Goal: Task Accomplishment & Management: Manage account settings

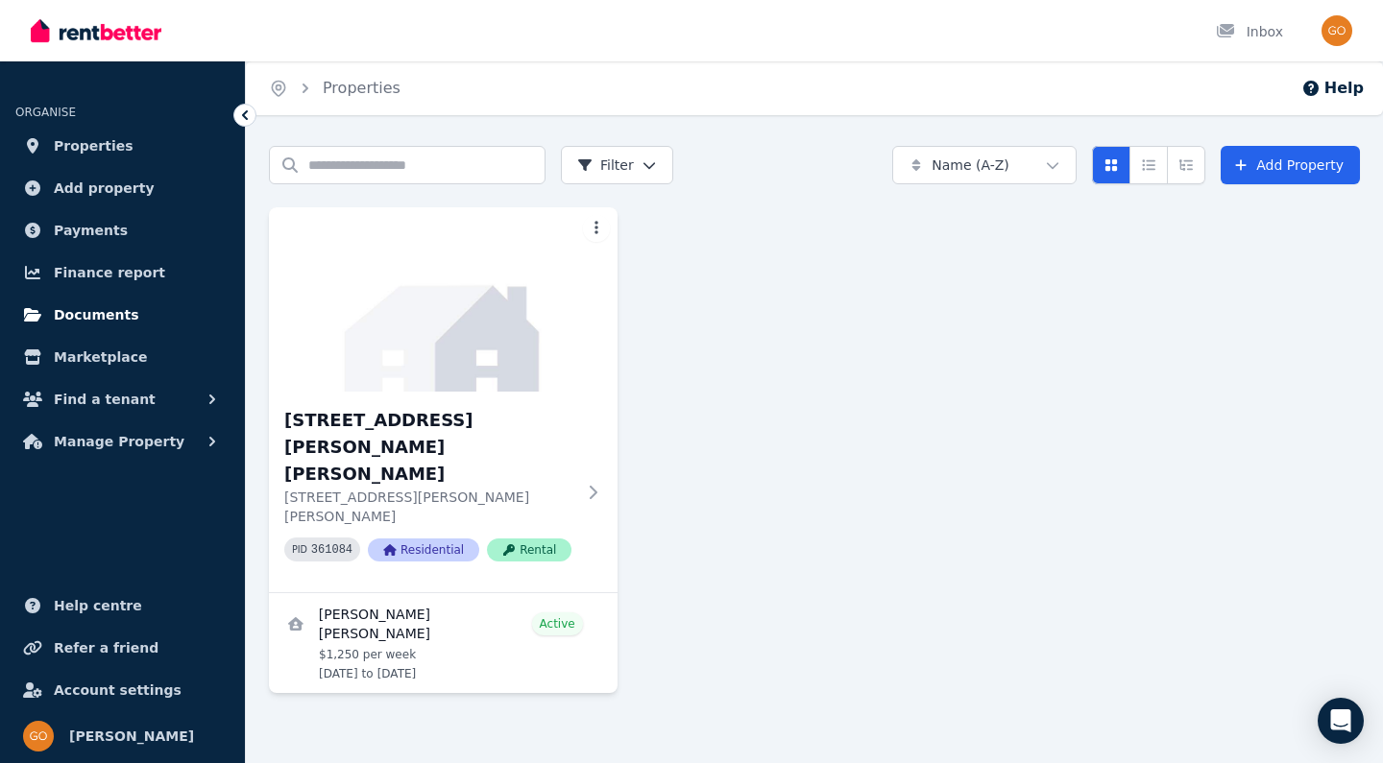
click at [118, 312] on span "Documents" at bounding box center [96, 314] width 85 height 23
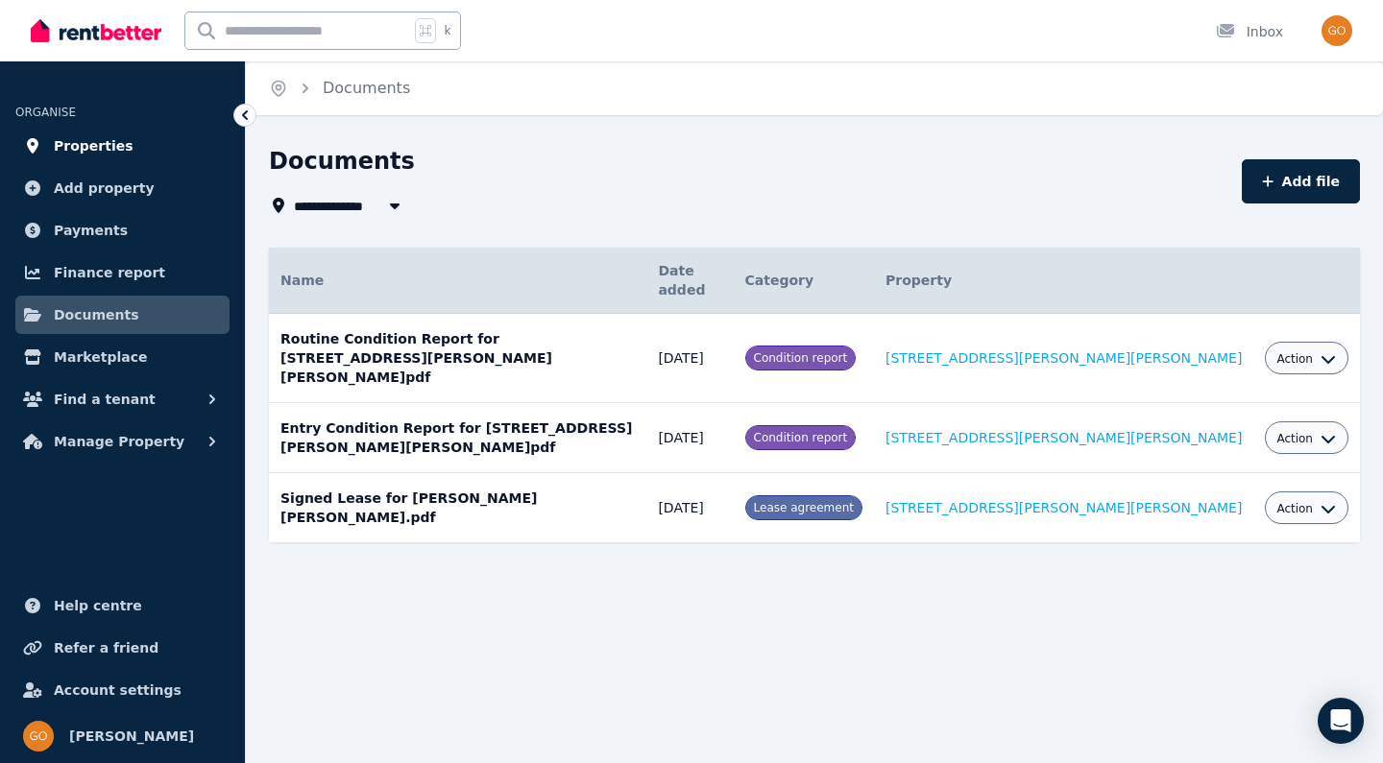
click at [109, 135] on span "Properties" at bounding box center [94, 145] width 80 height 23
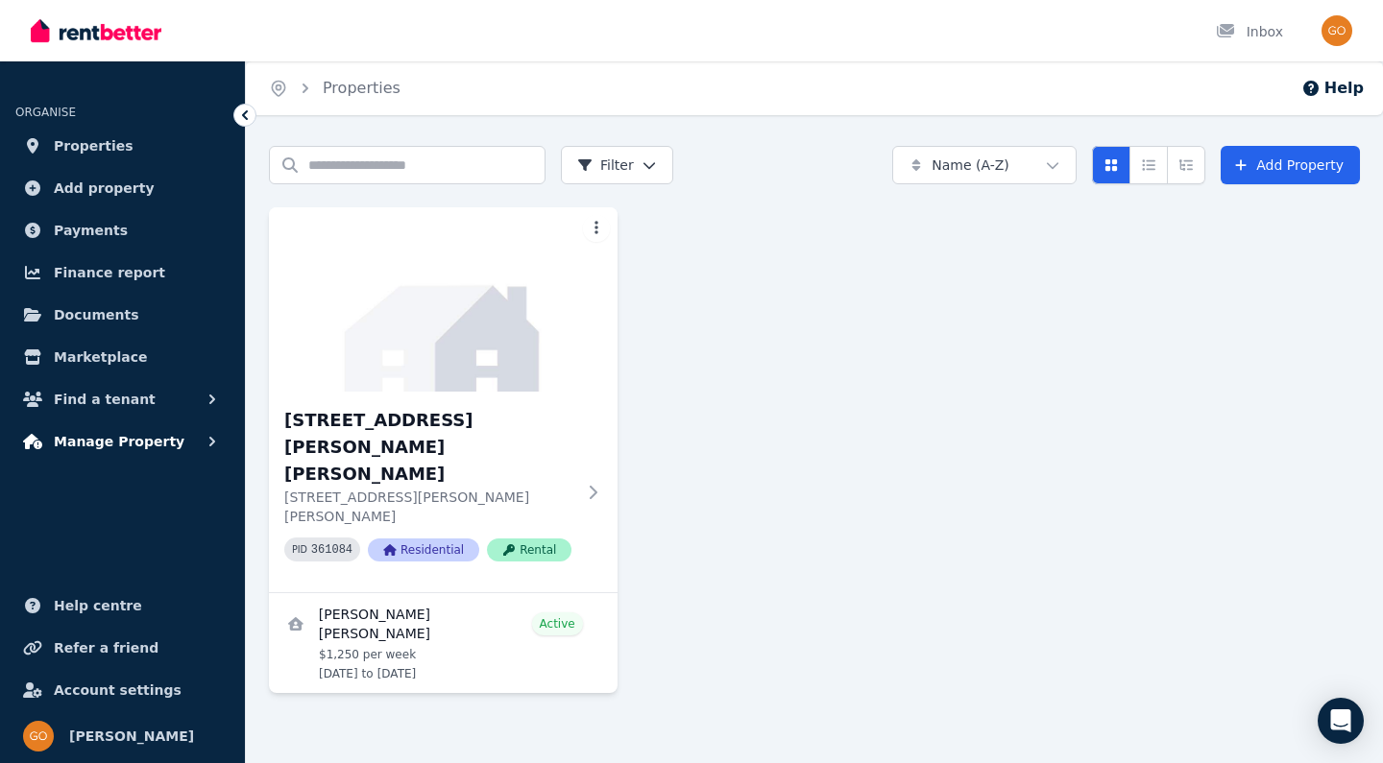
click at [123, 436] on span "Manage Property" at bounding box center [119, 441] width 131 height 23
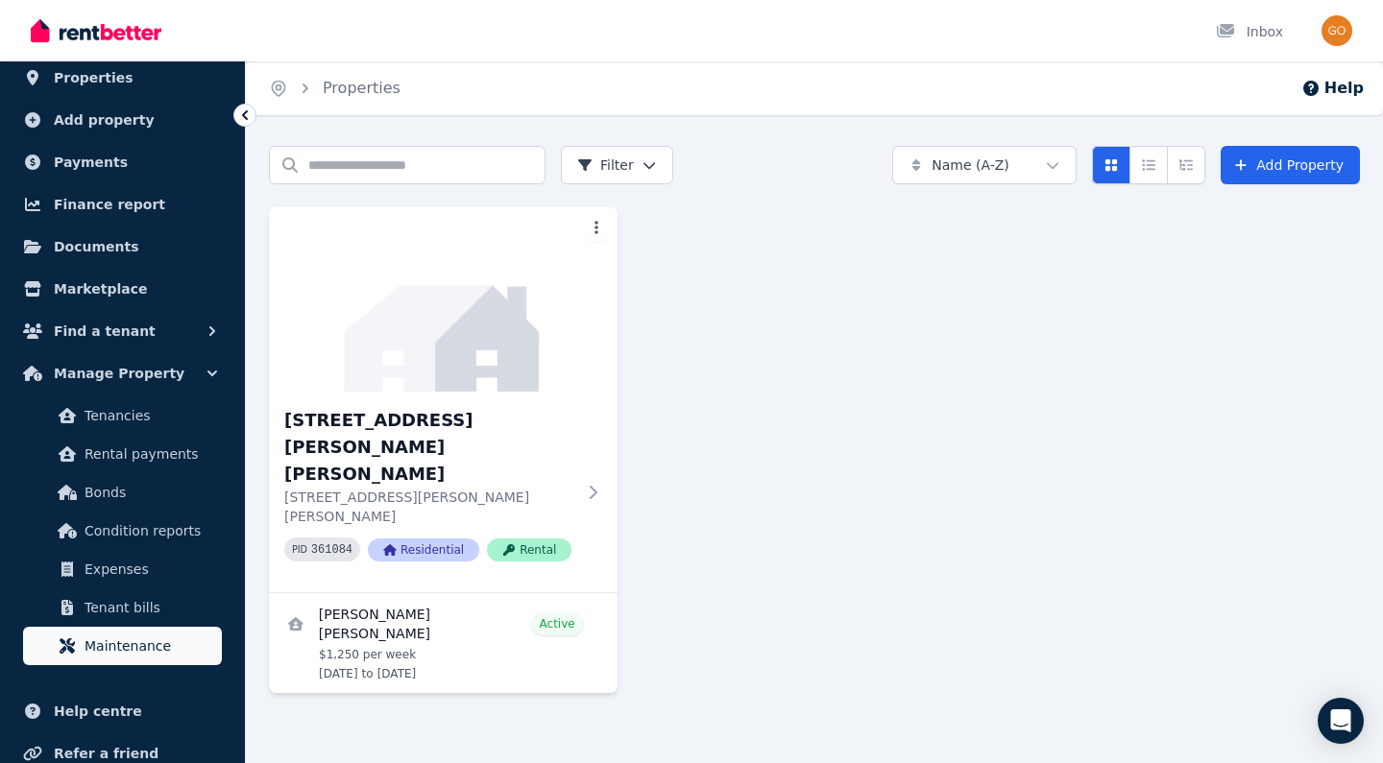
scroll to position [7, 0]
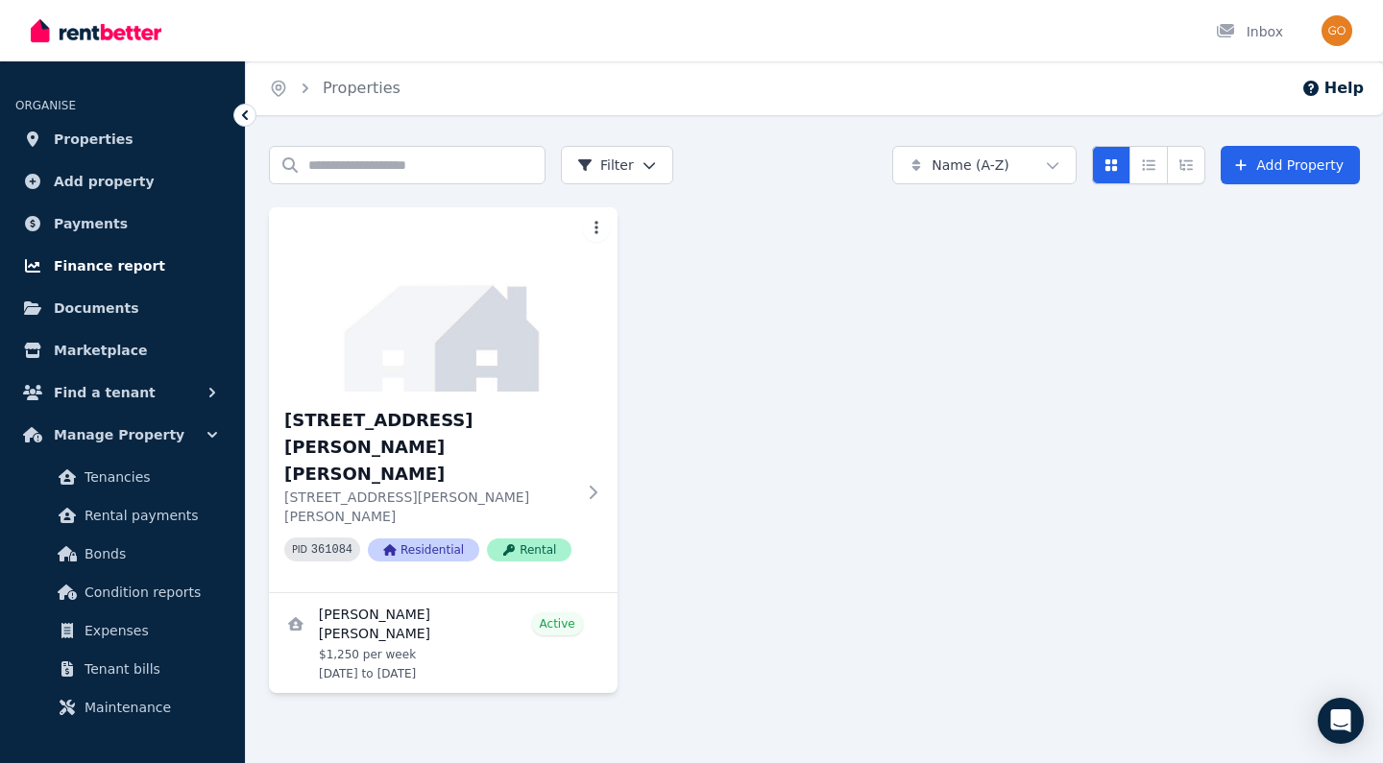
click at [107, 270] on span "Finance report" at bounding box center [109, 265] width 111 height 23
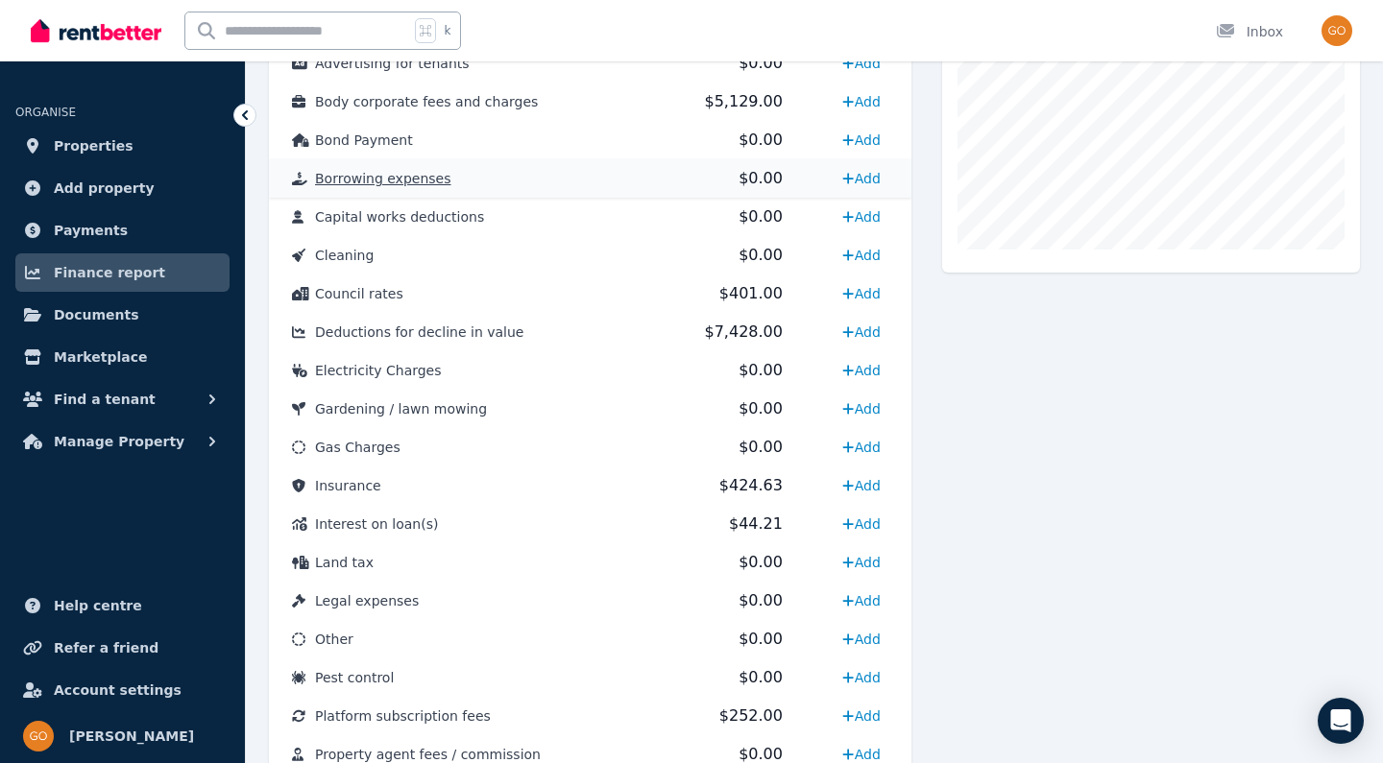
scroll to position [666, 0]
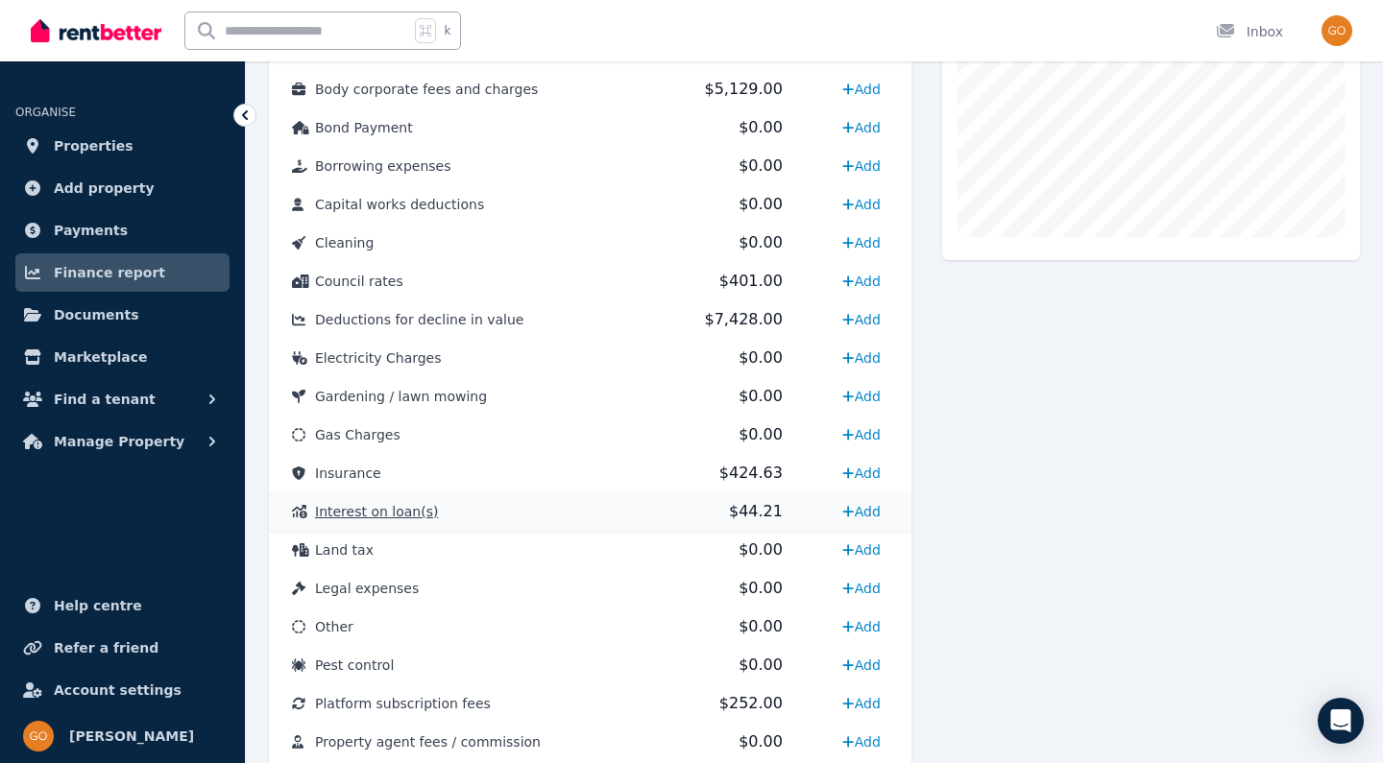
click at [383, 513] on span "Interest on loan(s)" at bounding box center [376, 511] width 123 height 15
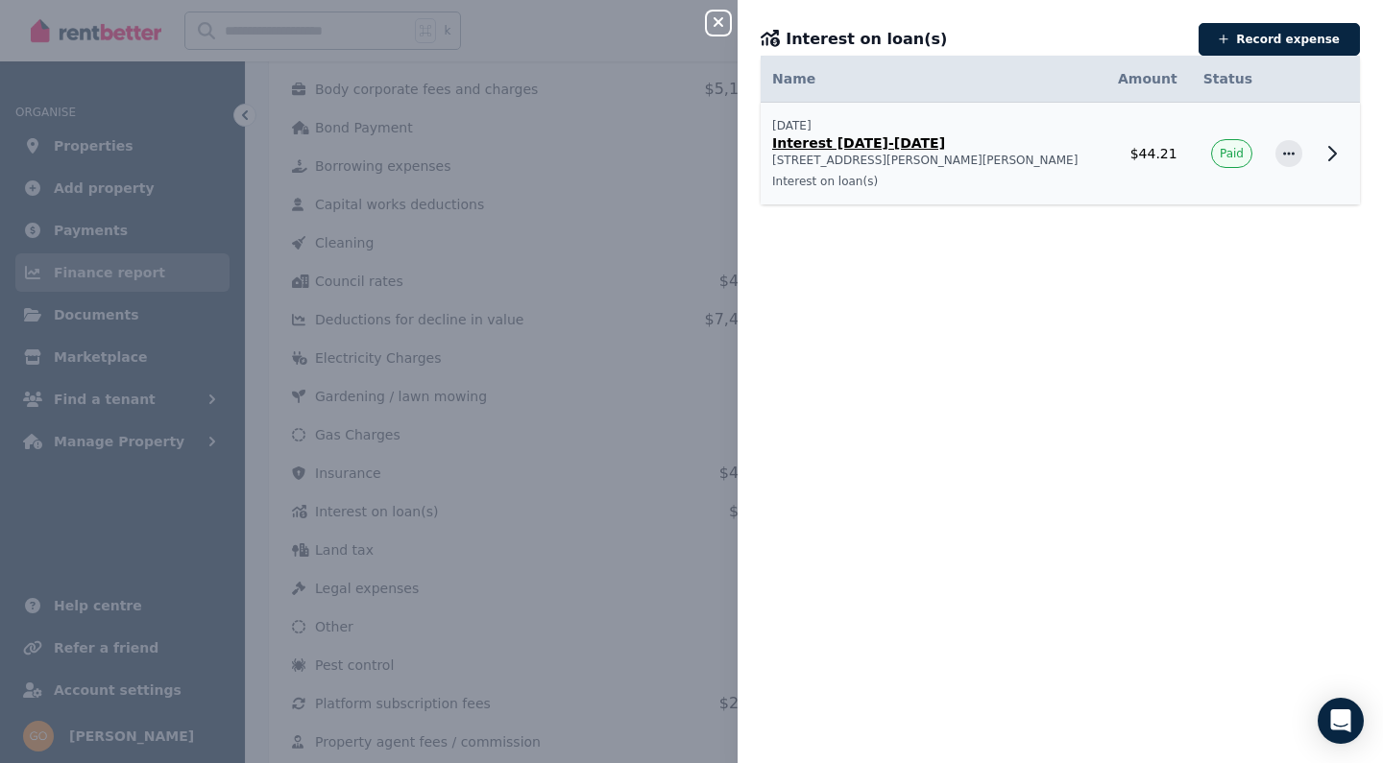
click at [1020, 166] on p "[STREET_ADDRESS][PERSON_NAME][PERSON_NAME]" at bounding box center [931, 160] width 319 height 15
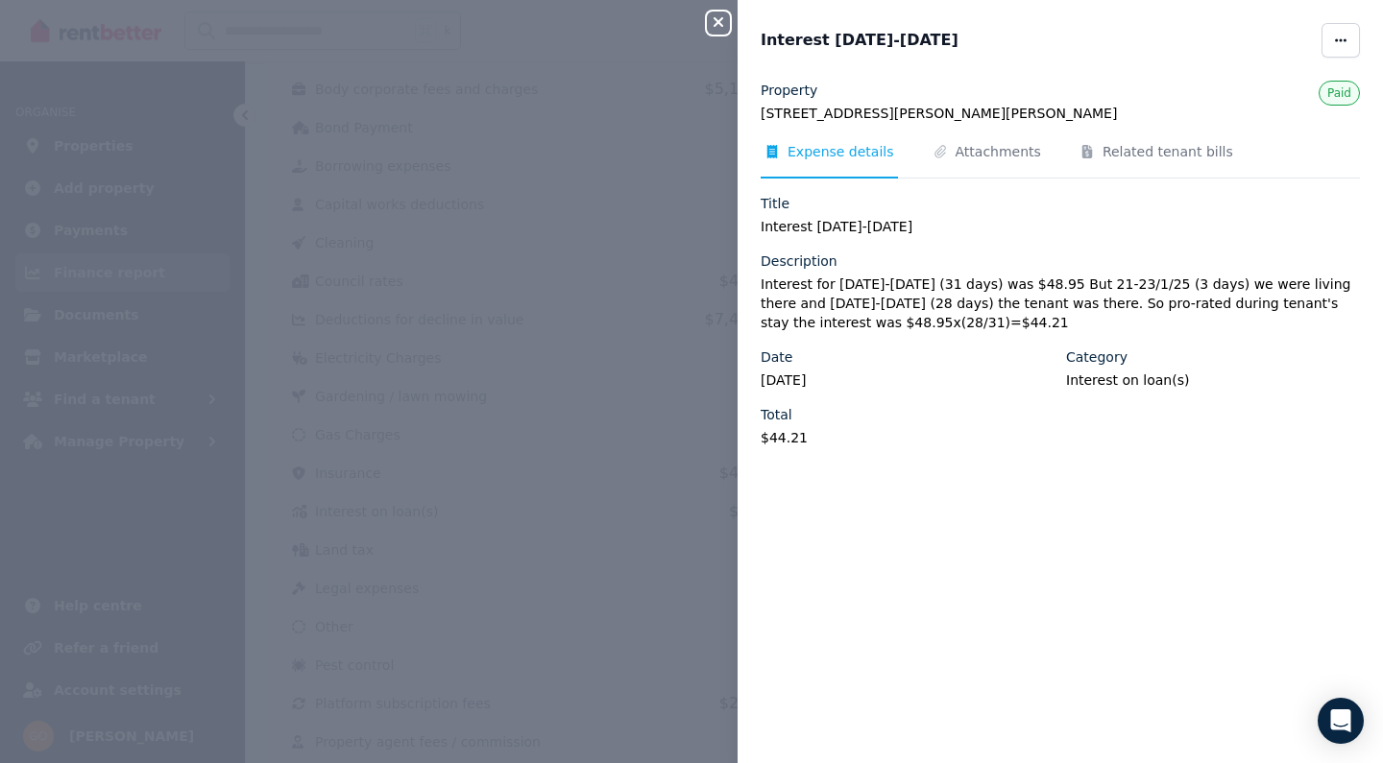
click at [724, 31] on button "Close panel" at bounding box center [718, 23] width 23 height 23
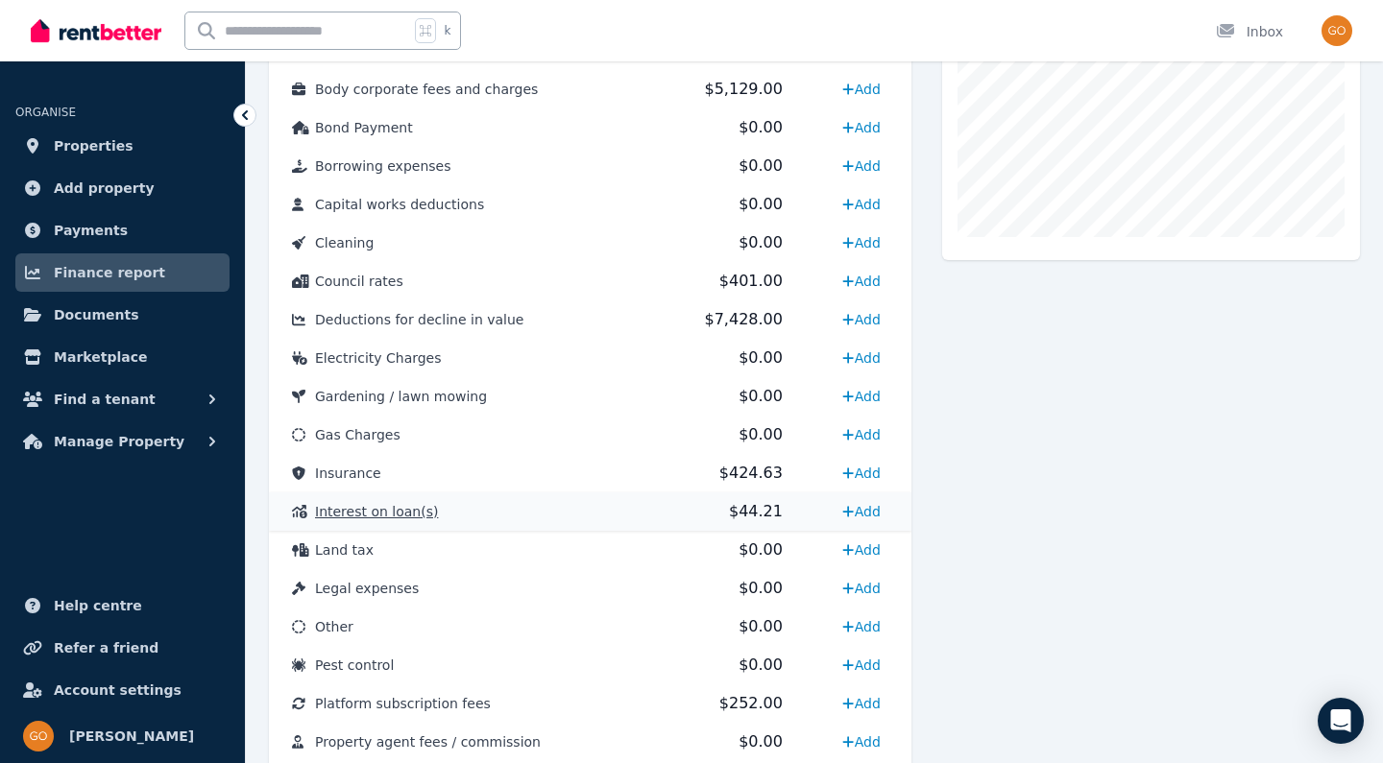
click at [345, 517] on span "Interest on loan(s)" at bounding box center [376, 511] width 123 height 15
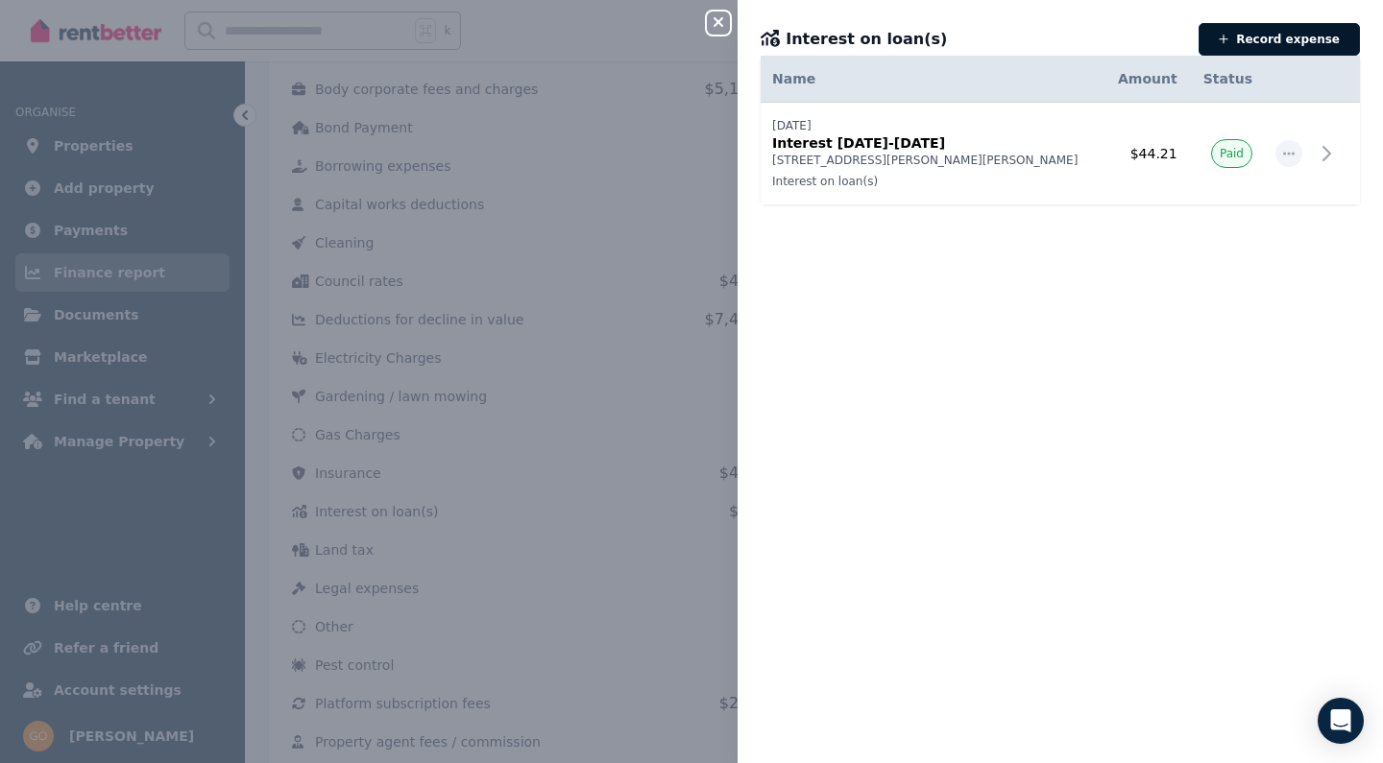
click at [1264, 36] on button "Record expense" at bounding box center [1279, 39] width 161 height 33
select select "**********"
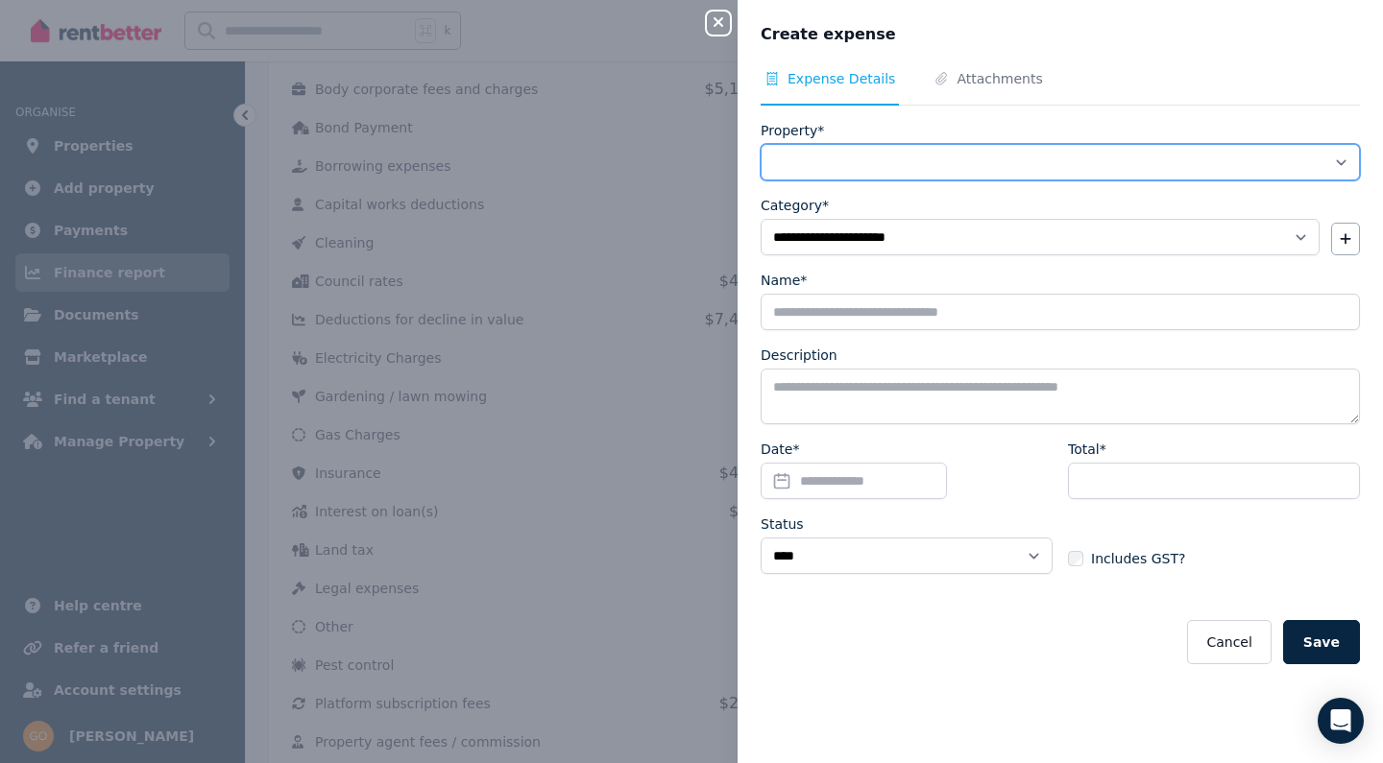
select select "**********"
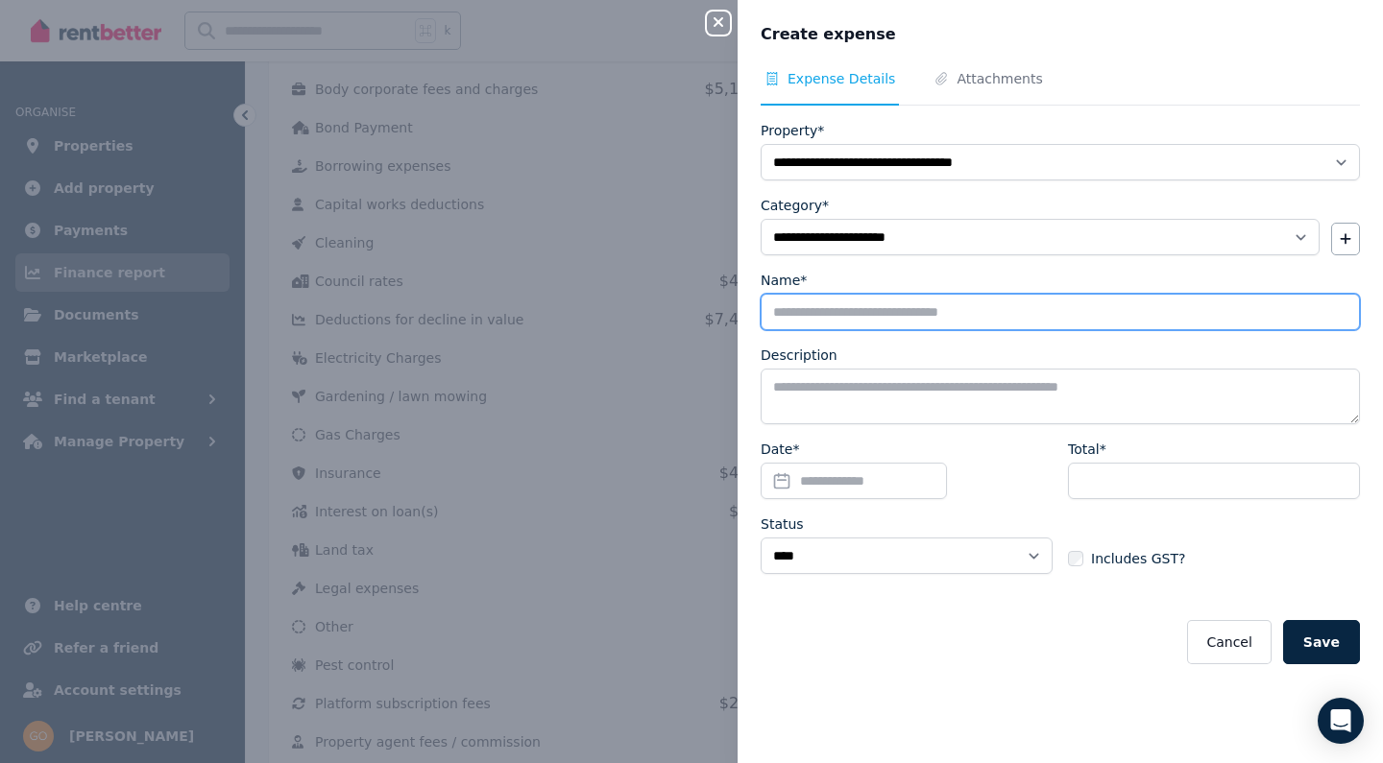
click at [891, 314] on input "Name*" at bounding box center [1060, 312] width 599 height 36
type input "**********"
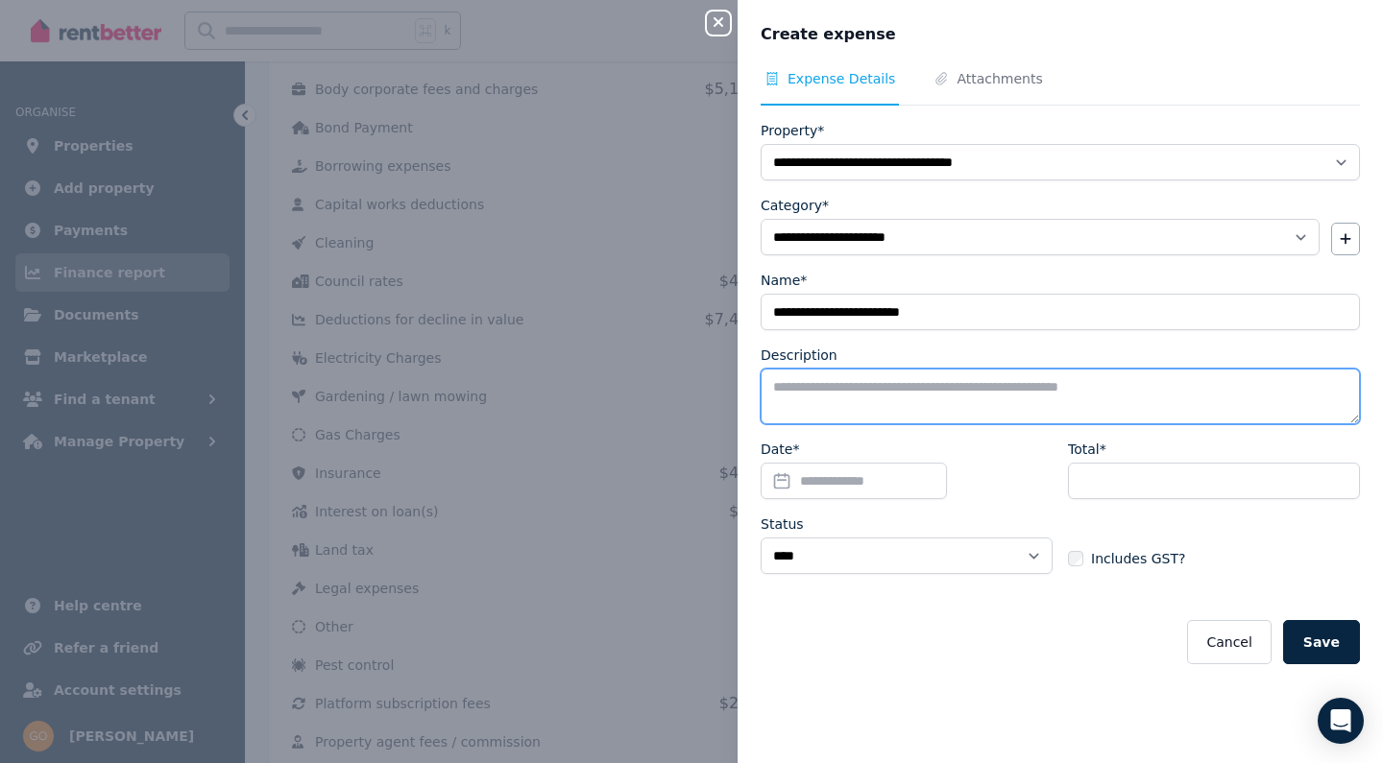
click at [863, 387] on textarea "Description" at bounding box center [1060, 397] width 599 height 56
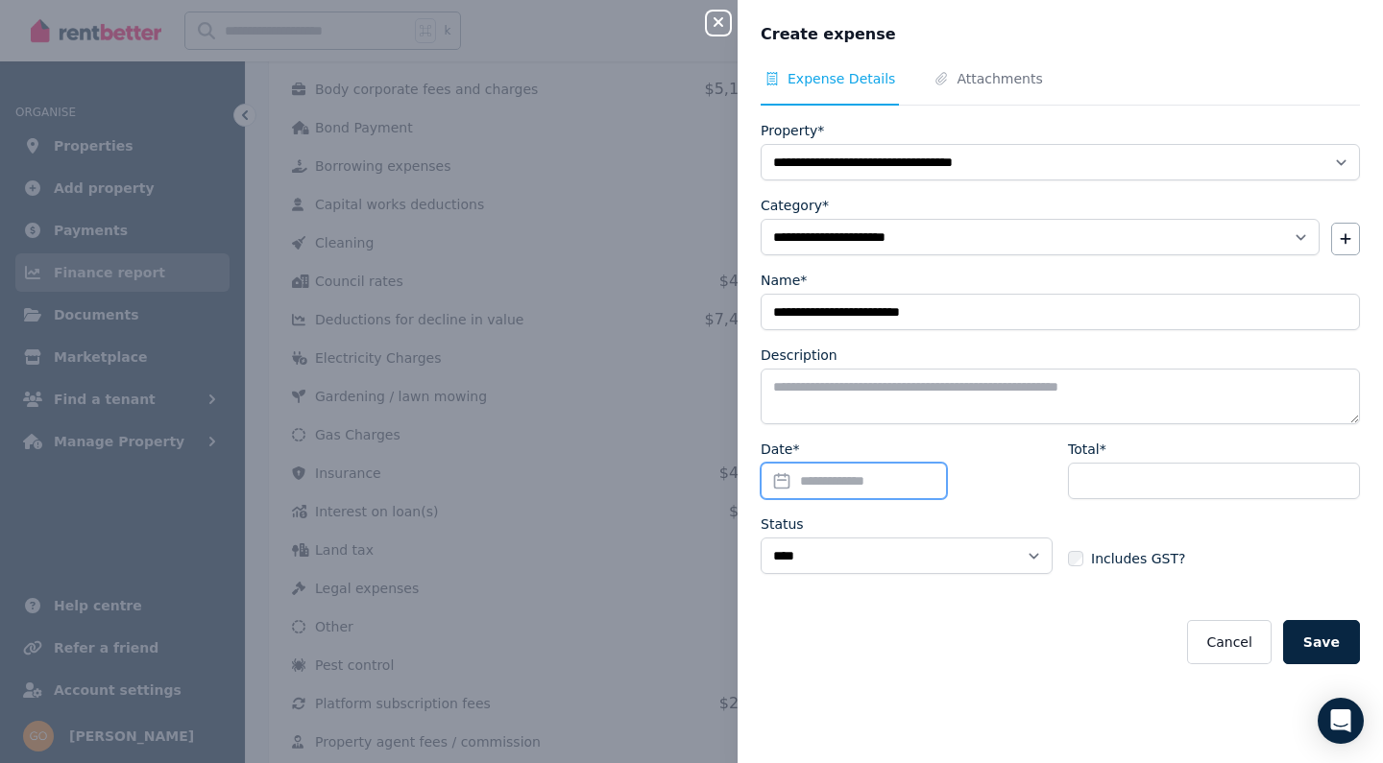
click at [850, 477] on input "Date*" at bounding box center [854, 481] width 186 height 36
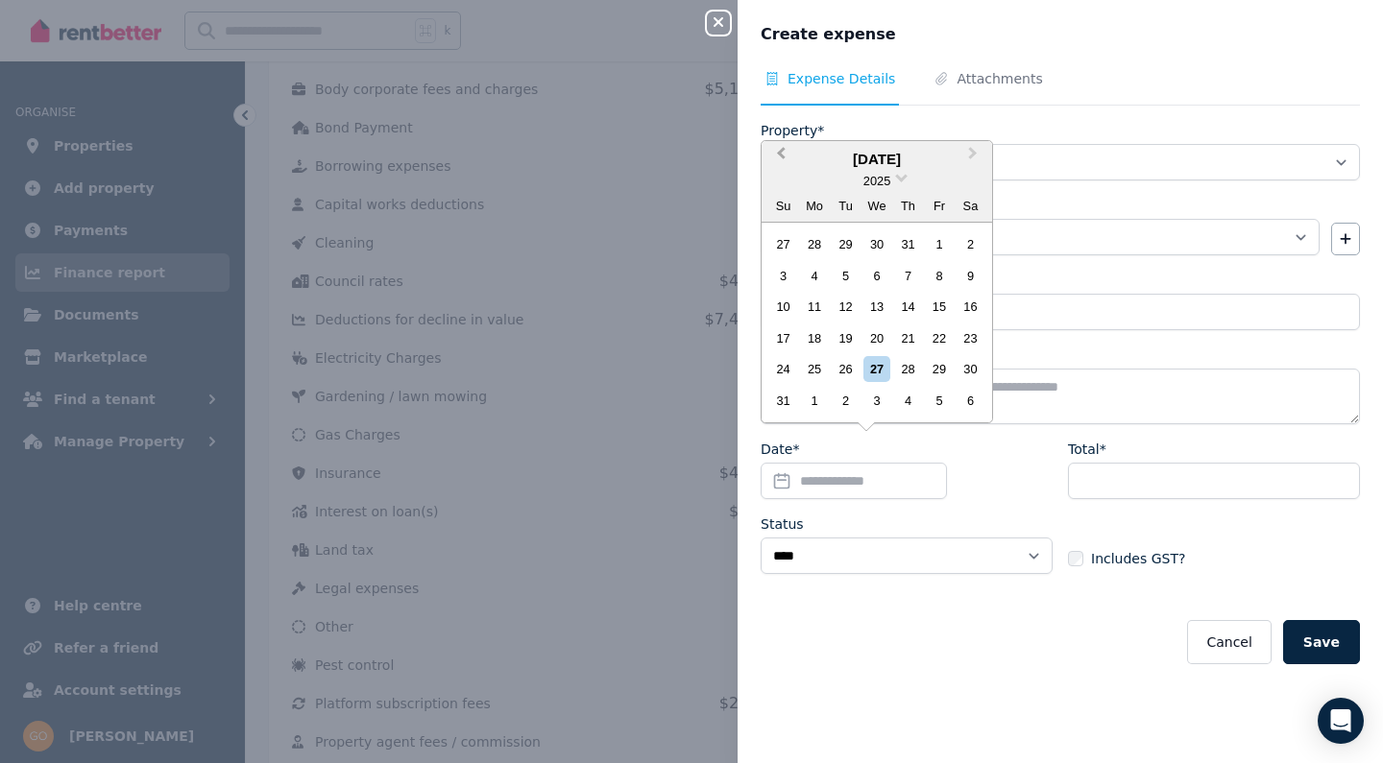
click at [781, 156] on span "Previous Month" at bounding box center [781, 157] width 0 height 29
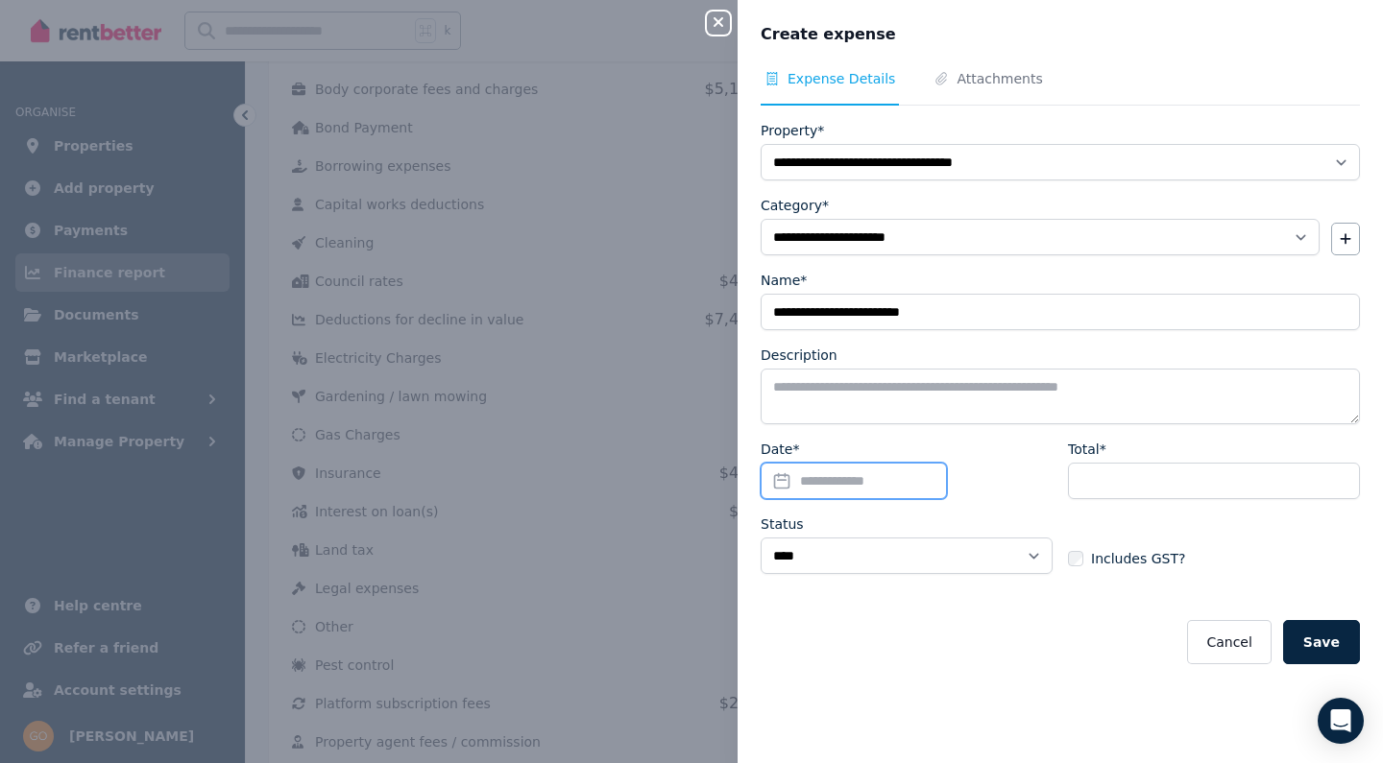
click at [788, 480] on input "Date*" at bounding box center [854, 481] width 186 height 36
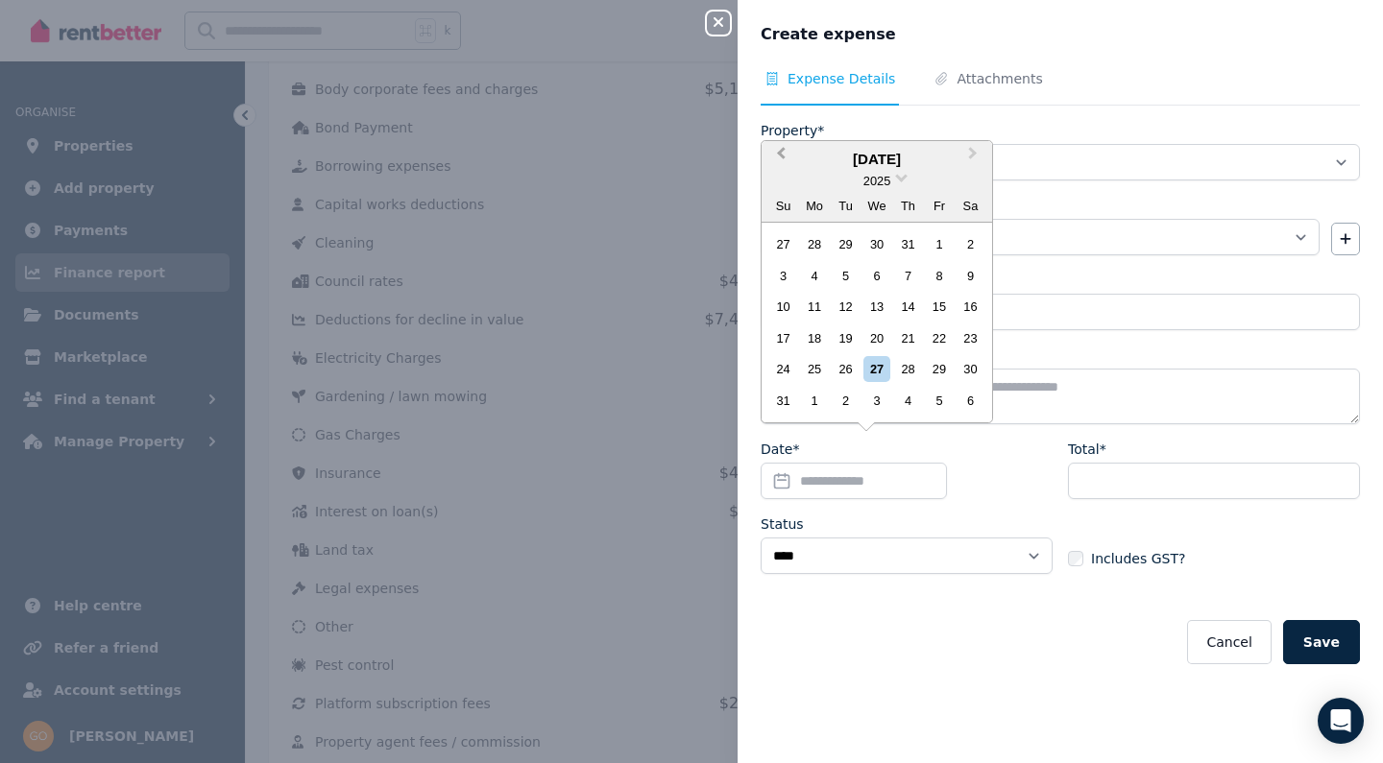
click at [781, 158] on span "Previous Month" at bounding box center [781, 157] width 0 height 29
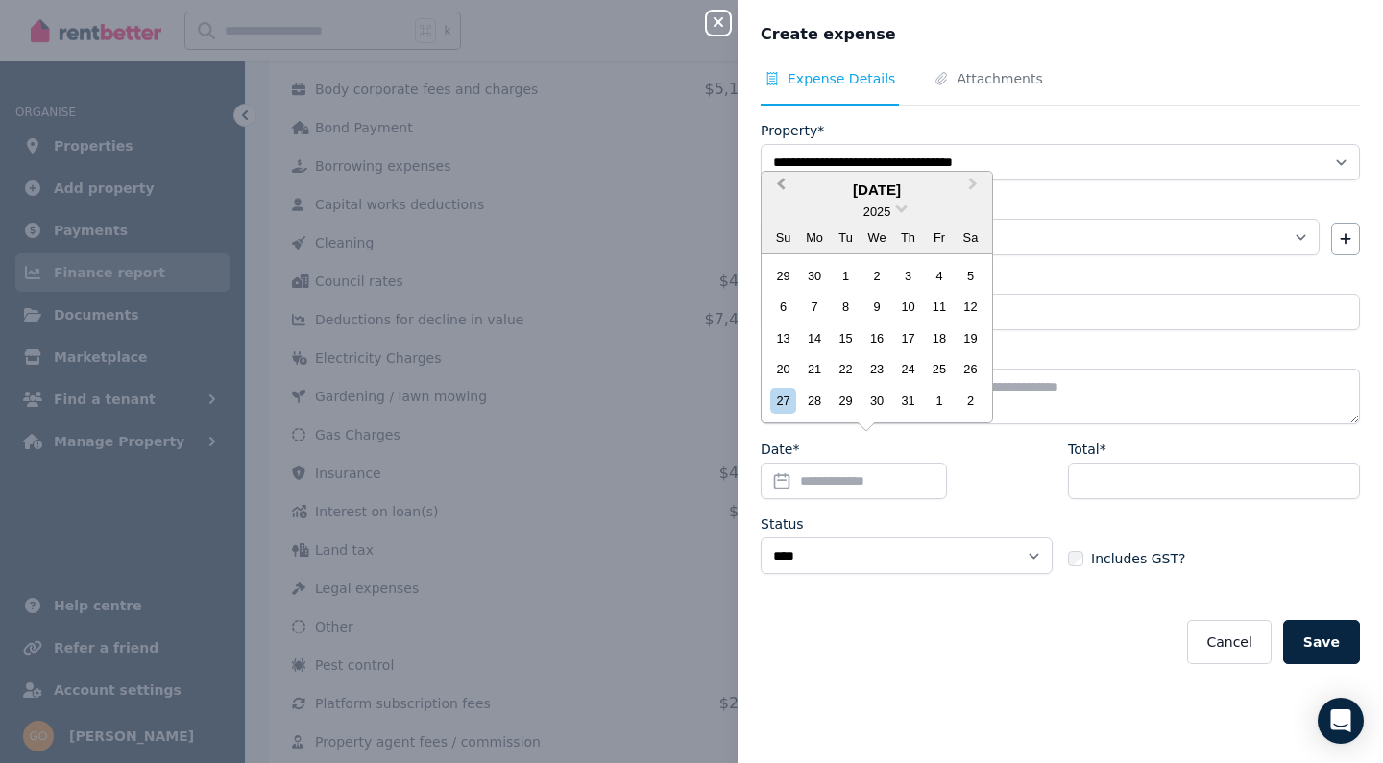
click at [781, 190] on span "Previous Month" at bounding box center [781, 188] width 0 height 29
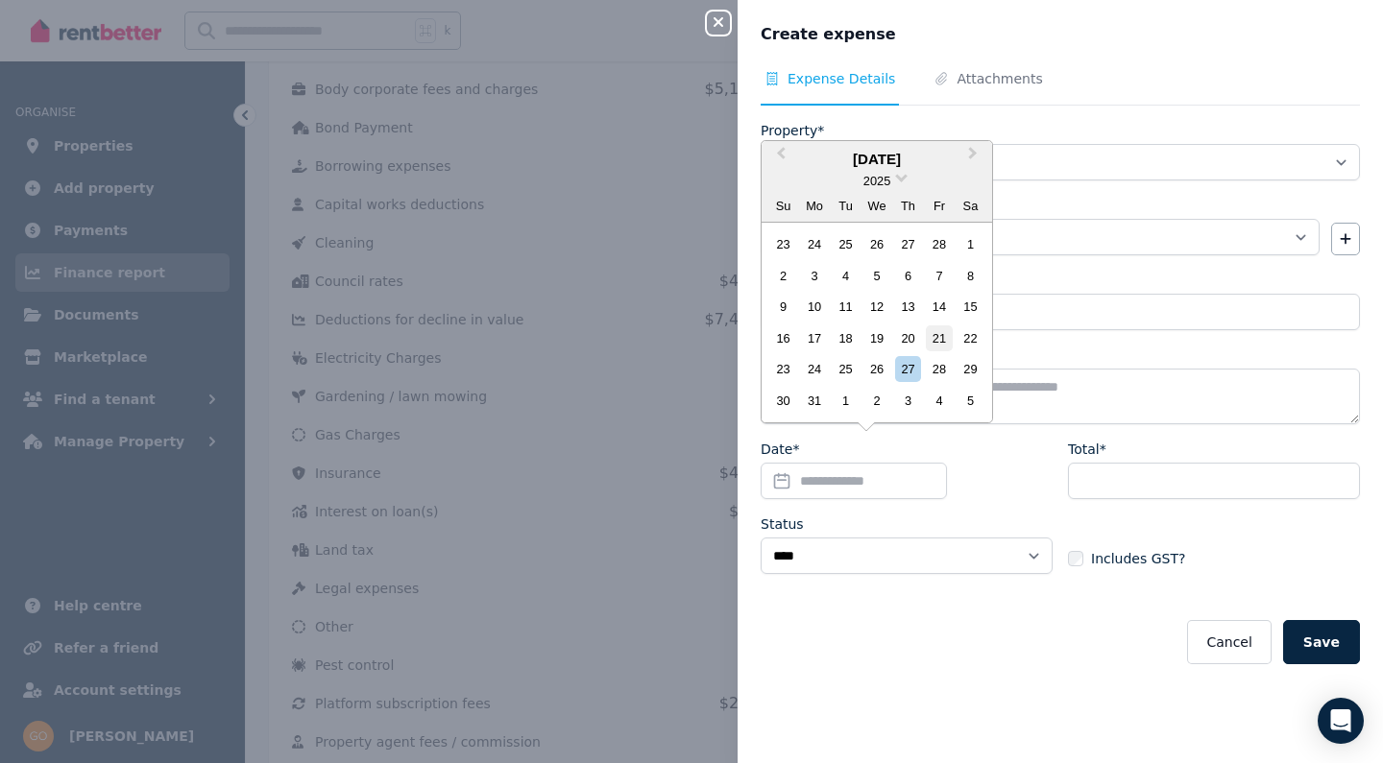
click at [932, 343] on div "21" at bounding box center [939, 339] width 26 height 26
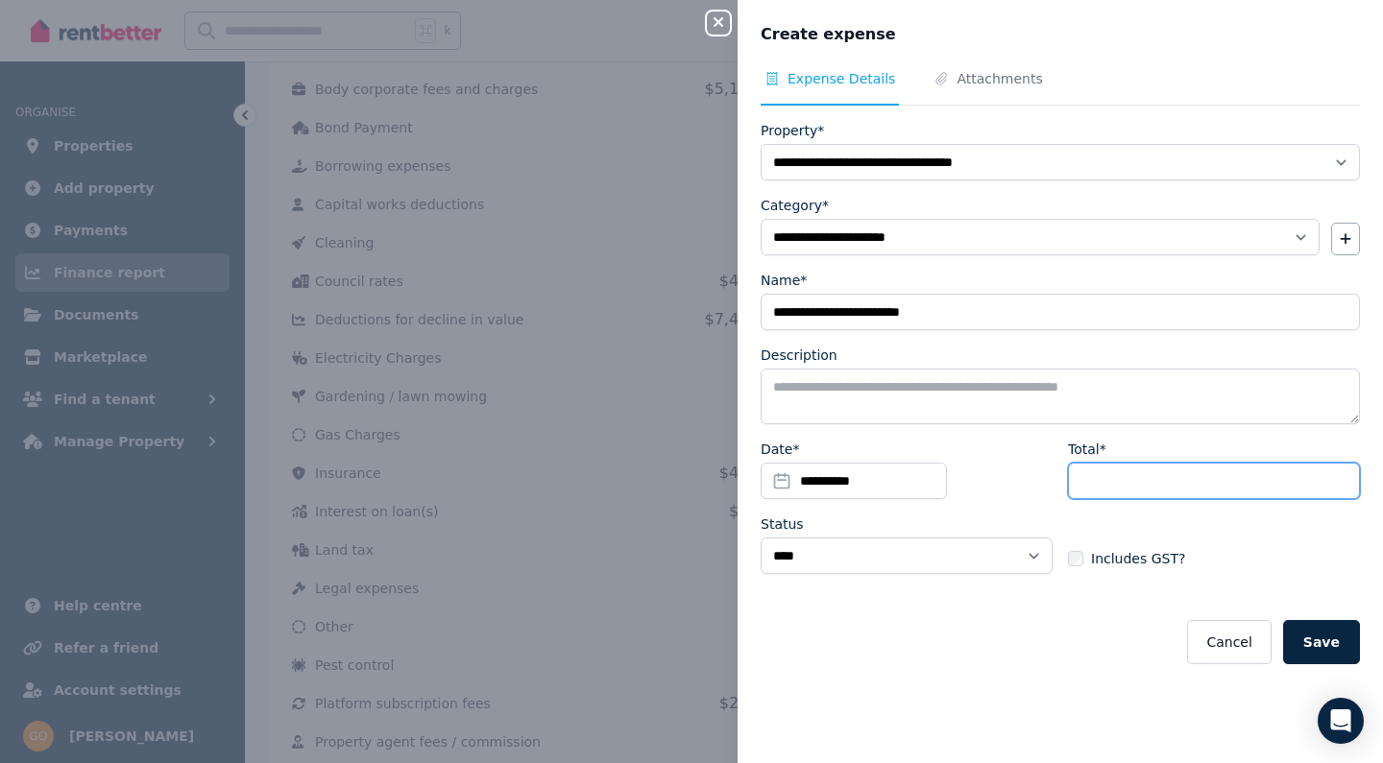
click at [1089, 476] on input "Total*" at bounding box center [1214, 481] width 292 height 36
type input "*****"
click at [1329, 634] on button "Save" at bounding box center [1321, 642] width 77 height 44
select select
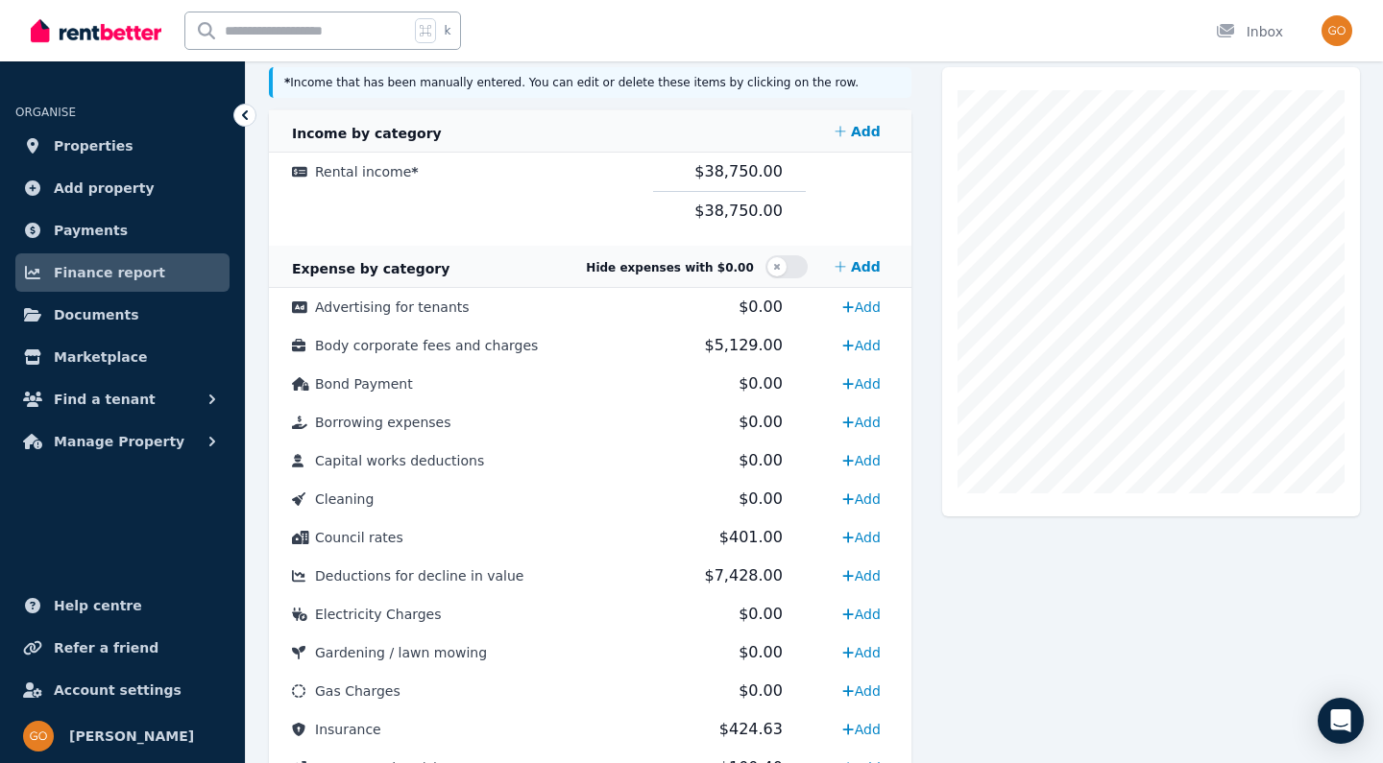
scroll to position [411, 0]
click at [423, 424] on span "Borrowing expenses" at bounding box center [382, 420] width 135 height 15
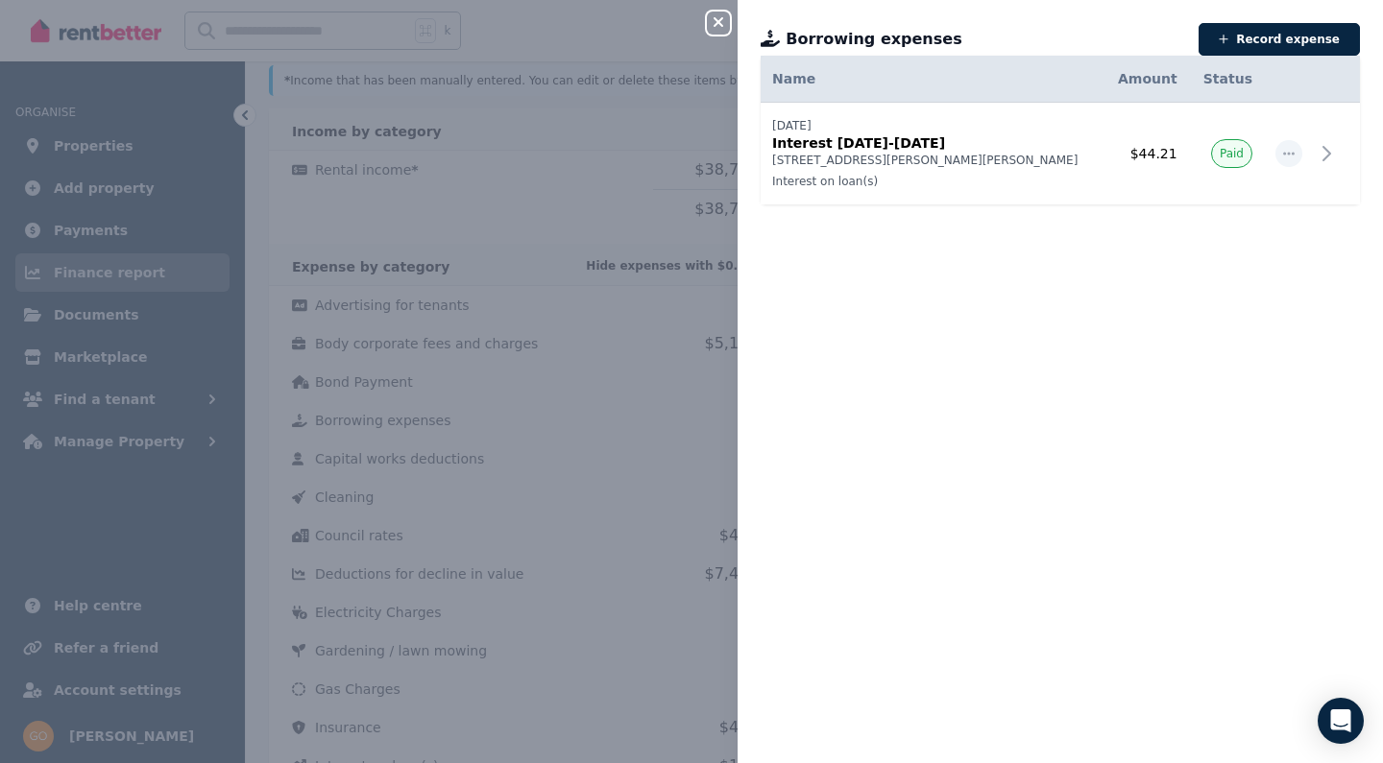
click at [565, 235] on div "Close panel Borrowing expenses Record expense Date Name Address Category Amount…" at bounding box center [691, 381] width 1383 height 763
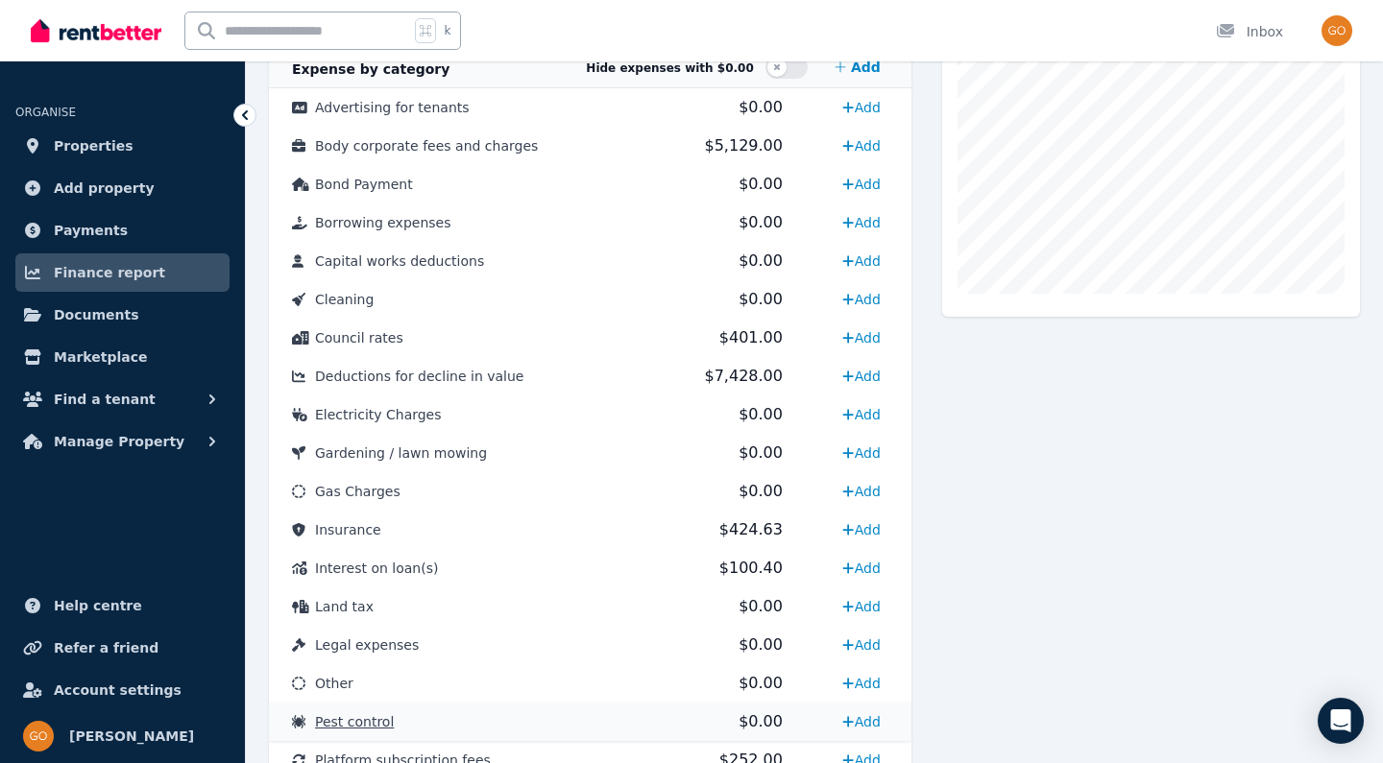
scroll to position [582, 0]
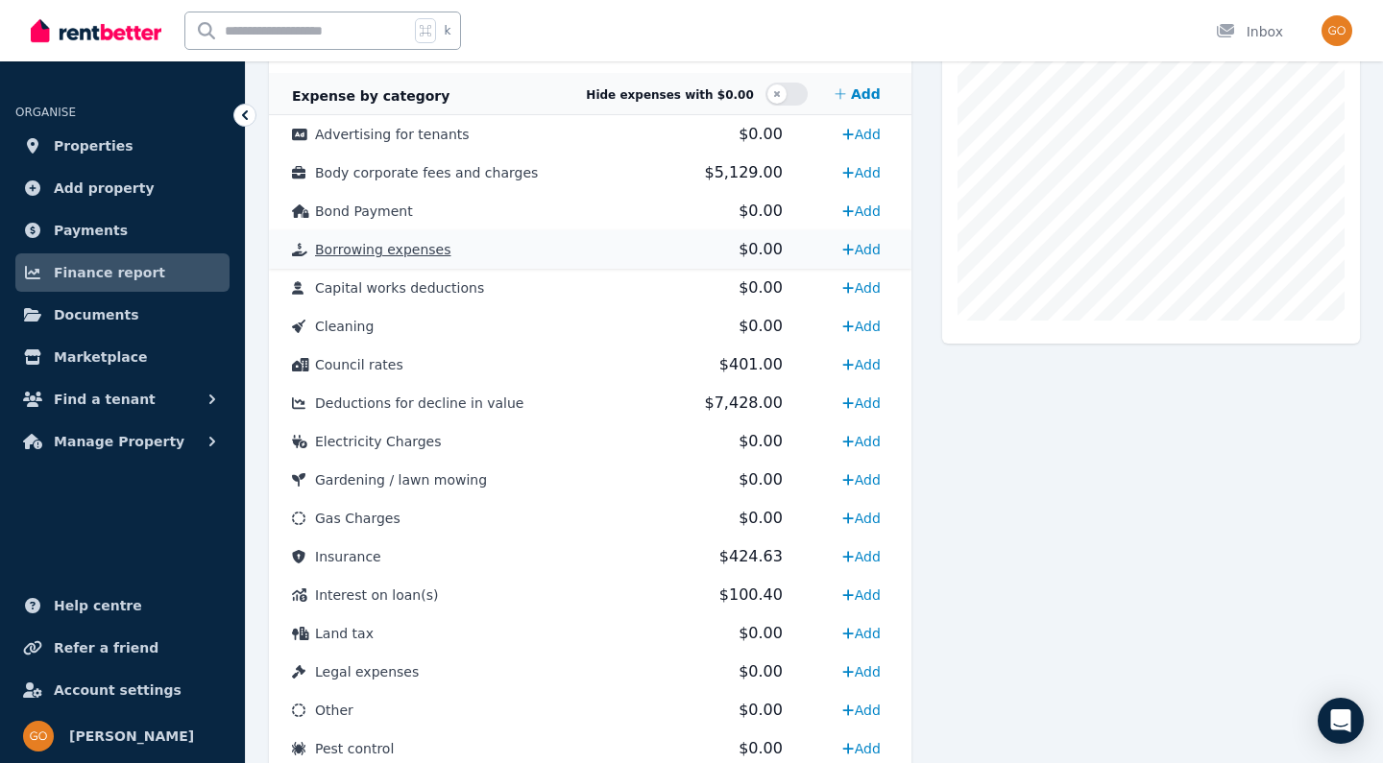
click at [374, 243] on span "Borrowing expenses" at bounding box center [382, 249] width 135 height 15
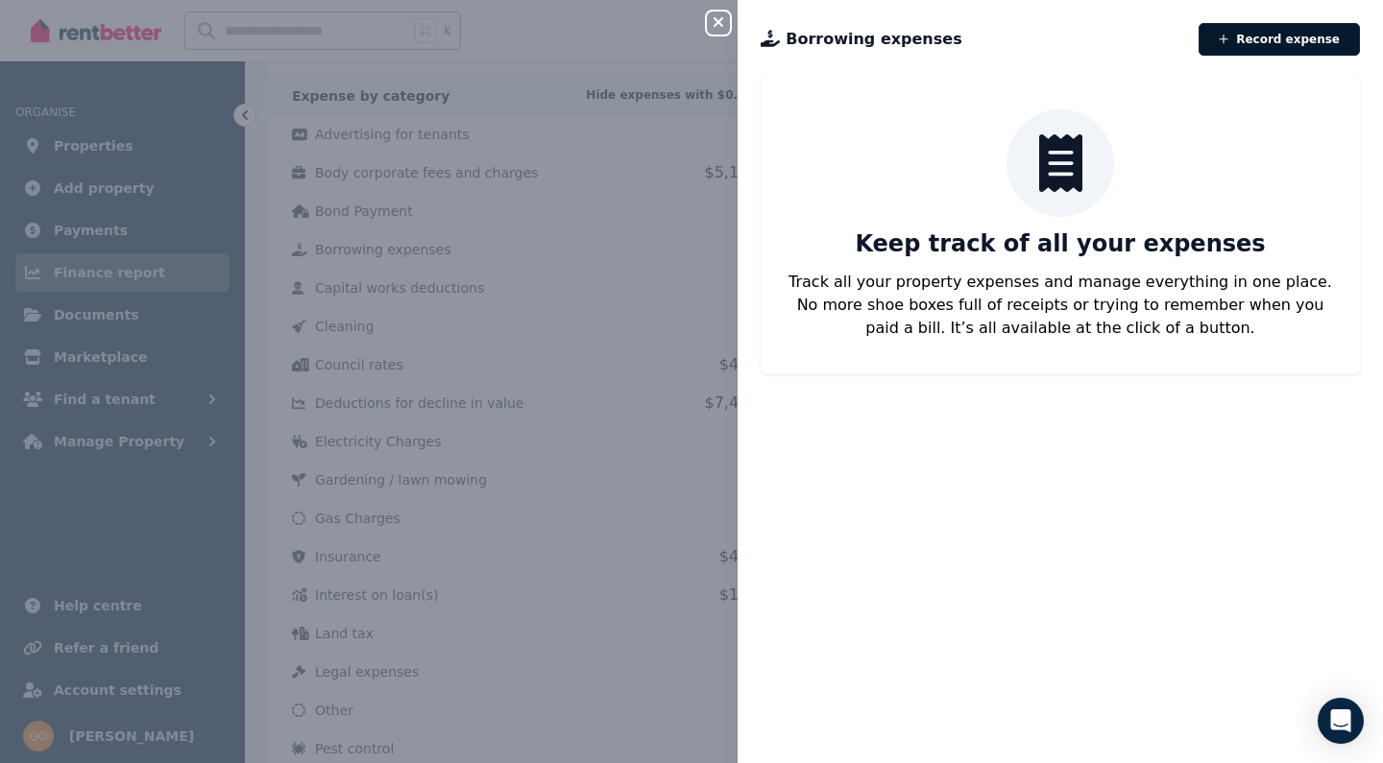
click at [1244, 52] on button "Record expense" at bounding box center [1279, 39] width 161 height 33
select select "**********"
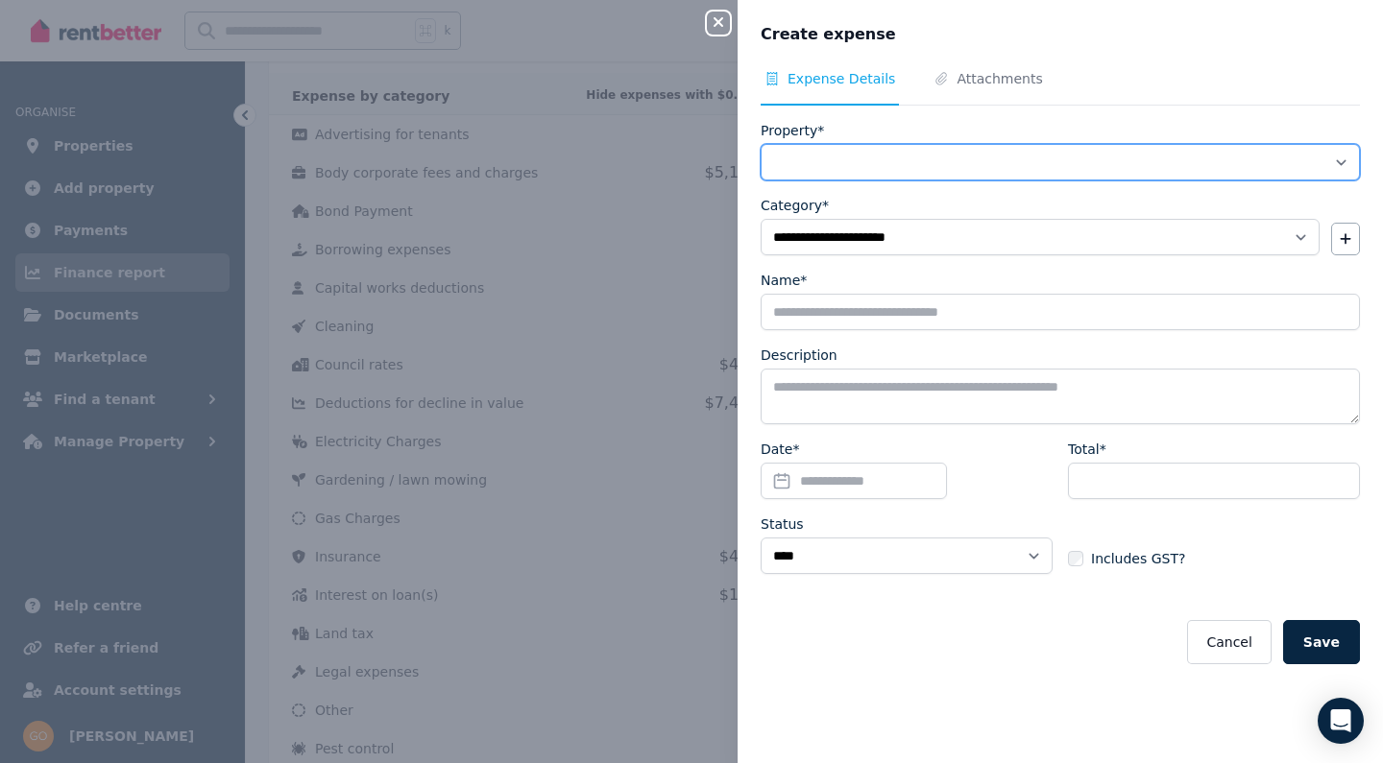
select select "**********"
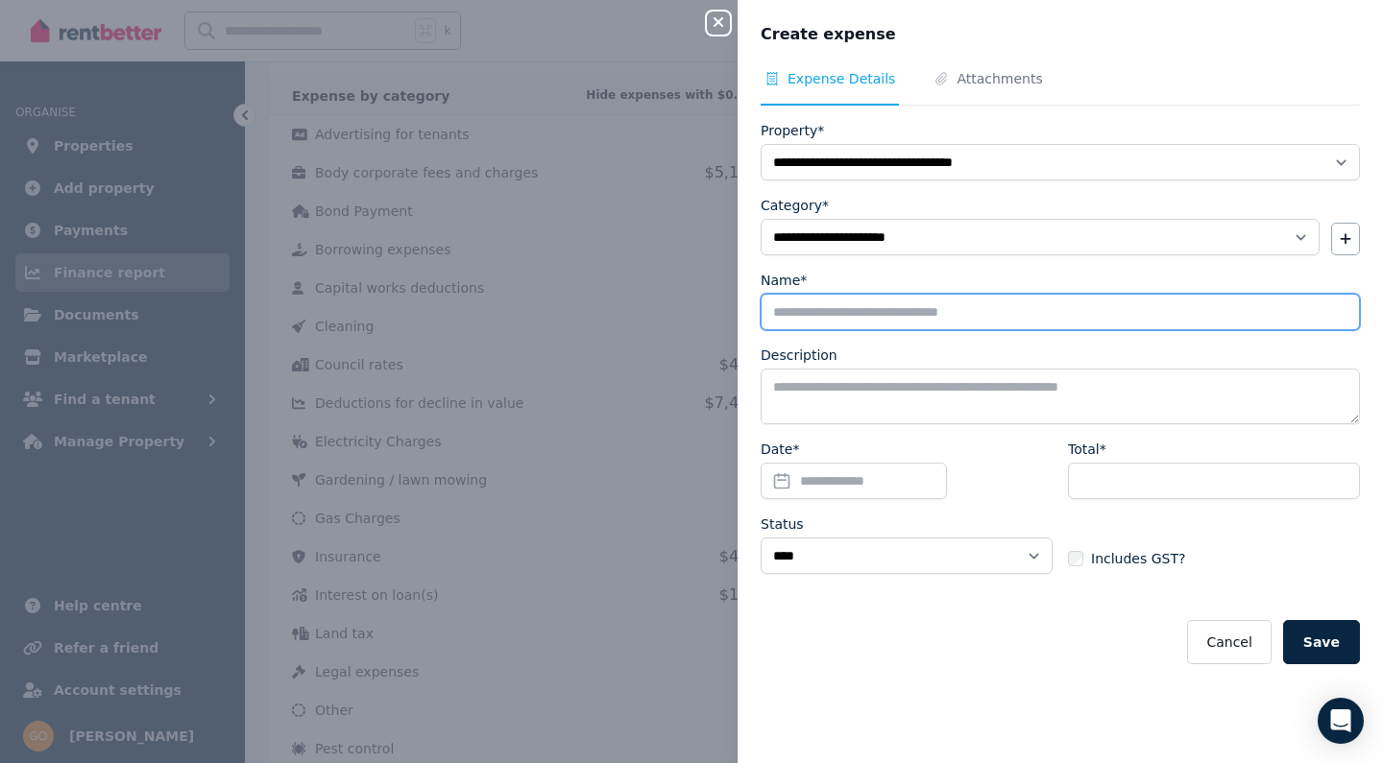
click at [853, 316] on input "Name*" at bounding box center [1060, 312] width 599 height 36
type input "**********"
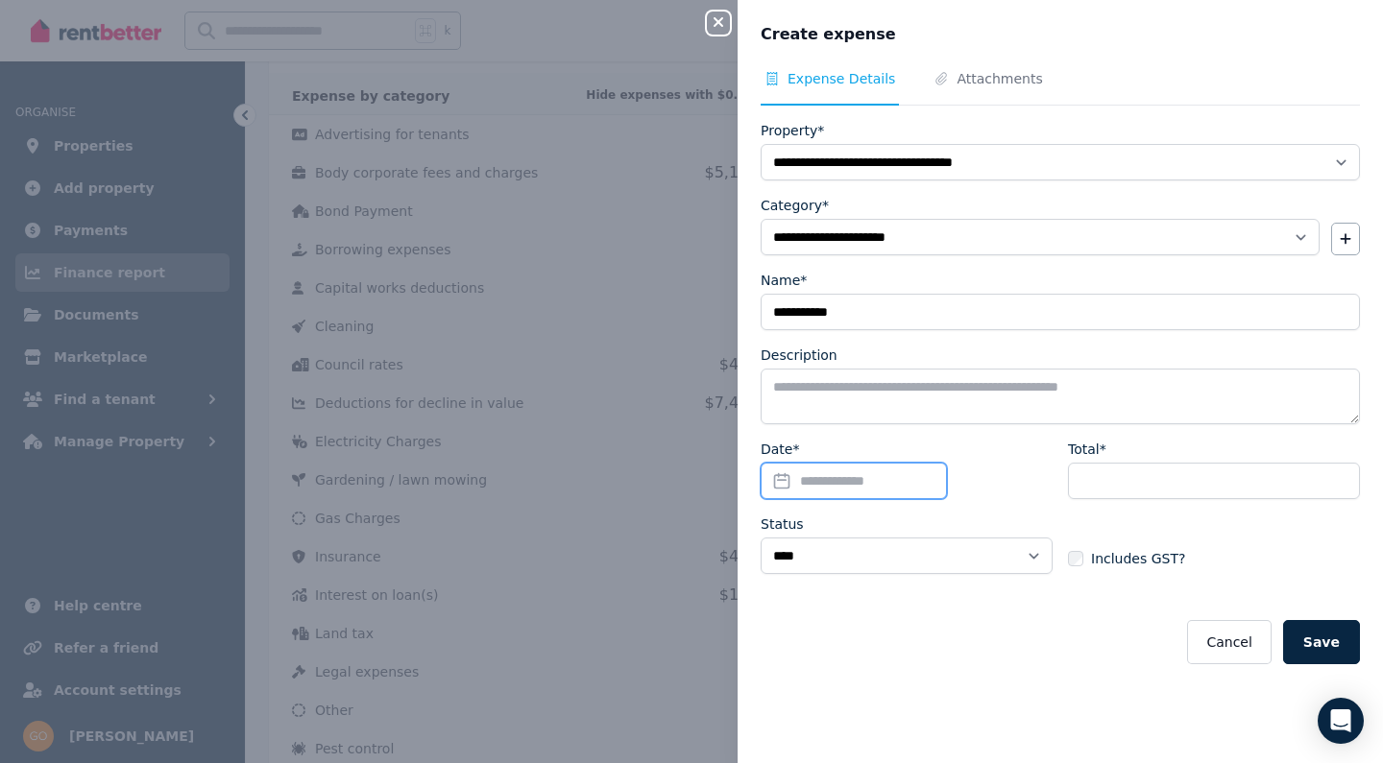
click at [786, 482] on input "Date*" at bounding box center [854, 481] width 186 height 36
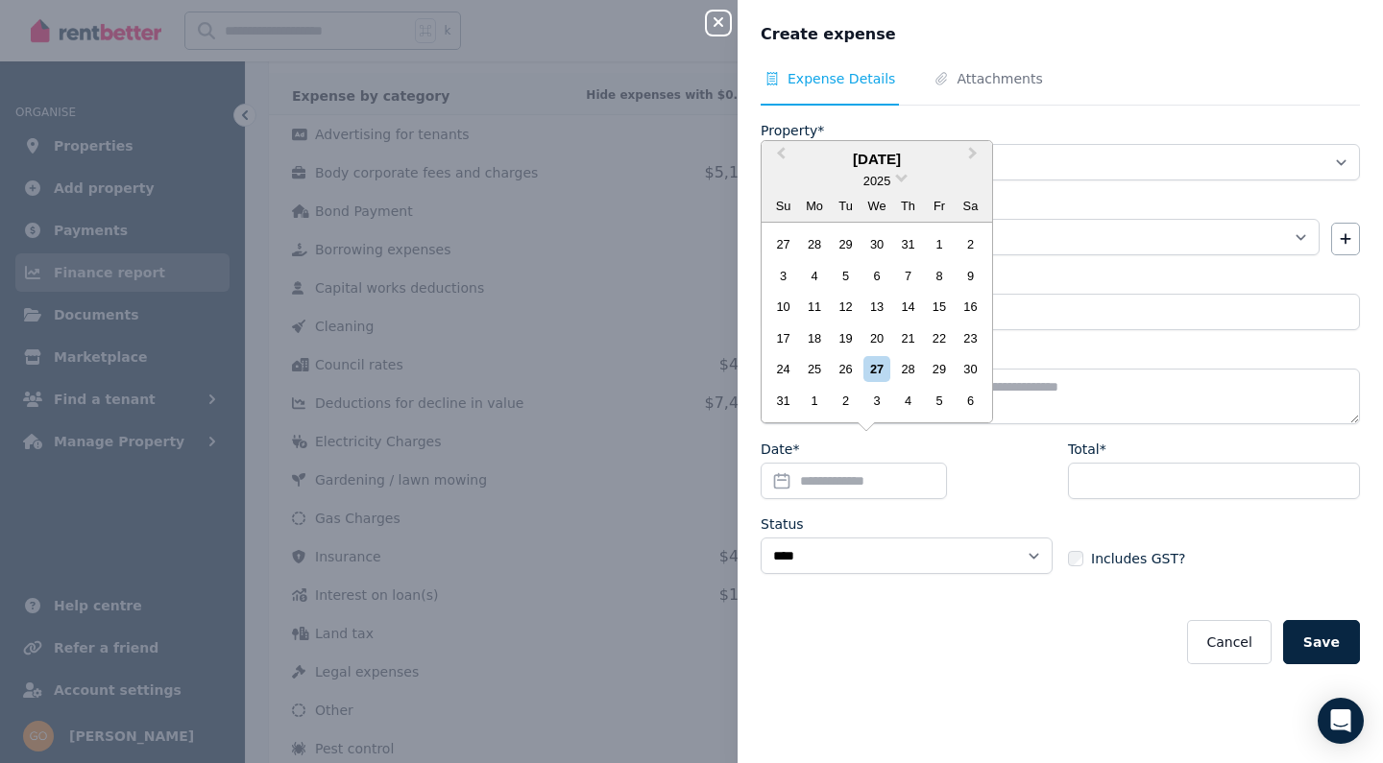
click at [888, 165] on div "[DATE]" at bounding box center [877, 160] width 230 height 22
click at [781, 156] on span "Previous Month" at bounding box center [781, 157] width 0 height 29
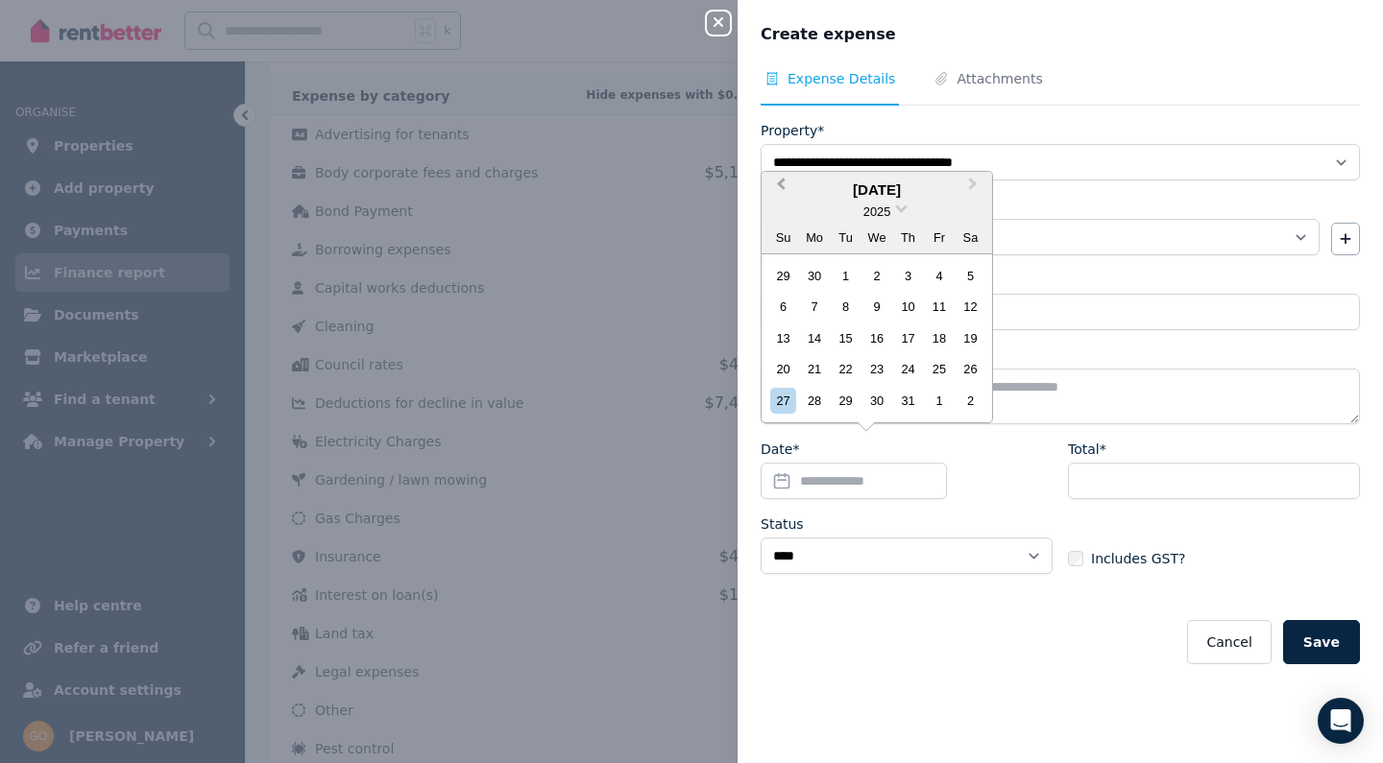
click at [777, 186] on button "Previous Month" at bounding box center [778, 189] width 31 height 31
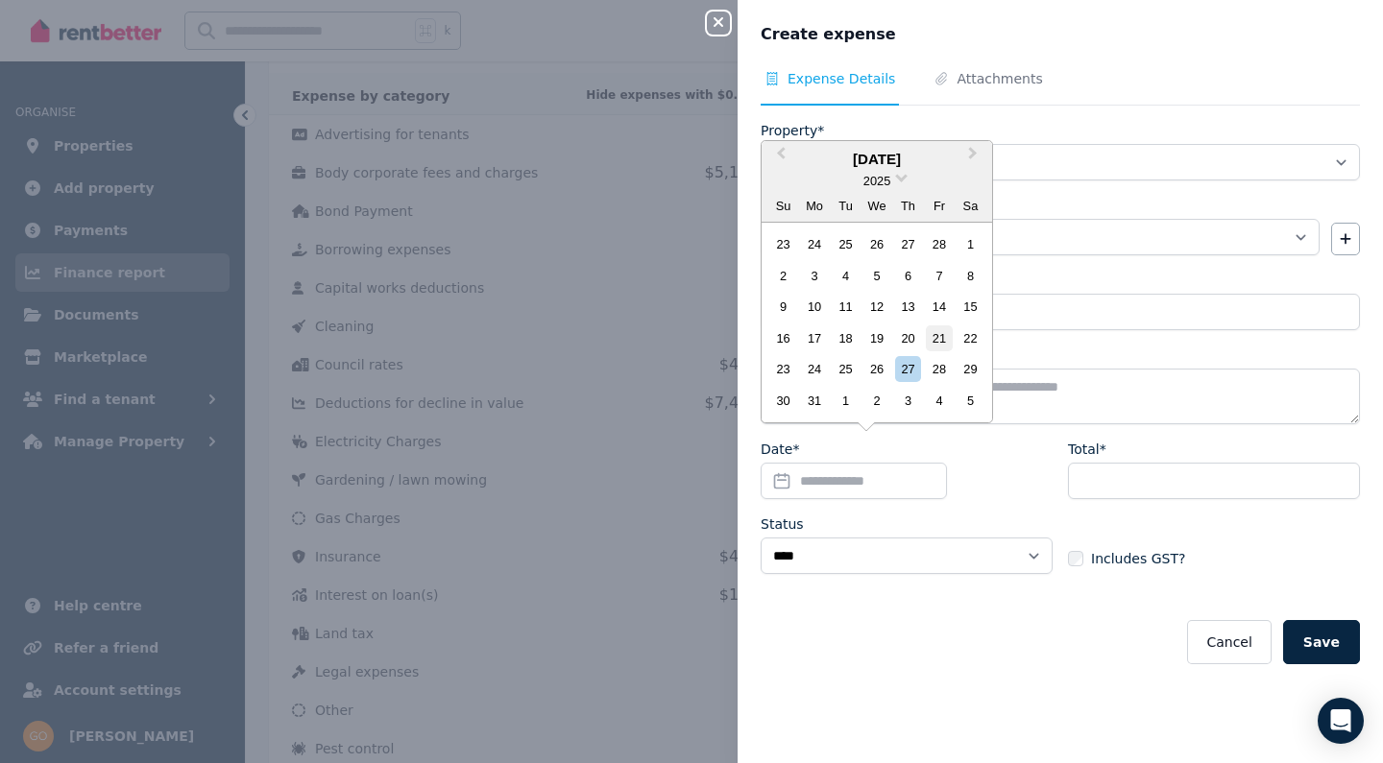
click at [939, 335] on div "21" at bounding box center [939, 339] width 26 height 26
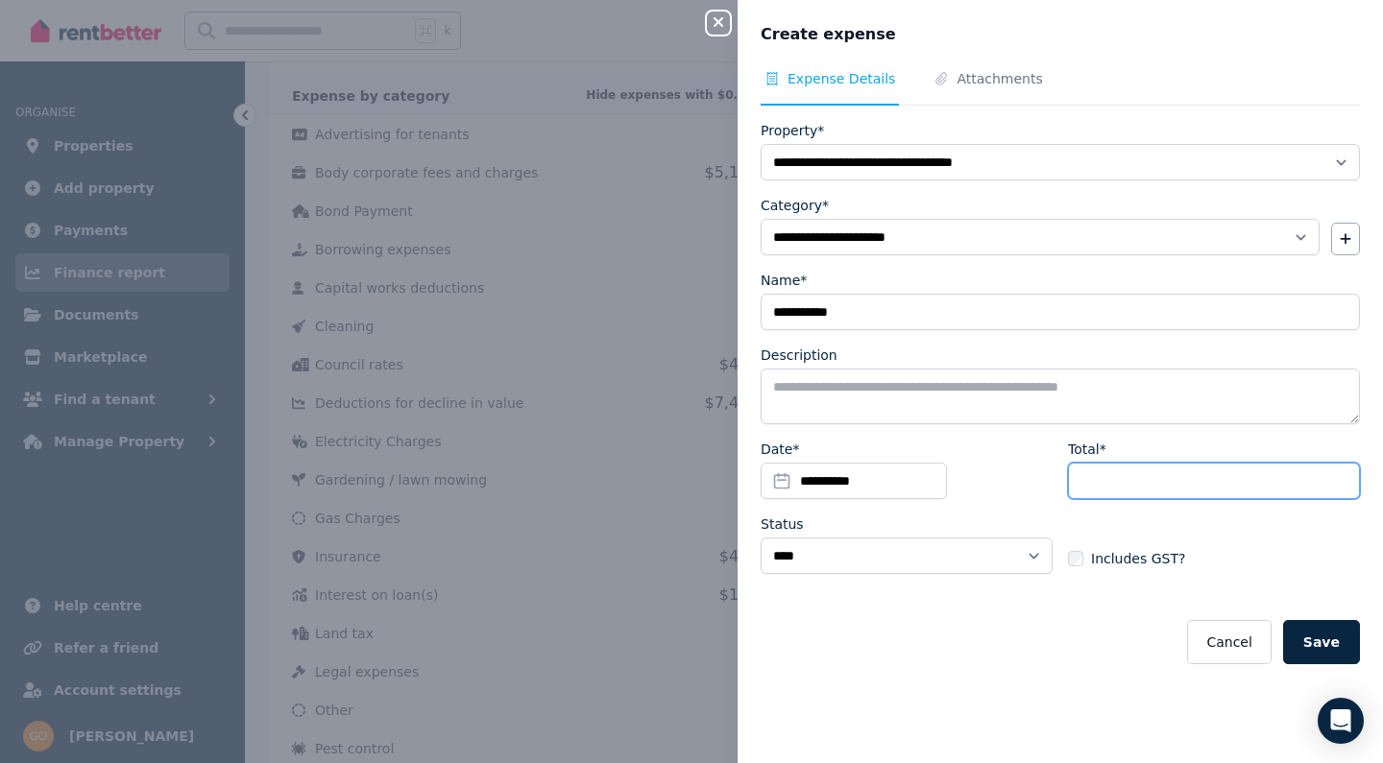
click at [1109, 463] on input "Total*" at bounding box center [1214, 481] width 292 height 36
type input "***"
click at [1306, 634] on button "Save" at bounding box center [1321, 642] width 77 height 44
select select
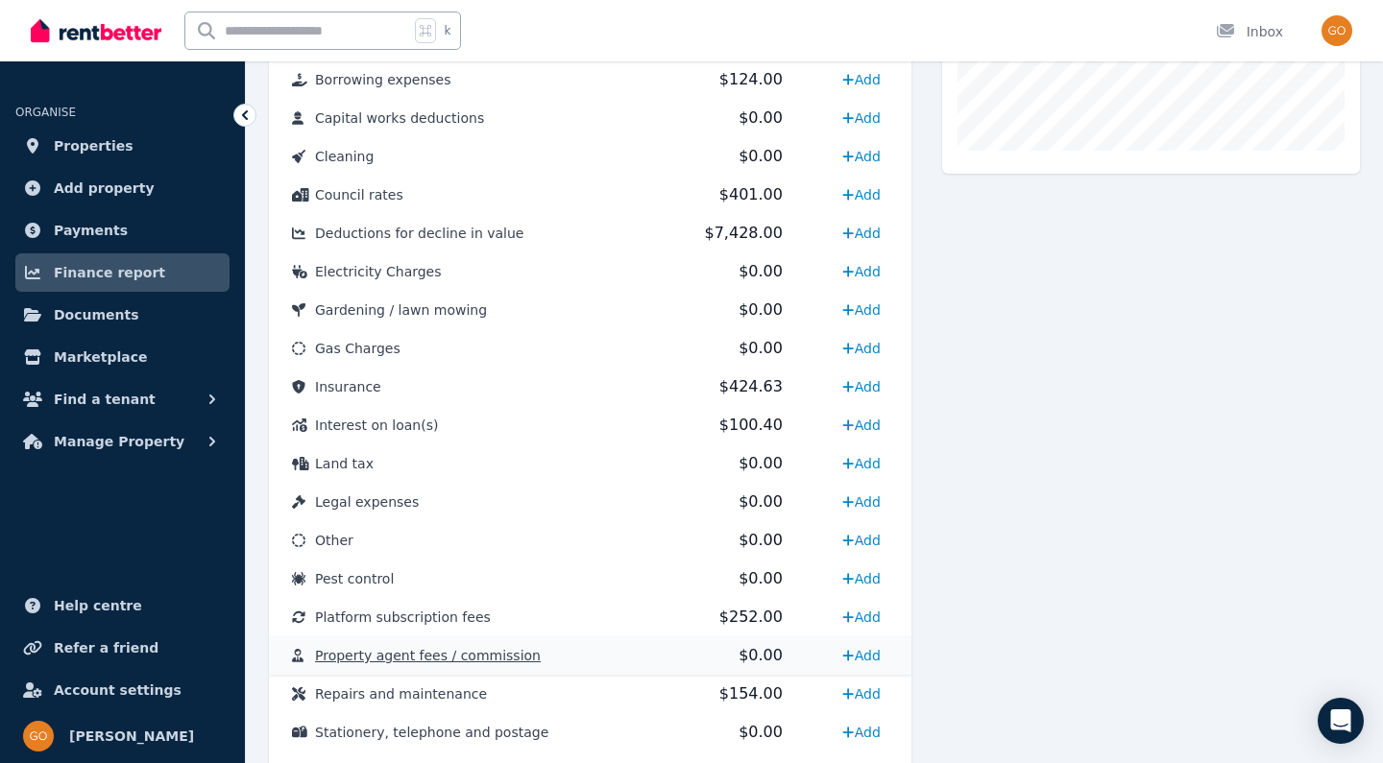
scroll to position [740, 0]
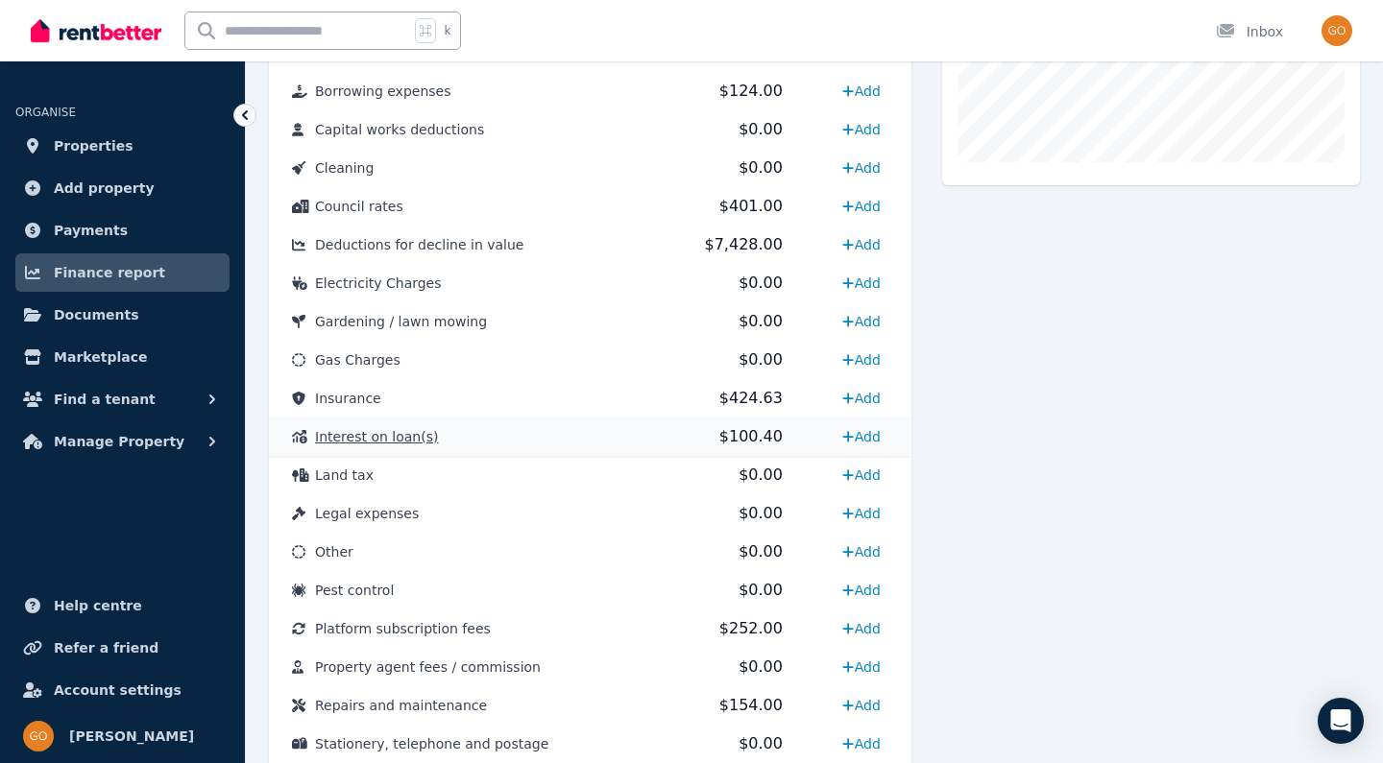
click at [392, 445] on span "Interest on loan(s)" at bounding box center [376, 436] width 123 height 15
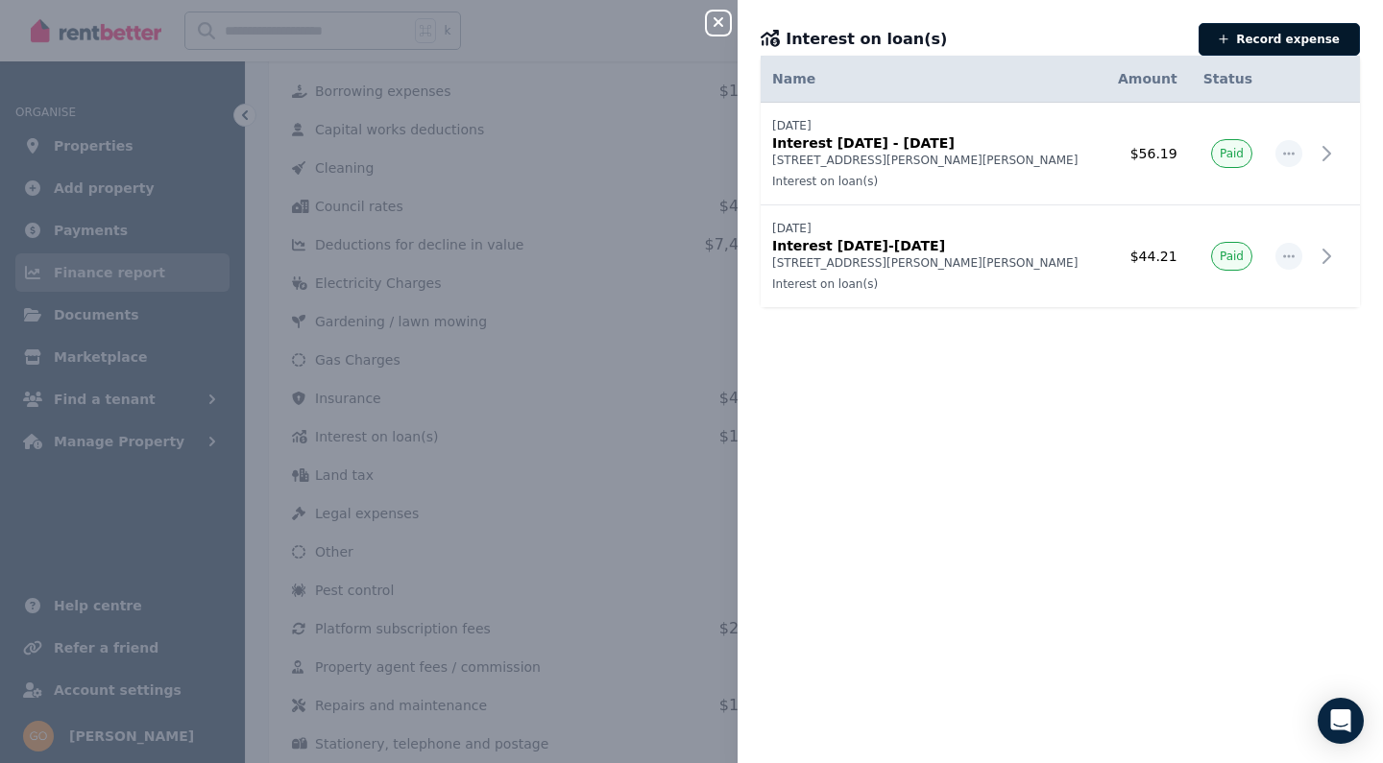
click at [1265, 42] on button "Record expense" at bounding box center [1279, 39] width 161 height 33
select select "**********"
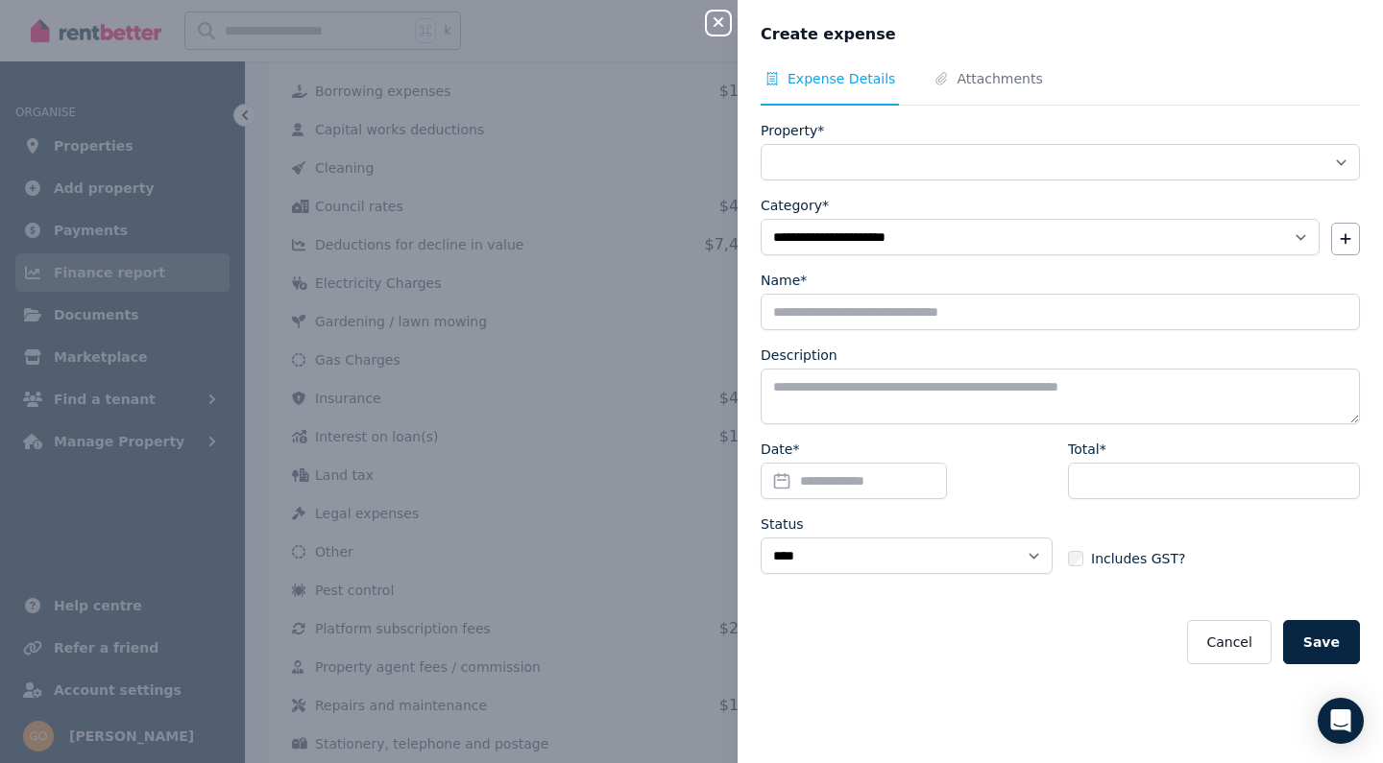
click at [713, 26] on icon "button" at bounding box center [718, 21] width 23 height 15
select select
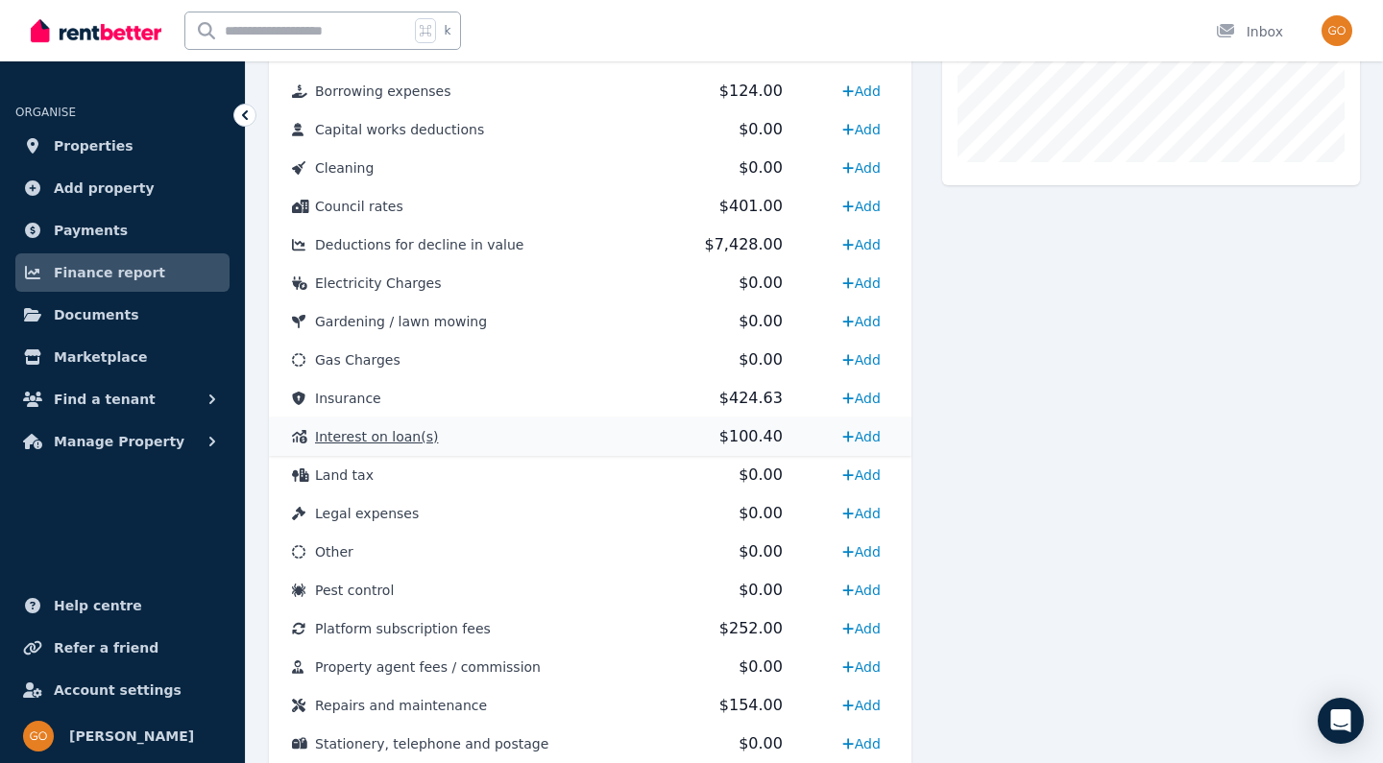
click at [367, 432] on span "Interest on loan(s)" at bounding box center [376, 436] width 123 height 15
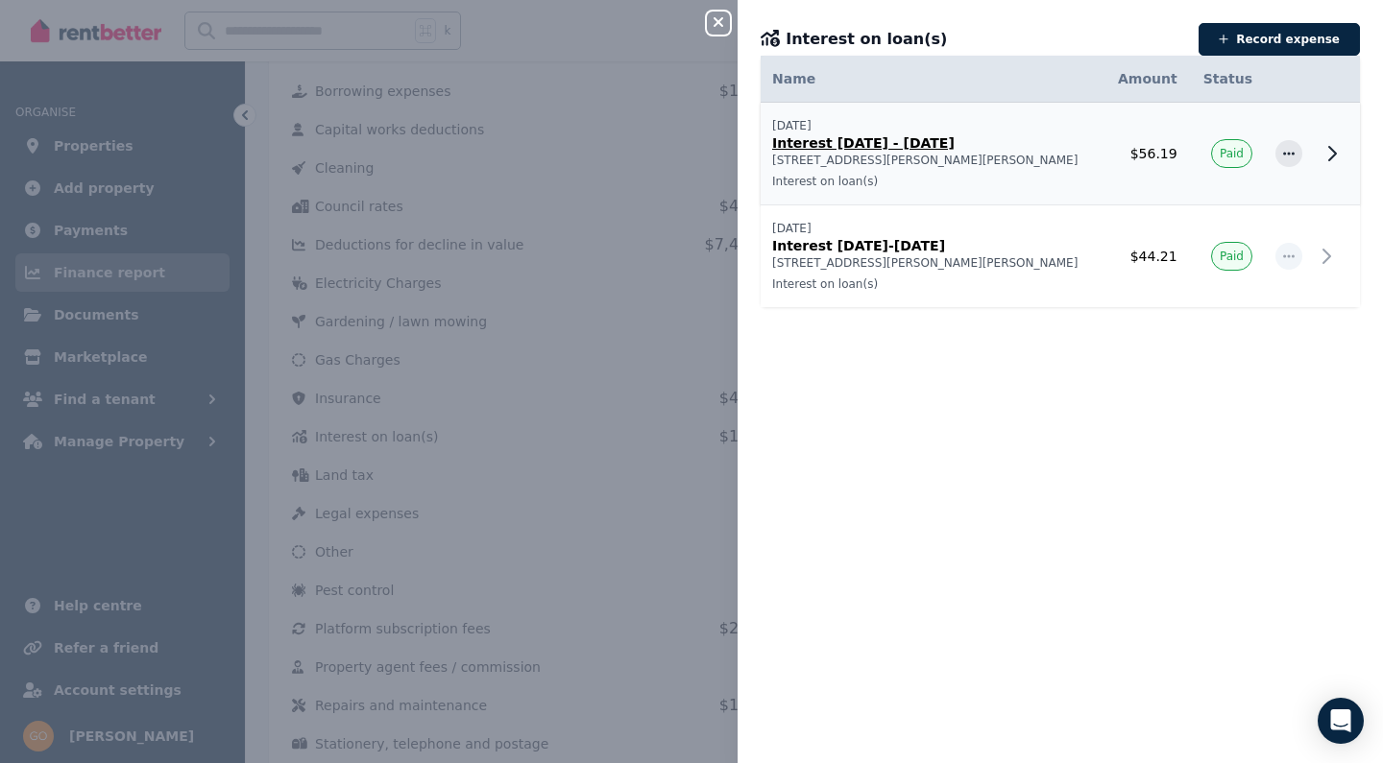
click at [911, 150] on p "Interest [DATE] - [DATE]" at bounding box center [931, 142] width 319 height 19
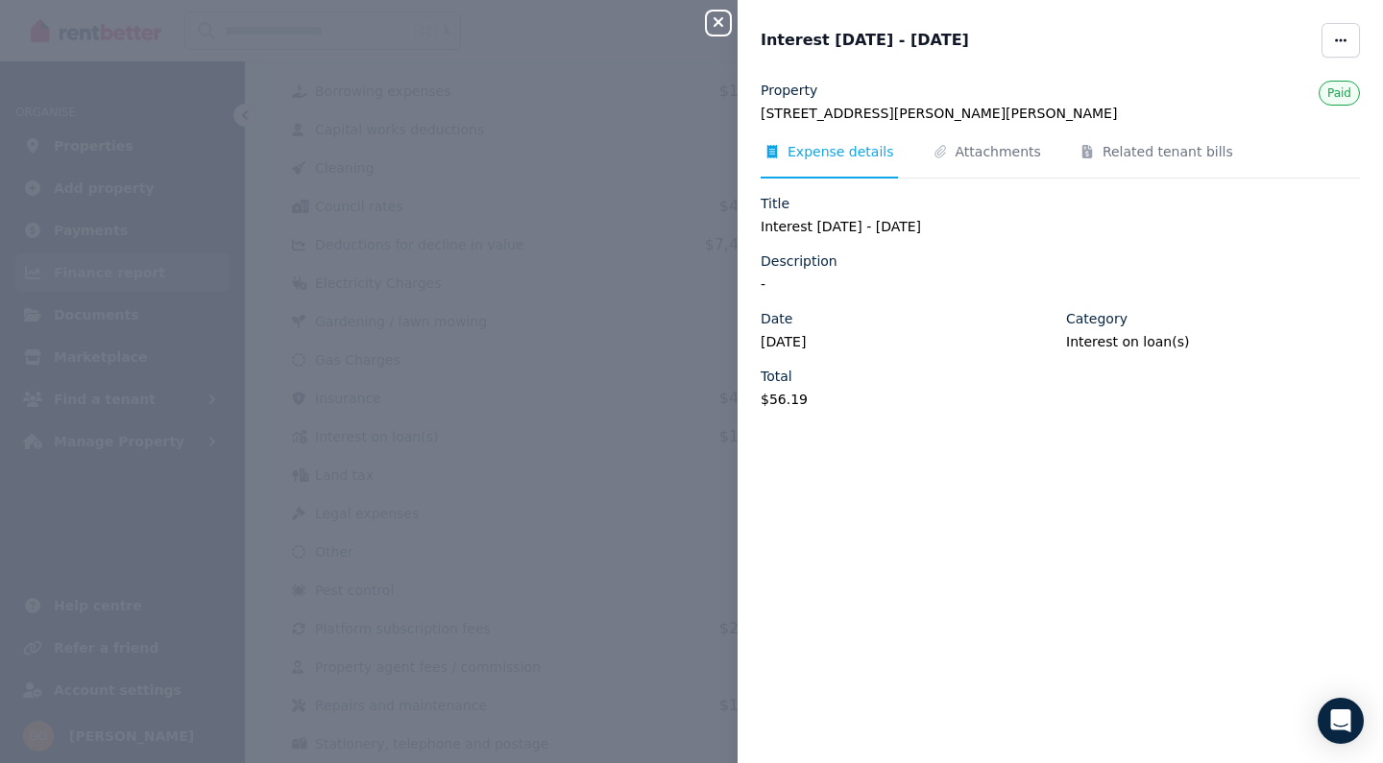
click at [889, 38] on span "Interest [DATE] - [DATE]" at bounding box center [865, 40] width 208 height 23
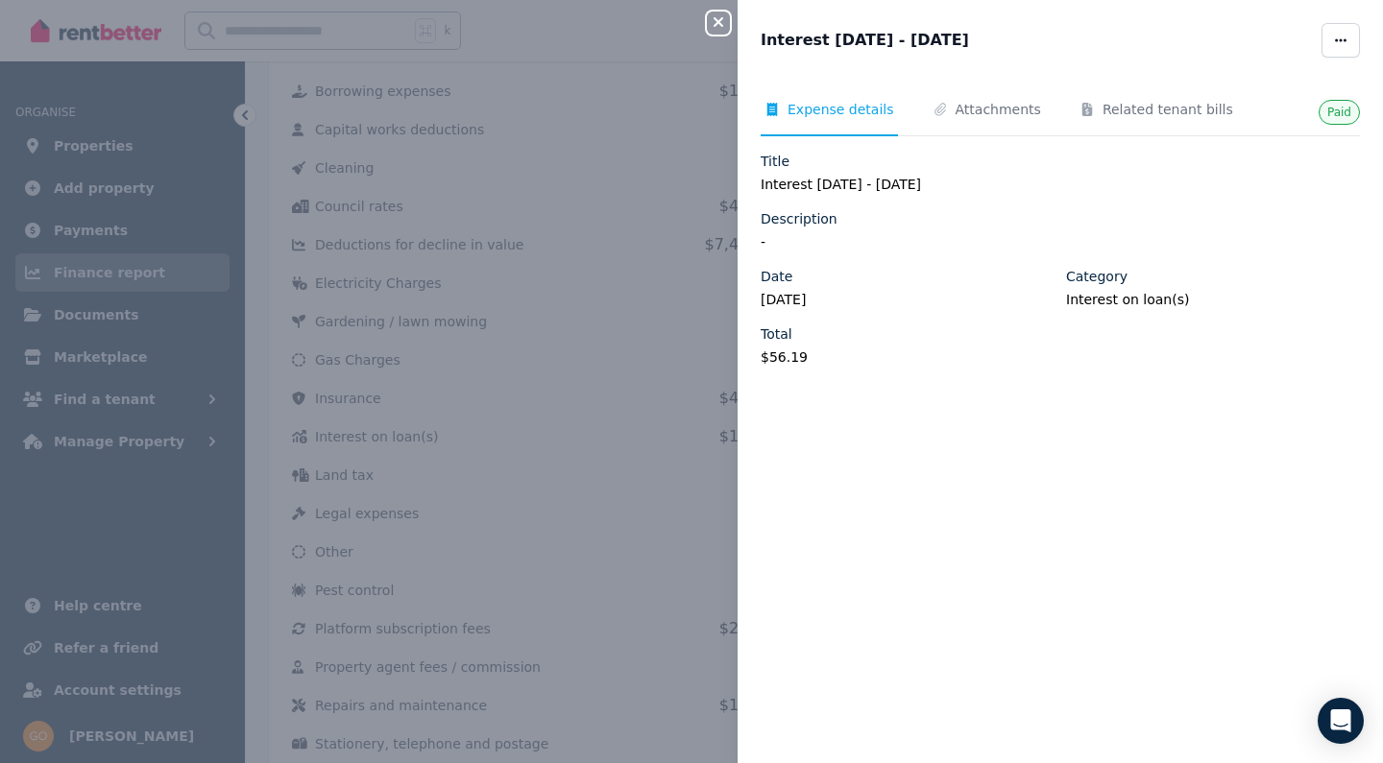
click at [885, 185] on legend "Interest [DATE] - [DATE]" at bounding box center [1060, 184] width 599 height 19
click at [872, 185] on legend "Interest [DATE] - [DATE]" at bounding box center [1060, 184] width 599 height 19
click at [1336, 47] on span "button" at bounding box center [1340, 40] width 38 height 35
click at [1263, 91] on span "Edit" at bounding box center [1283, 96] width 123 height 23
select select "**********"
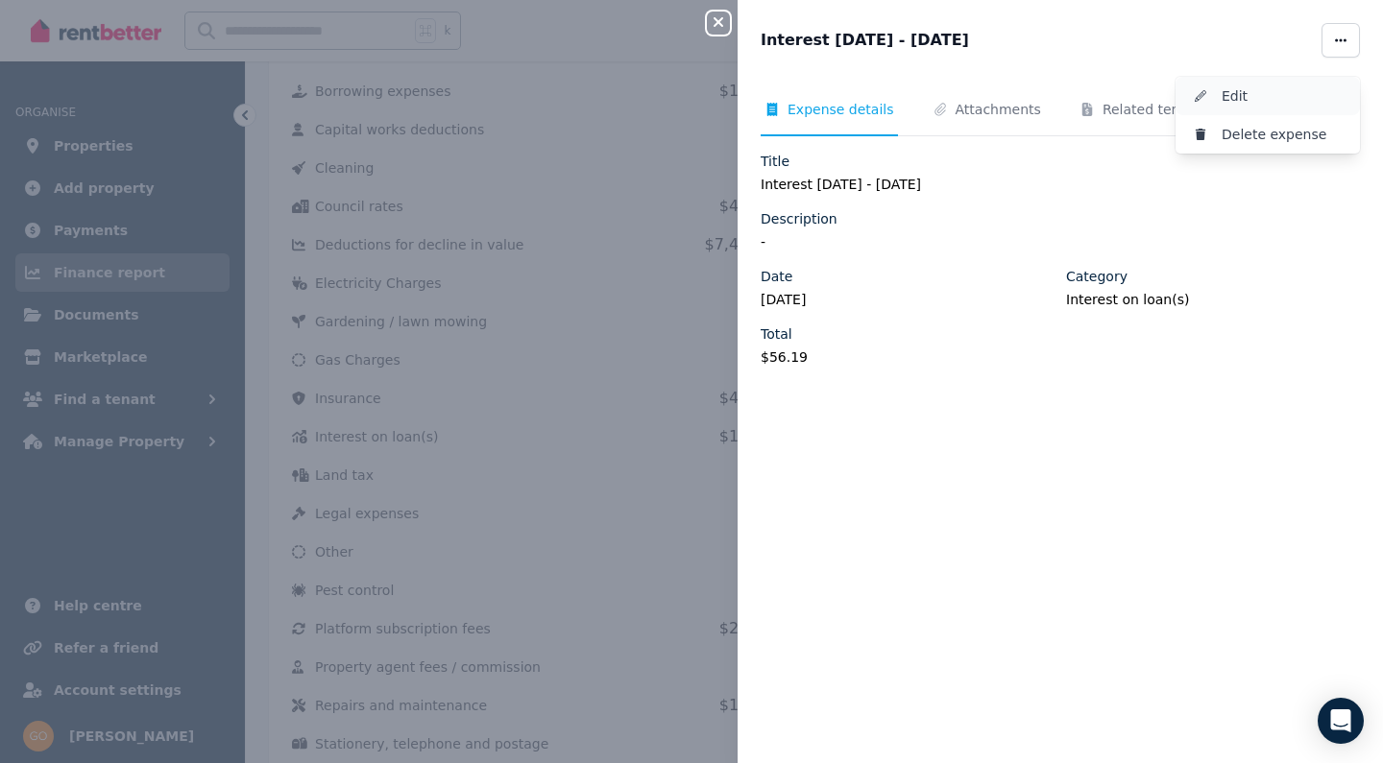
select select "**********"
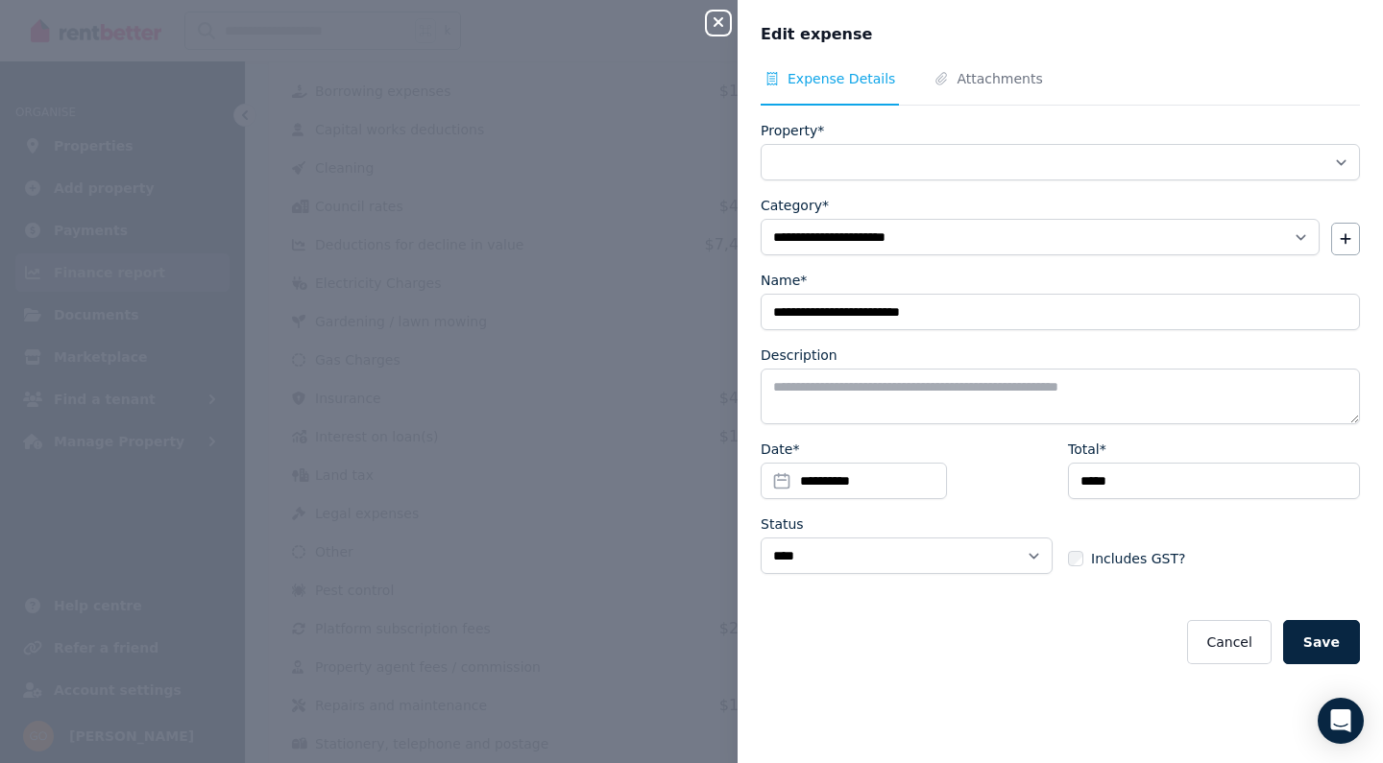
select select "**********"
click at [887, 308] on input "**********" at bounding box center [1060, 312] width 599 height 36
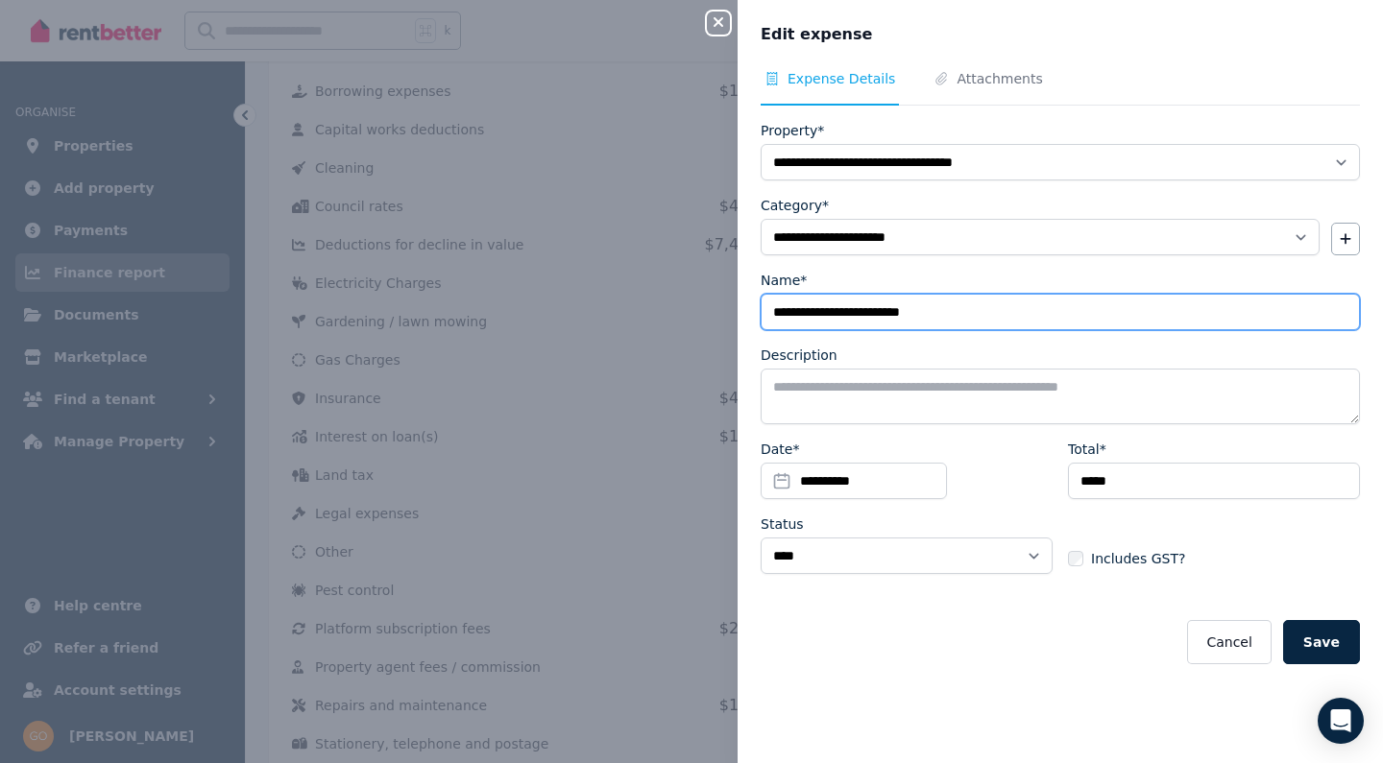
click at [887, 308] on input "**********" at bounding box center [1060, 312] width 599 height 36
type input "**********"
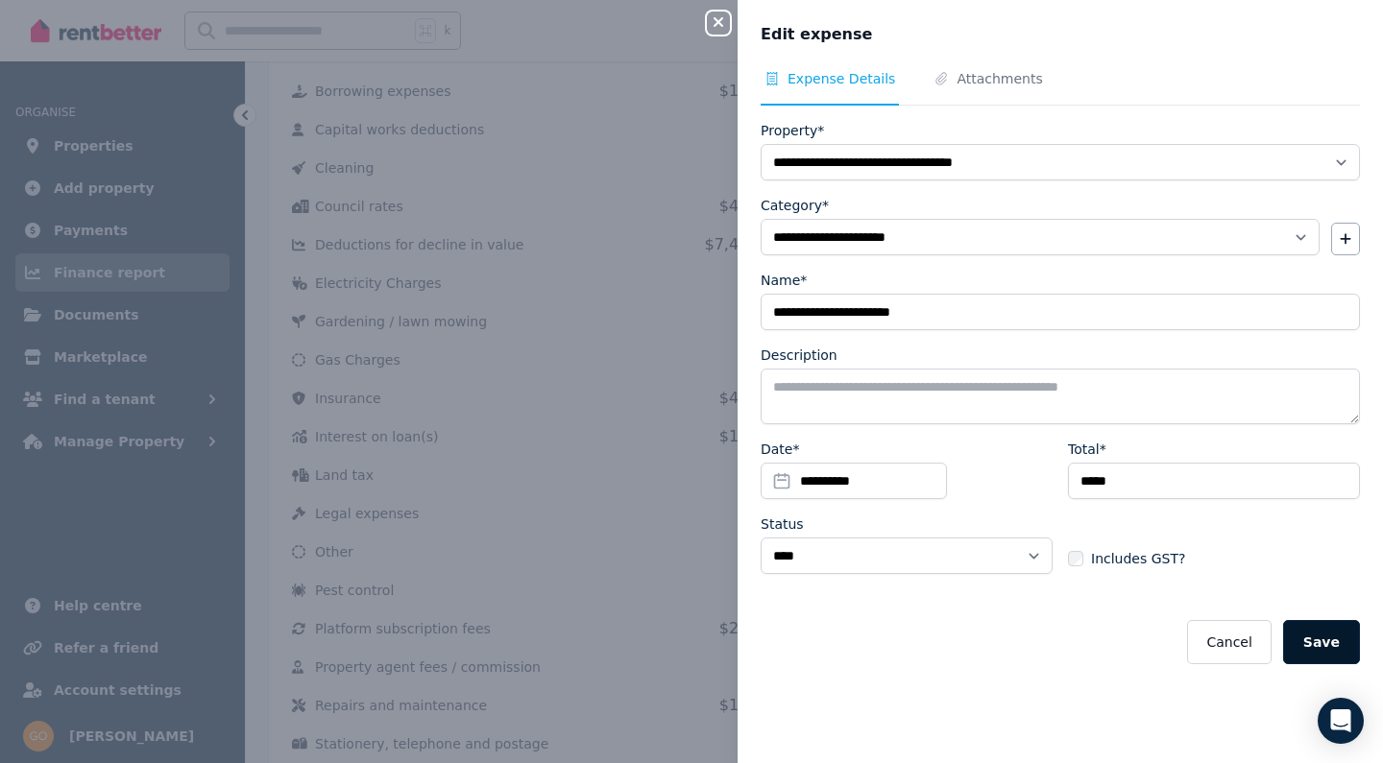
click at [1315, 644] on button "Save" at bounding box center [1321, 642] width 77 height 44
click at [730, 26] on div "Close panel" at bounding box center [726, 17] width 38 height 35
click at [717, 25] on icon "button" at bounding box center [719, 22] width 10 height 10
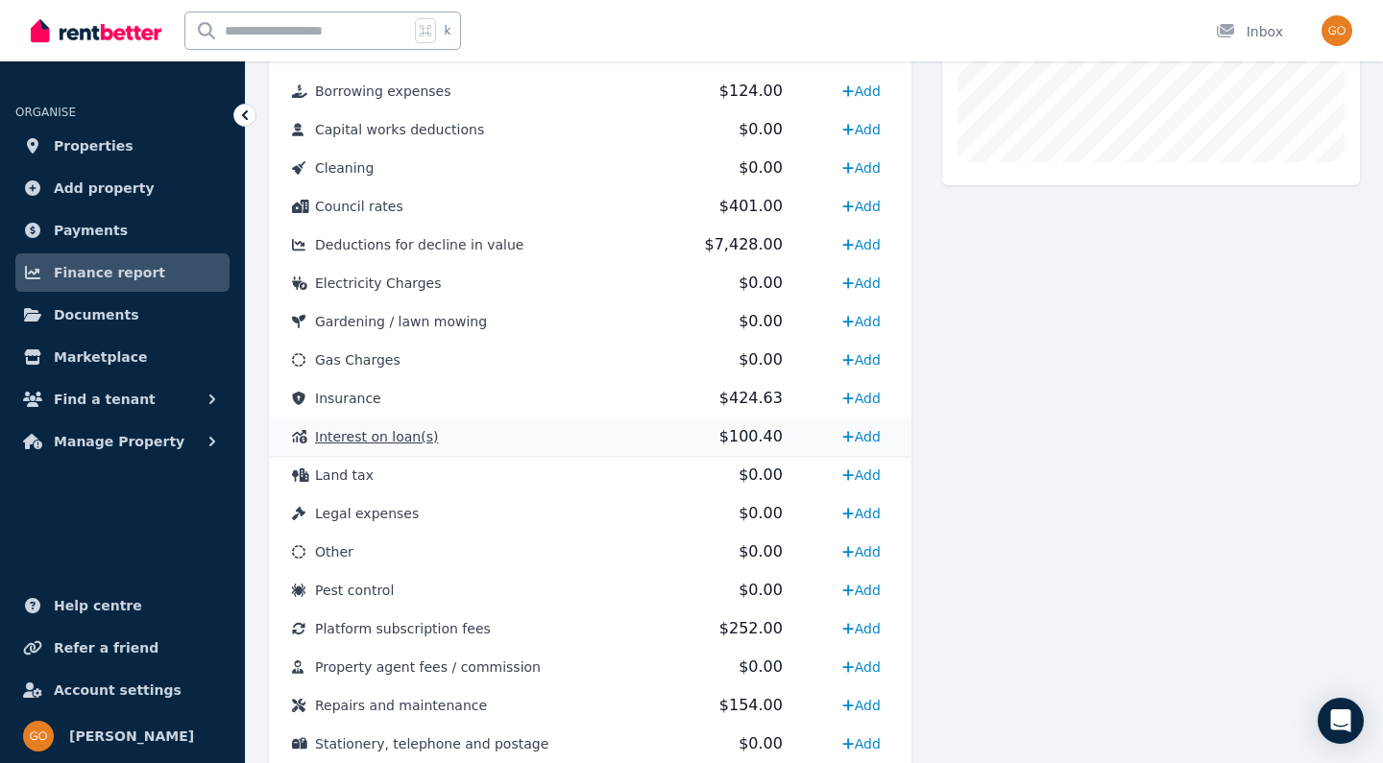
click at [378, 436] on span "Interest on loan(s)" at bounding box center [376, 436] width 123 height 15
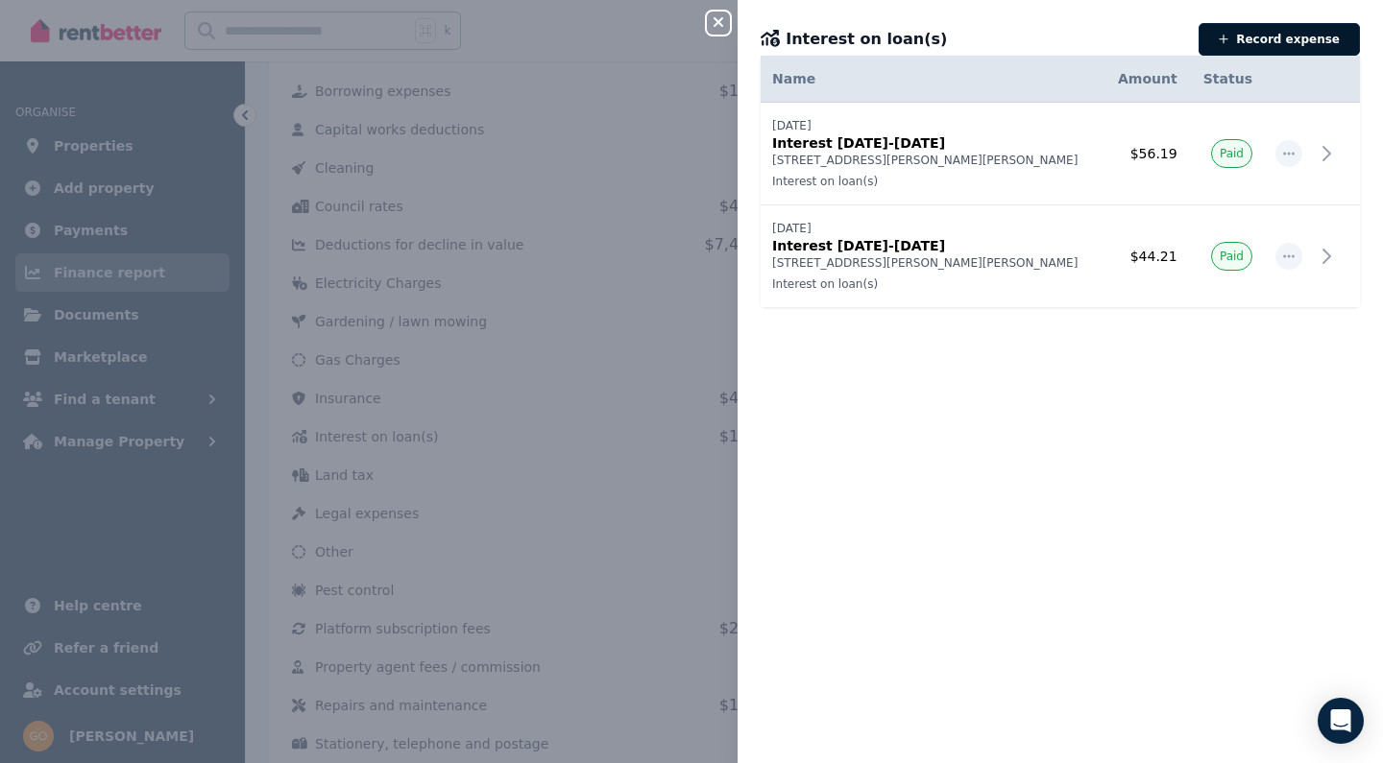
click at [1250, 42] on button "Record expense" at bounding box center [1279, 39] width 161 height 33
select select "**********"
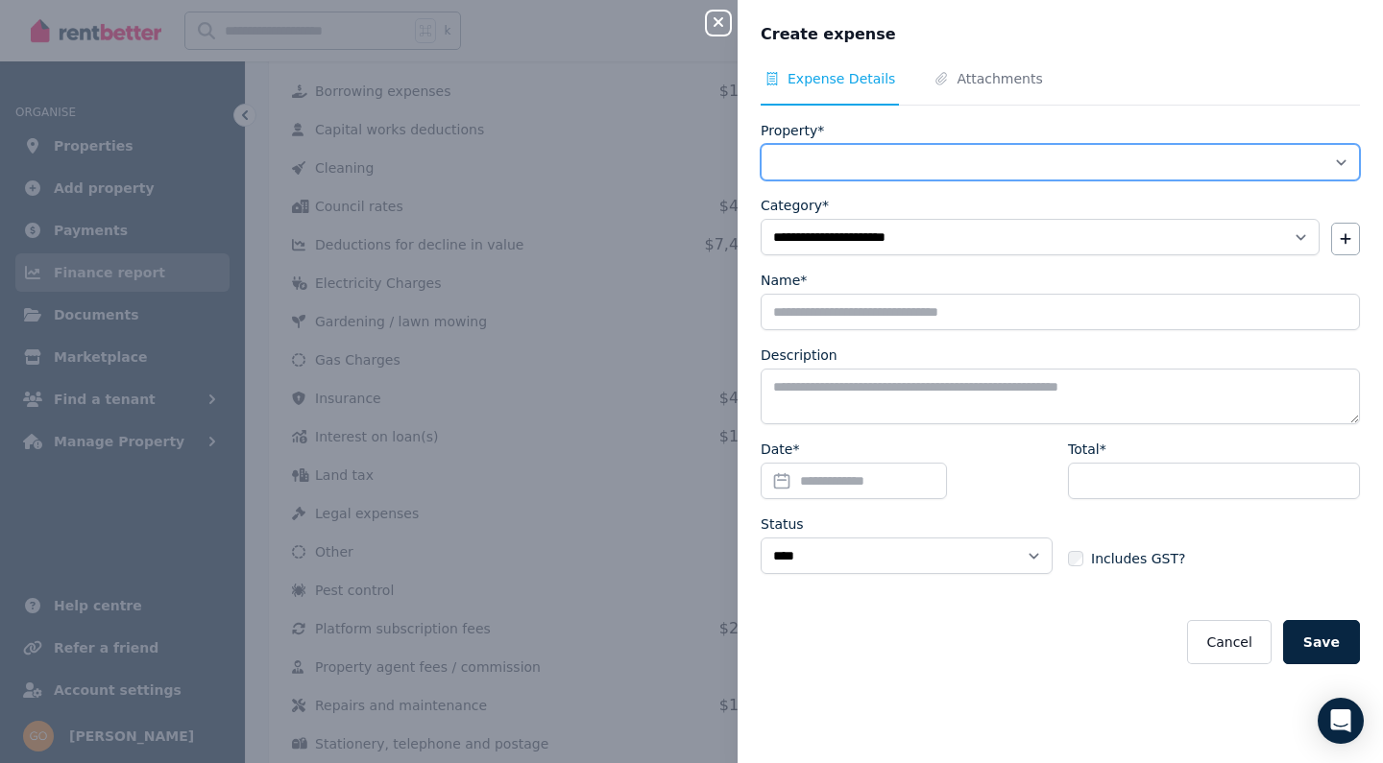
click at [865, 160] on select "**********" at bounding box center [1060, 162] width 599 height 36
select select "**********"
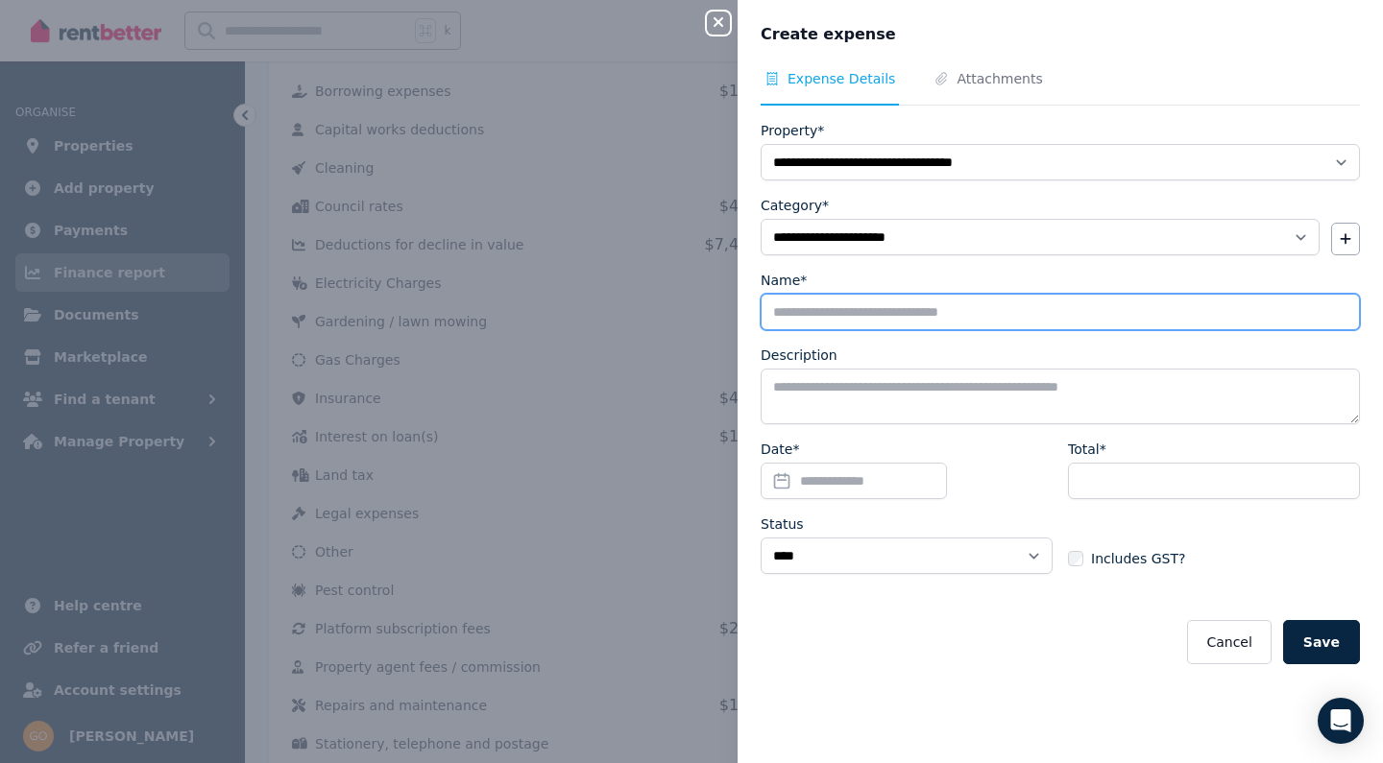
click at [840, 316] on input "Name*" at bounding box center [1060, 312] width 599 height 36
paste input "**********"
click at [833, 308] on input "**********" at bounding box center [1060, 312] width 599 height 36
type input "**********"
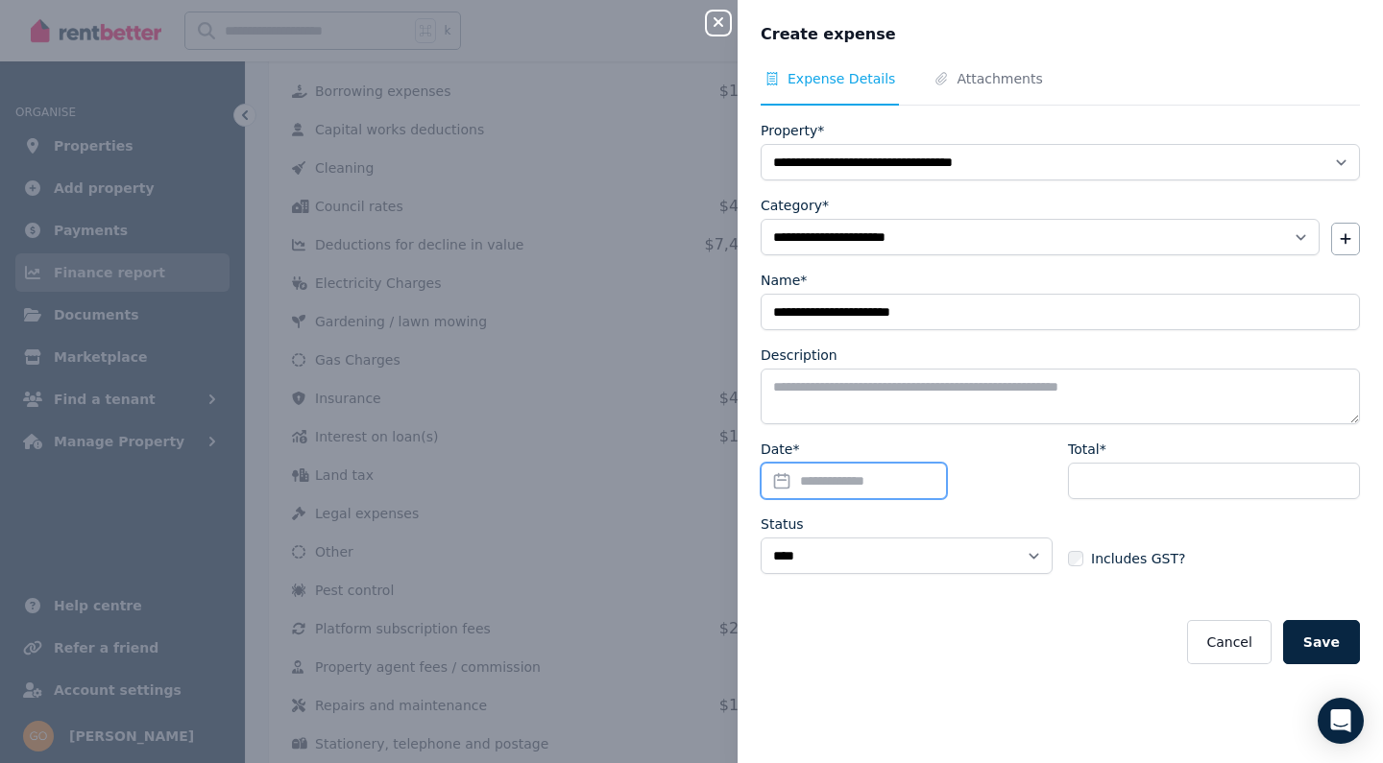
click at [778, 484] on input "Date*" at bounding box center [854, 481] width 186 height 36
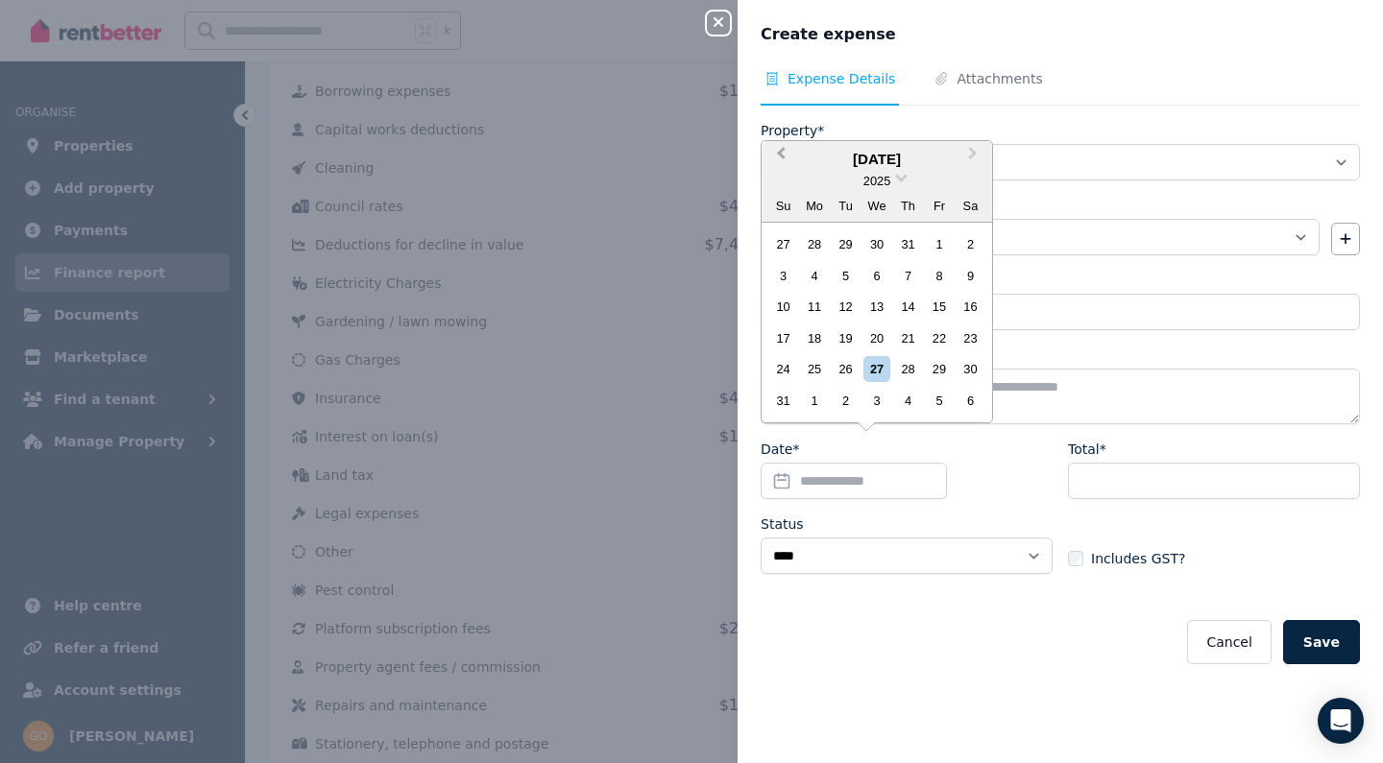
click at [781, 158] on span "Previous Month" at bounding box center [781, 157] width 0 height 29
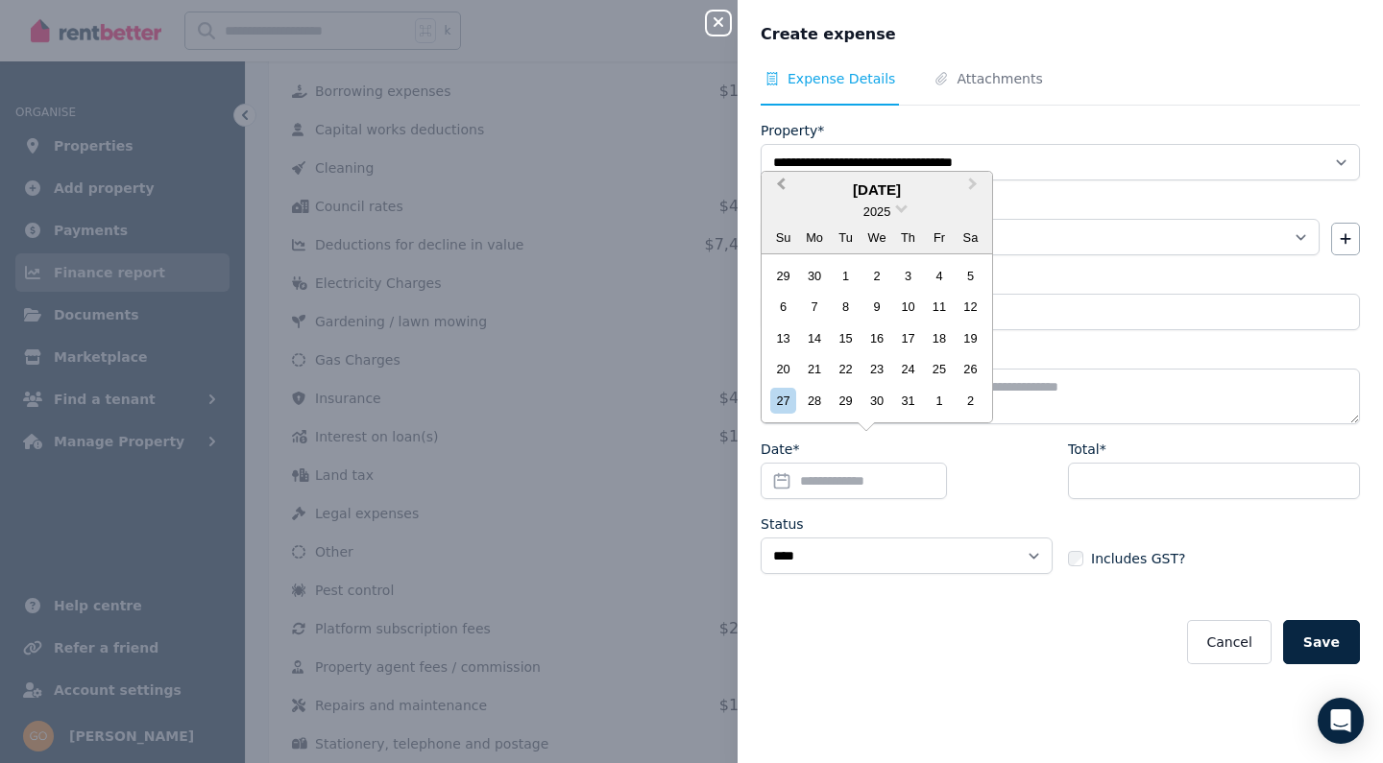
click at [777, 187] on button "Previous Month" at bounding box center [778, 189] width 31 height 31
click at [820, 369] on div "21" at bounding box center [815, 369] width 26 height 26
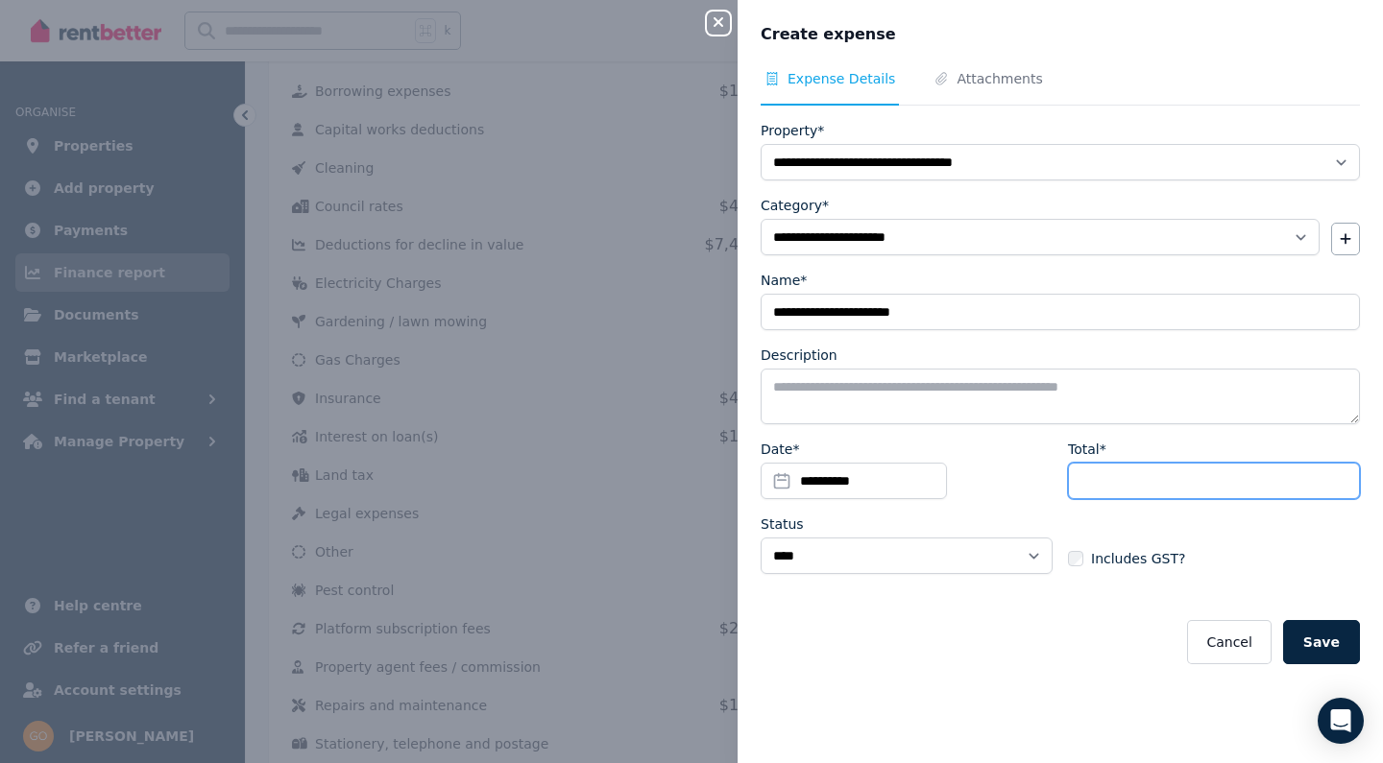
click at [1099, 467] on input "Total*" at bounding box center [1214, 481] width 292 height 36
type input "*****"
click at [1331, 645] on button "Save" at bounding box center [1321, 642] width 77 height 44
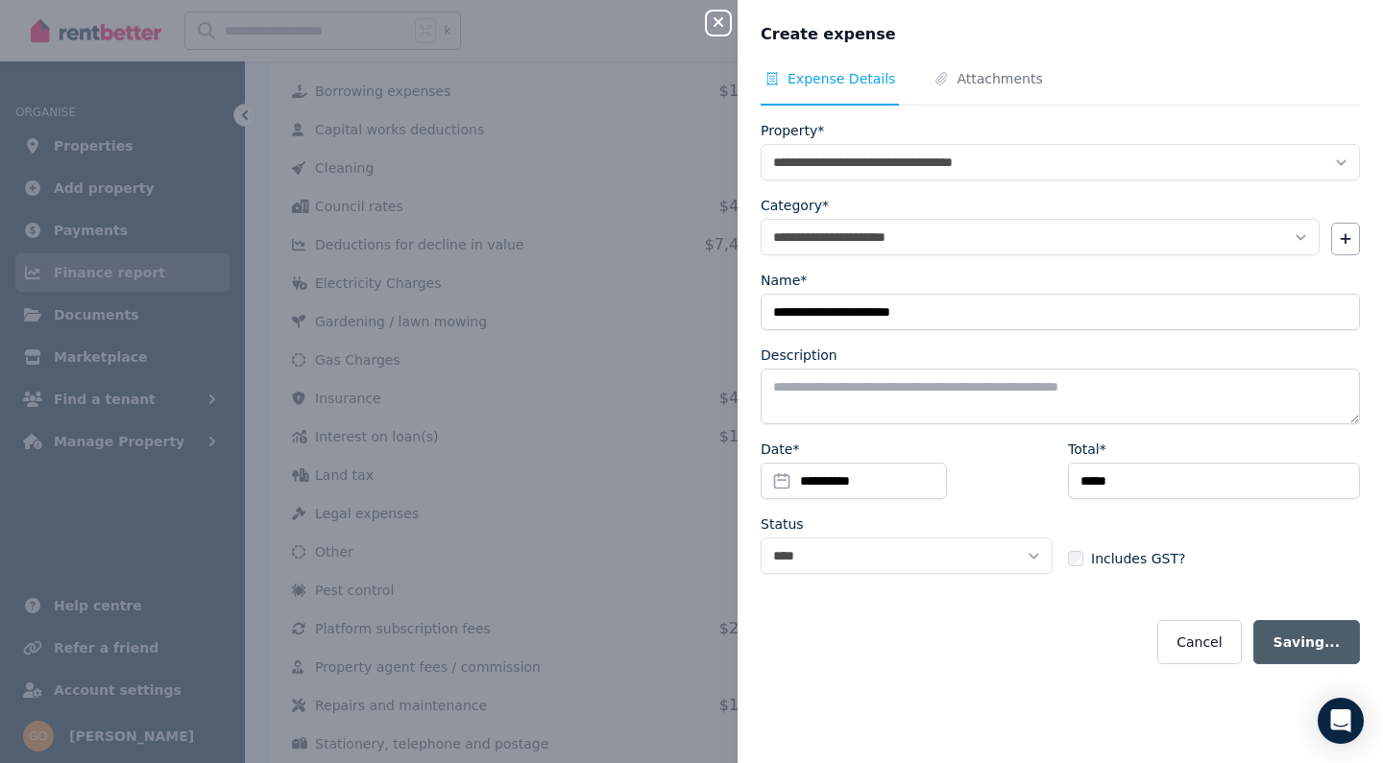
select select
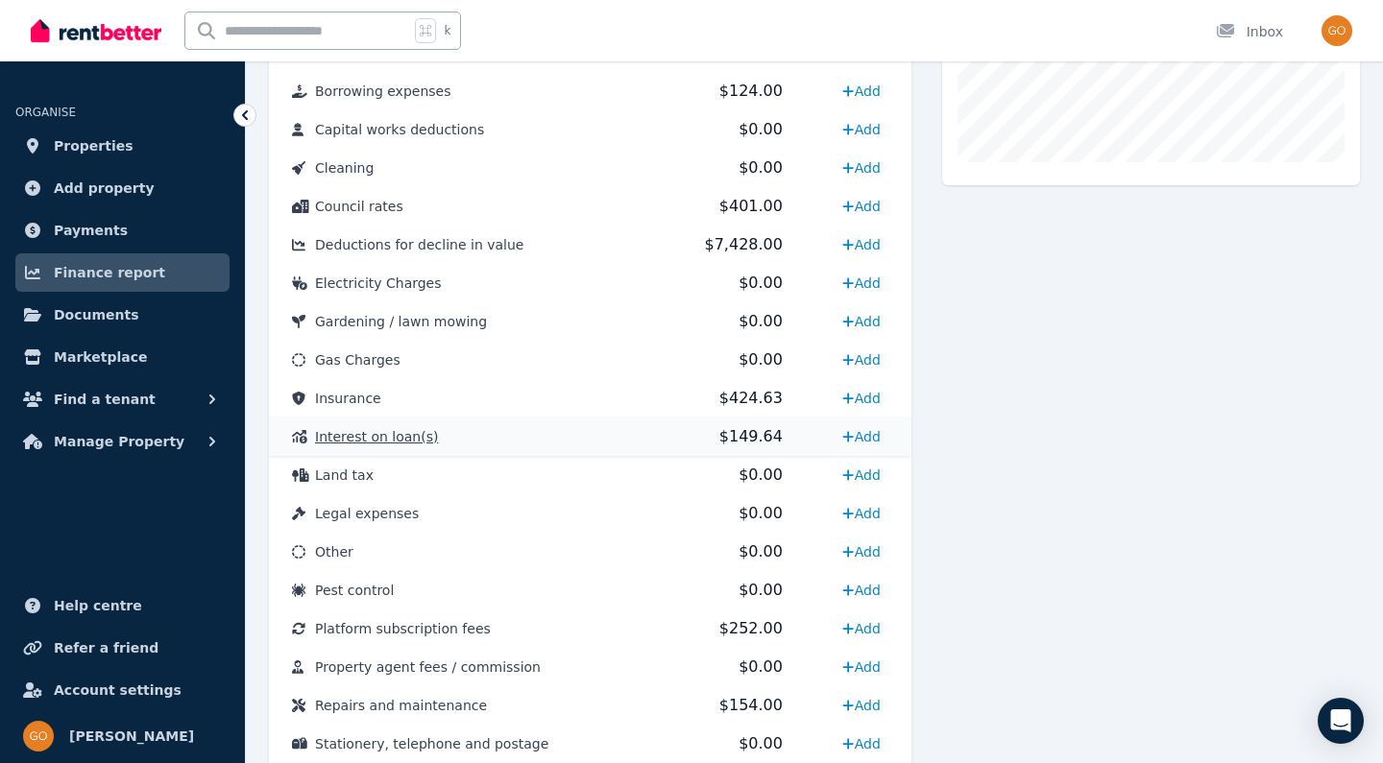
click at [347, 429] on span "Interest on loan(s)" at bounding box center [376, 436] width 123 height 15
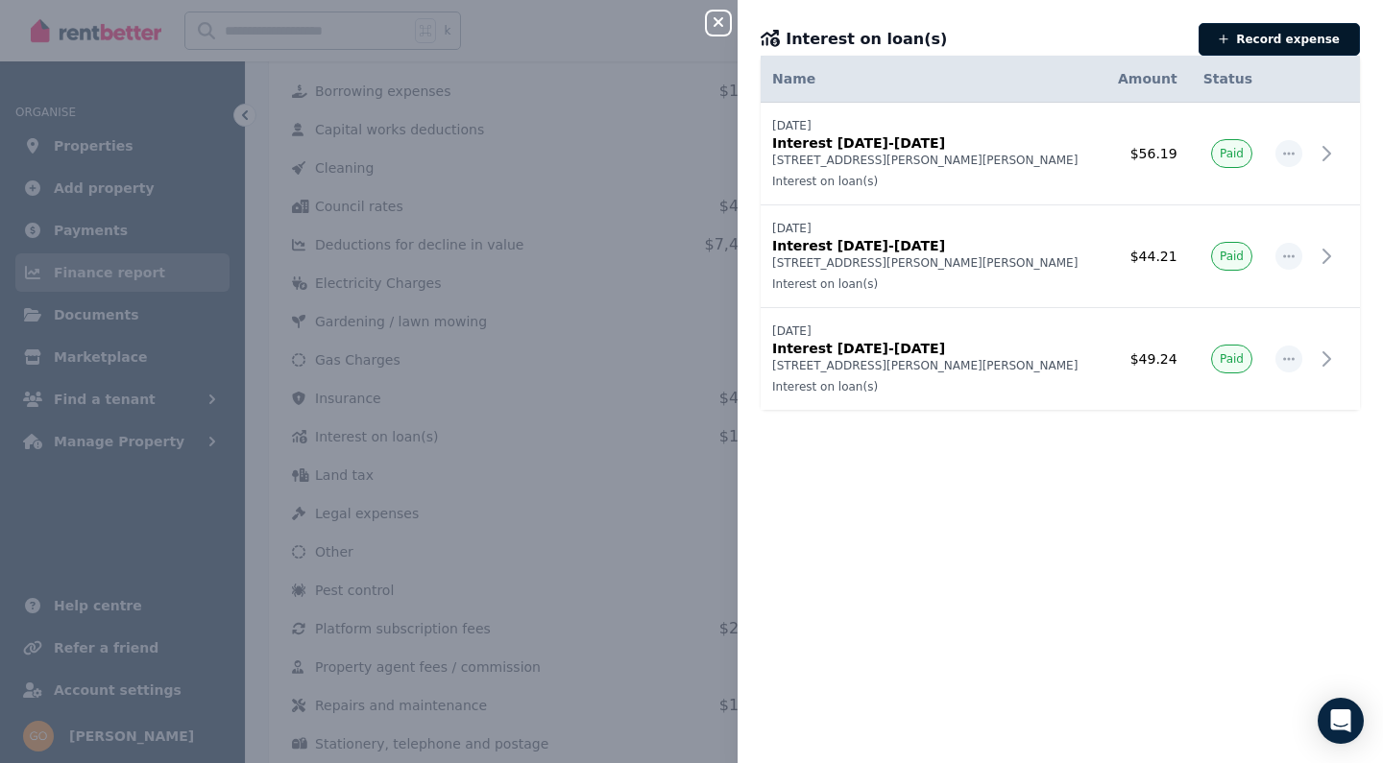
click at [1265, 47] on button "Record expense" at bounding box center [1279, 39] width 161 height 33
select select "**********"
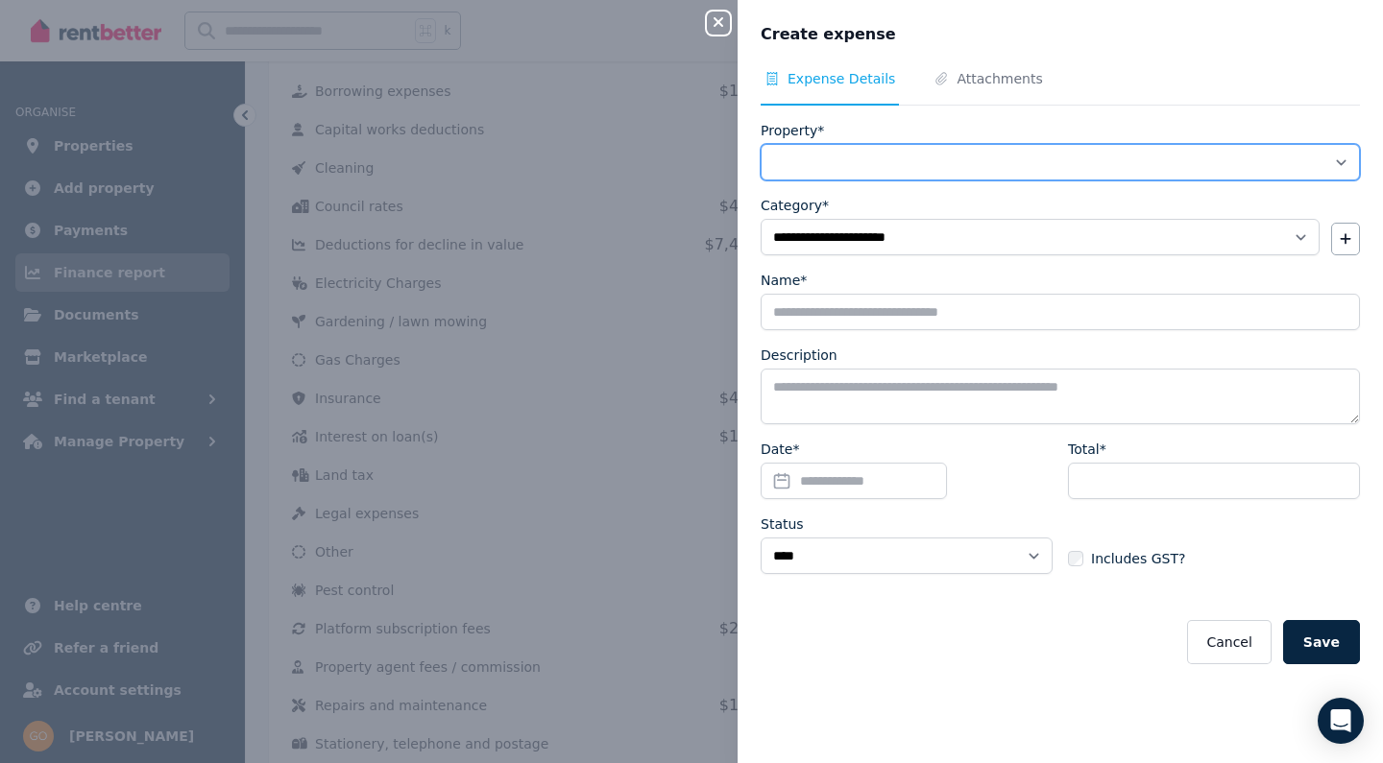
click at [831, 156] on select "**********" at bounding box center [1060, 162] width 599 height 36
select select "**********"
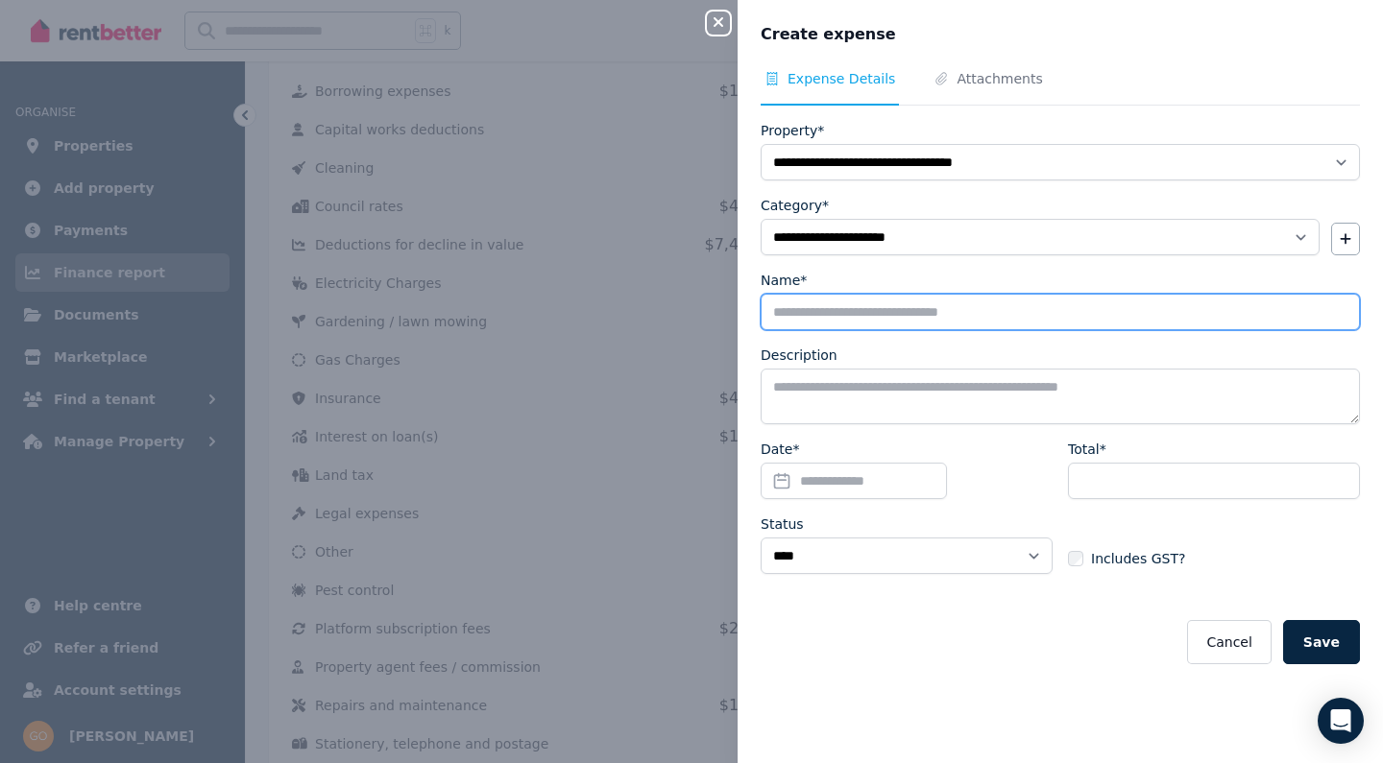
click at [817, 314] on input "Name*" at bounding box center [1060, 312] width 599 height 36
paste input "**********"
type input "**********"
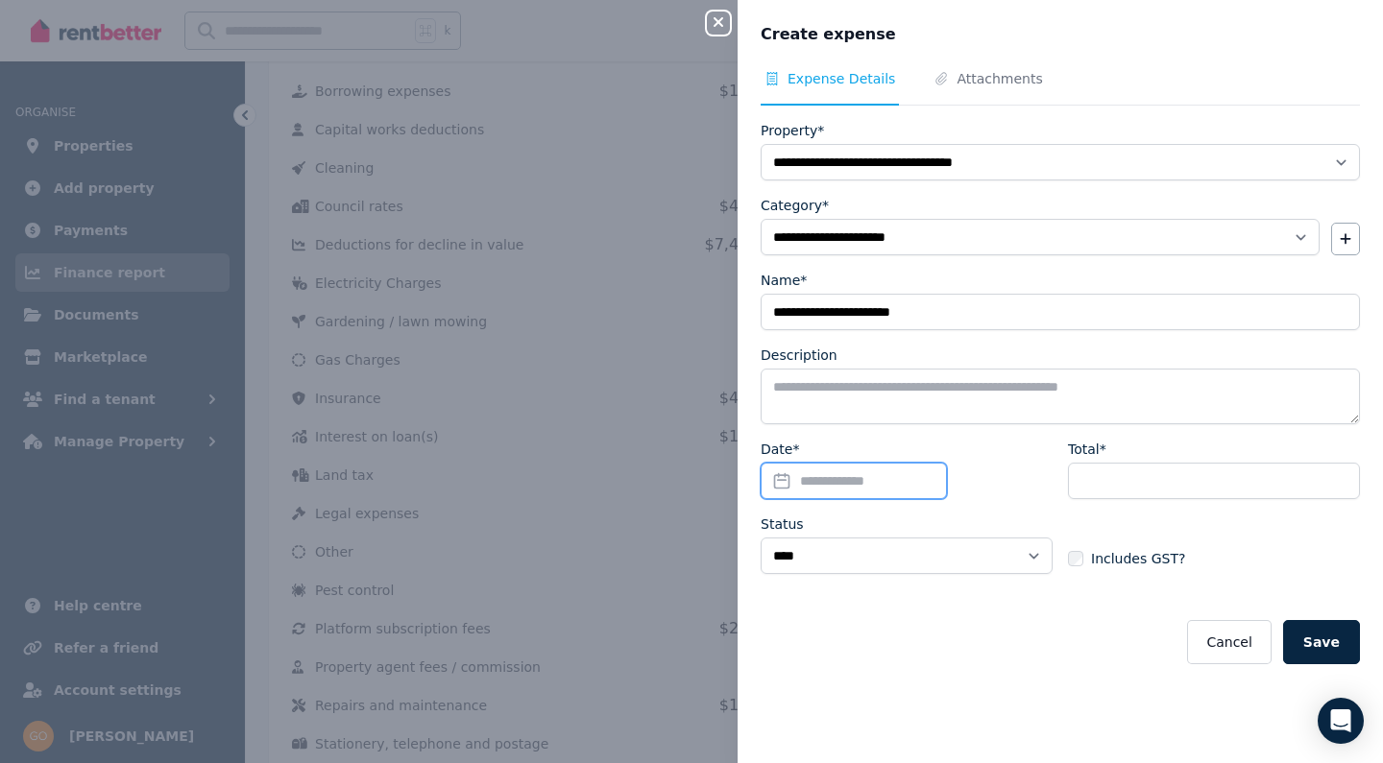
click at [778, 482] on input "Date*" at bounding box center [854, 481] width 186 height 36
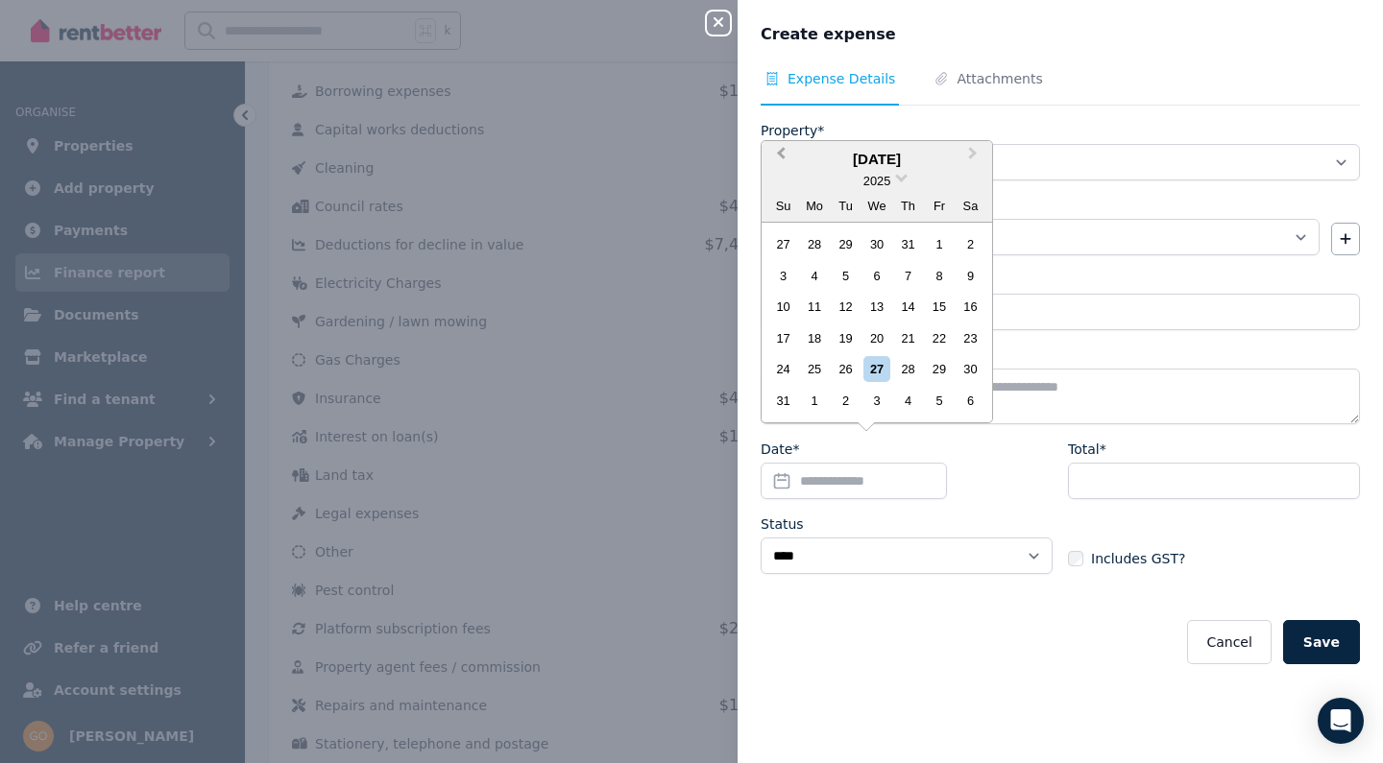
click at [781, 155] on span "Previous Month" at bounding box center [781, 157] width 0 height 29
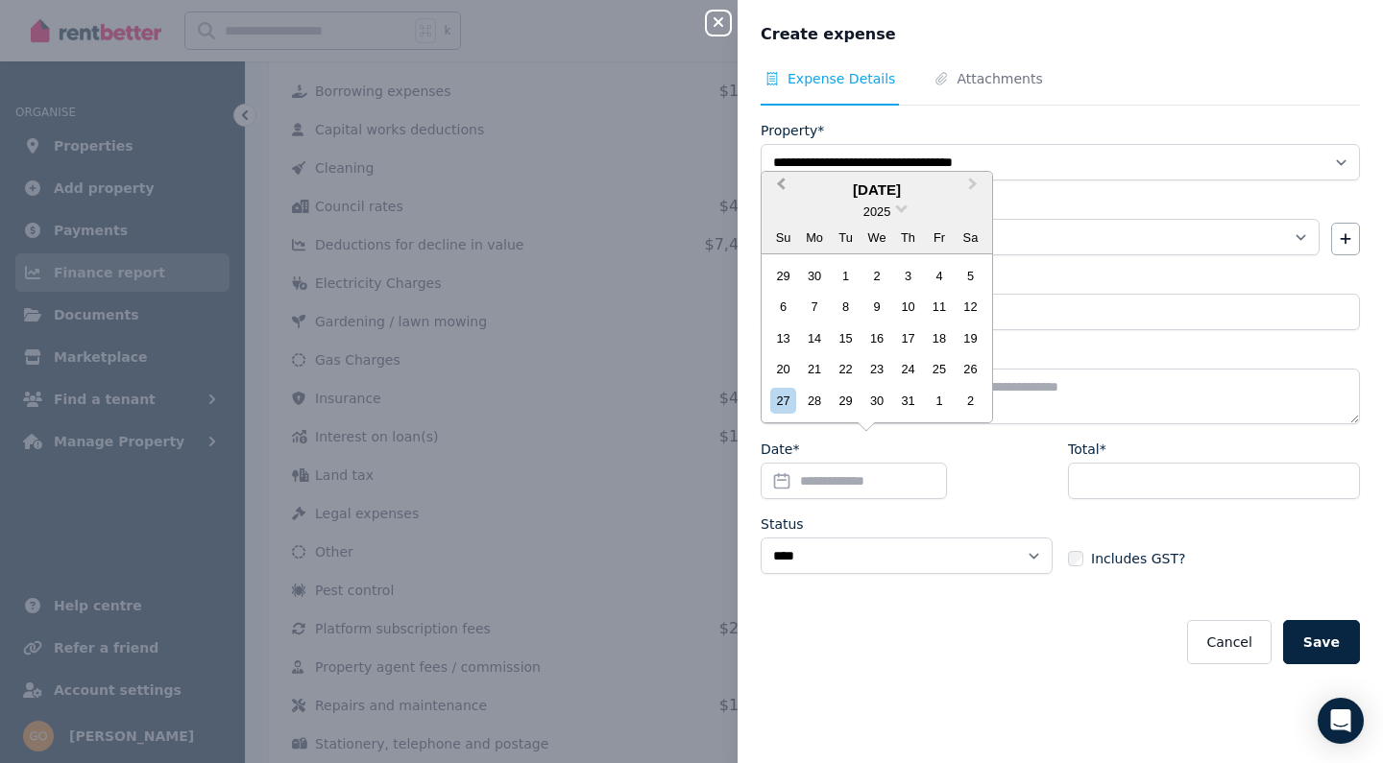
click at [778, 190] on button "Previous Month" at bounding box center [778, 189] width 31 height 31
click at [875, 369] on div "21" at bounding box center [876, 369] width 26 height 26
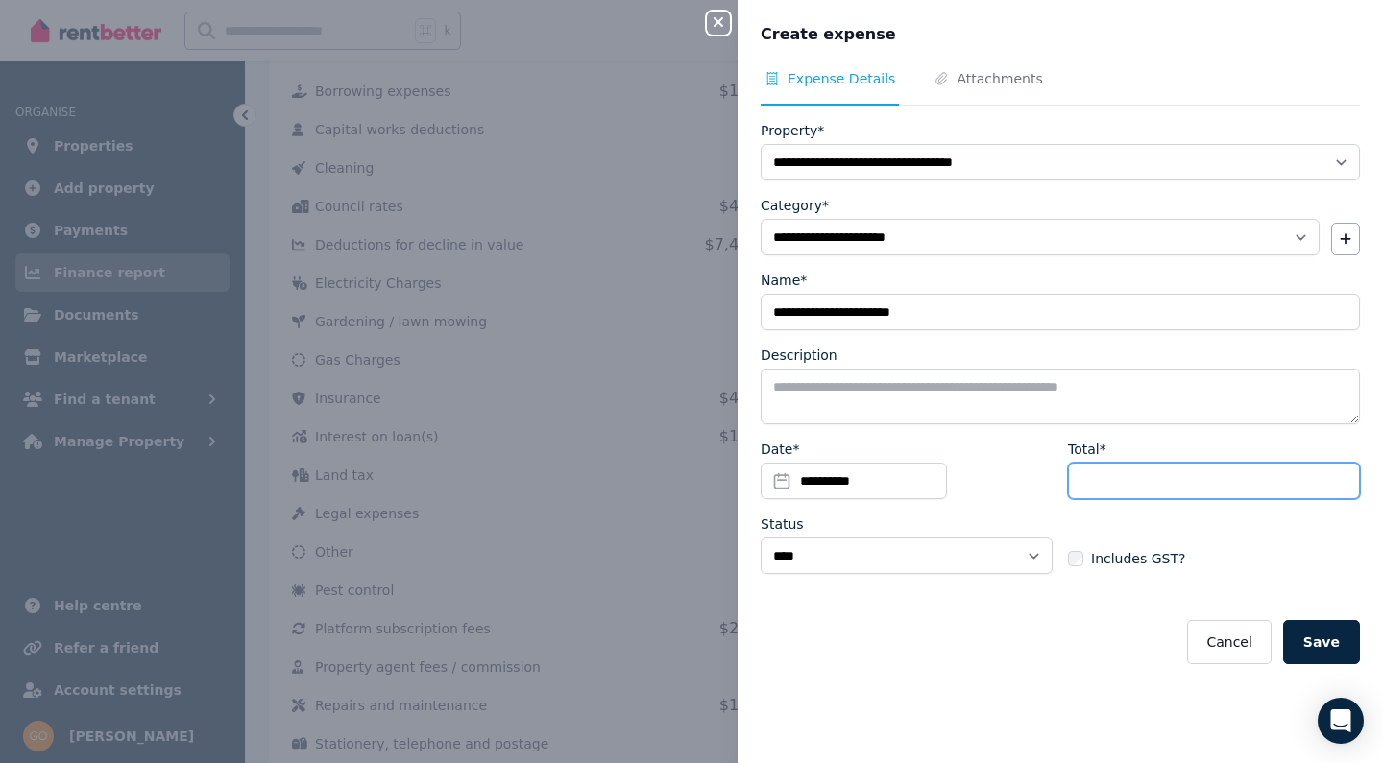
click at [1107, 468] on input "Total*" at bounding box center [1214, 481] width 292 height 36
type input "****"
click at [1323, 634] on button "Save" at bounding box center [1321, 642] width 77 height 44
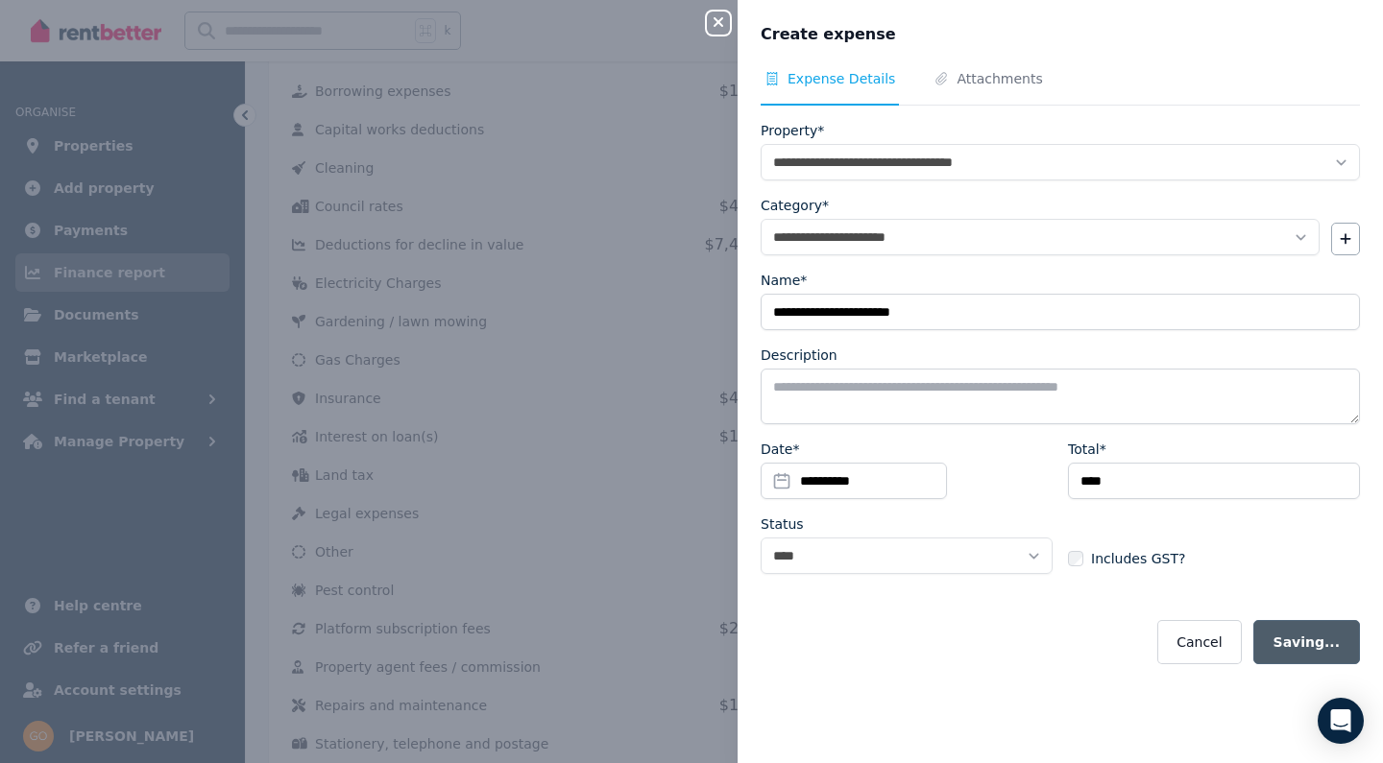
select select
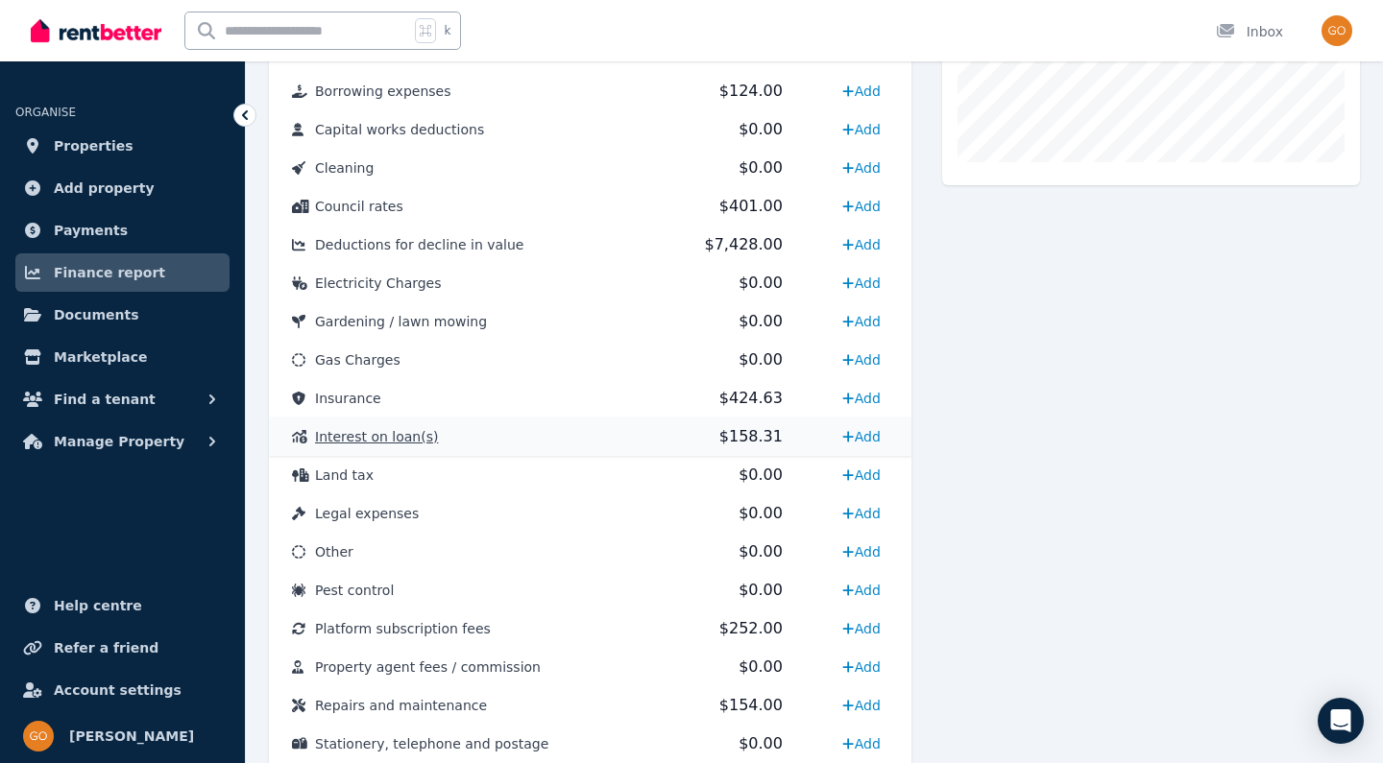
click at [404, 446] on td "Interest on loan(s)" at bounding box center [461, 437] width 384 height 38
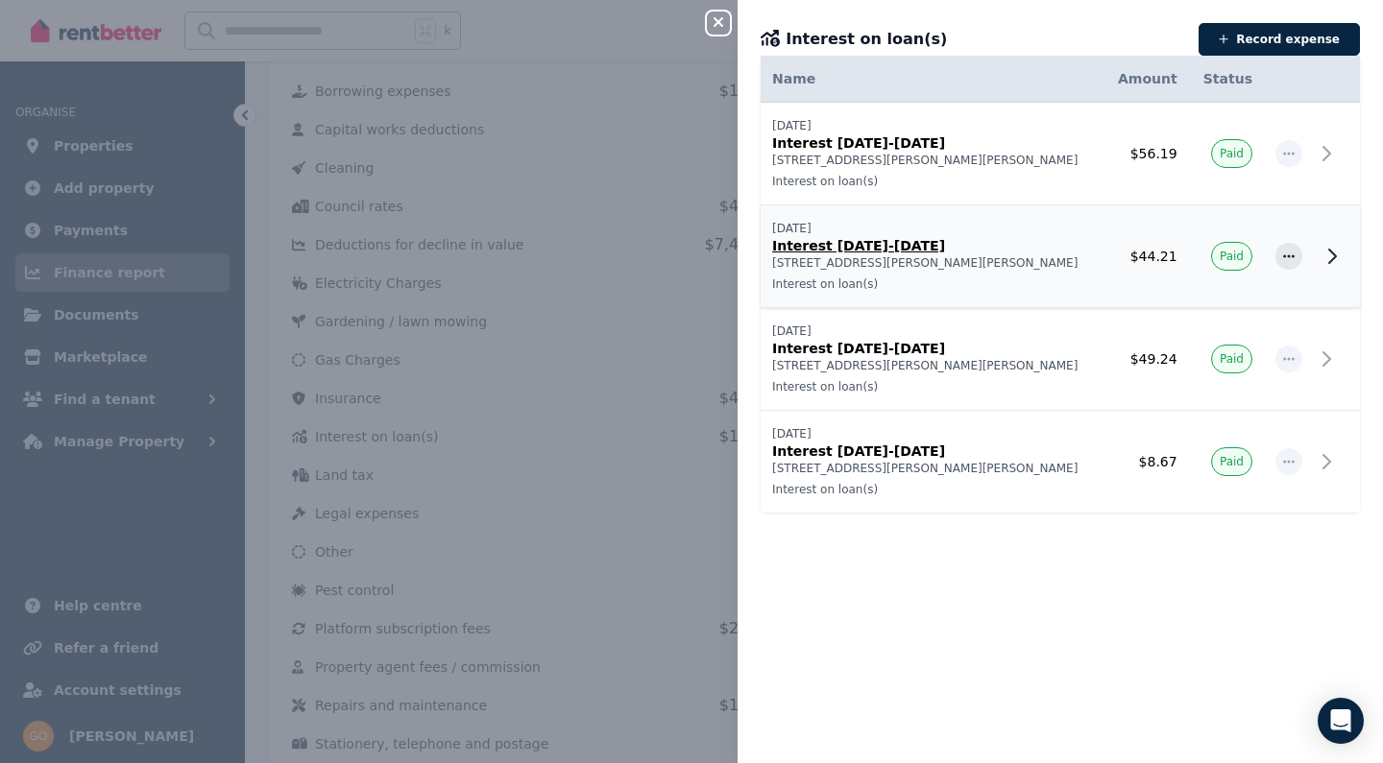
click at [889, 290] on p "Interest on loan(s)" at bounding box center [931, 284] width 319 height 15
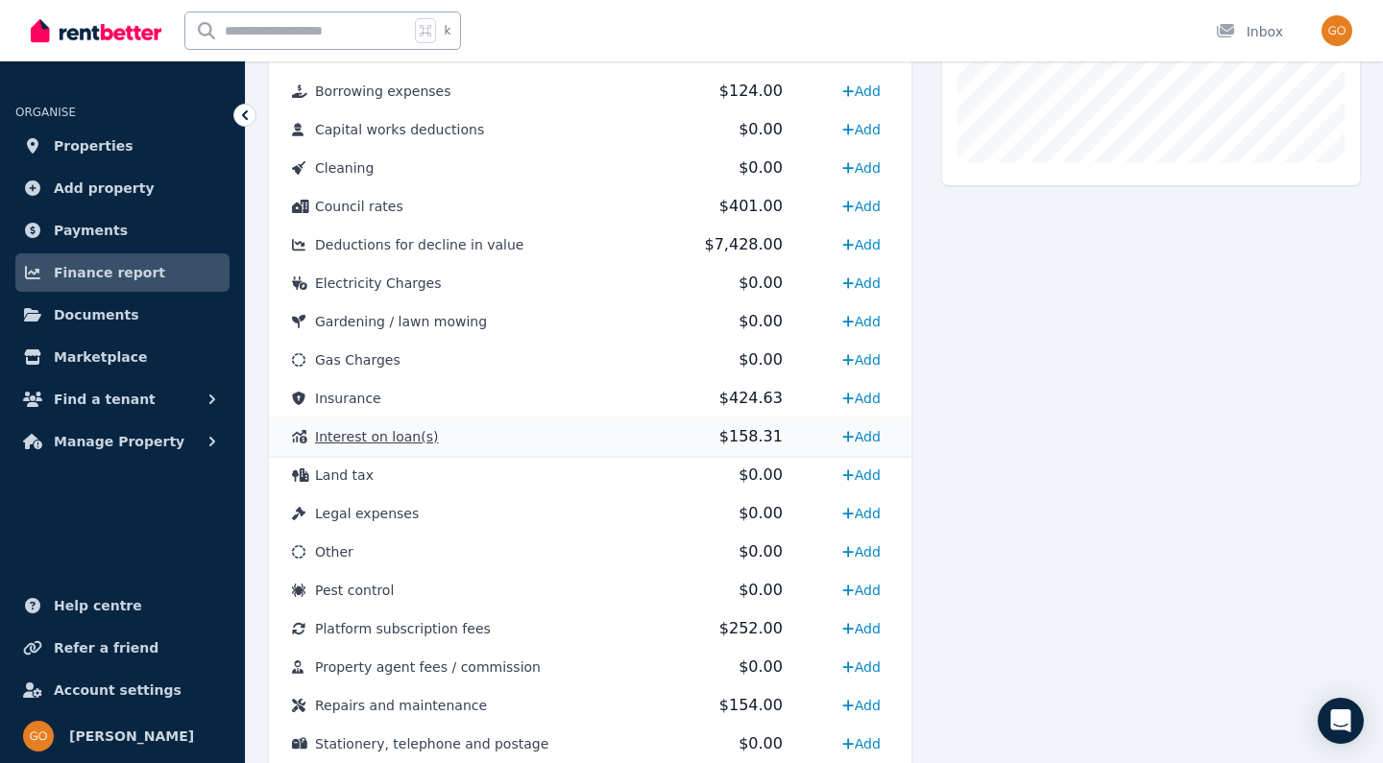
click at [380, 434] on span "Interest on loan(s)" at bounding box center [376, 436] width 123 height 15
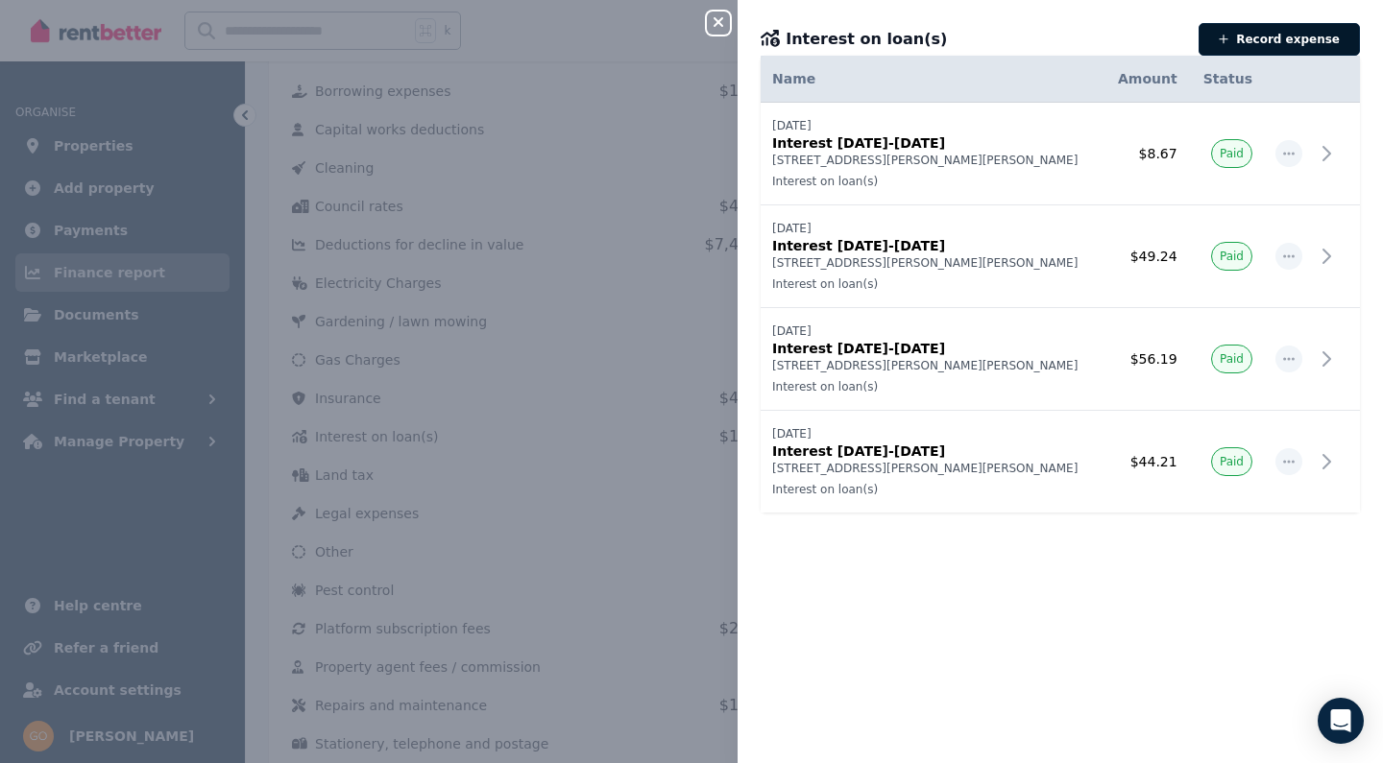
click at [1293, 38] on button "Record expense" at bounding box center [1279, 39] width 161 height 33
select select "**********"
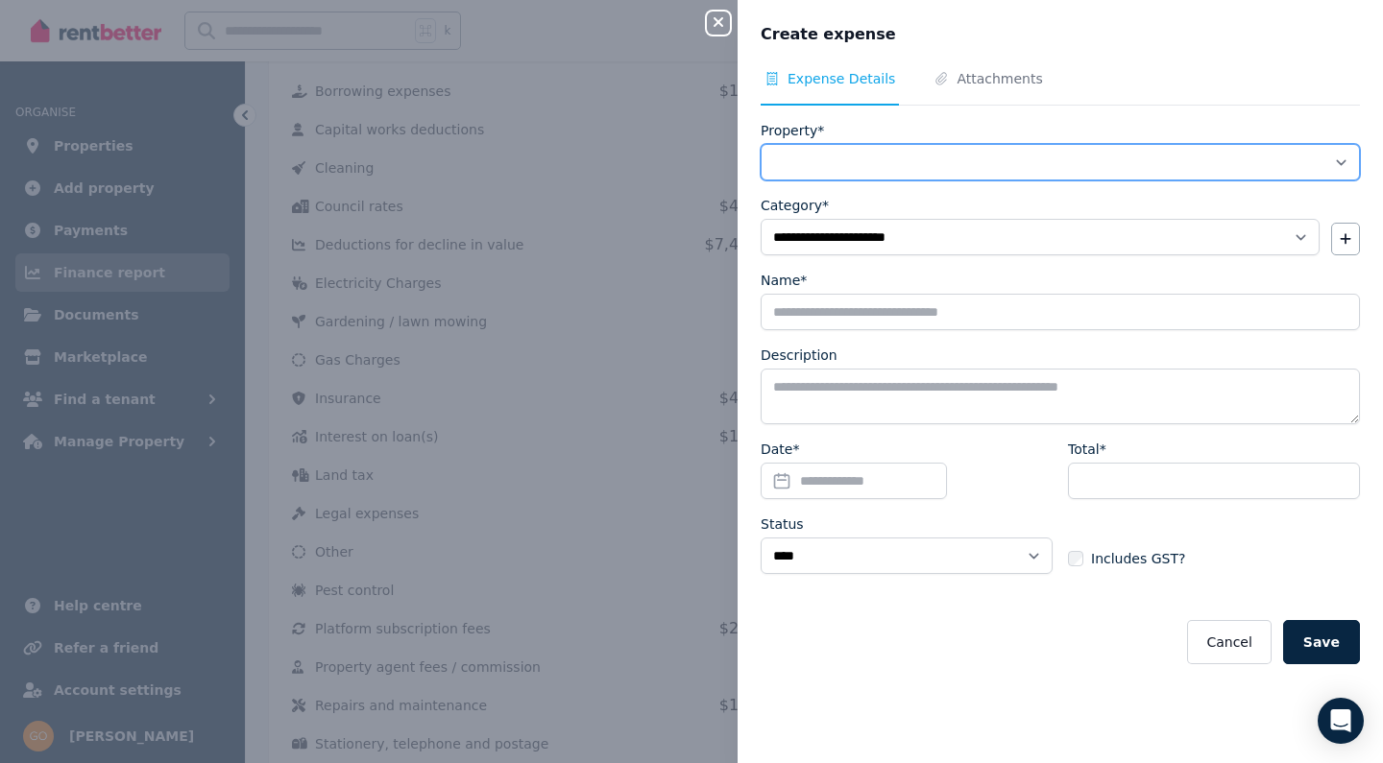
click at [883, 162] on select "**********" at bounding box center [1060, 162] width 599 height 36
select select "**********"
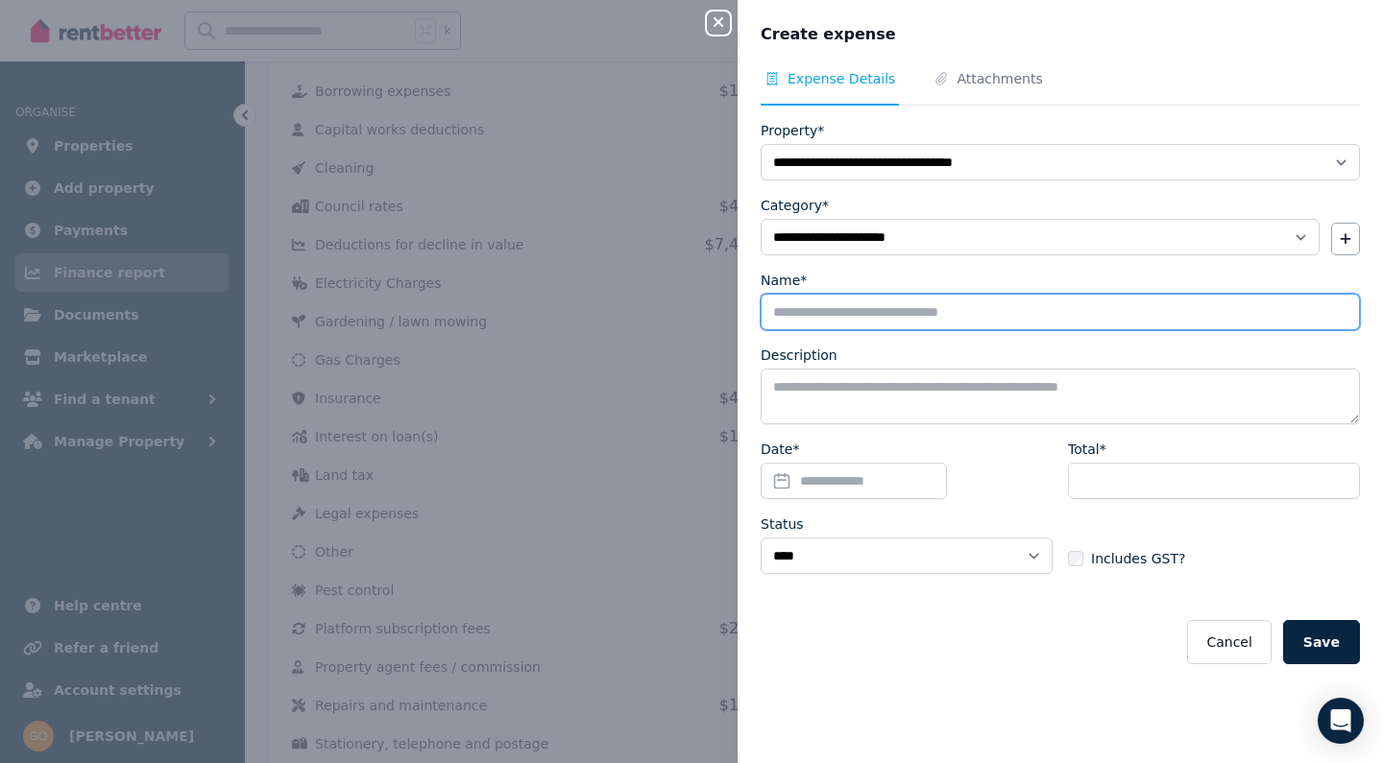
click at [854, 307] on input "Name*" at bounding box center [1060, 312] width 599 height 36
paste input "**********"
click at [848, 314] on input "**********" at bounding box center [1060, 312] width 599 height 36
type input "**********"
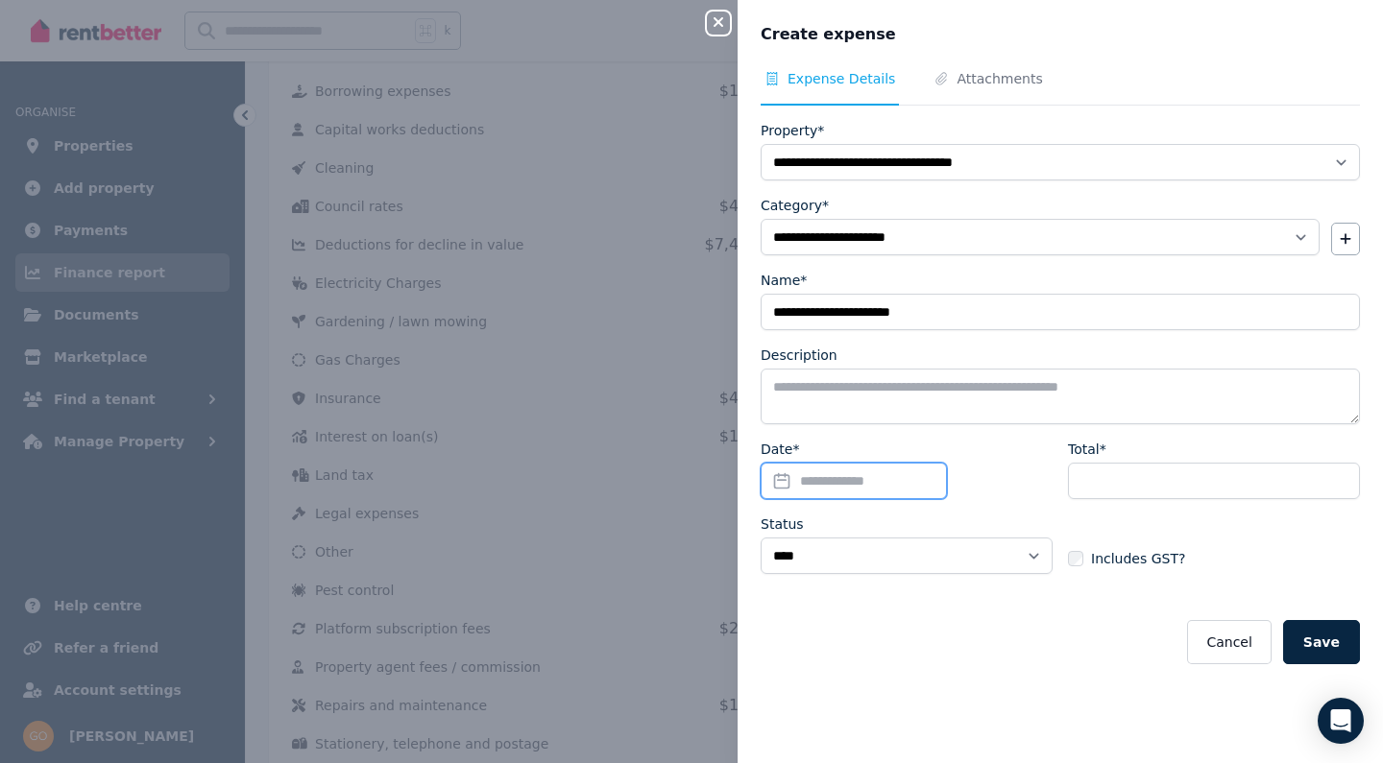
click at [905, 478] on input "Date*" at bounding box center [854, 481] width 186 height 36
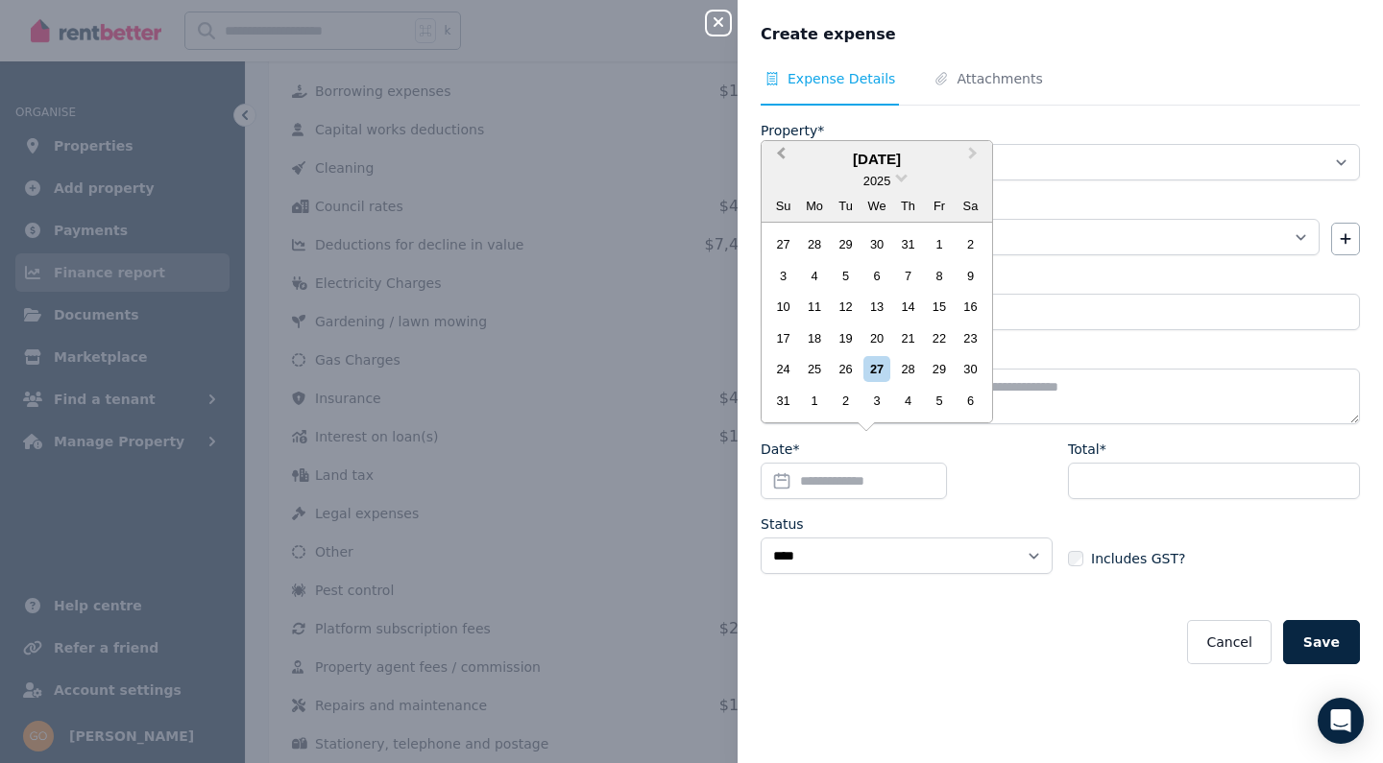
click at [781, 159] on span "Previous Month" at bounding box center [781, 157] width 0 height 29
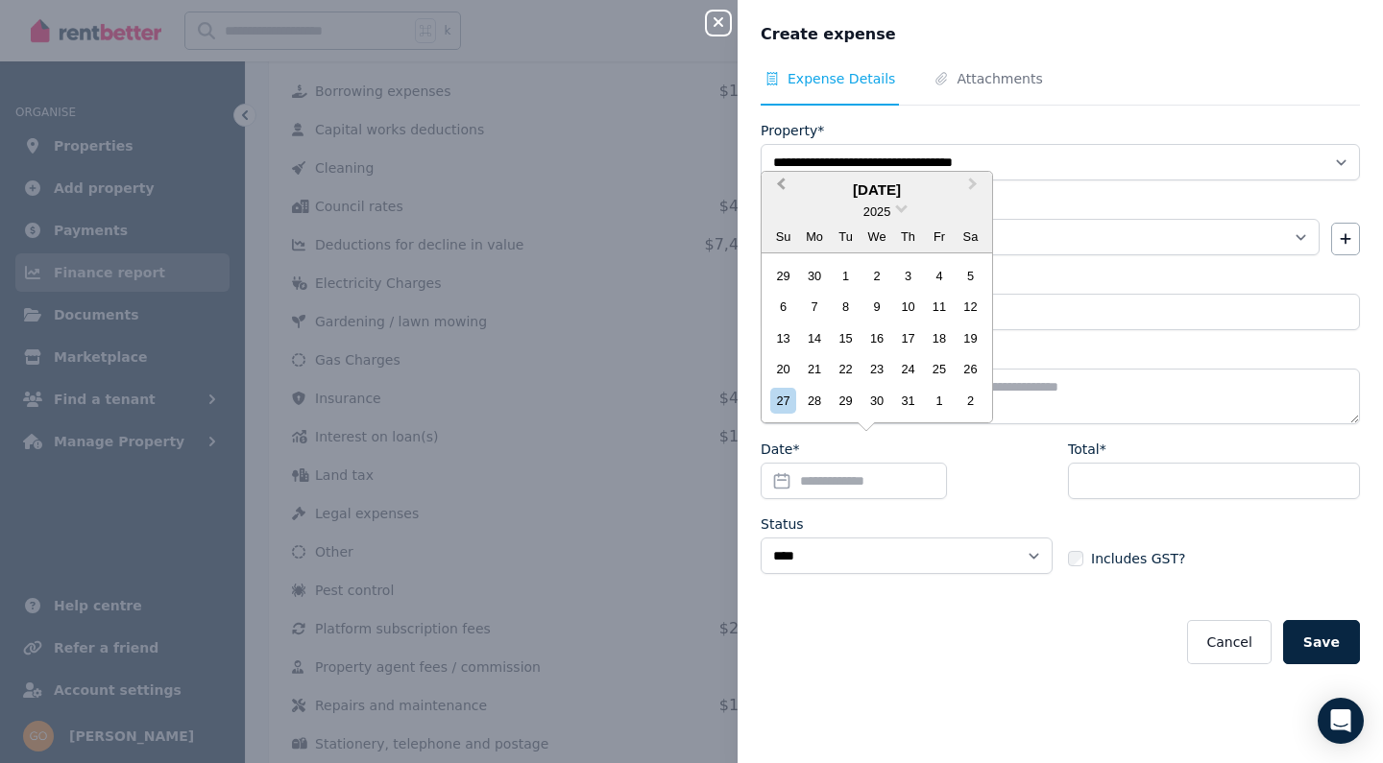
click at [778, 186] on button "Previous Month" at bounding box center [778, 189] width 31 height 31
click at [966, 336] on div "21" at bounding box center [970, 339] width 26 height 26
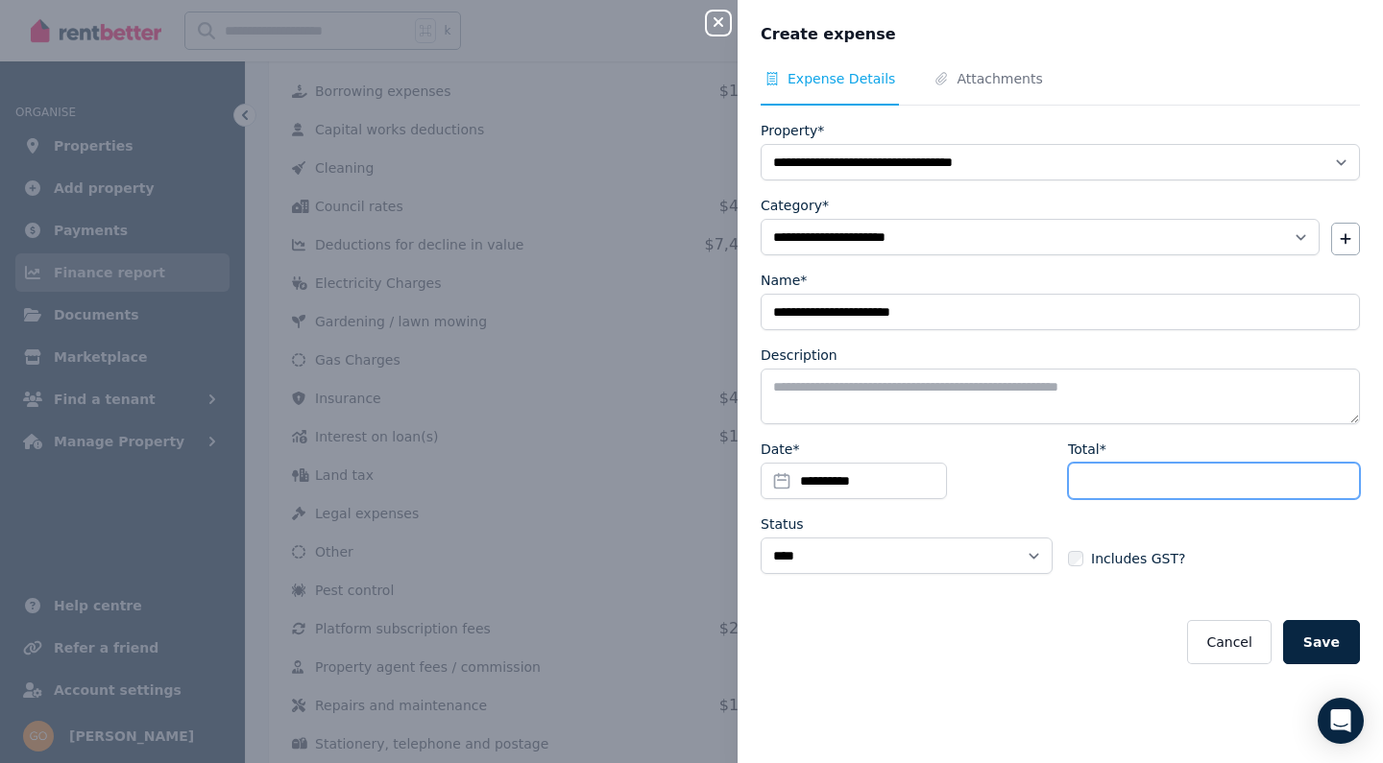
click at [1103, 471] on input "Total*" at bounding box center [1214, 481] width 292 height 36
type input "****"
click at [1332, 630] on button "Save" at bounding box center [1321, 642] width 77 height 44
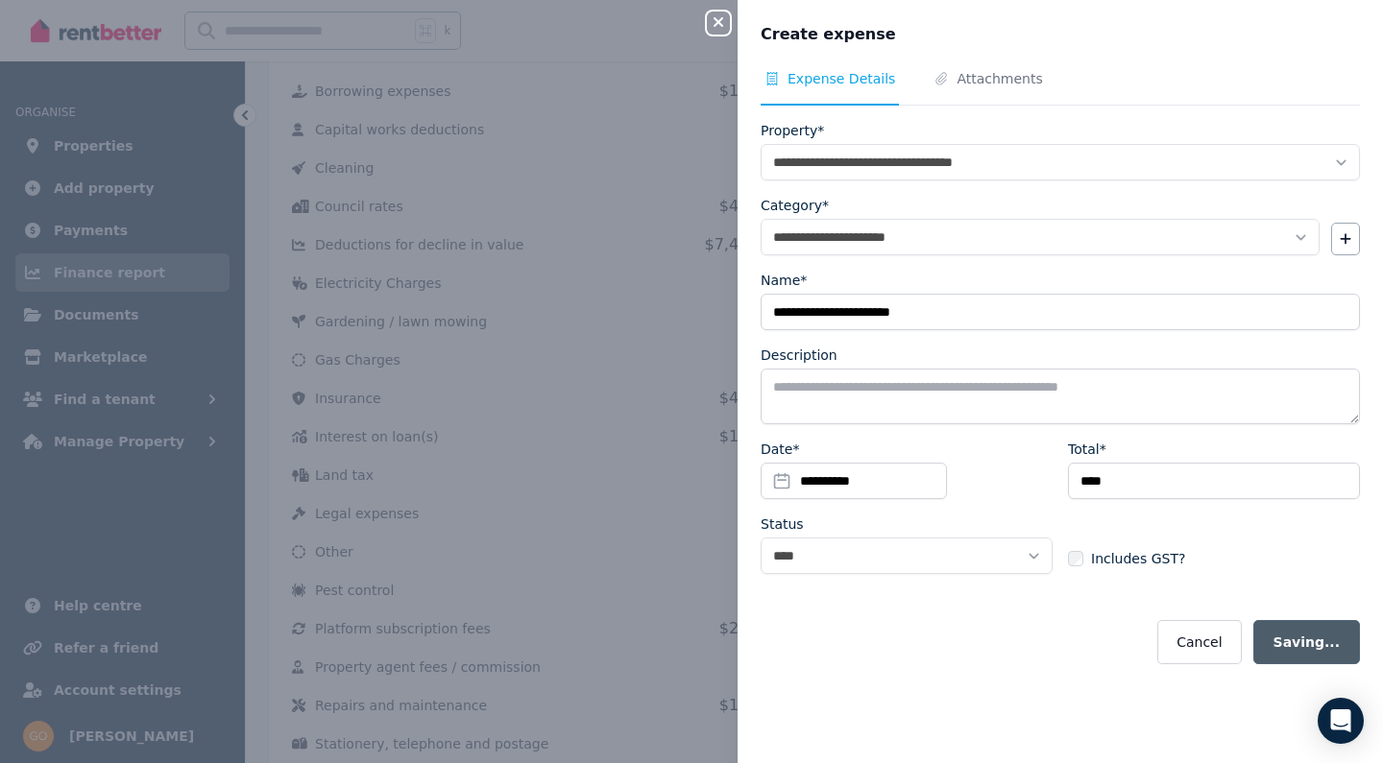
select select
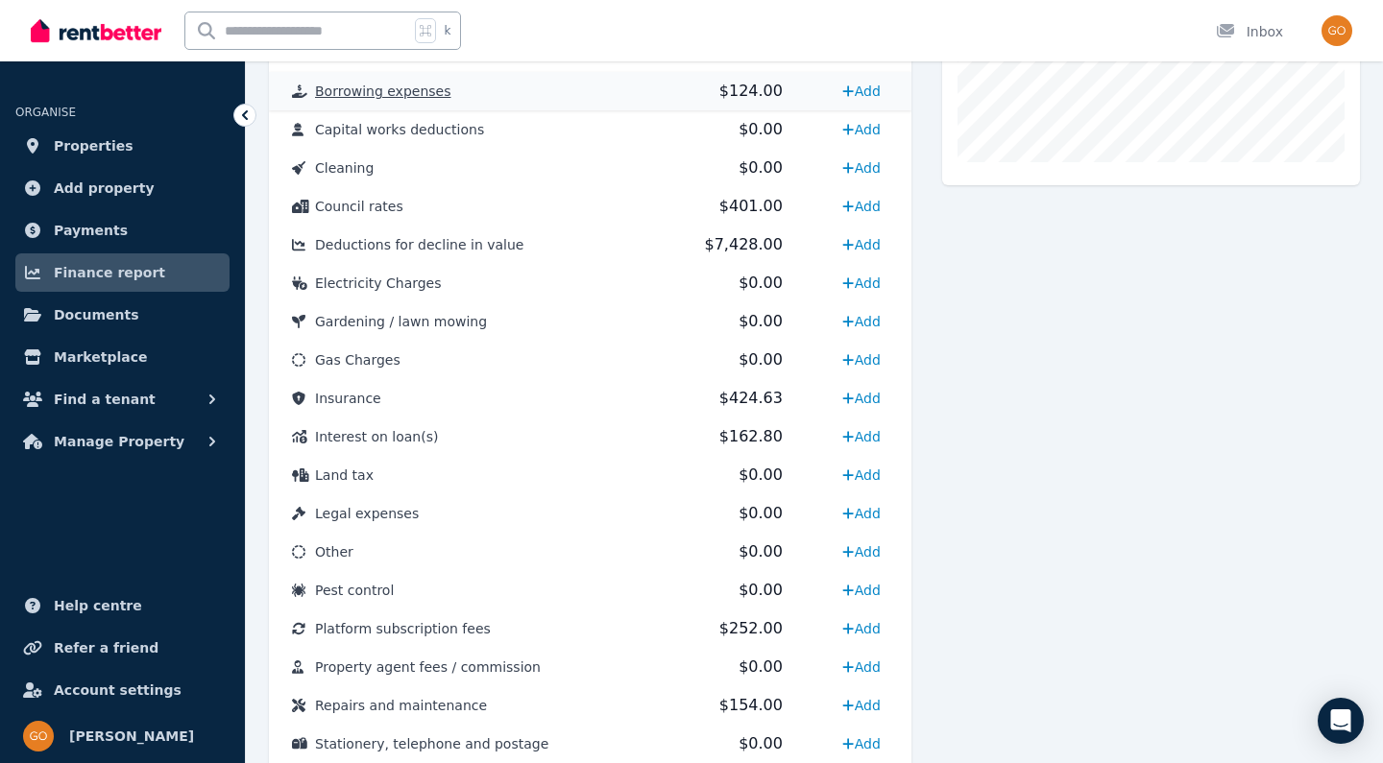
click at [430, 96] on span "Borrowing expenses" at bounding box center [382, 91] width 135 height 15
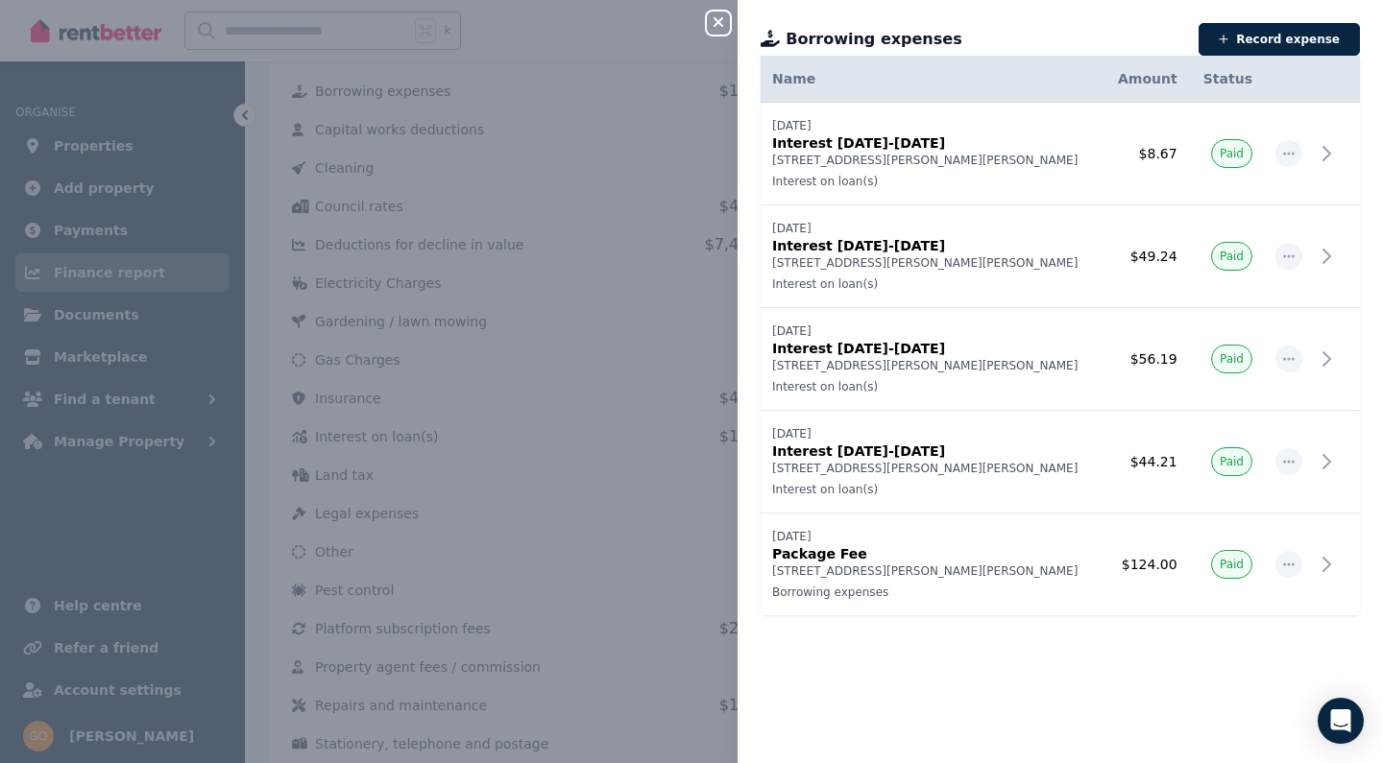
click at [721, 23] on icon "button" at bounding box center [718, 21] width 23 height 15
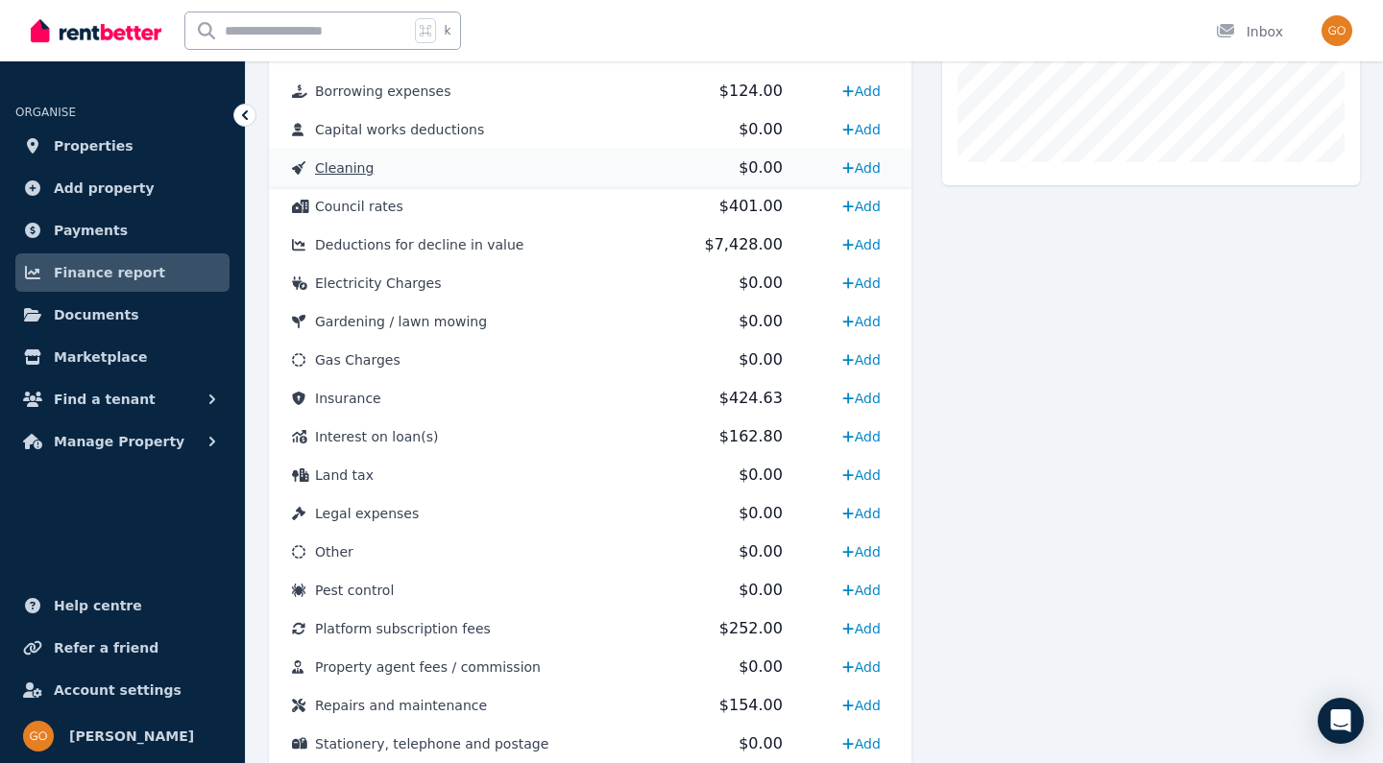
scroll to position [677, 0]
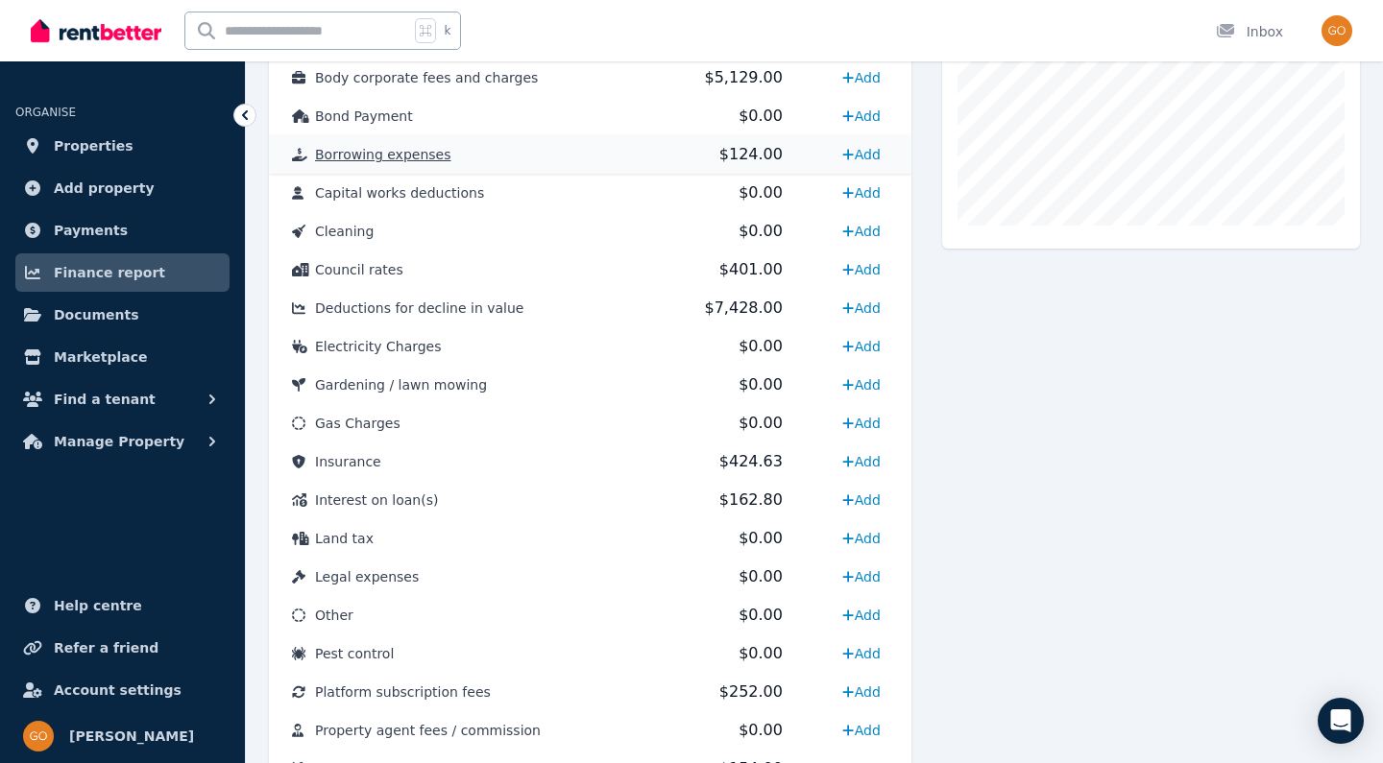
click at [383, 154] on span "Borrowing expenses" at bounding box center [382, 154] width 135 height 15
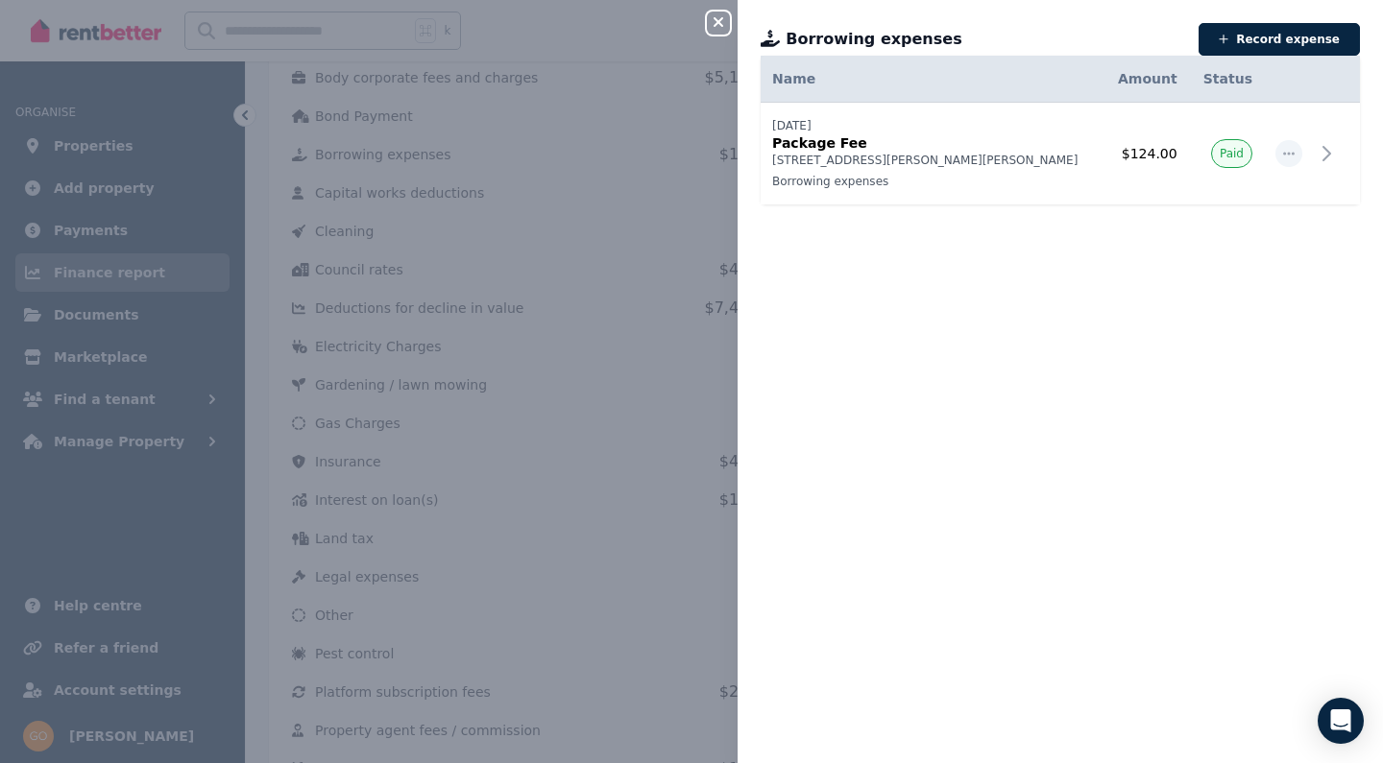
click at [721, 17] on icon "button" at bounding box center [718, 21] width 23 height 15
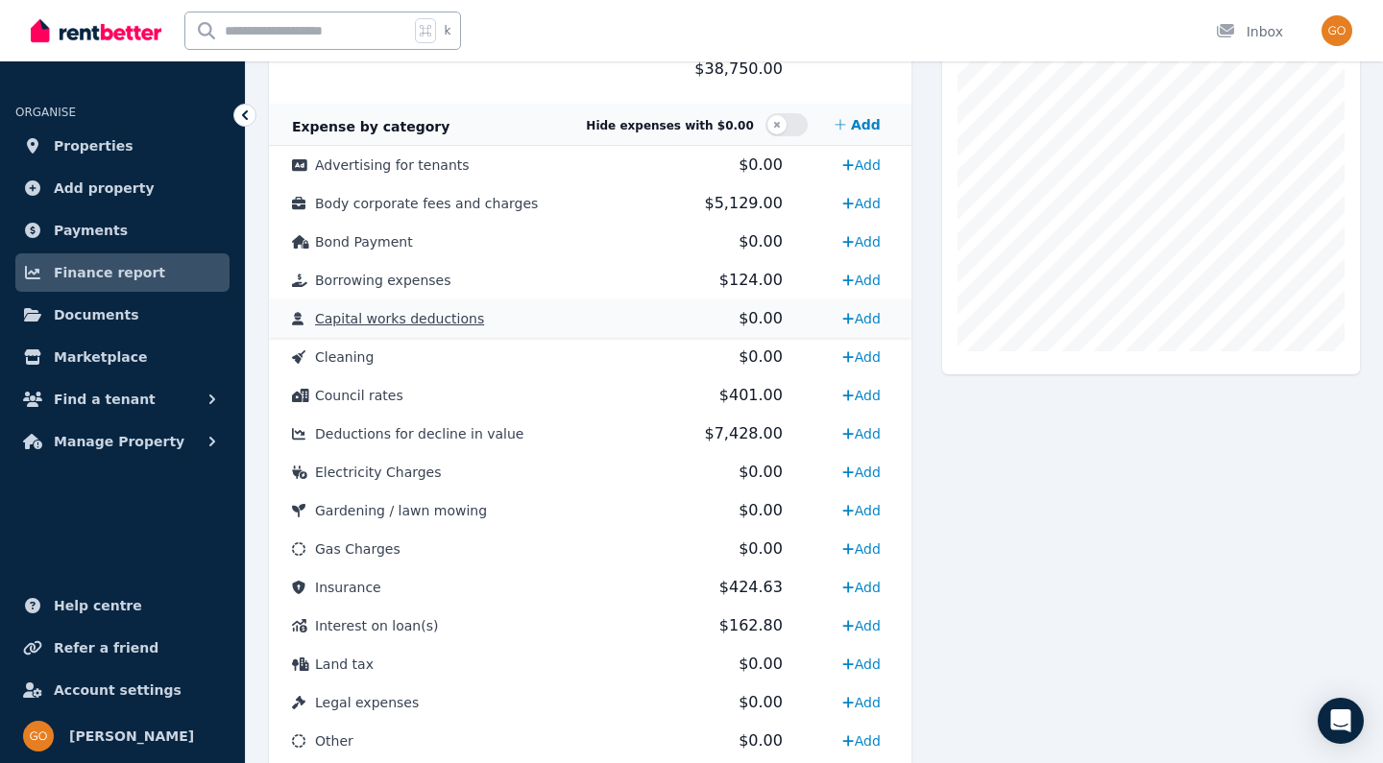
scroll to position [552, 0]
click at [410, 194] on td "Body corporate fees and charges" at bounding box center [461, 202] width 384 height 38
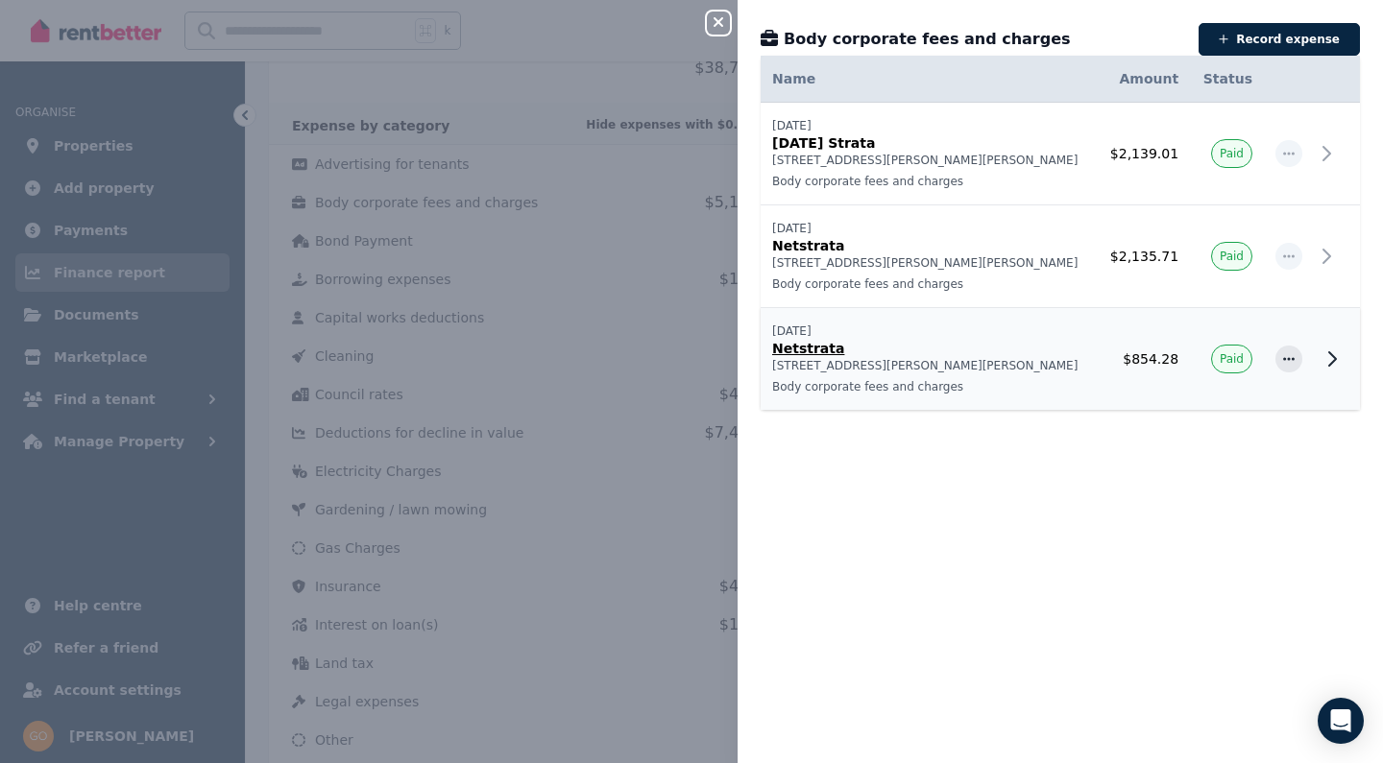
click at [975, 365] on p "[STREET_ADDRESS][PERSON_NAME][PERSON_NAME]" at bounding box center [928, 365] width 313 height 15
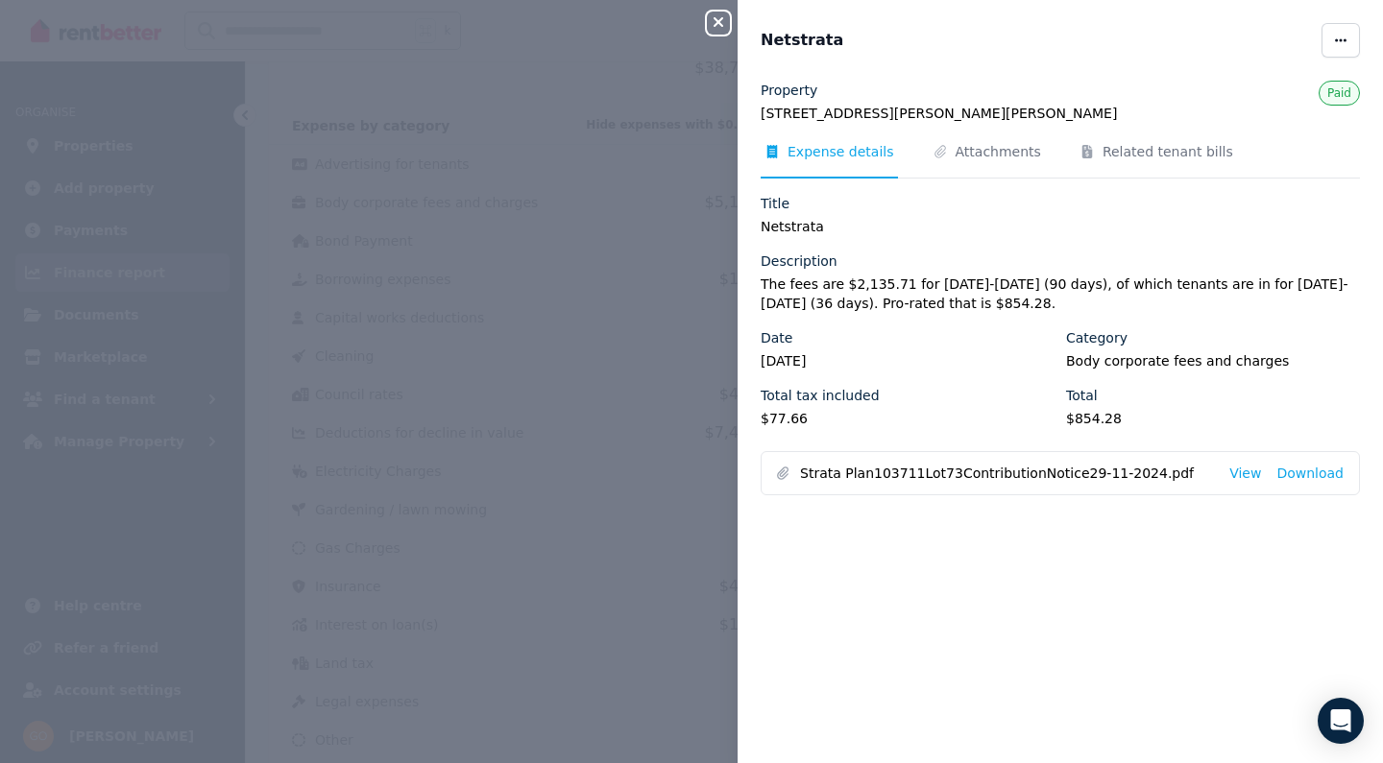
click at [721, 20] on icon "button" at bounding box center [719, 22] width 10 height 10
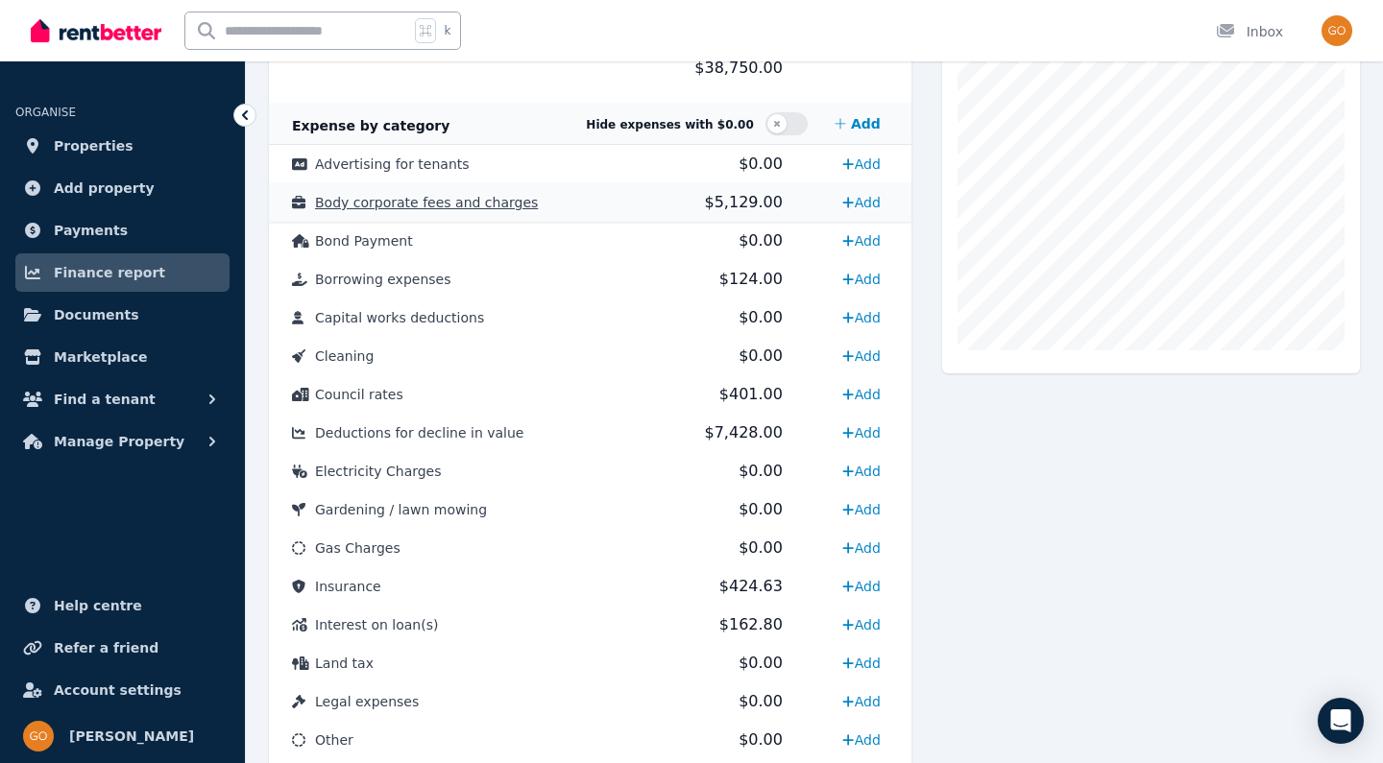
click at [498, 201] on span "Body corporate fees and charges" at bounding box center [426, 202] width 223 height 15
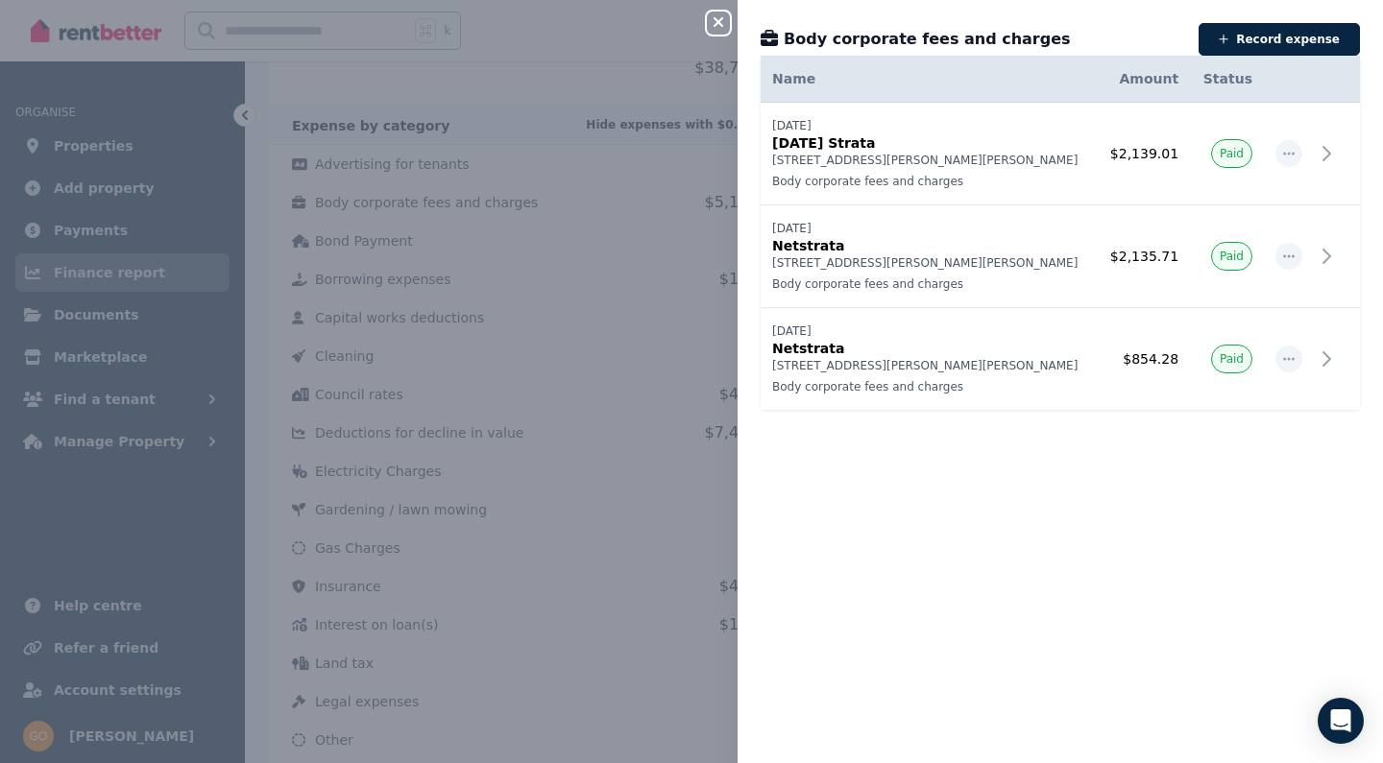
click at [718, 30] on icon "button" at bounding box center [718, 21] width 23 height 15
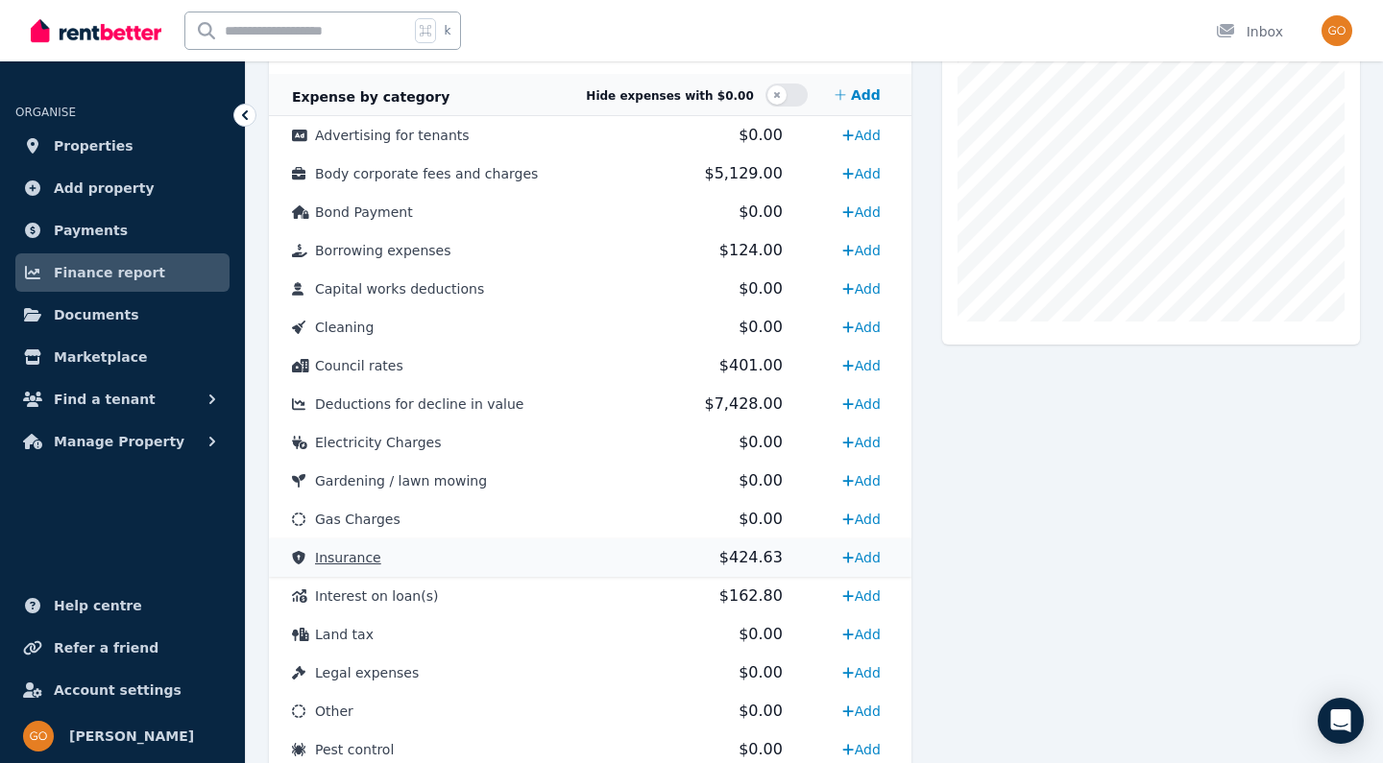
scroll to position [565, 0]
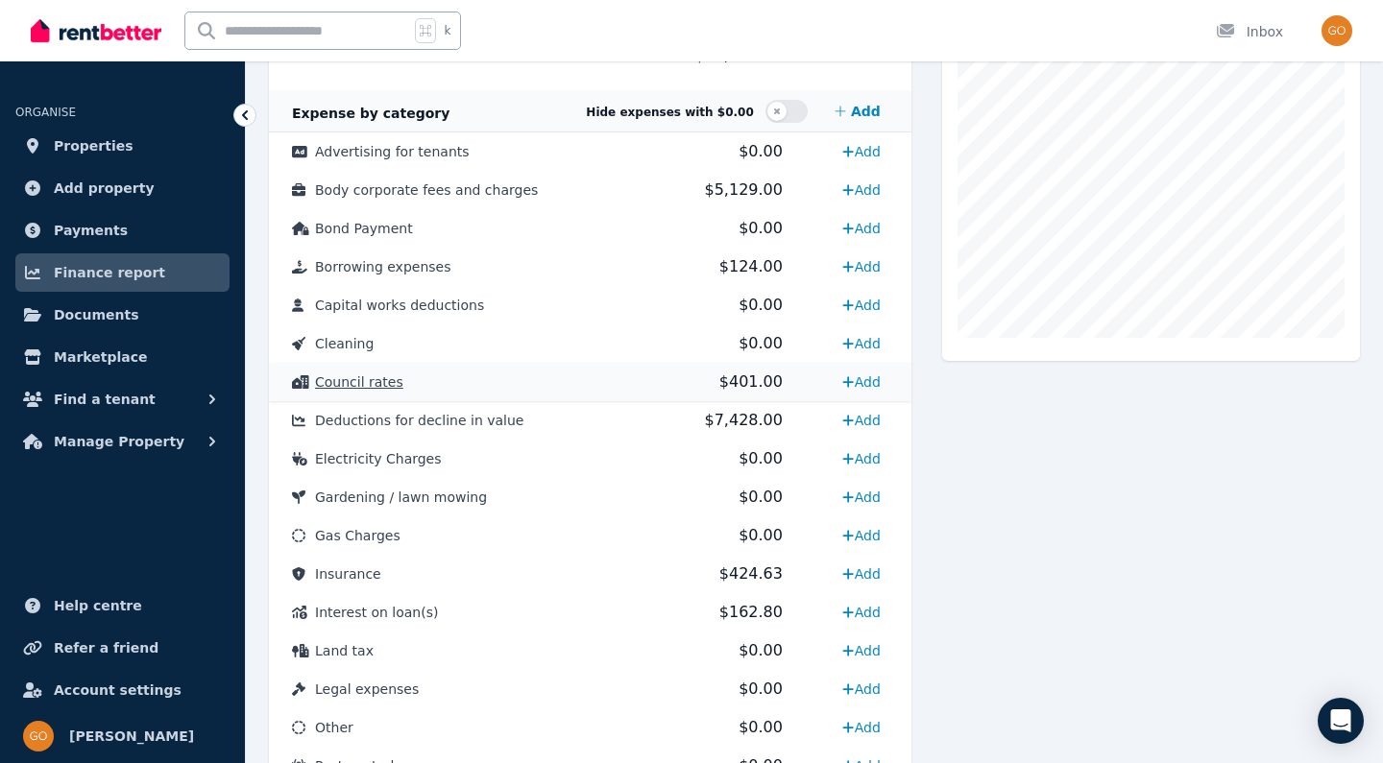
click at [364, 386] on span "Council rates" at bounding box center [359, 382] width 88 height 15
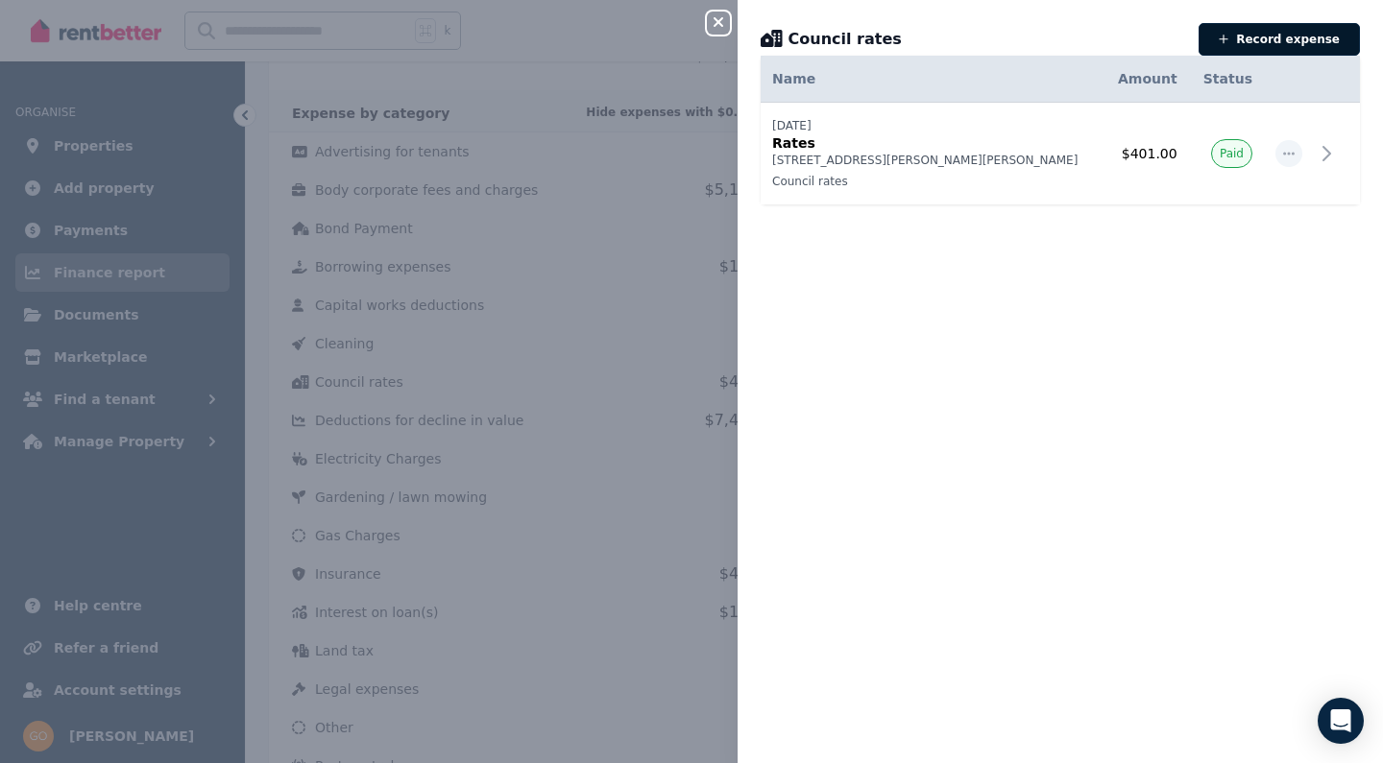
click at [1268, 40] on button "Record expense" at bounding box center [1279, 39] width 161 height 33
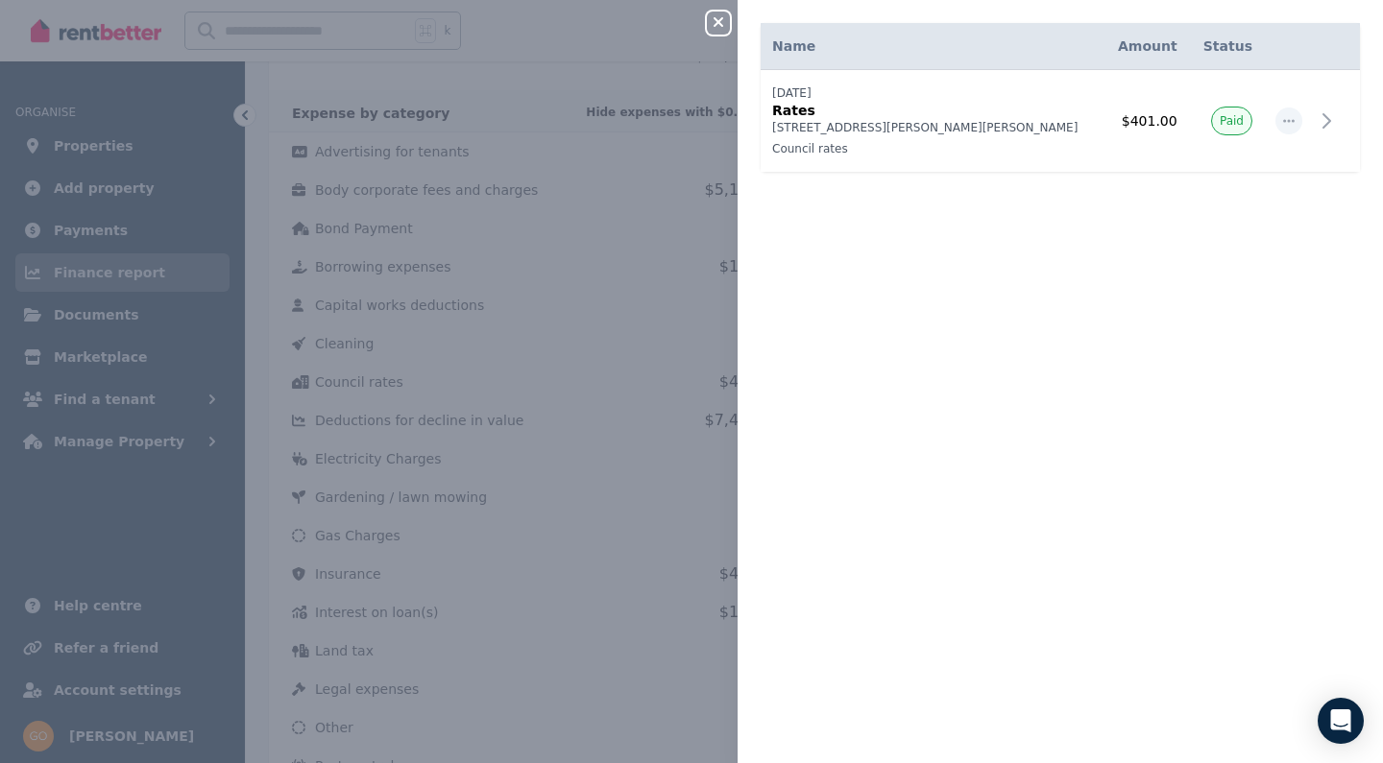
select select "**********"
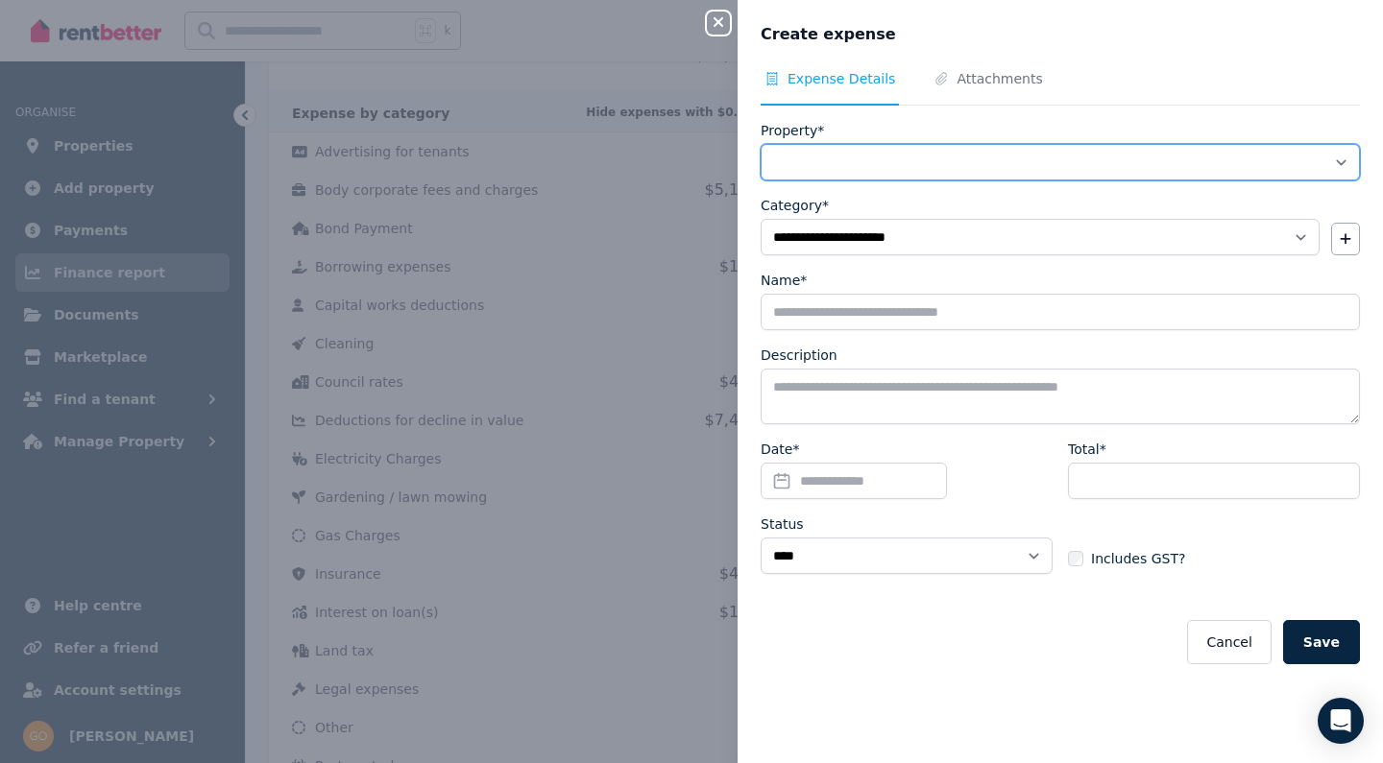
select select "**********"
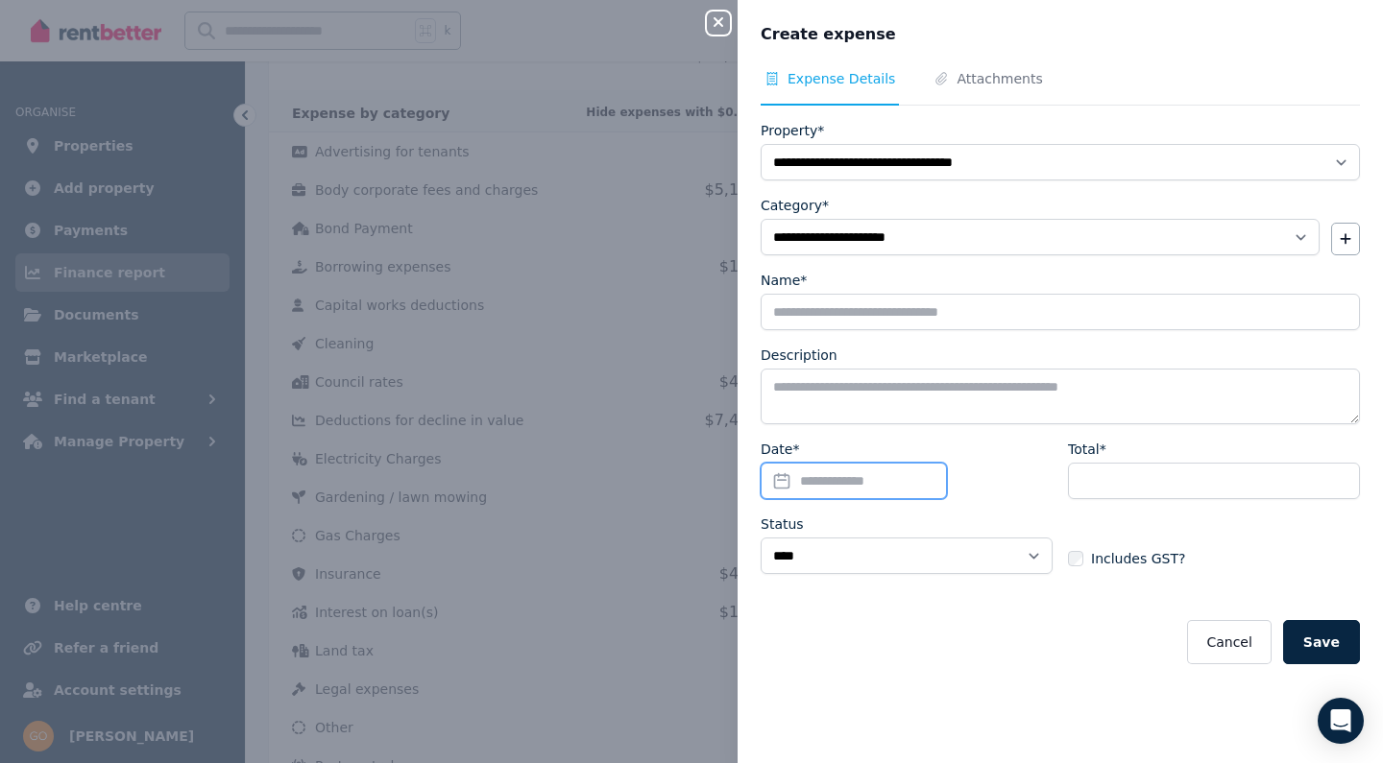
click at [777, 480] on input "Date*" at bounding box center [854, 481] width 186 height 36
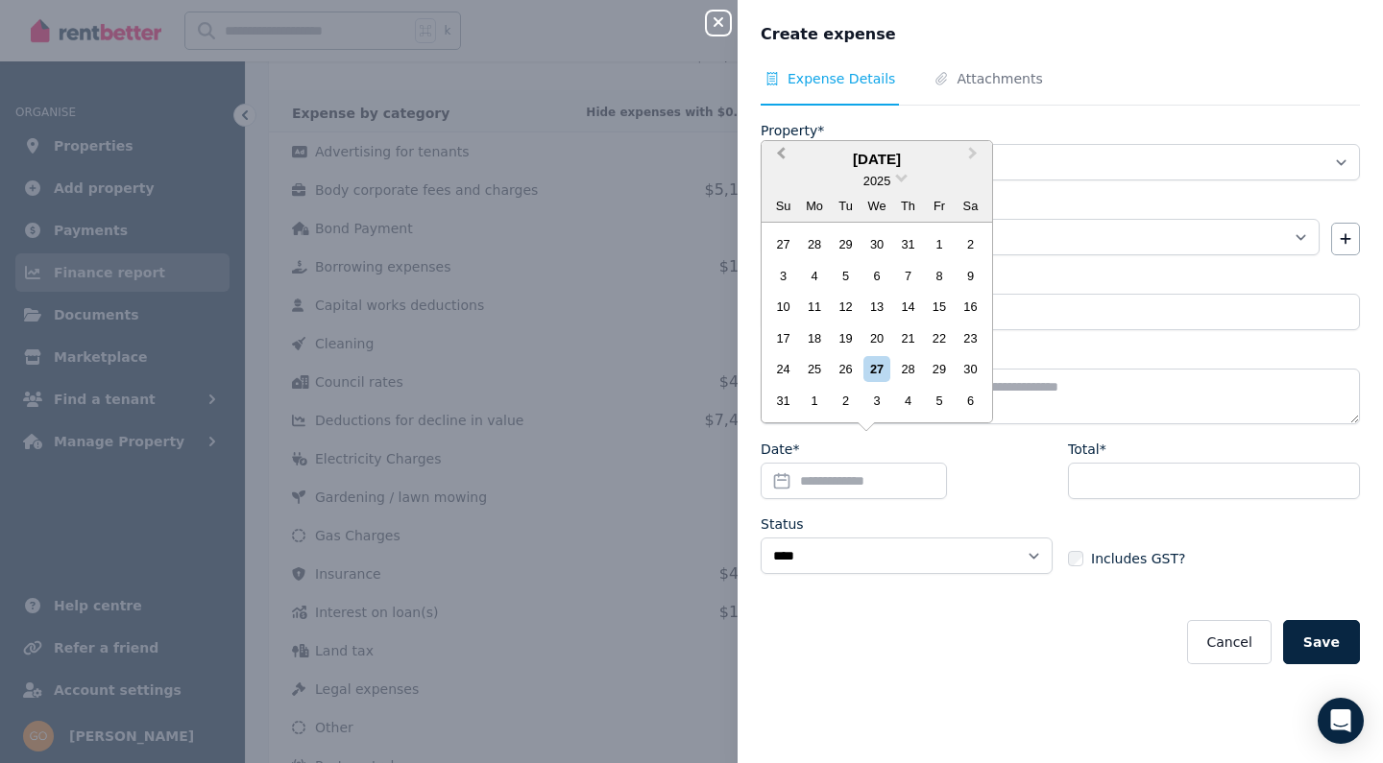
click at [788, 159] on button "Previous Month" at bounding box center [778, 158] width 31 height 31
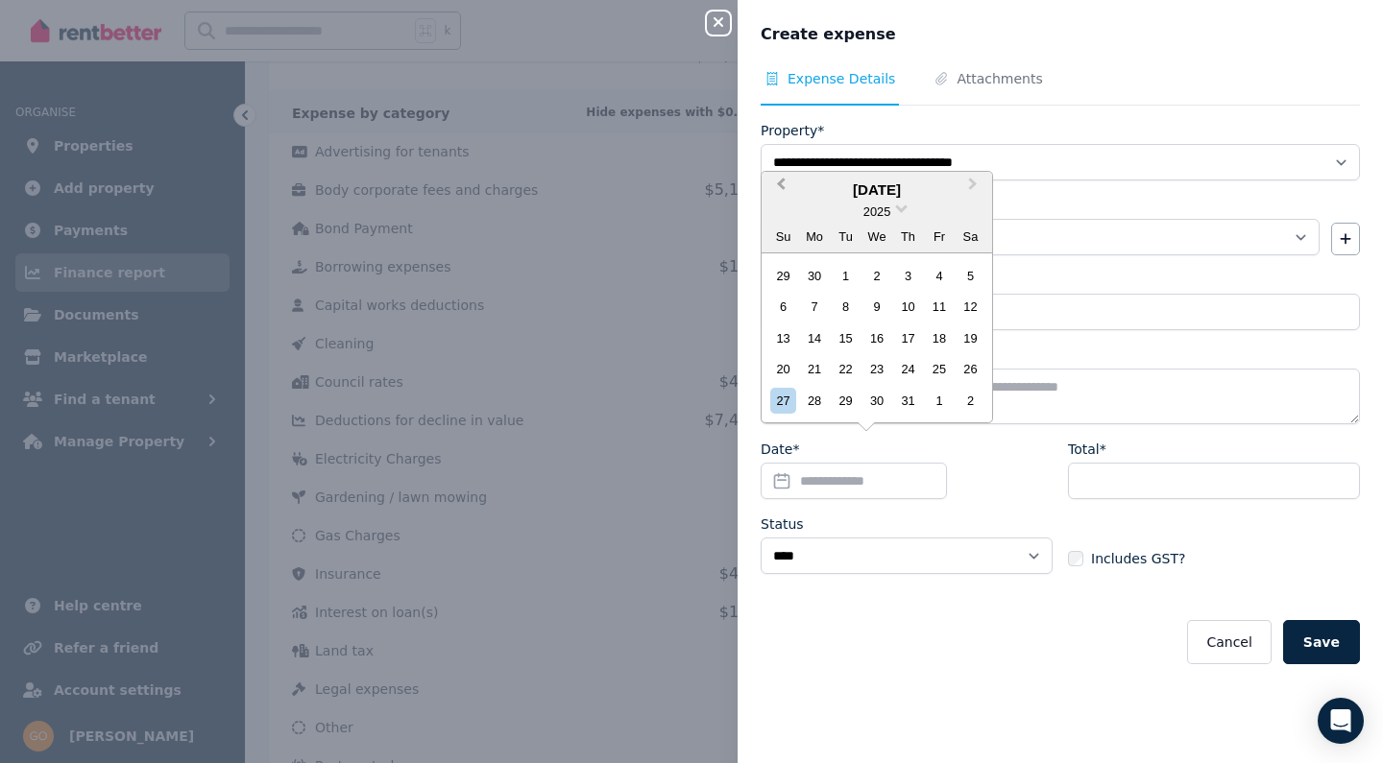
click at [779, 183] on button "Previous Month" at bounding box center [778, 189] width 31 height 31
click at [945, 396] on div "30" at bounding box center [939, 401] width 26 height 26
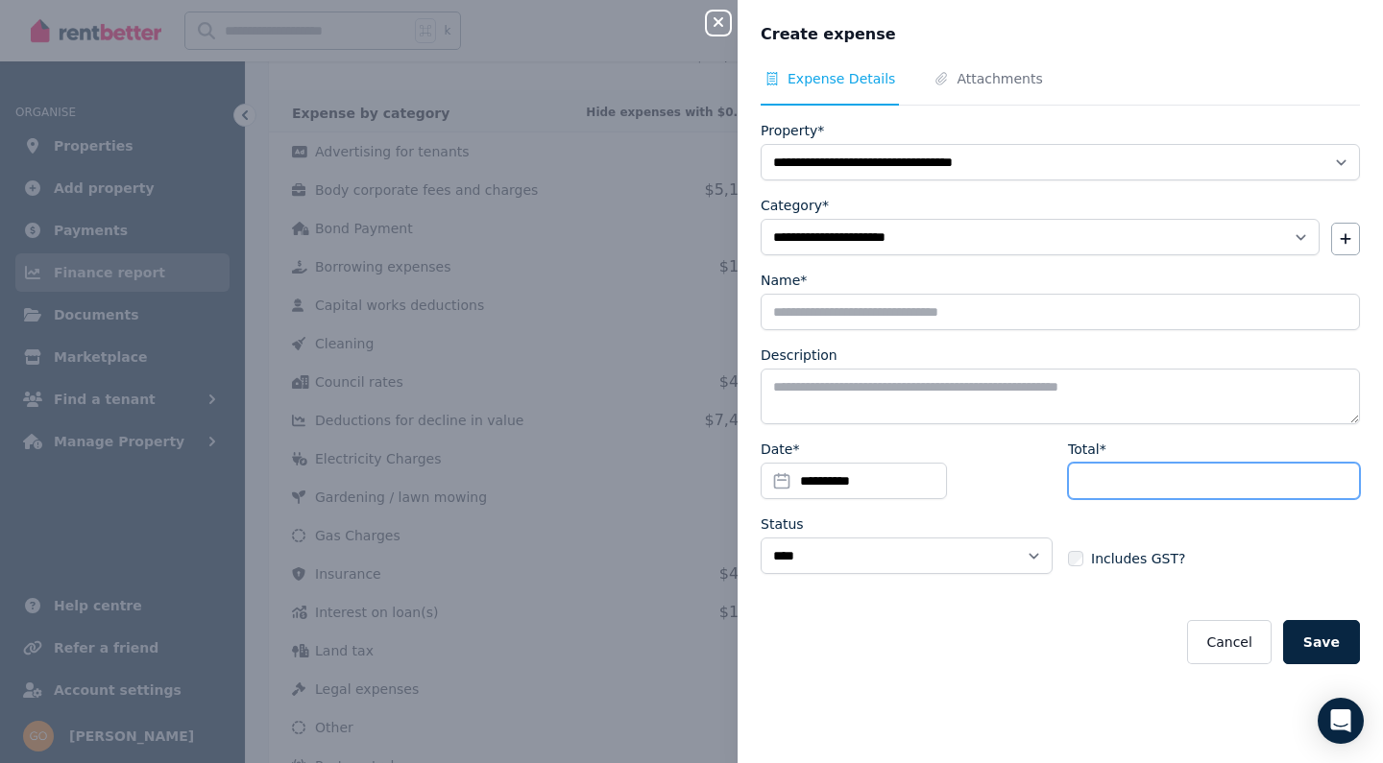
click at [1127, 474] on input "Total*" at bounding box center [1214, 481] width 292 height 36
type input "***"
click at [1339, 641] on button "Save" at bounding box center [1321, 642] width 77 height 44
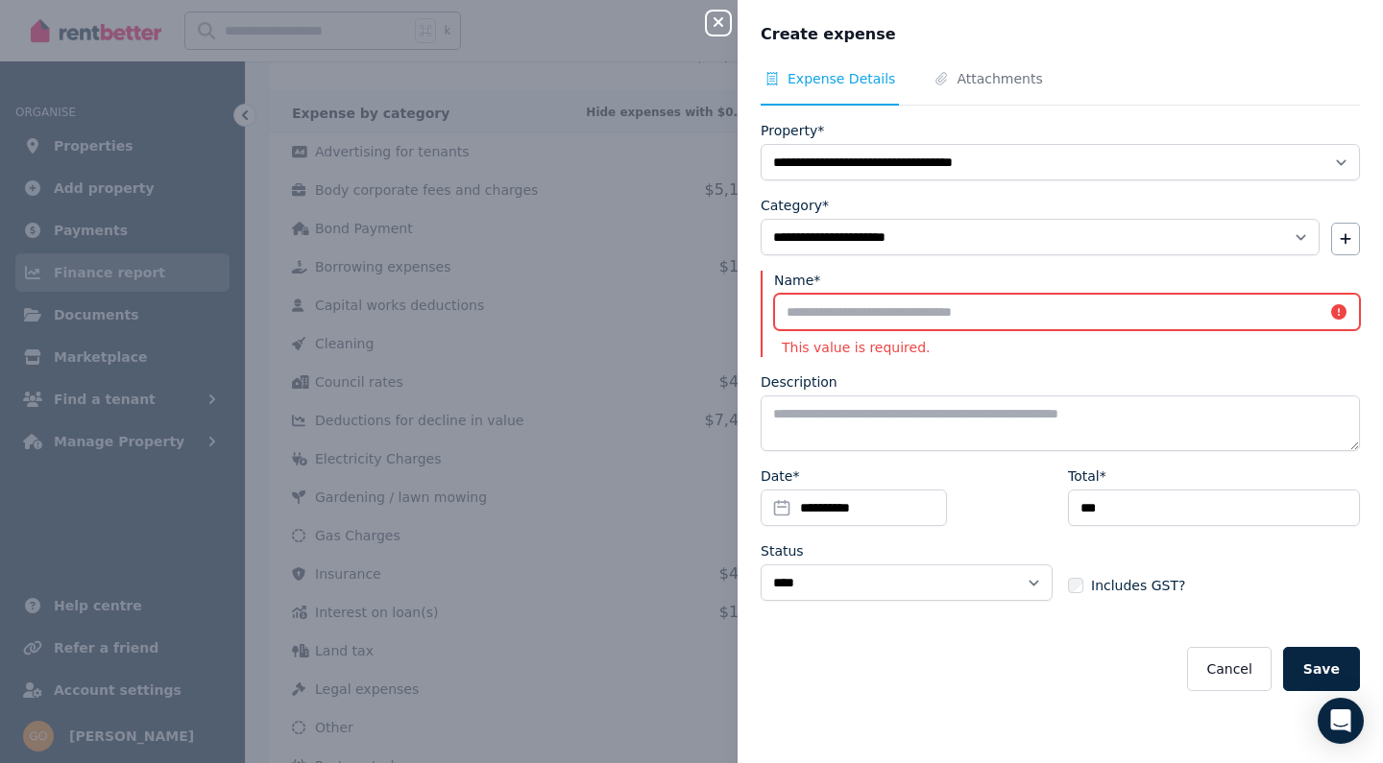
click at [984, 316] on input "Name*" at bounding box center [1067, 312] width 586 height 36
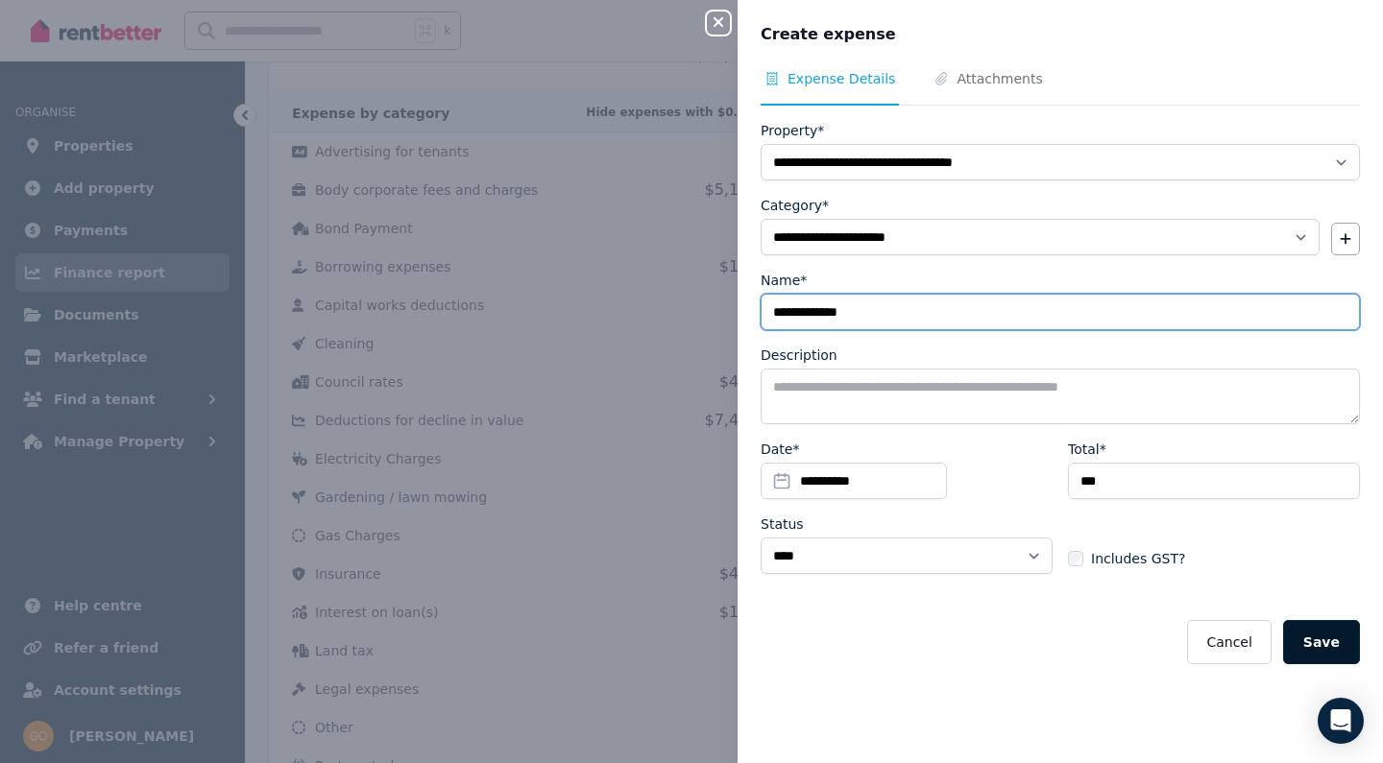
type input "**********"
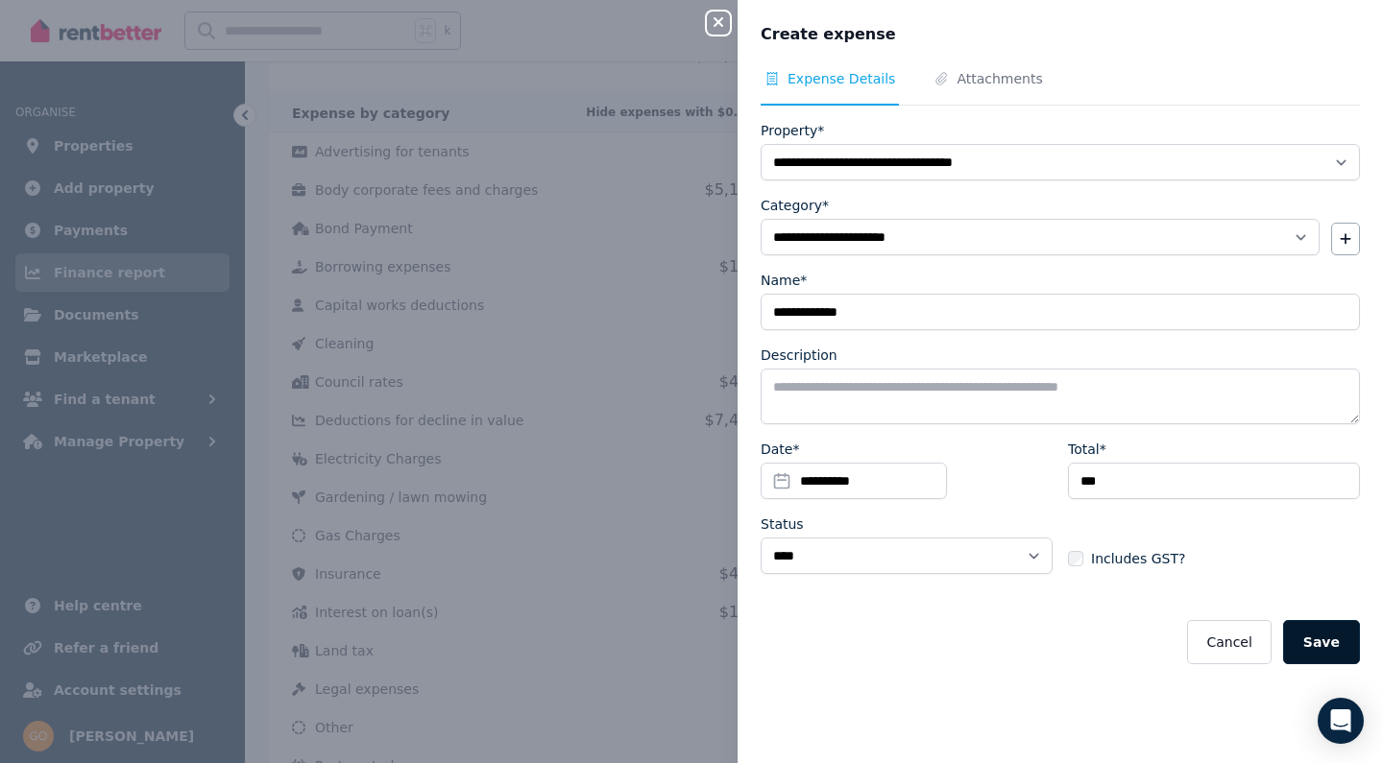
click at [1331, 627] on button "Save" at bounding box center [1321, 642] width 77 height 44
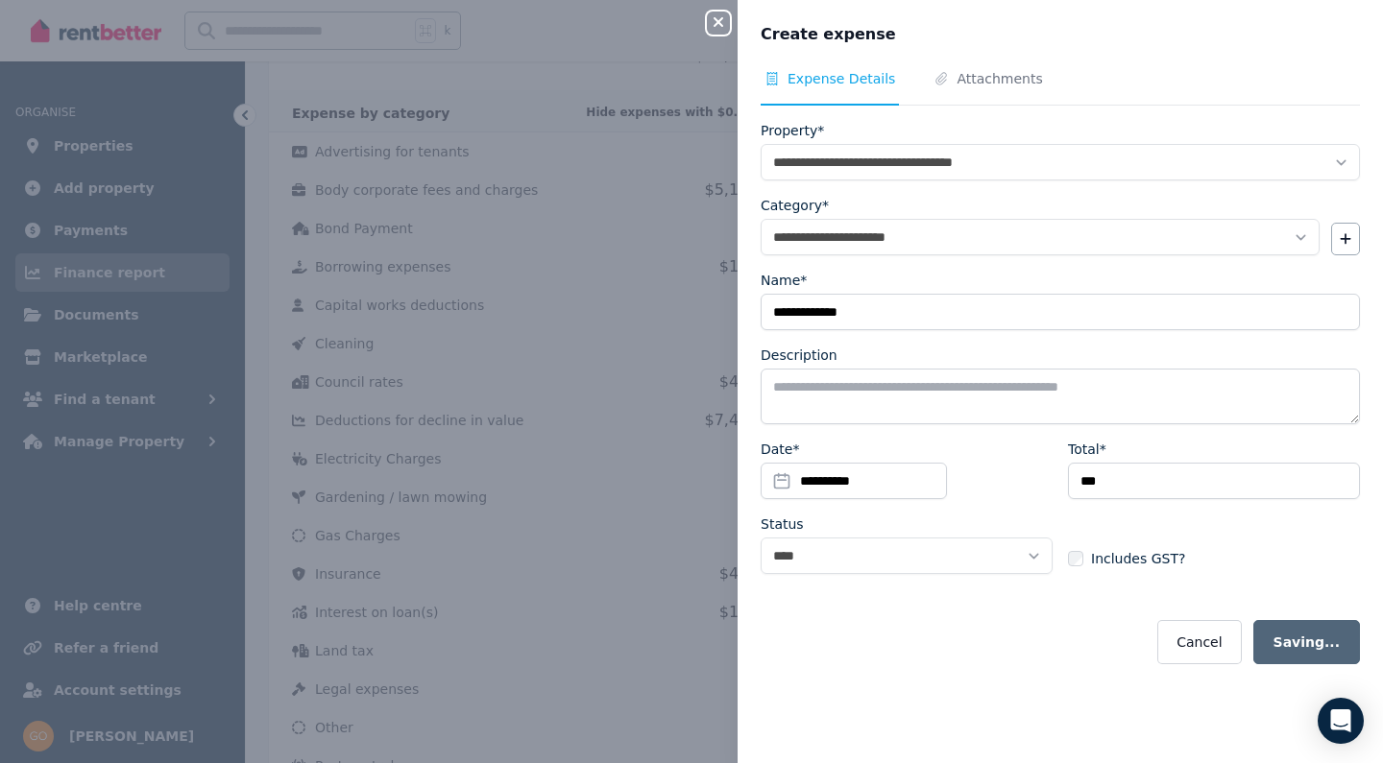
select select
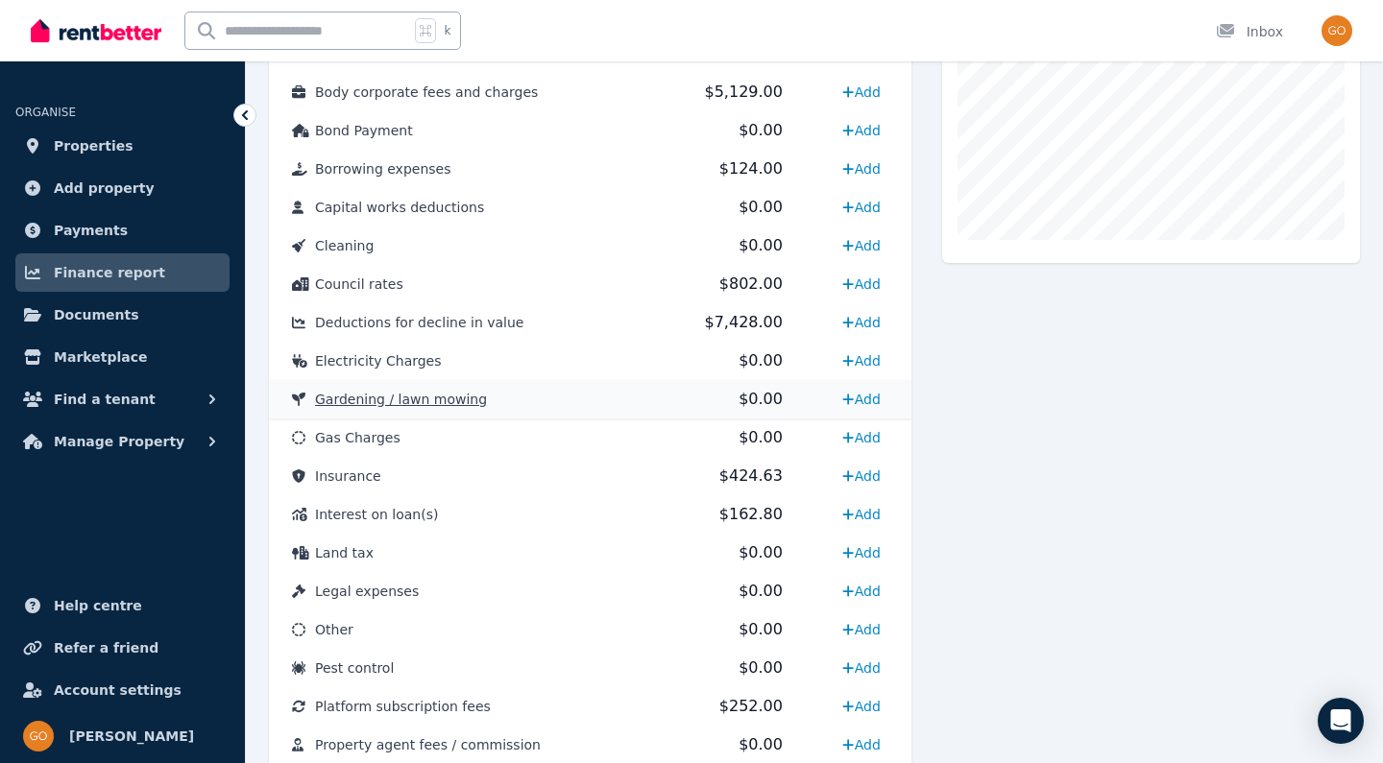
scroll to position [670, 0]
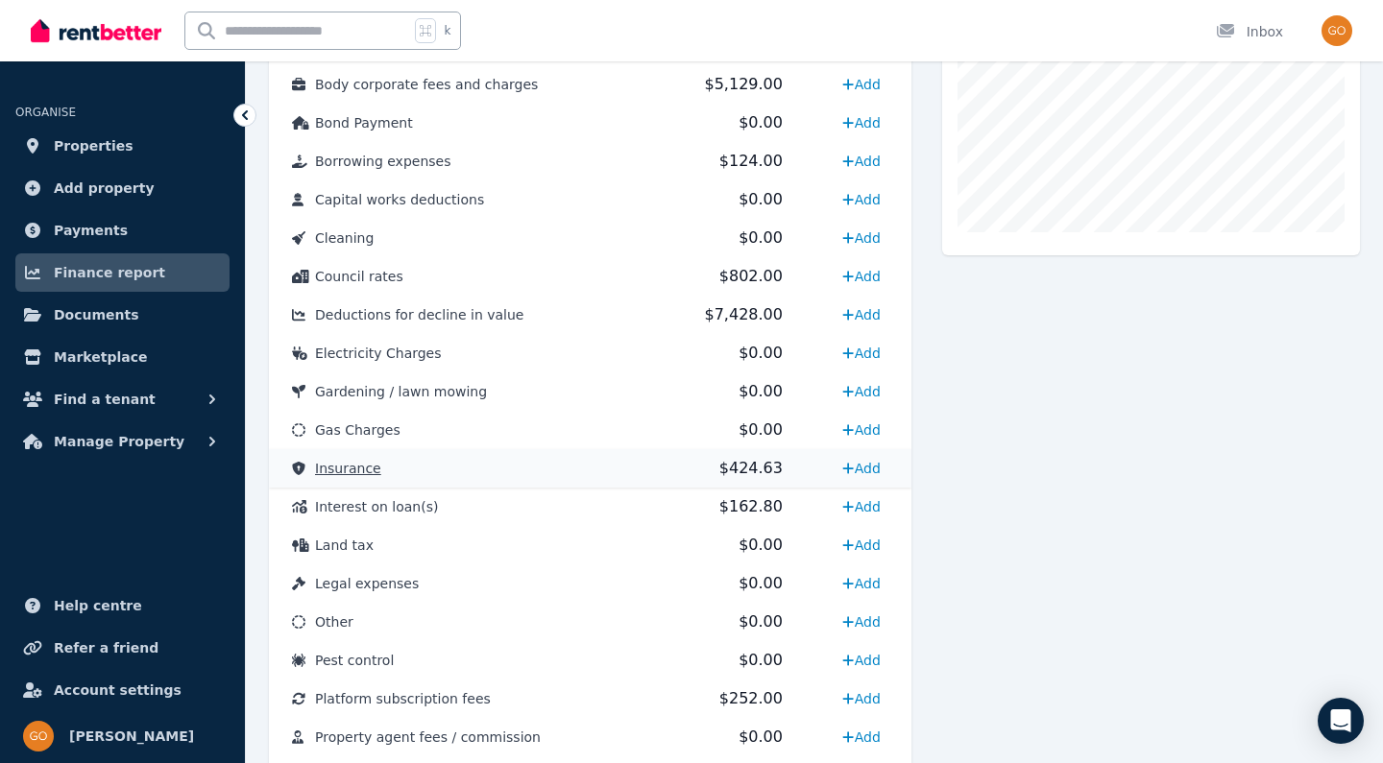
click at [359, 472] on span "Insurance" at bounding box center [348, 468] width 66 height 15
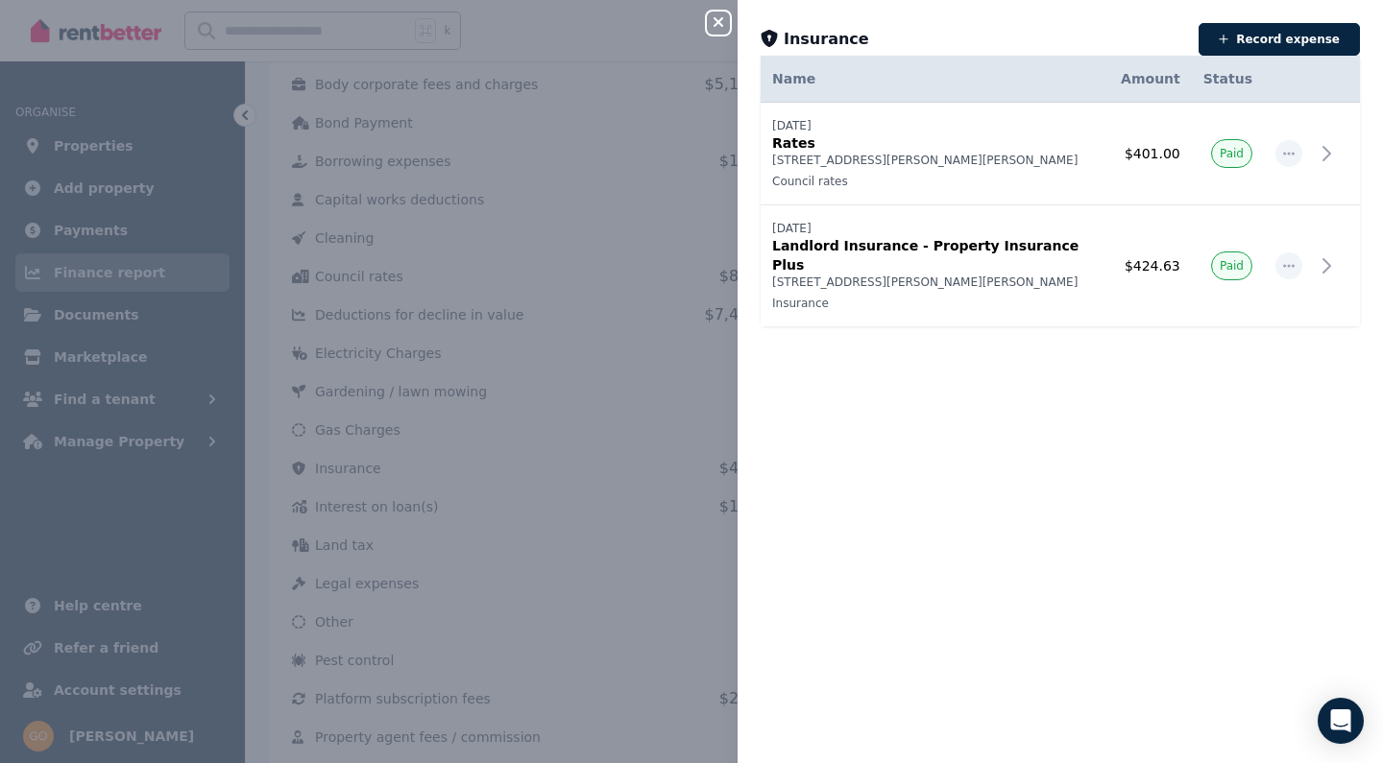
click at [720, 30] on icon "button" at bounding box center [718, 21] width 23 height 15
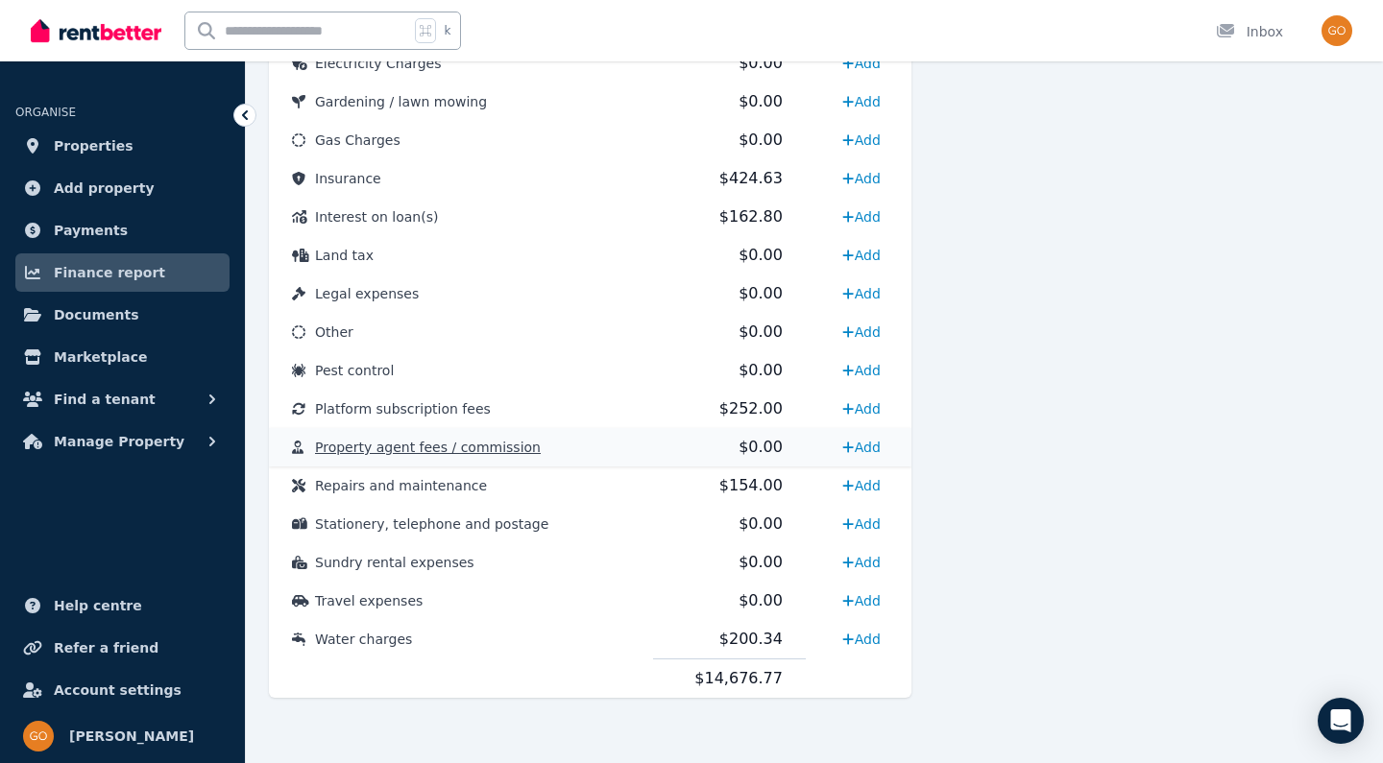
scroll to position [960, 0]
click at [376, 638] on span "Water charges" at bounding box center [363, 639] width 97 height 15
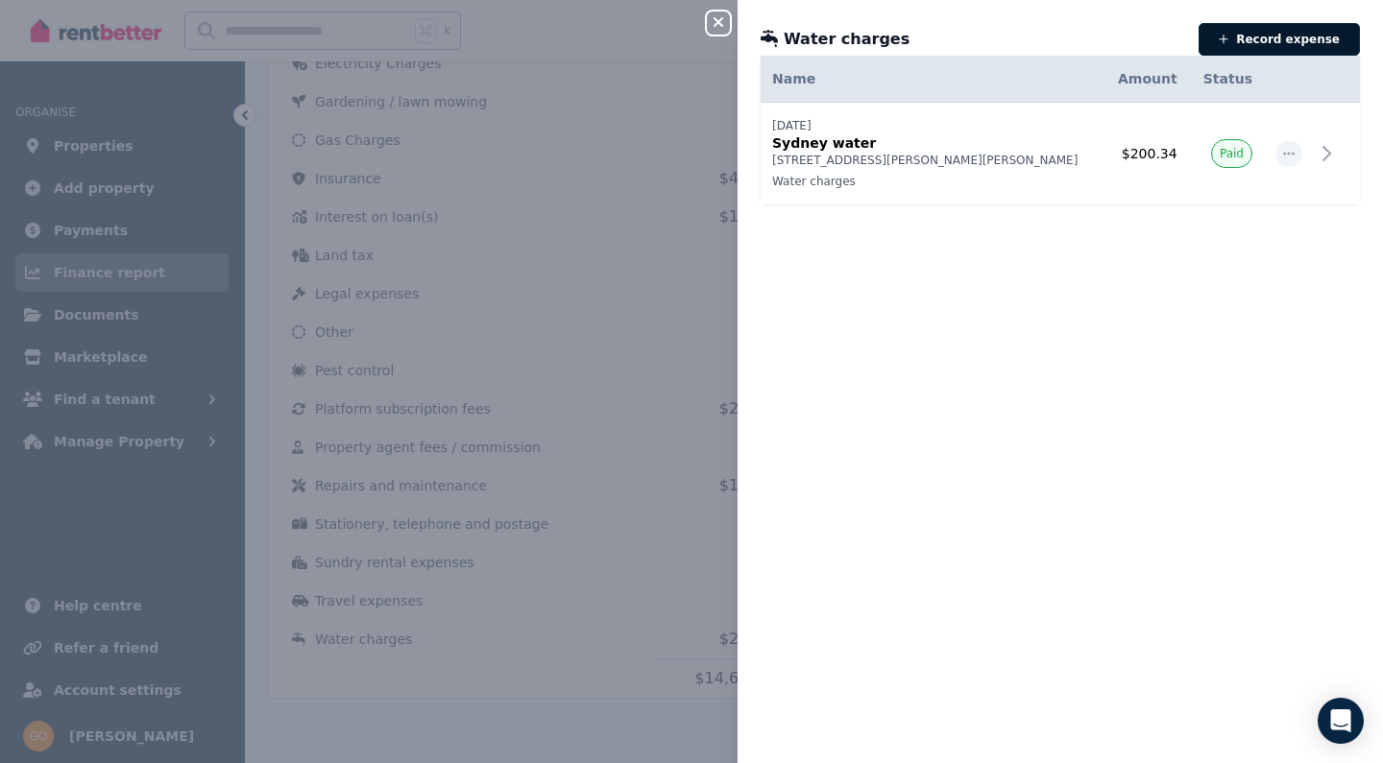
click at [1254, 45] on button "Record expense" at bounding box center [1279, 39] width 161 height 33
select select "**********"
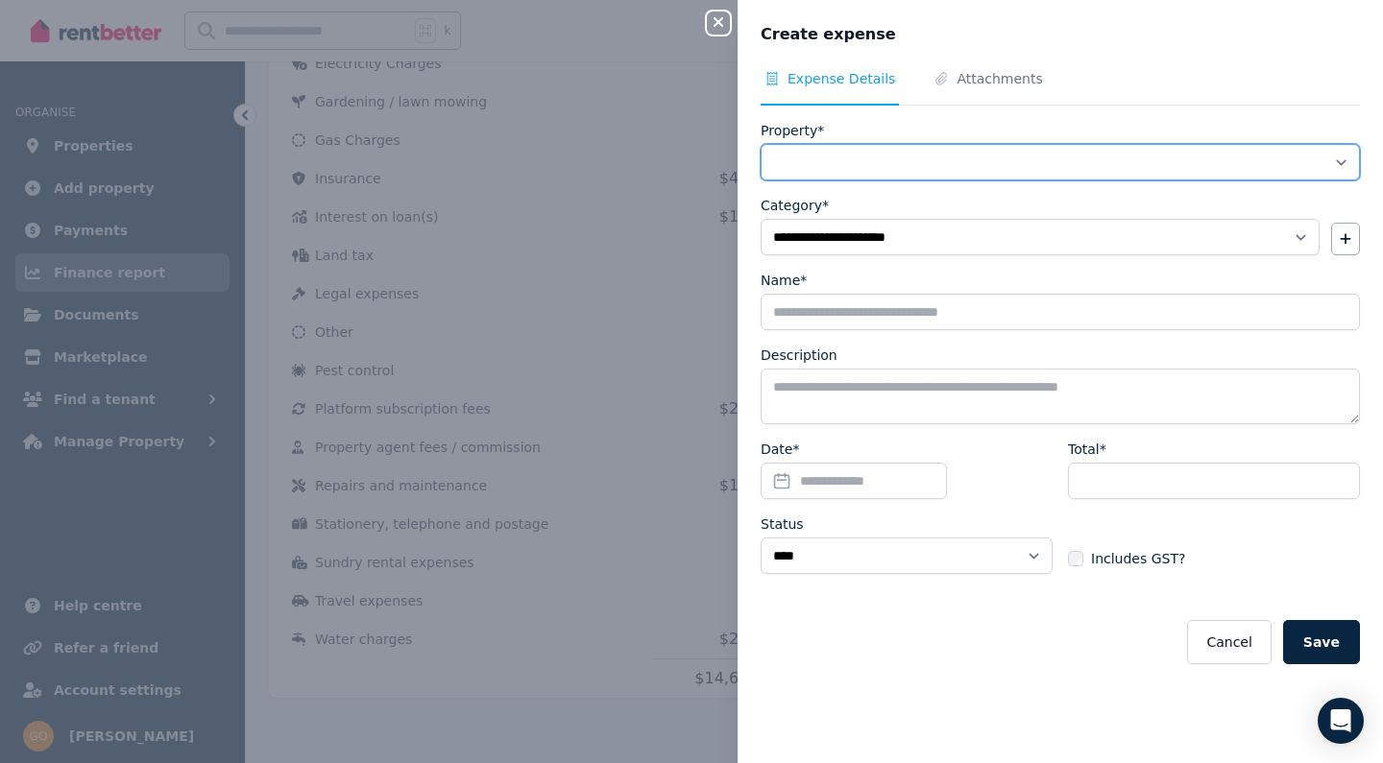
select select "**********"
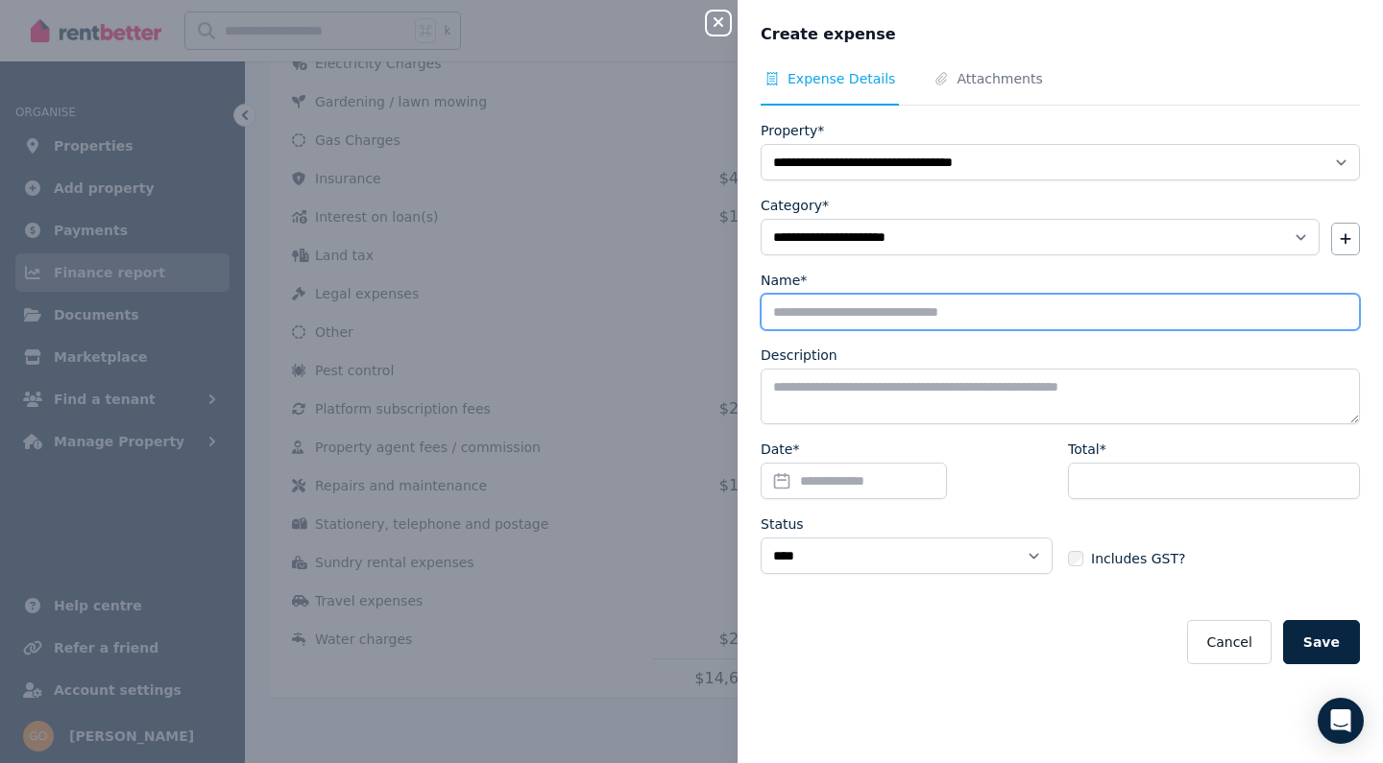
click at [854, 307] on input "Name*" at bounding box center [1060, 312] width 599 height 36
type input "*"
type input "**********"
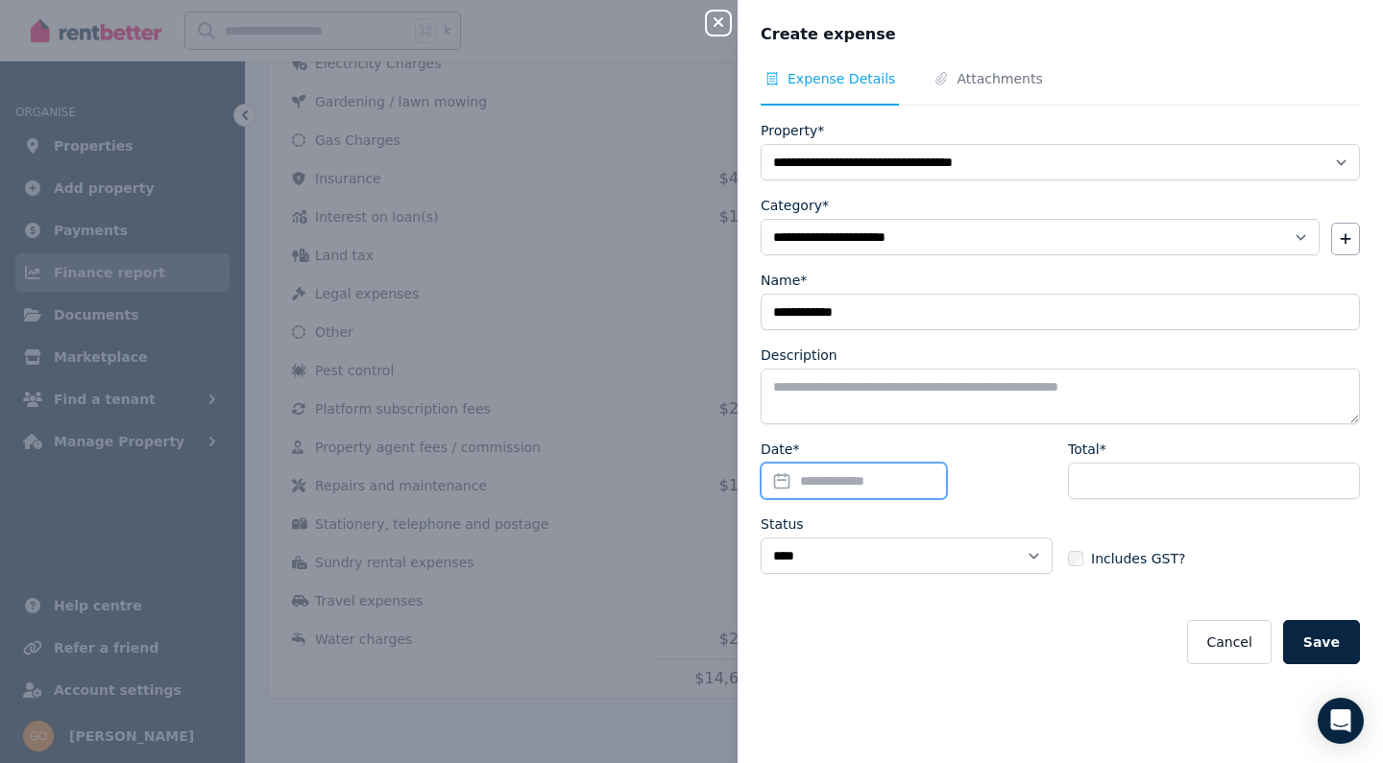
click at [897, 480] on input "Date*" at bounding box center [854, 481] width 186 height 36
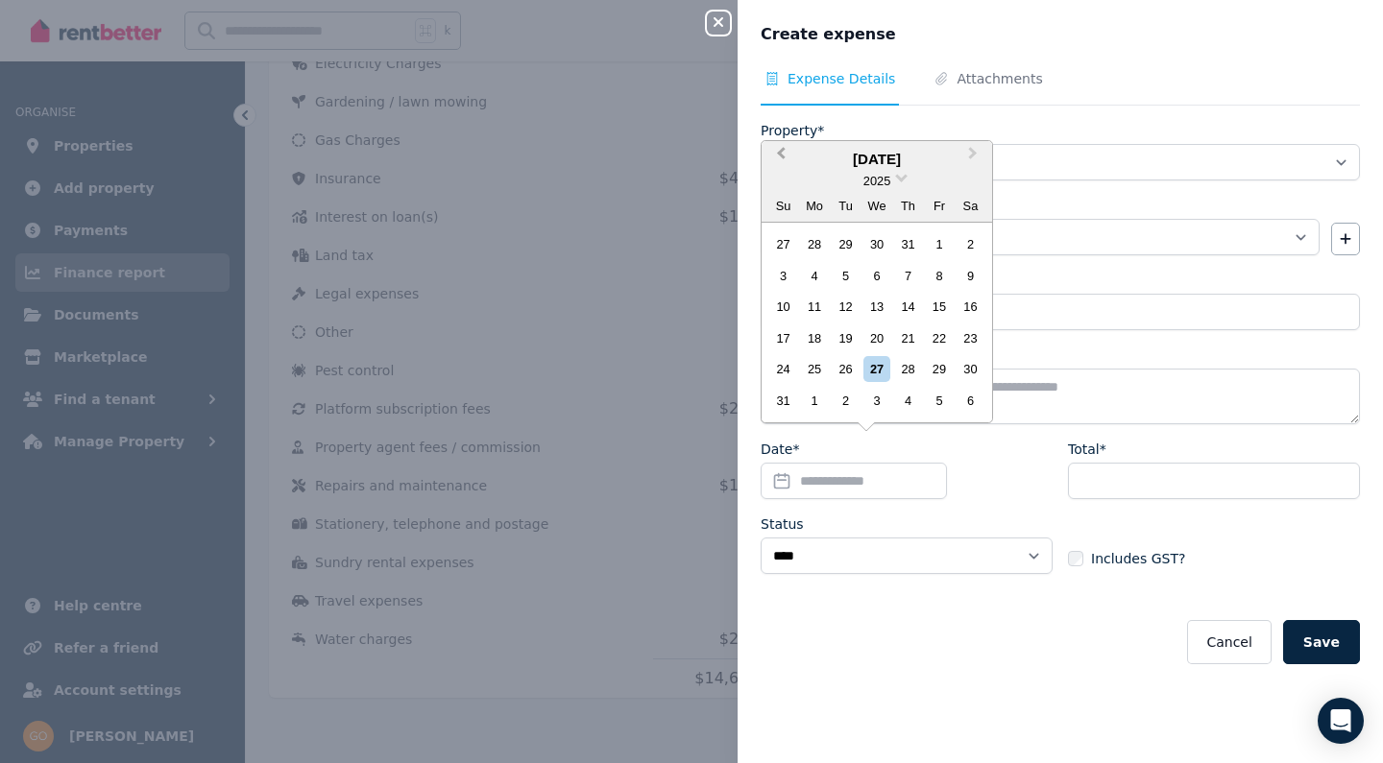
click at [777, 159] on button "Previous Month" at bounding box center [778, 158] width 31 height 31
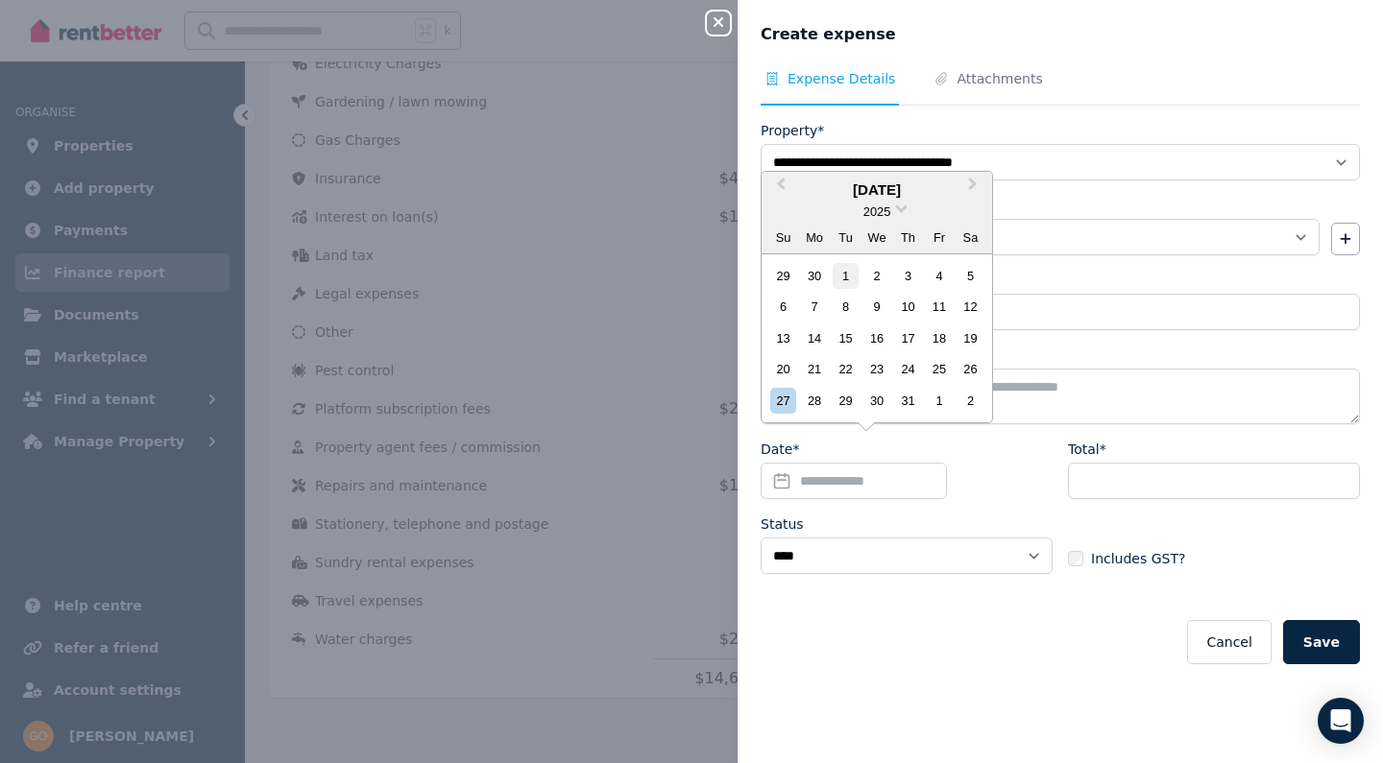
click at [848, 275] on div "1" at bounding box center [846, 276] width 26 height 26
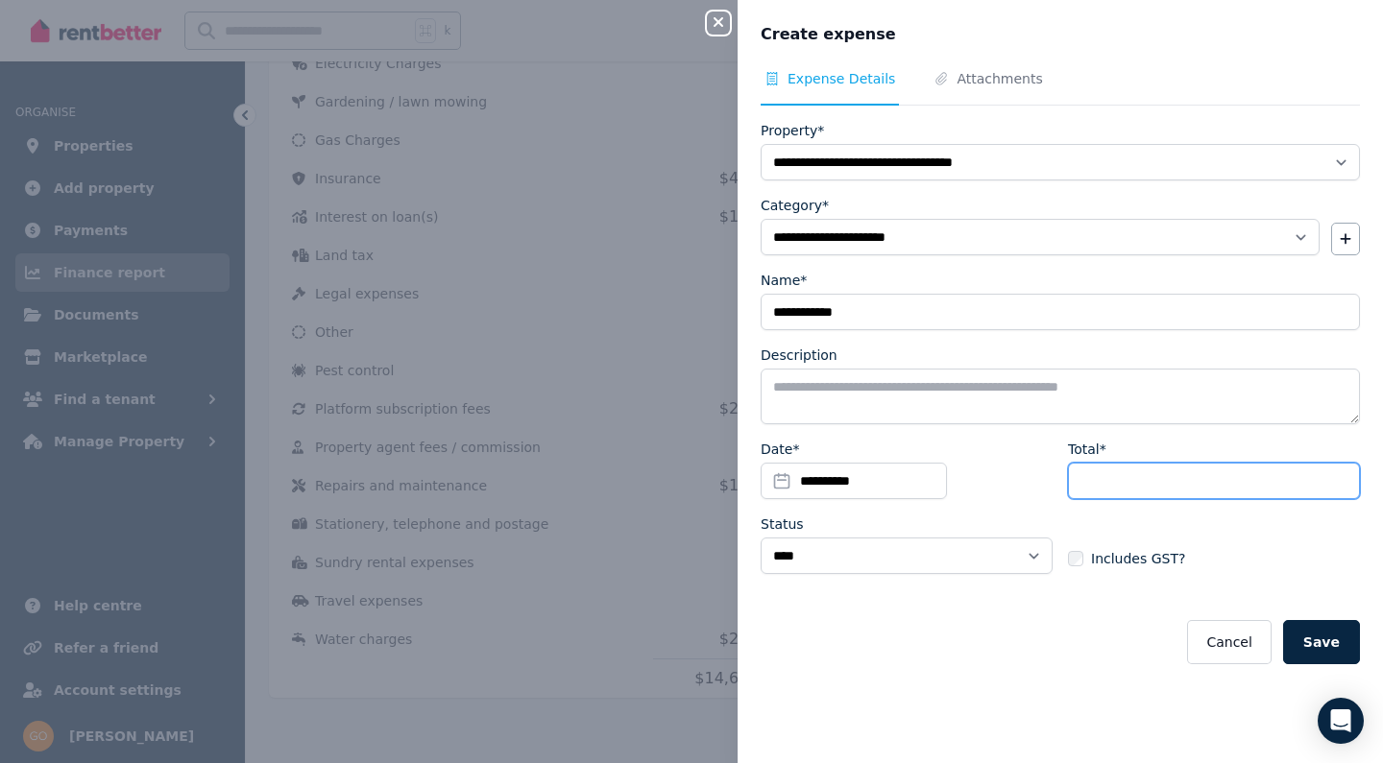
click at [1081, 469] on input "Total*" at bounding box center [1214, 481] width 292 height 36
type input "******"
click at [1328, 637] on button "Save" at bounding box center [1321, 642] width 77 height 44
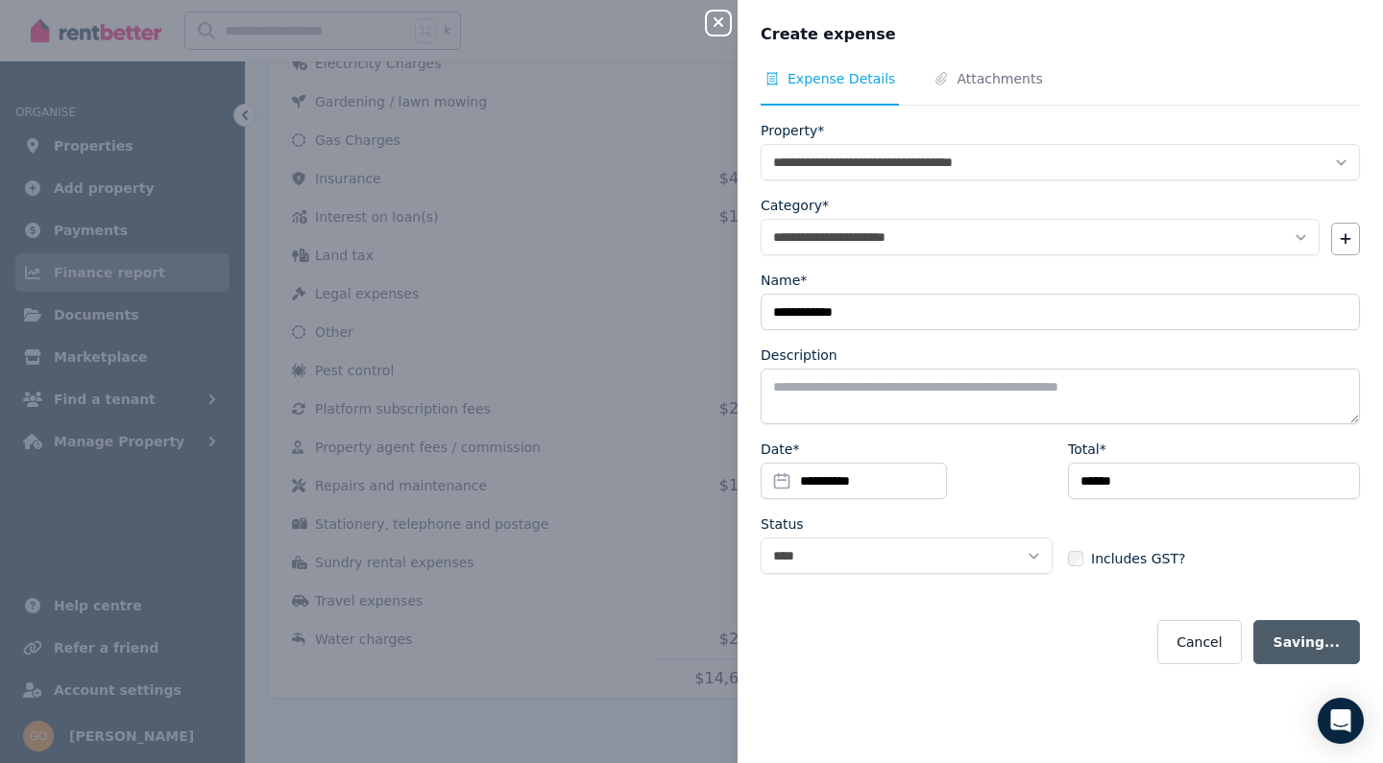
select select
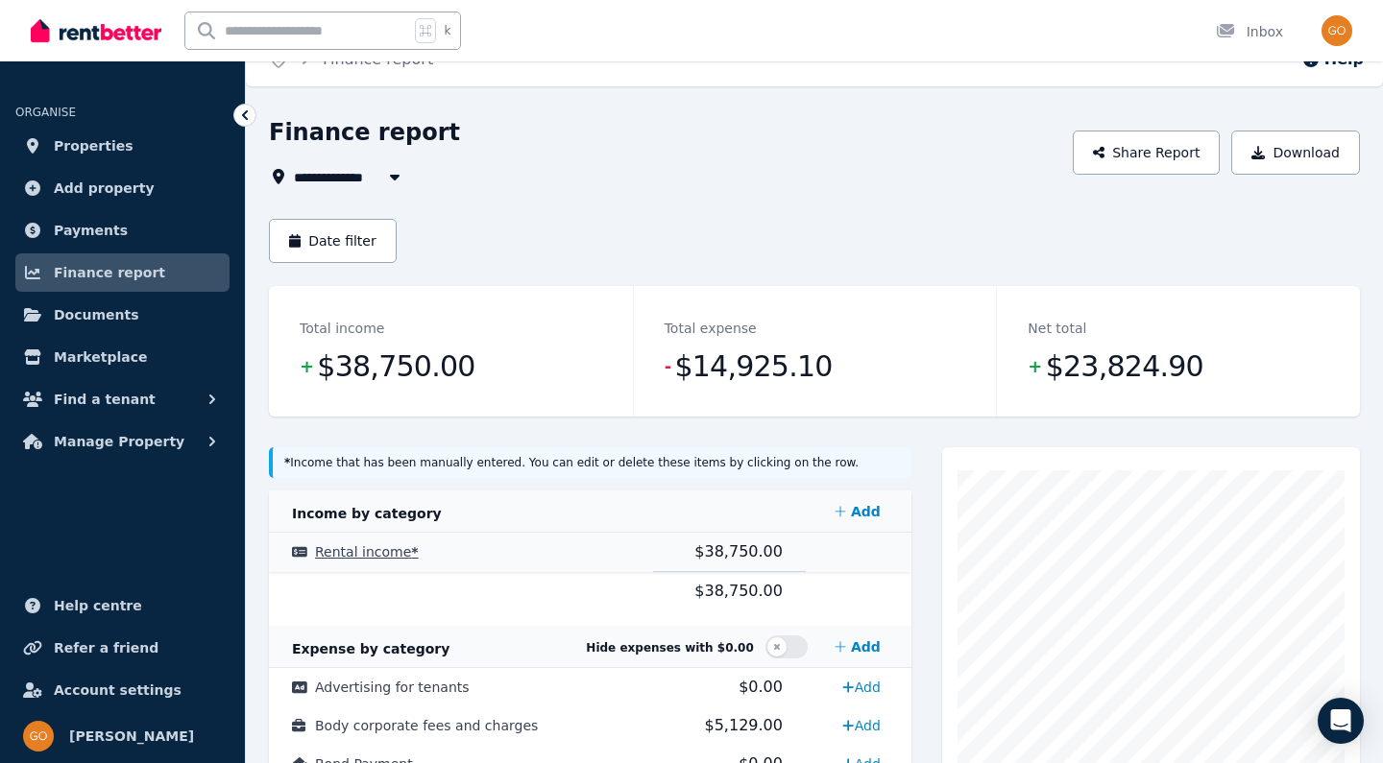
scroll to position [30, 0]
click at [374, 242] on button "Date filter" at bounding box center [333, 240] width 128 height 44
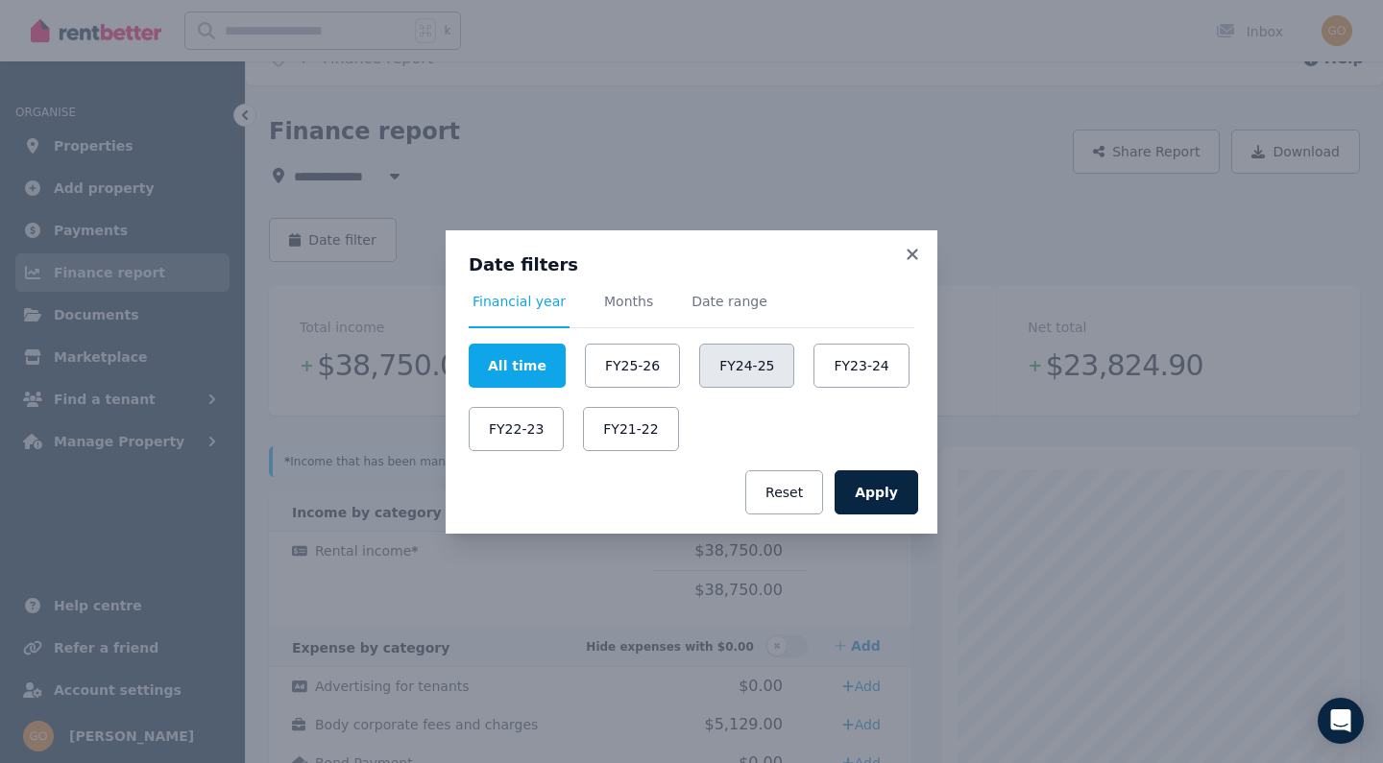
click at [728, 373] on button "FY24-25" at bounding box center [746, 366] width 95 height 44
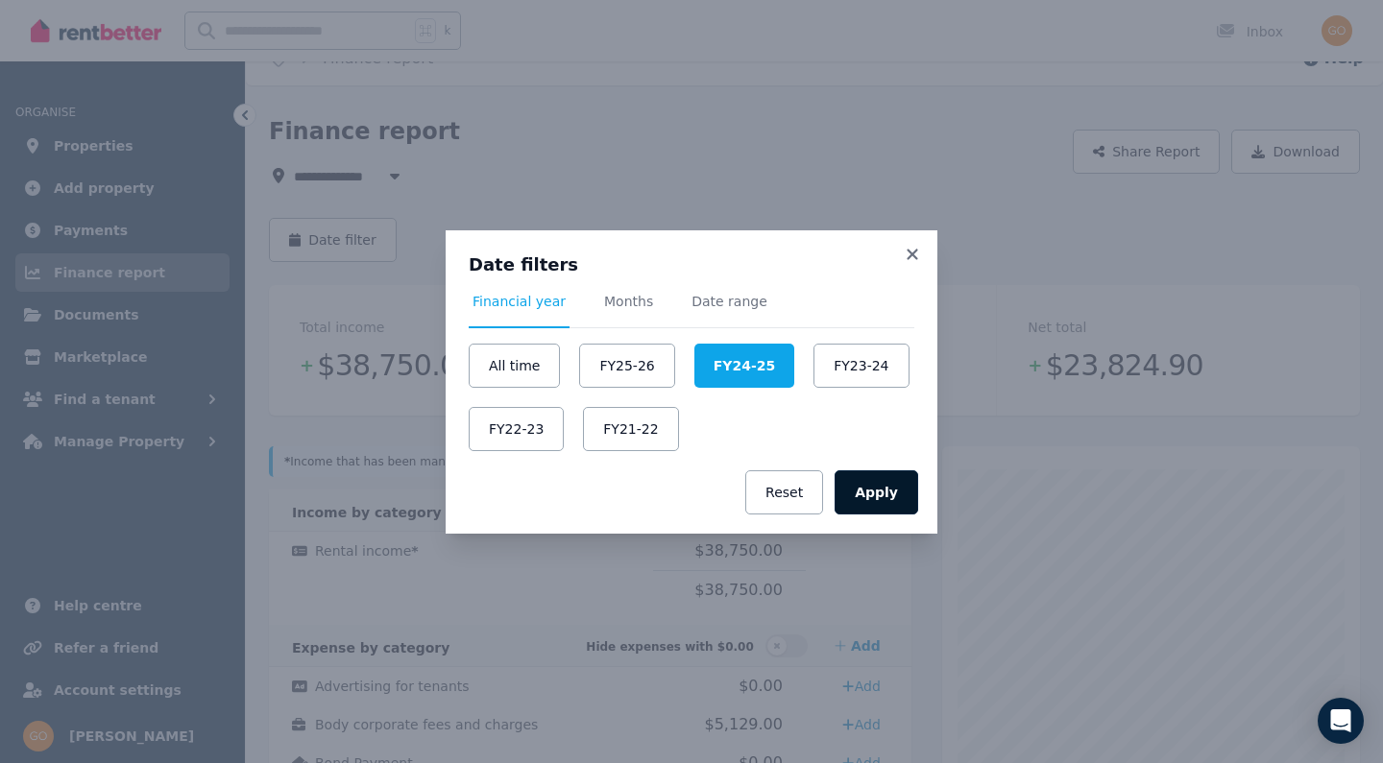
click at [866, 487] on button "Apply" at bounding box center [877, 493] width 84 height 44
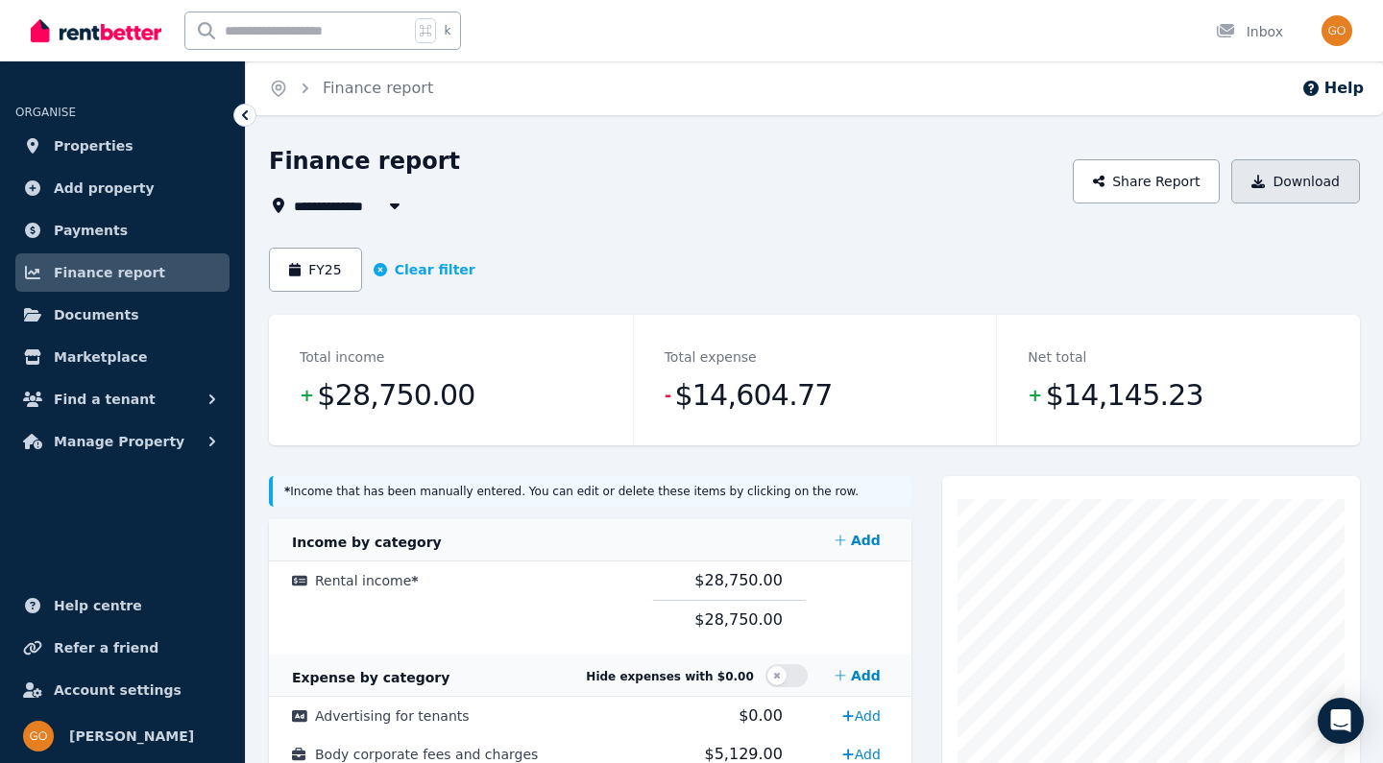
click at [1275, 184] on button "Download" at bounding box center [1295, 181] width 129 height 44
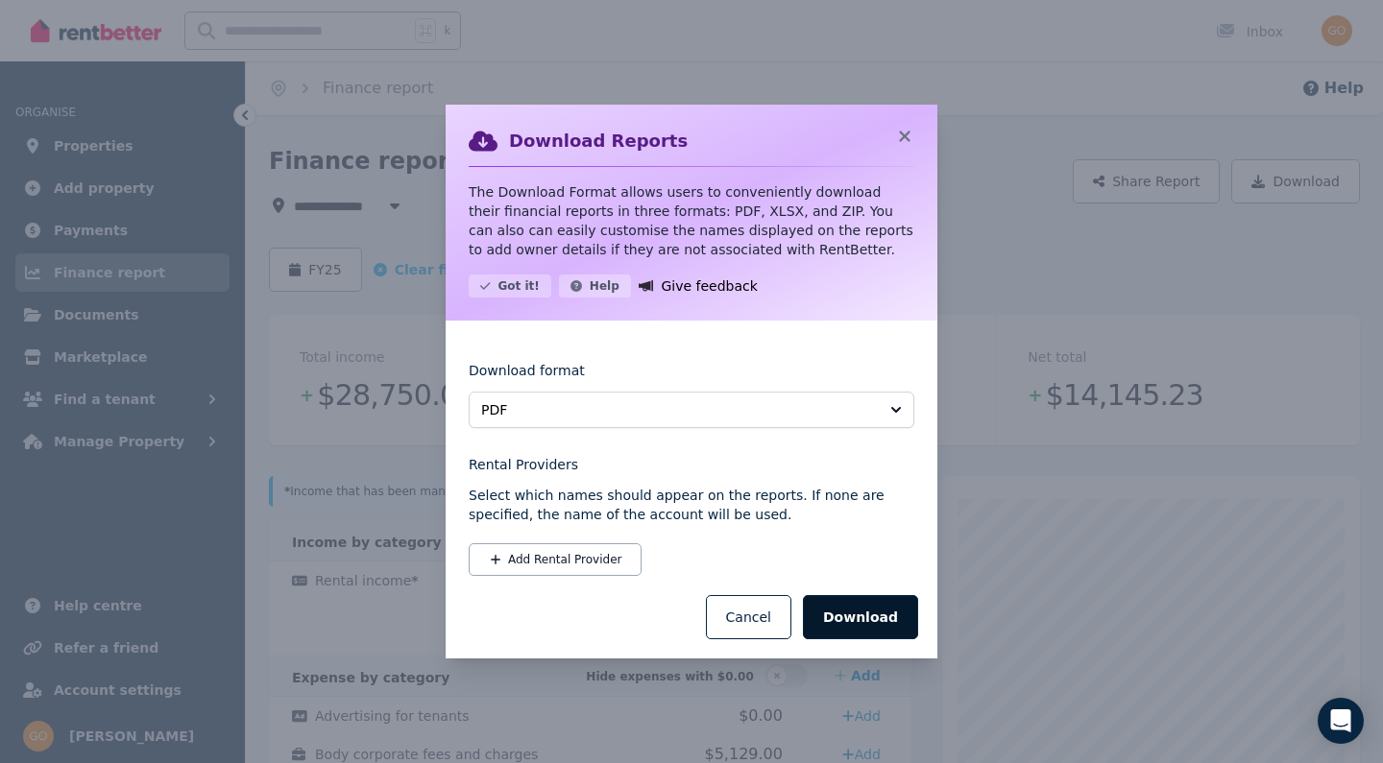
click at [857, 611] on button "Download" at bounding box center [860, 617] width 115 height 44
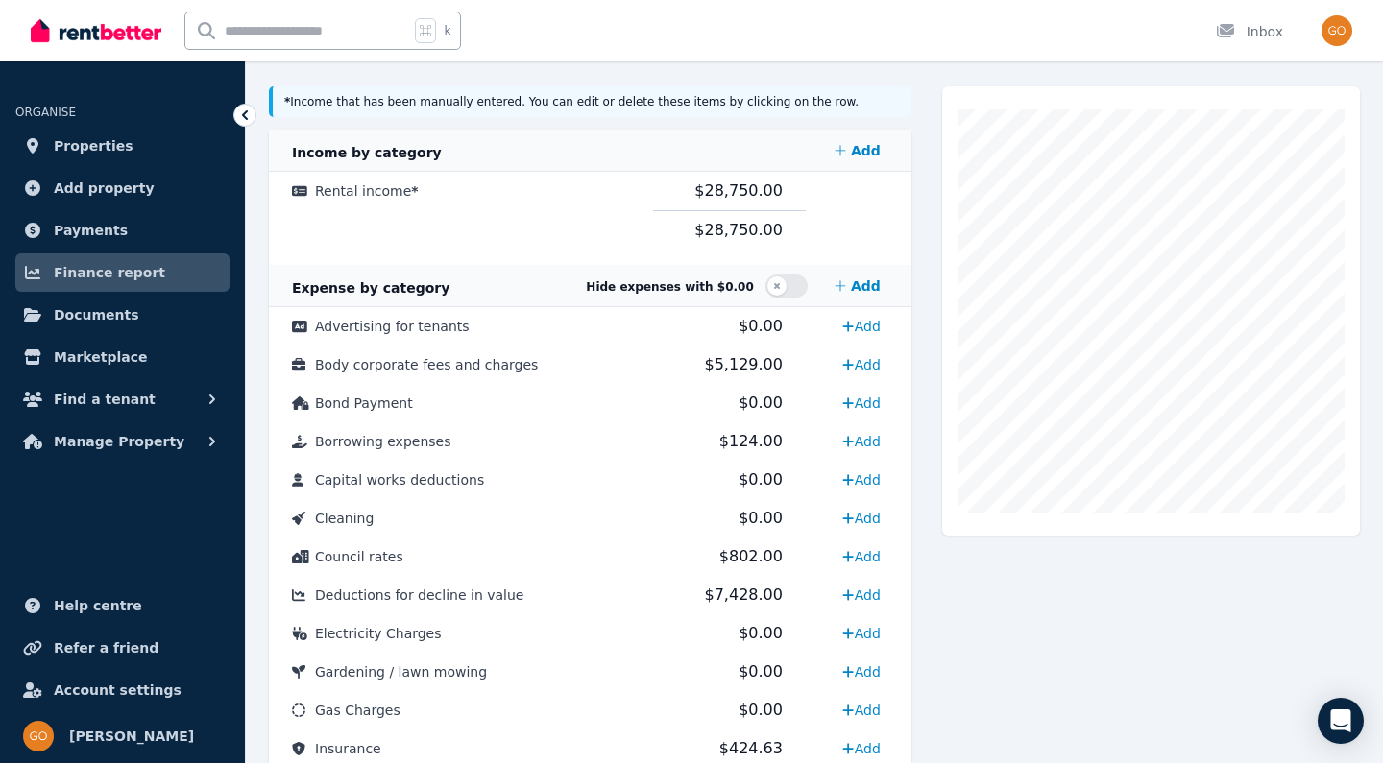
scroll to position [383, 0]
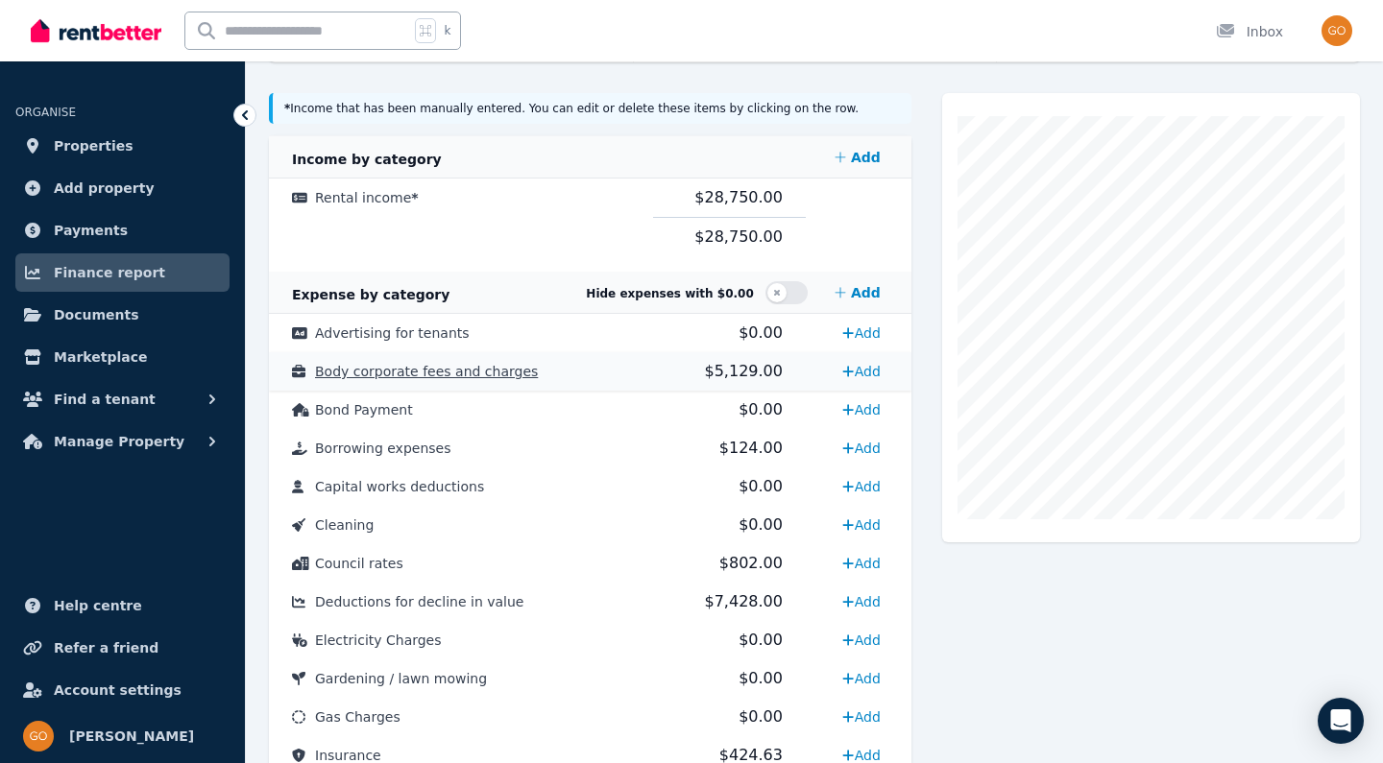
click at [376, 372] on span "Body corporate fees and charges" at bounding box center [426, 371] width 223 height 15
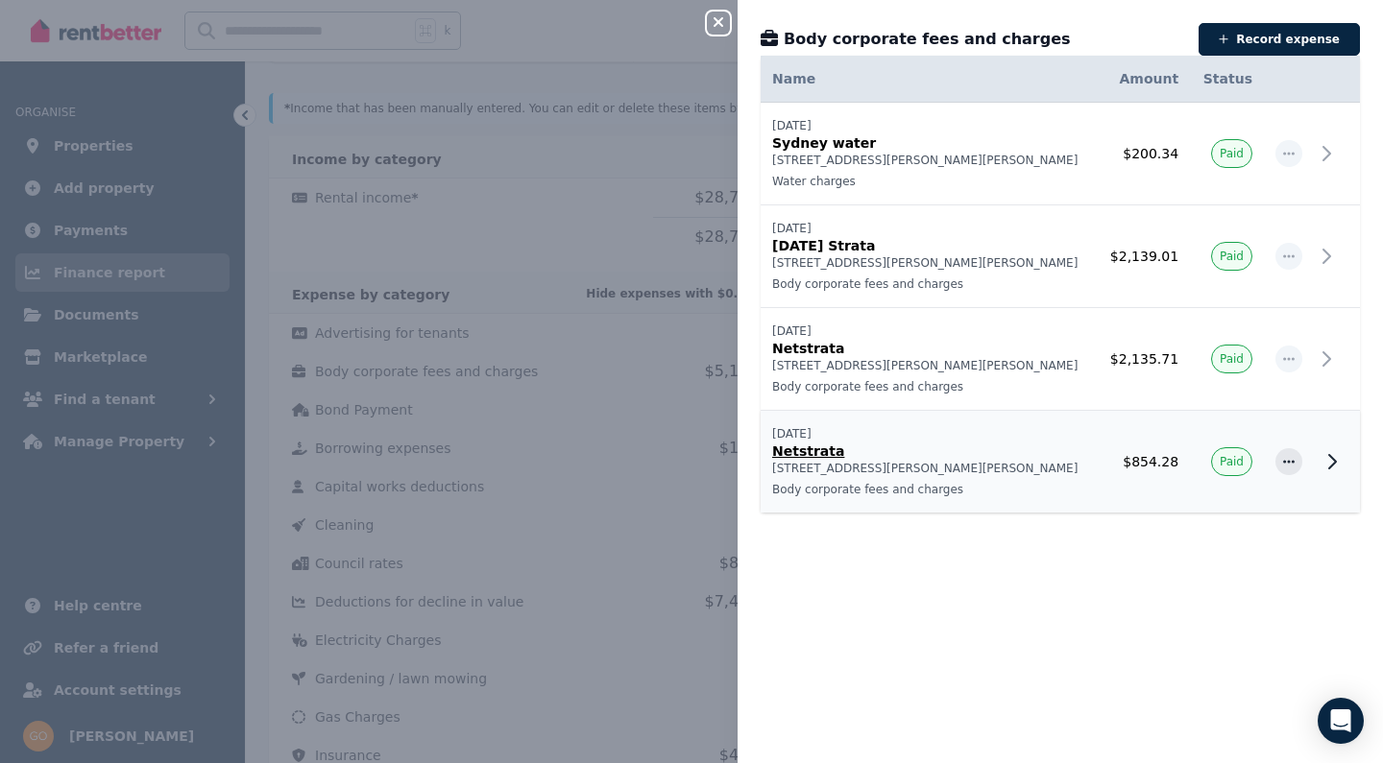
click at [1047, 462] on p "[STREET_ADDRESS][PERSON_NAME][PERSON_NAME]" at bounding box center [928, 468] width 313 height 15
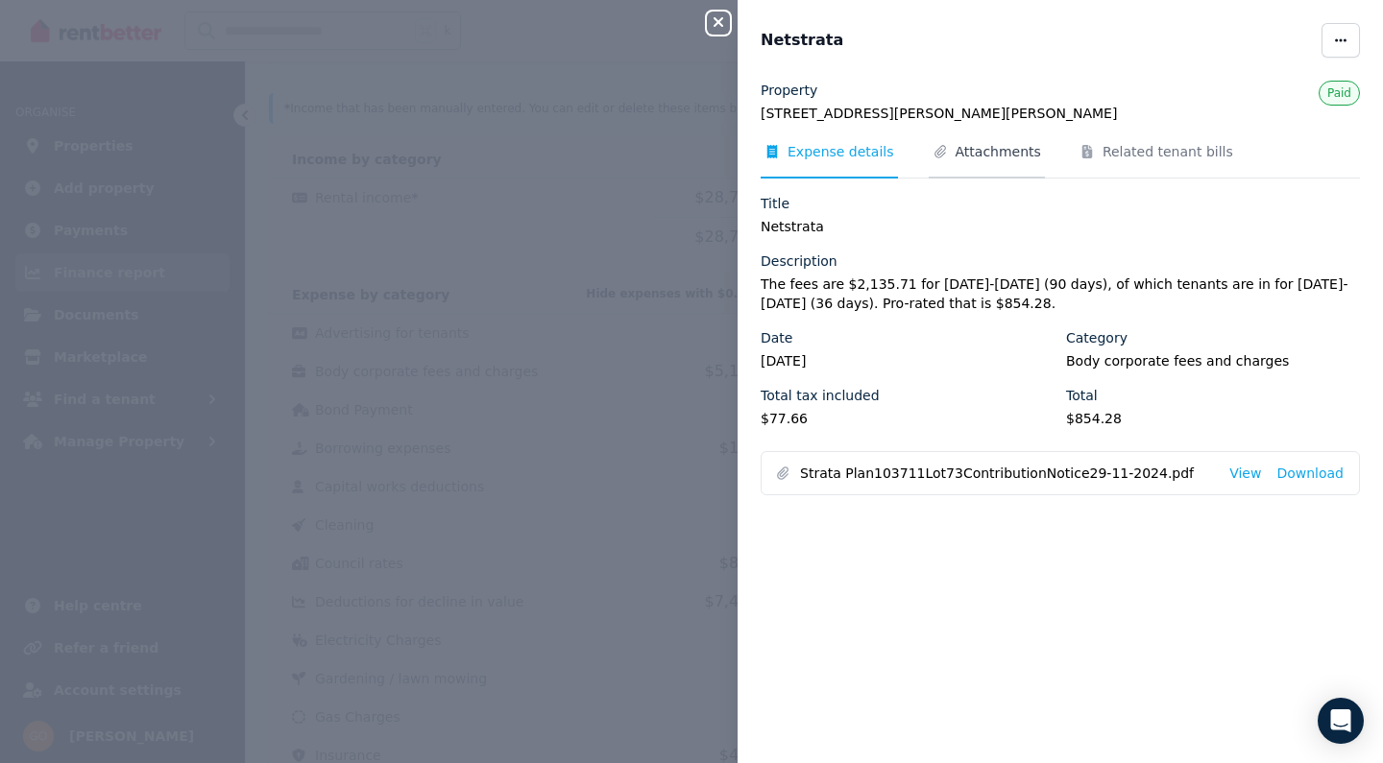
click at [988, 168] on span "Attachments" at bounding box center [987, 160] width 116 height 36
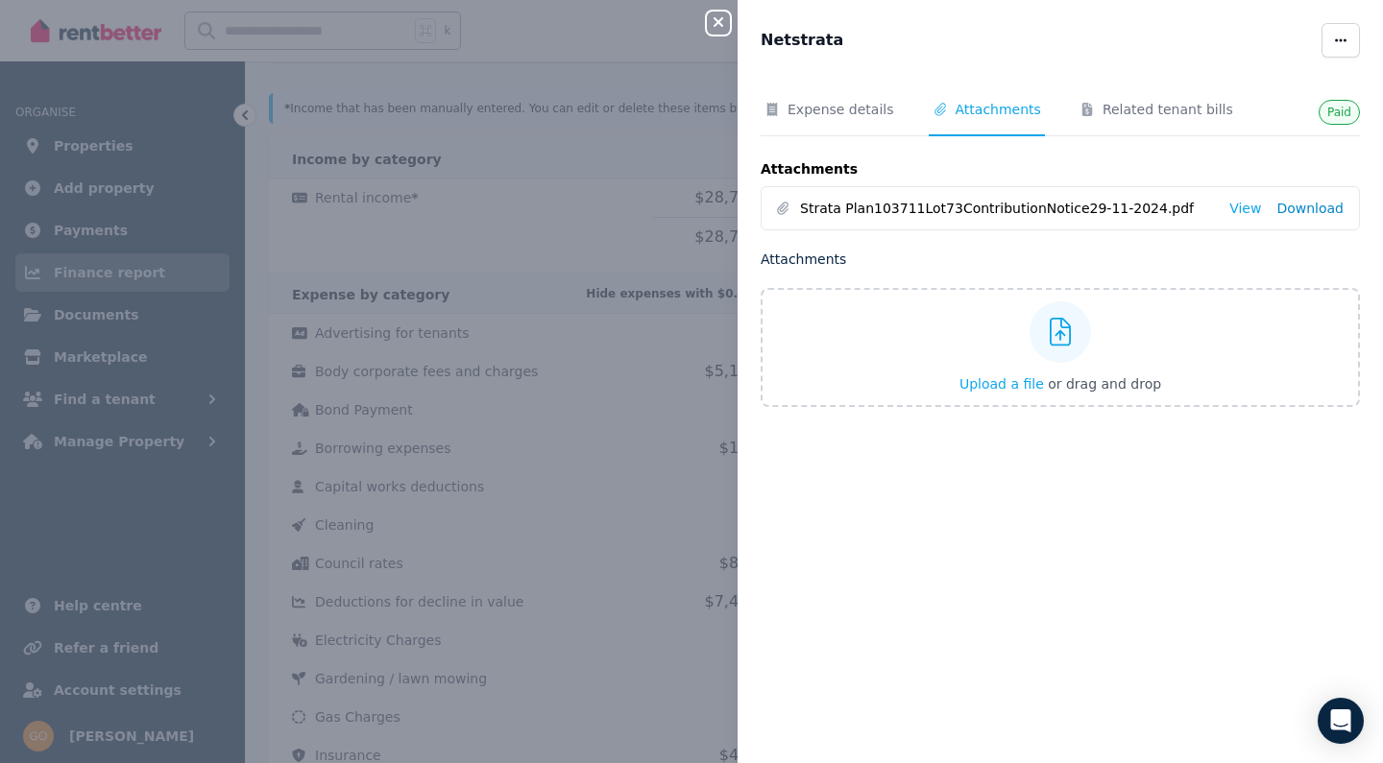
click at [1327, 211] on link "Download" at bounding box center [1309, 208] width 67 height 19
click at [714, 31] on button "Close panel" at bounding box center [718, 23] width 23 height 23
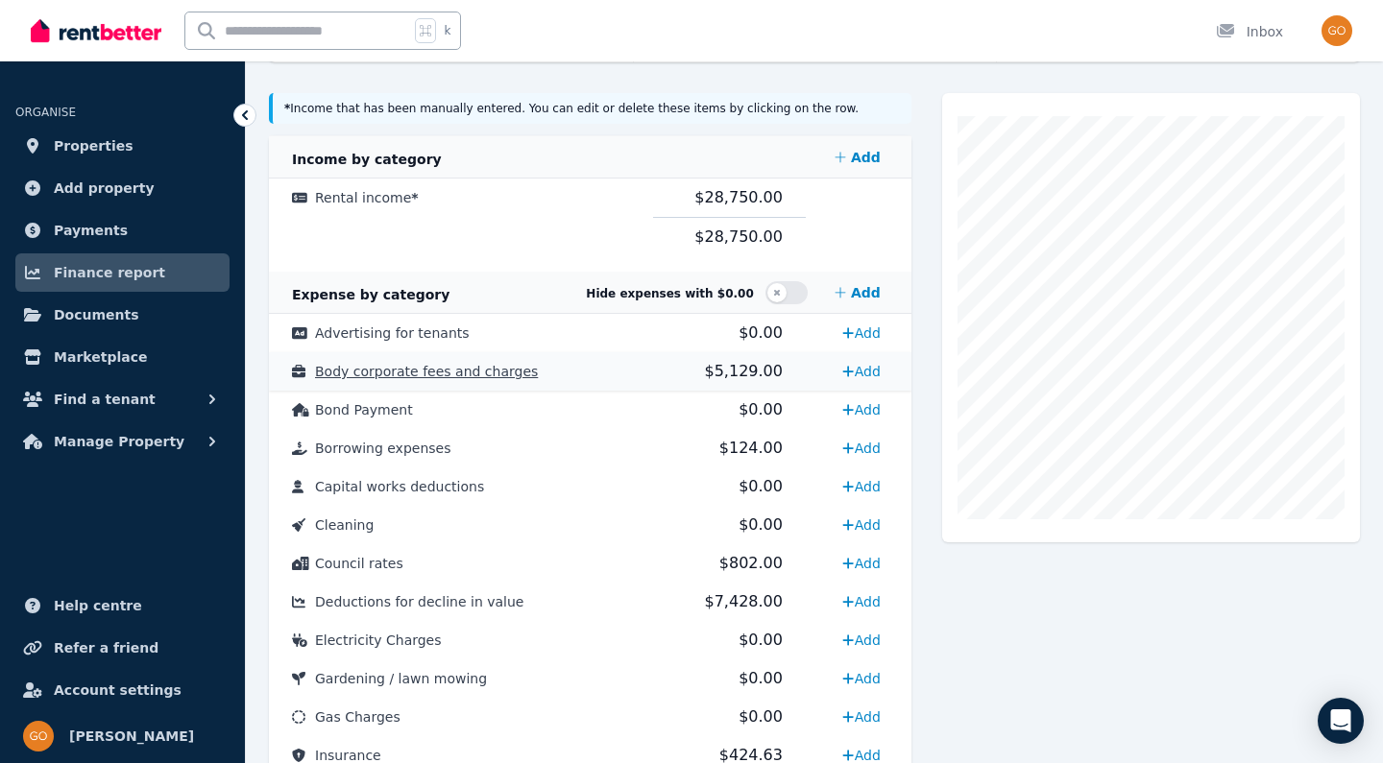
click at [459, 367] on span "Body corporate fees and charges" at bounding box center [426, 371] width 223 height 15
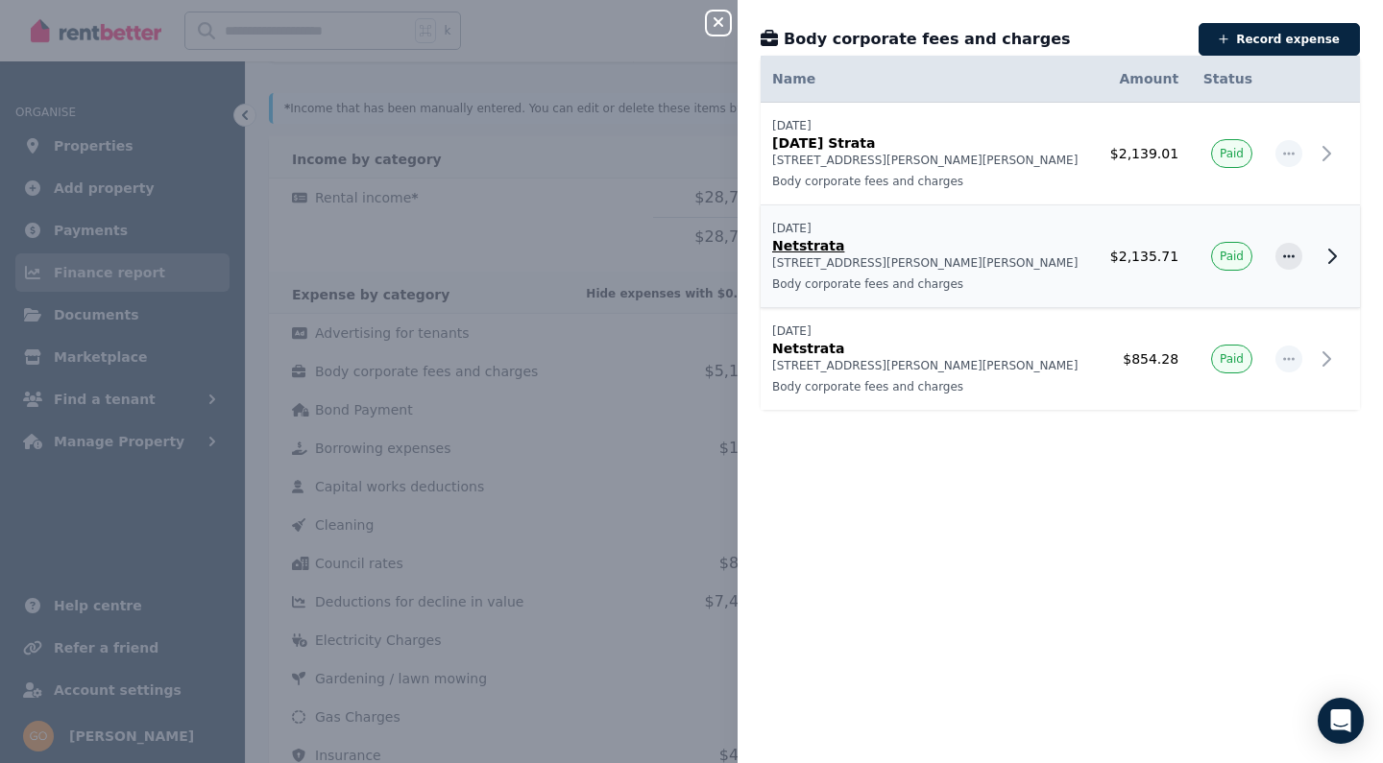
click at [1002, 236] on p "Netstrata" at bounding box center [928, 245] width 313 height 19
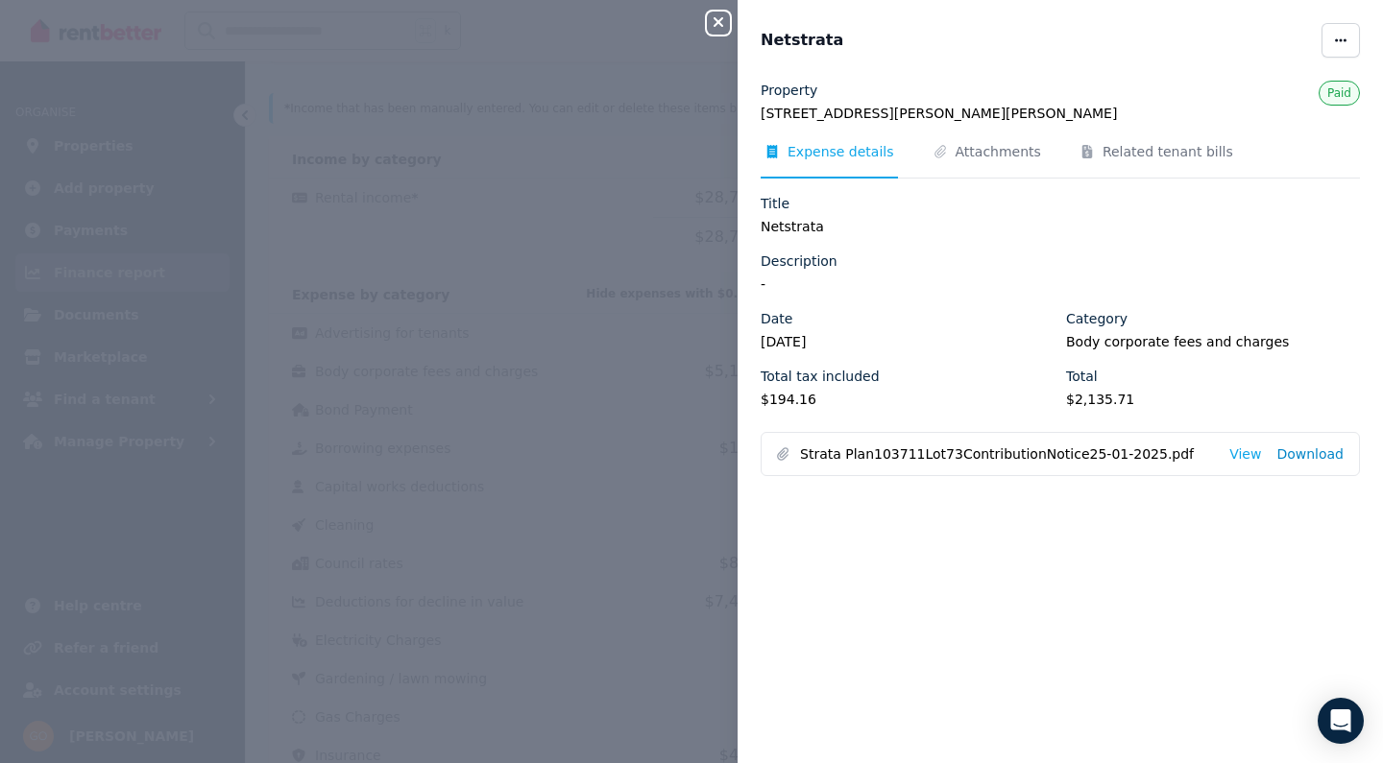
click at [1324, 454] on link "Download" at bounding box center [1309, 454] width 67 height 19
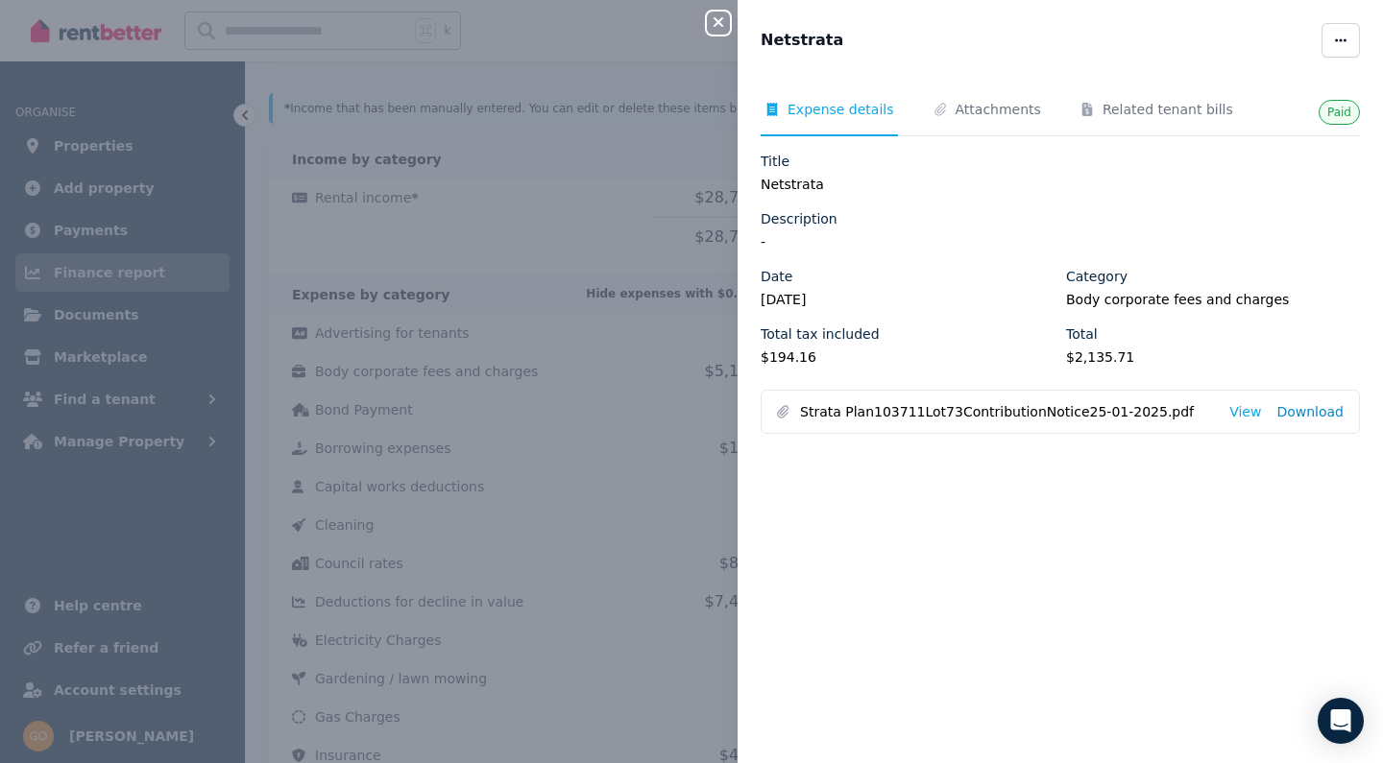
click at [1310, 411] on link "Download" at bounding box center [1309, 411] width 67 height 19
click at [720, 27] on icon "button" at bounding box center [718, 21] width 23 height 15
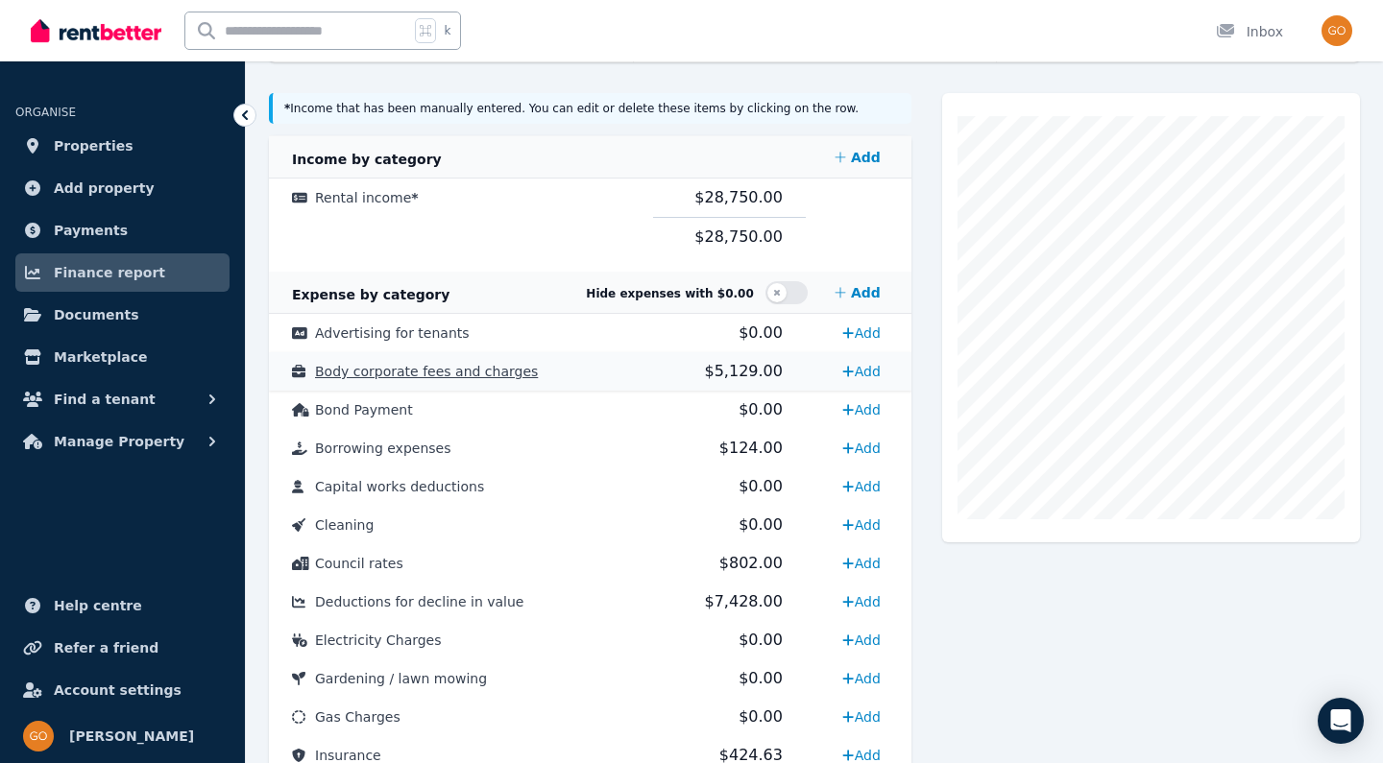
click at [367, 386] on td "Body corporate fees and charges" at bounding box center [461, 371] width 384 height 38
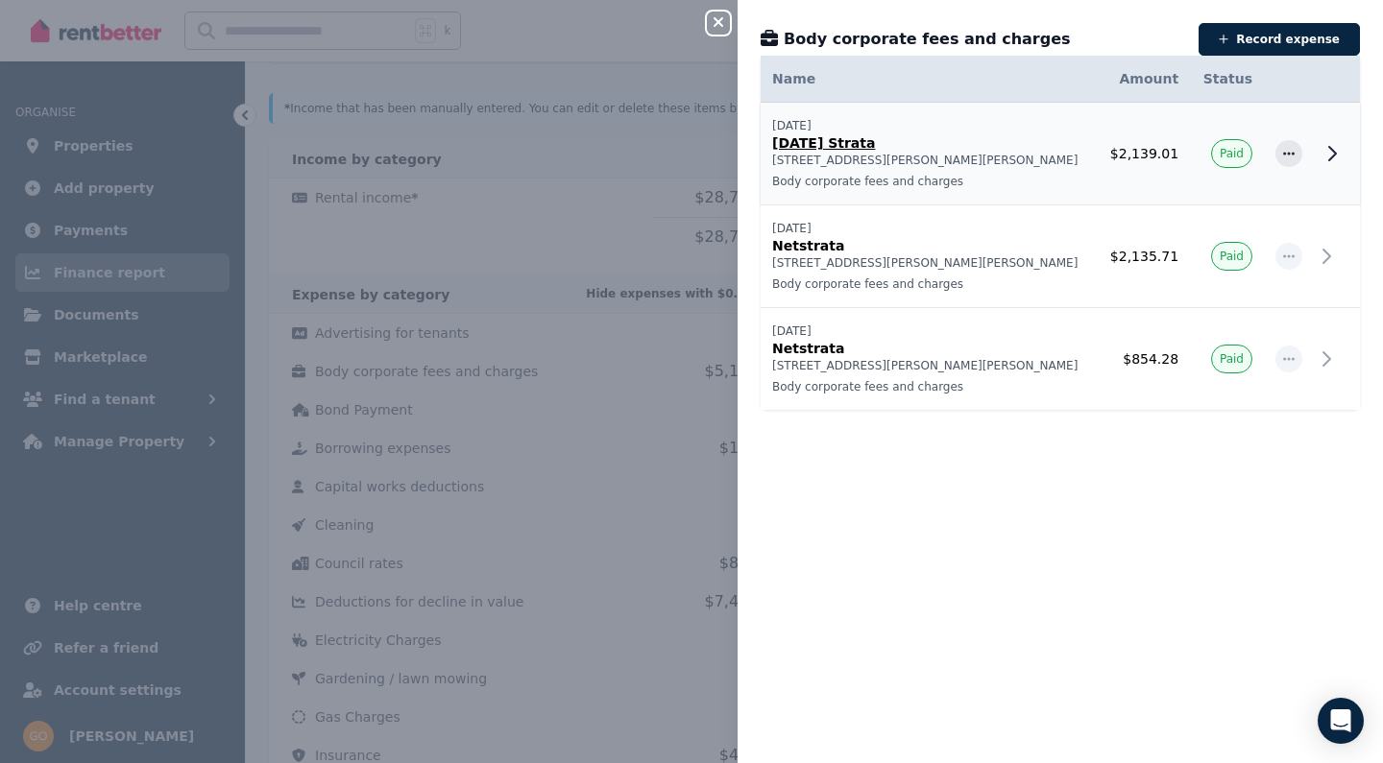
click at [932, 148] on p "[DATE] Strata" at bounding box center [928, 142] width 313 height 19
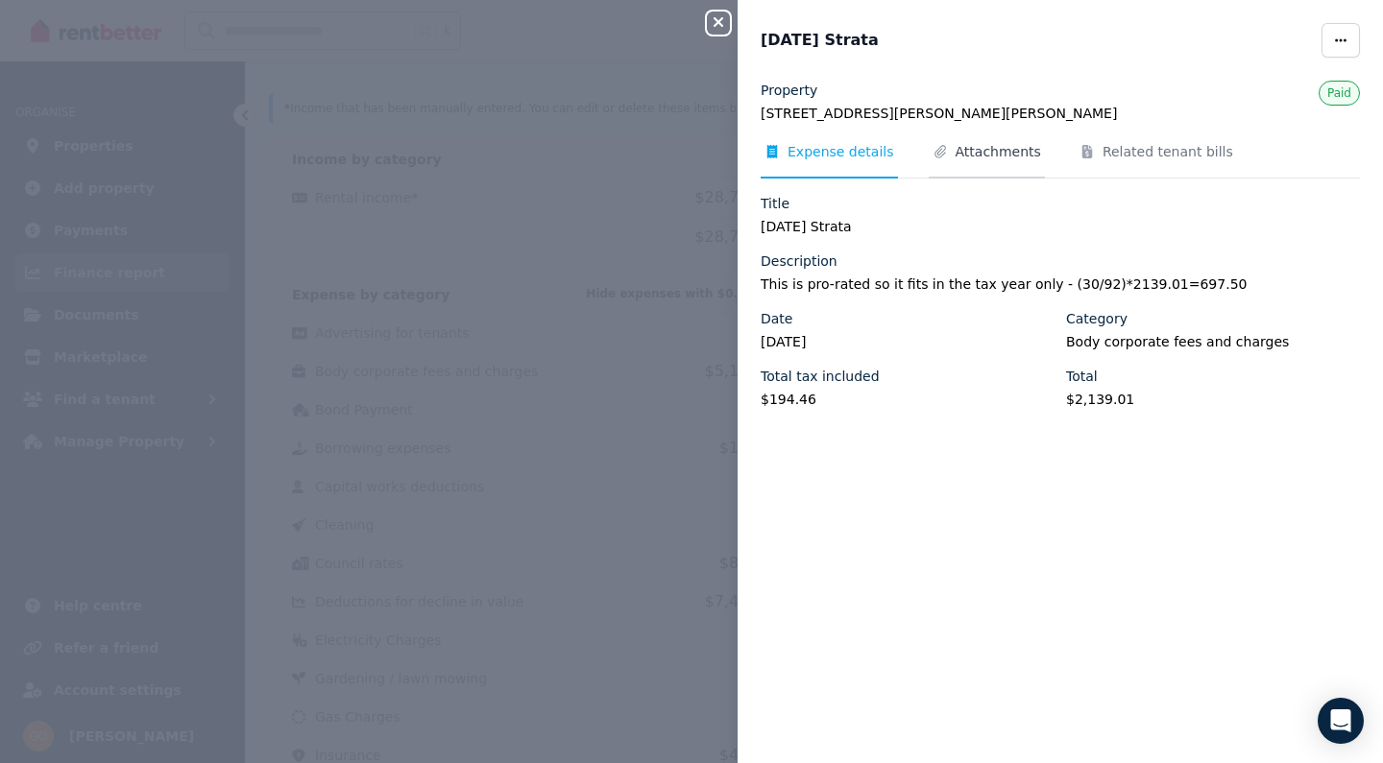
click at [1008, 160] on span "Attachments" at bounding box center [998, 151] width 85 height 19
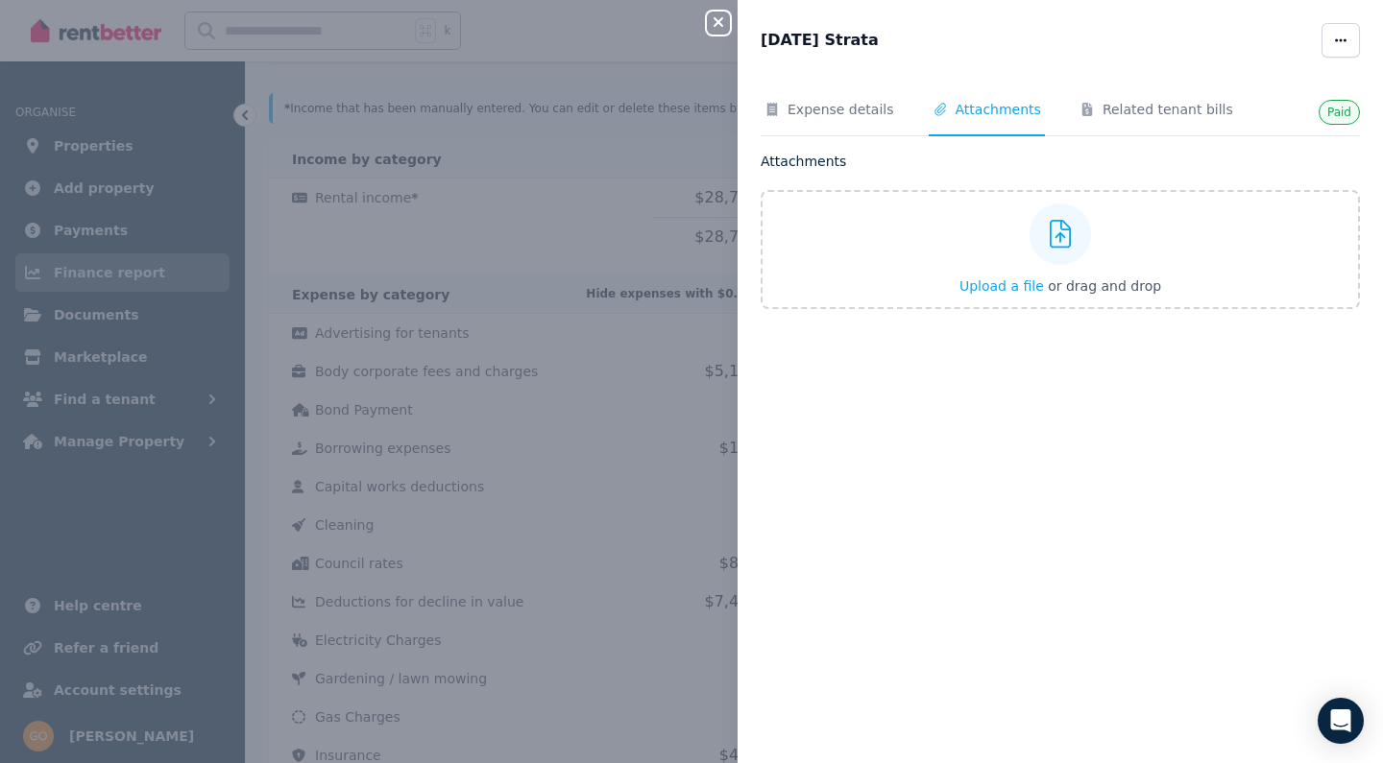
click at [838, 91] on div "Paid Expense details Attachments Related tenant bills Attachments Upload a file…" at bounding box center [1060, 411] width 645 height 660
click at [849, 116] on span "Expense details" at bounding box center [841, 109] width 107 height 19
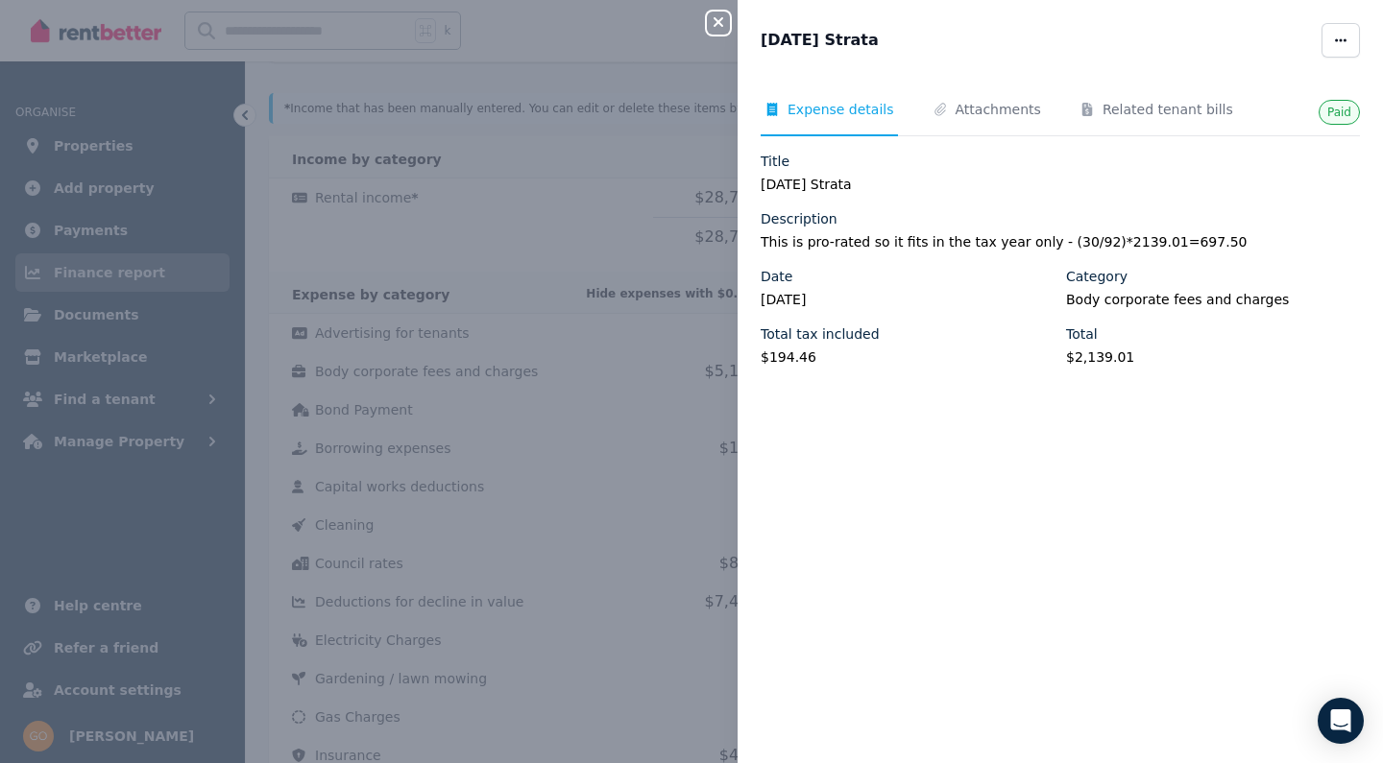
click at [721, 23] on icon "button" at bounding box center [718, 21] width 23 height 15
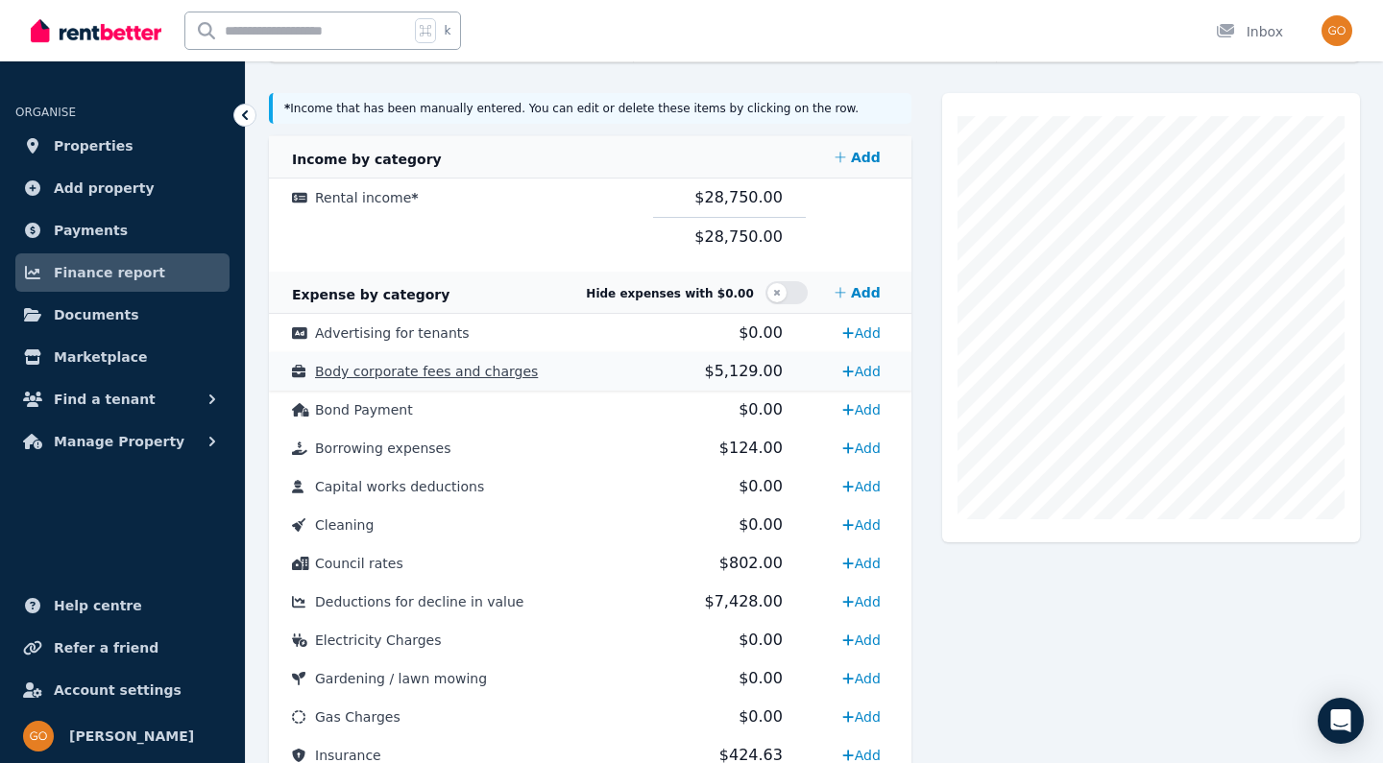
click at [402, 381] on td "Body corporate fees and charges" at bounding box center [461, 371] width 384 height 38
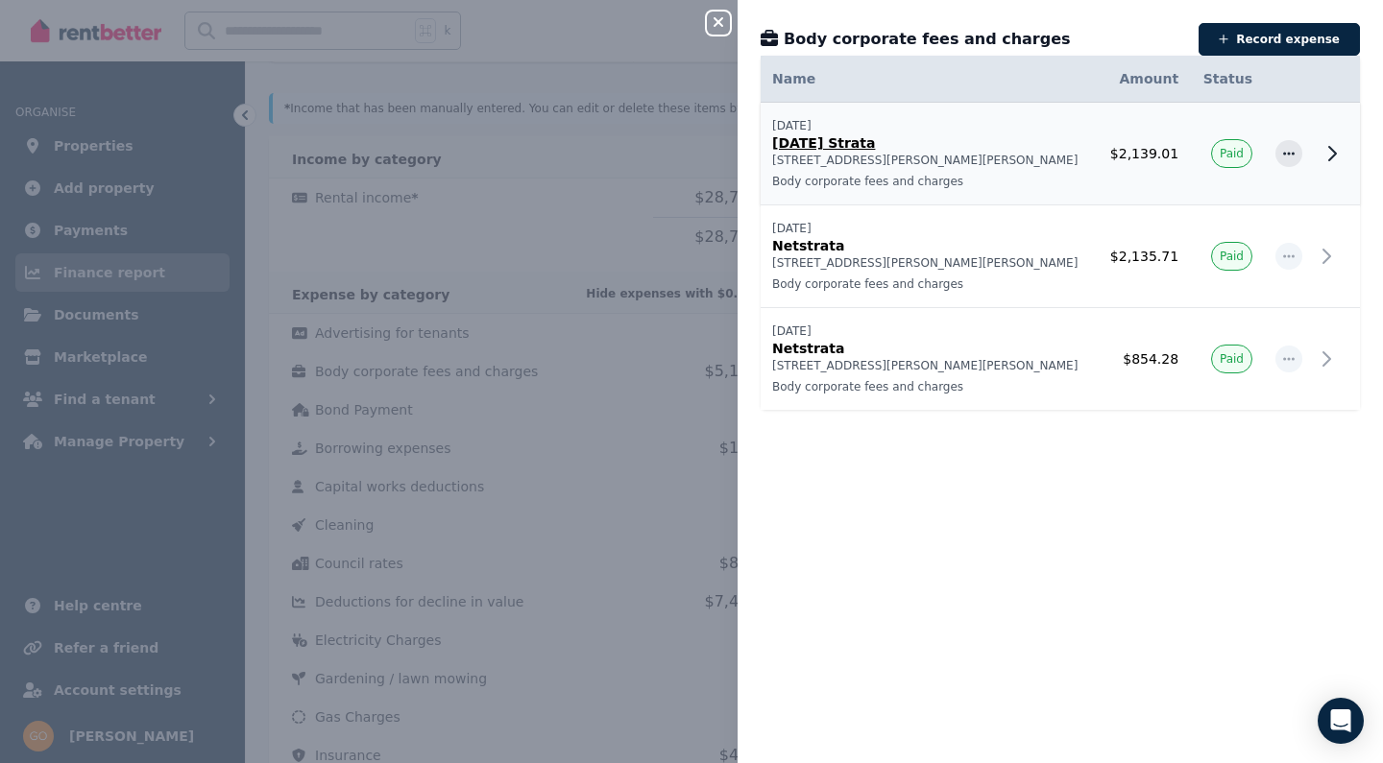
click at [965, 176] on p "Body corporate fees and charges" at bounding box center [928, 181] width 313 height 15
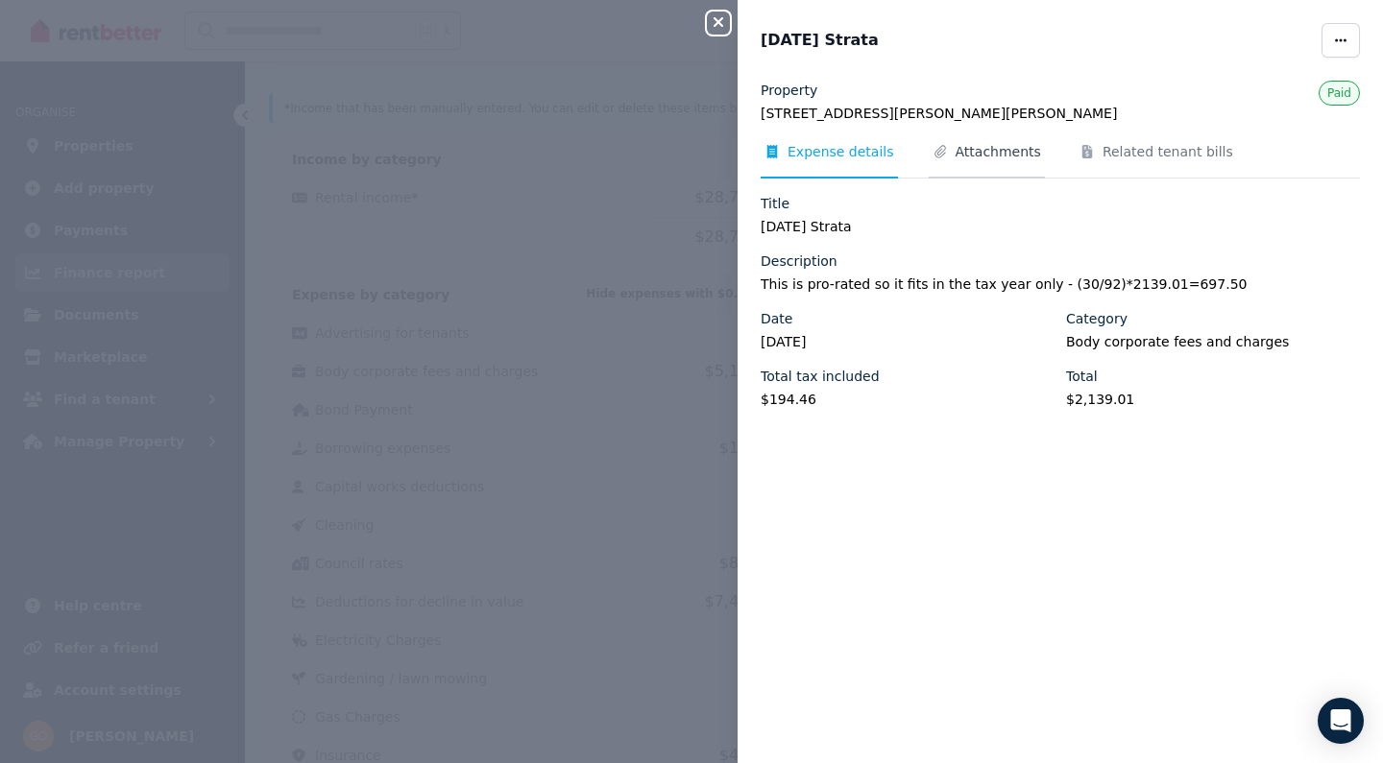
click at [976, 160] on span "Attachments" at bounding box center [998, 151] width 85 height 19
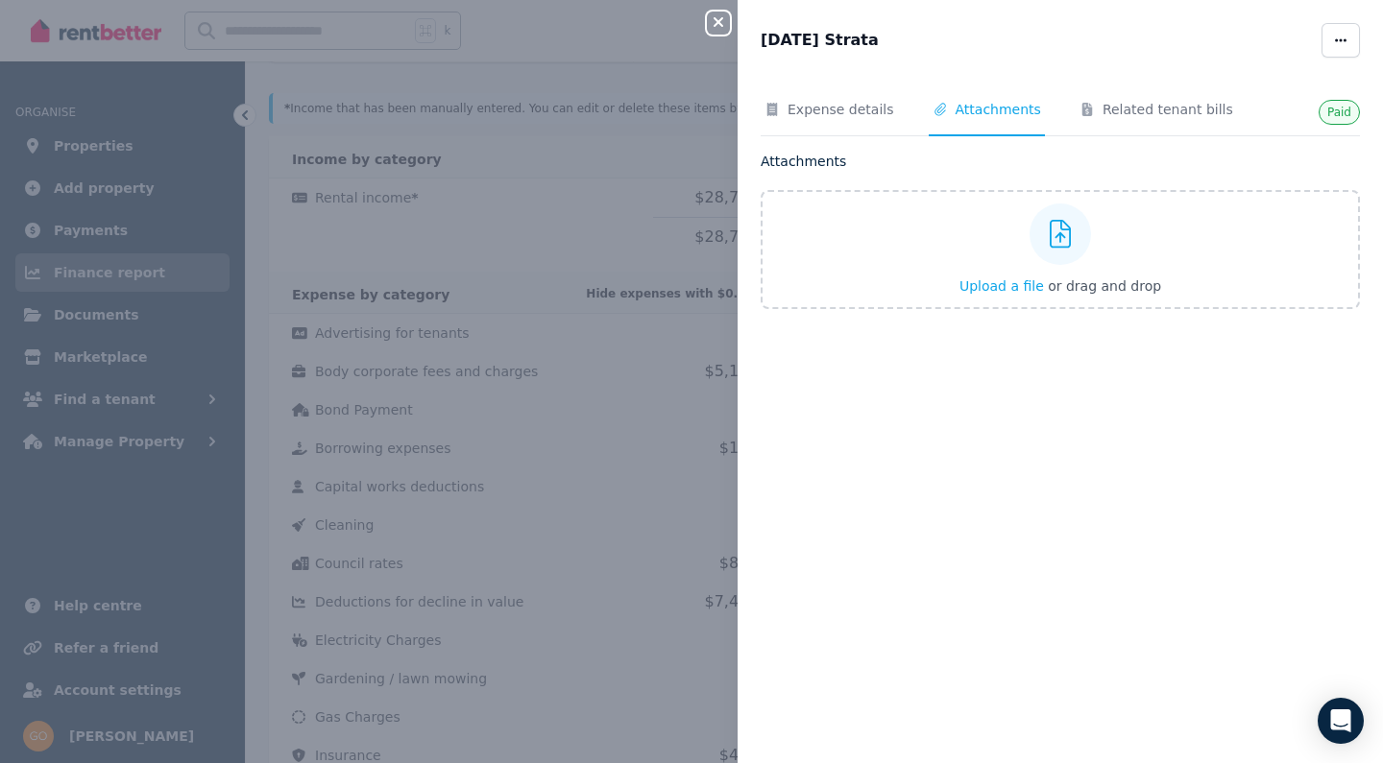
click at [715, 22] on icon "button" at bounding box center [718, 21] width 23 height 15
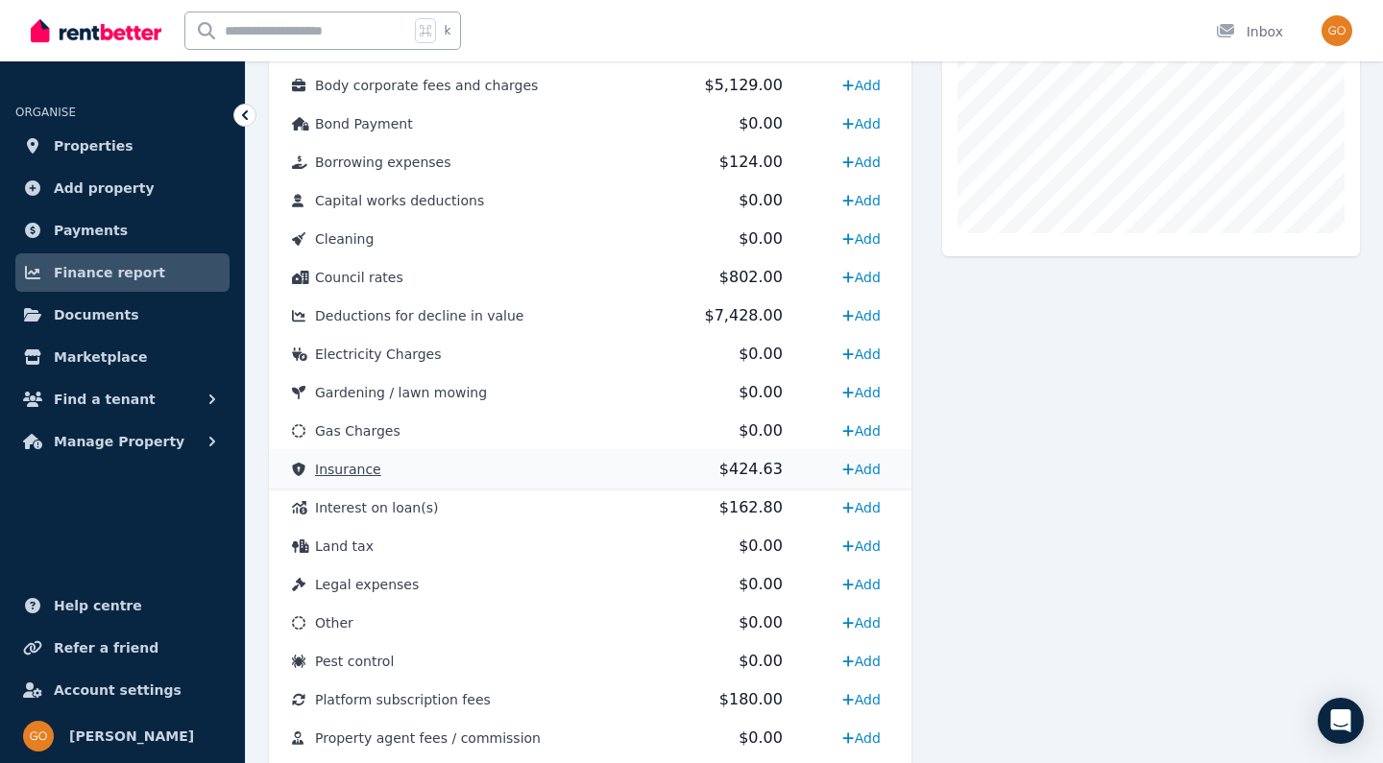
scroll to position [678, 0]
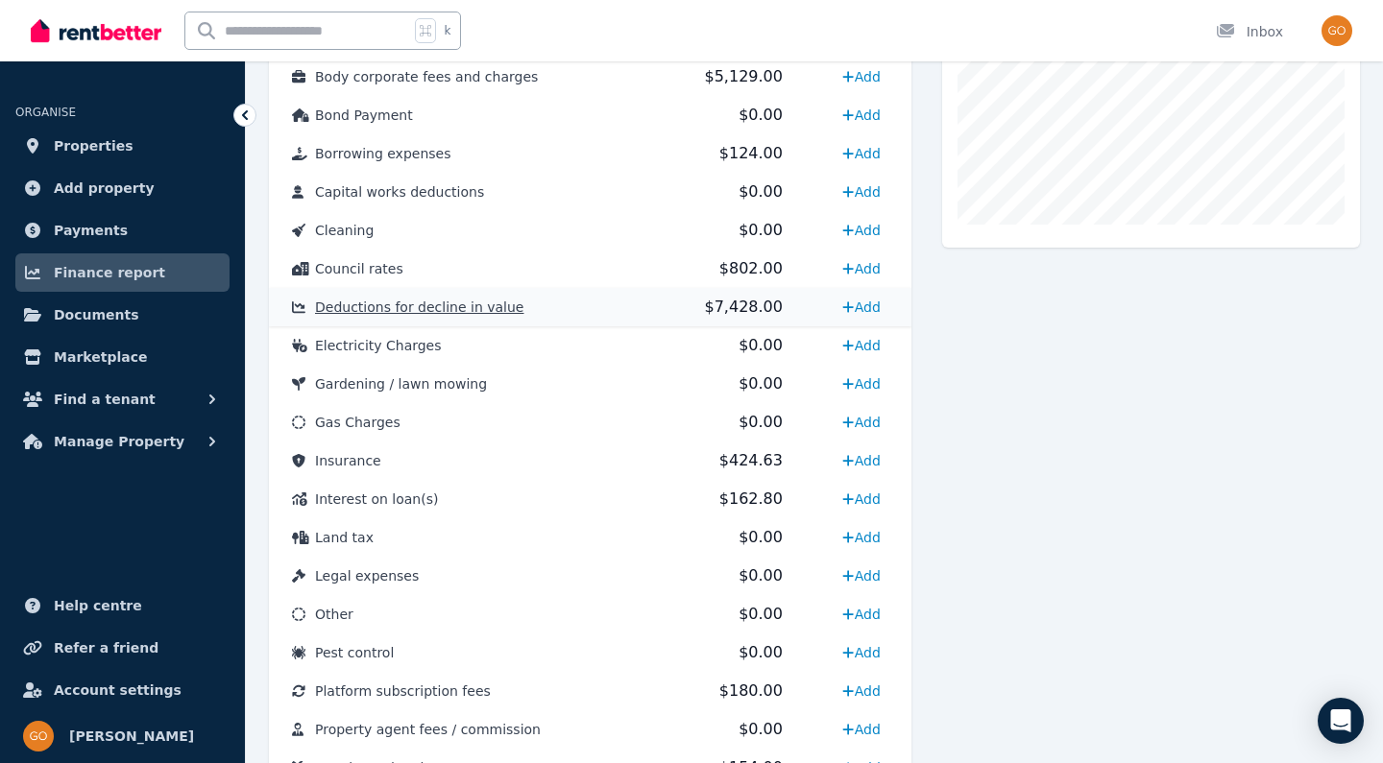
click at [443, 293] on td "Deductions for decline in value" at bounding box center [461, 307] width 384 height 38
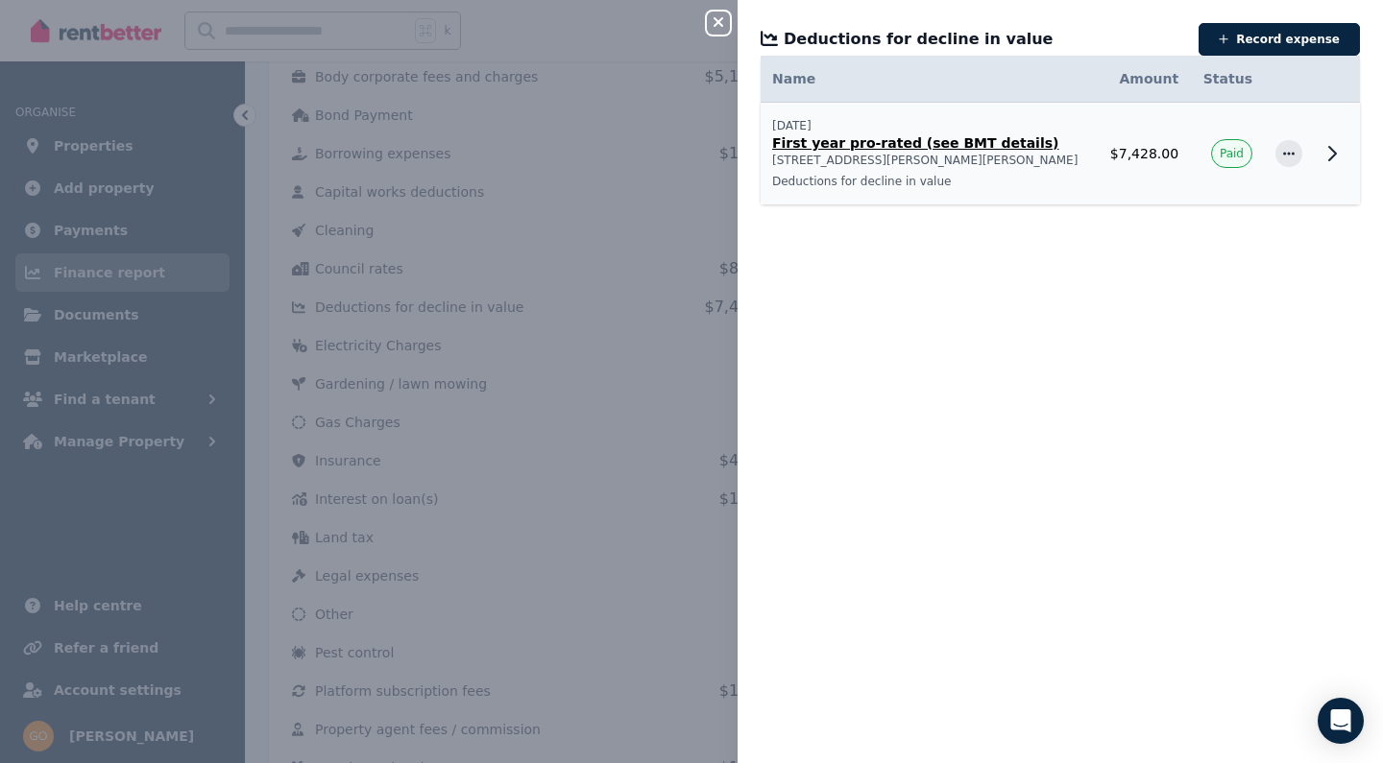
click at [966, 153] on p "[STREET_ADDRESS][PERSON_NAME][PERSON_NAME]" at bounding box center [928, 160] width 313 height 15
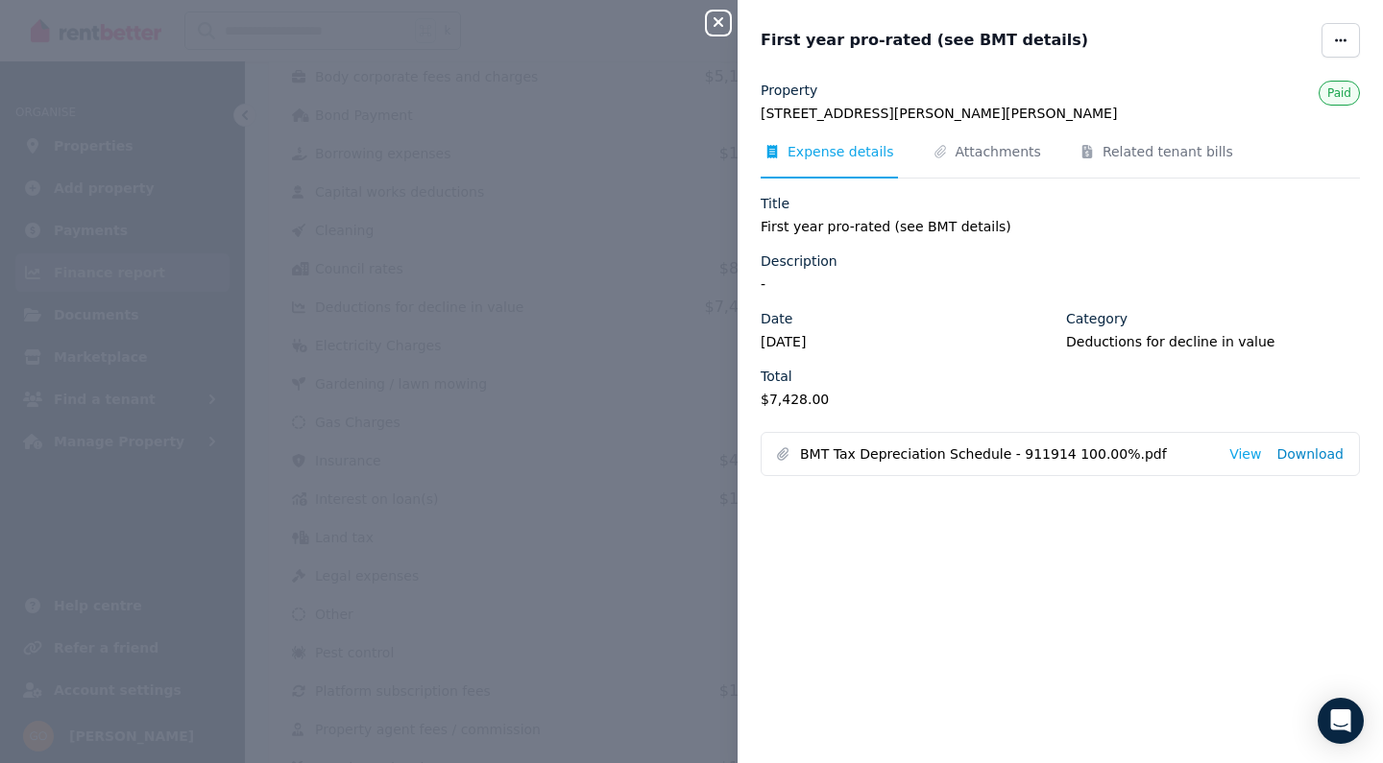
click at [1330, 462] on link "Download" at bounding box center [1309, 454] width 67 height 19
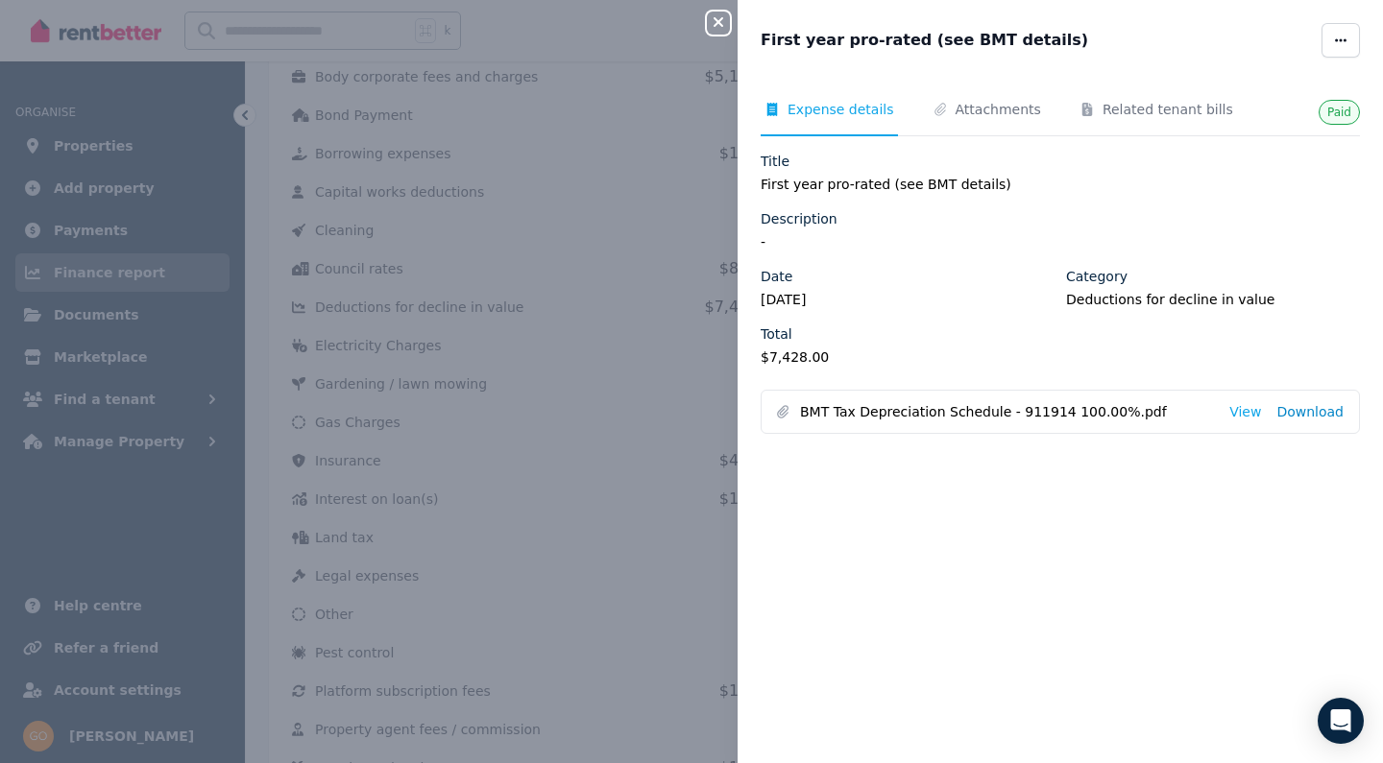
click at [1314, 412] on link "Download" at bounding box center [1309, 411] width 67 height 19
click at [114, 4] on div "Close panel First year pro-rated (see BMT details) Paid Expense details Attachm…" at bounding box center [691, 381] width 1383 height 763
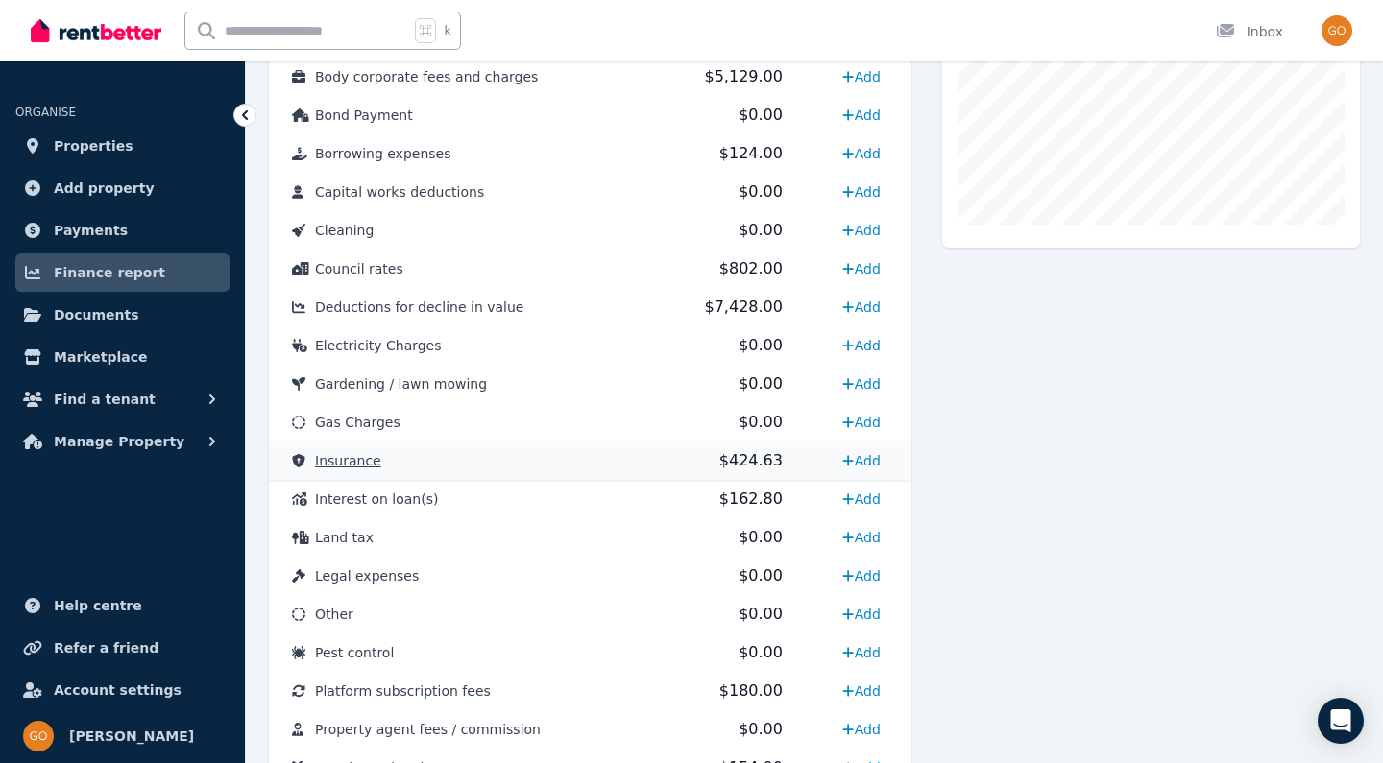
click at [346, 468] on span "Insurance" at bounding box center [348, 460] width 66 height 15
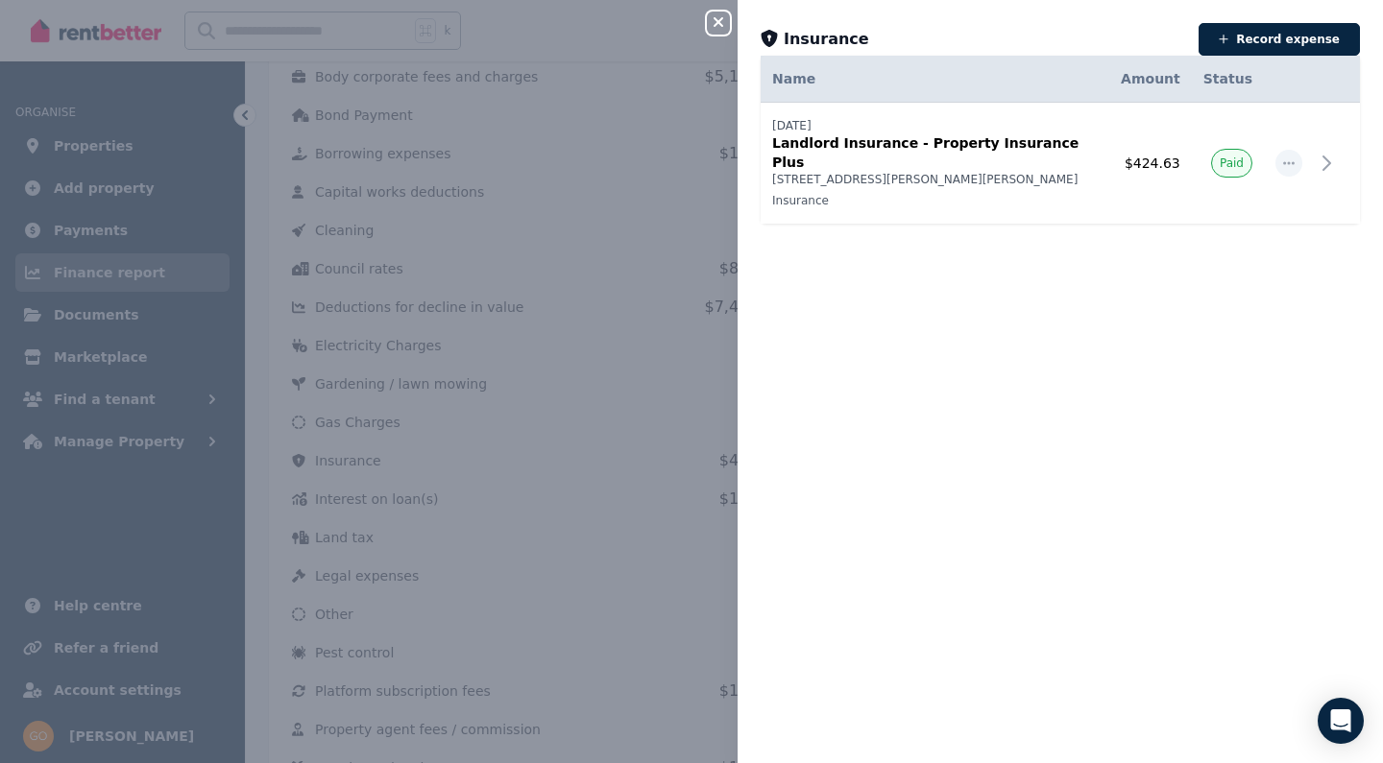
click at [714, 28] on icon "button" at bounding box center [718, 21] width 23 height 15
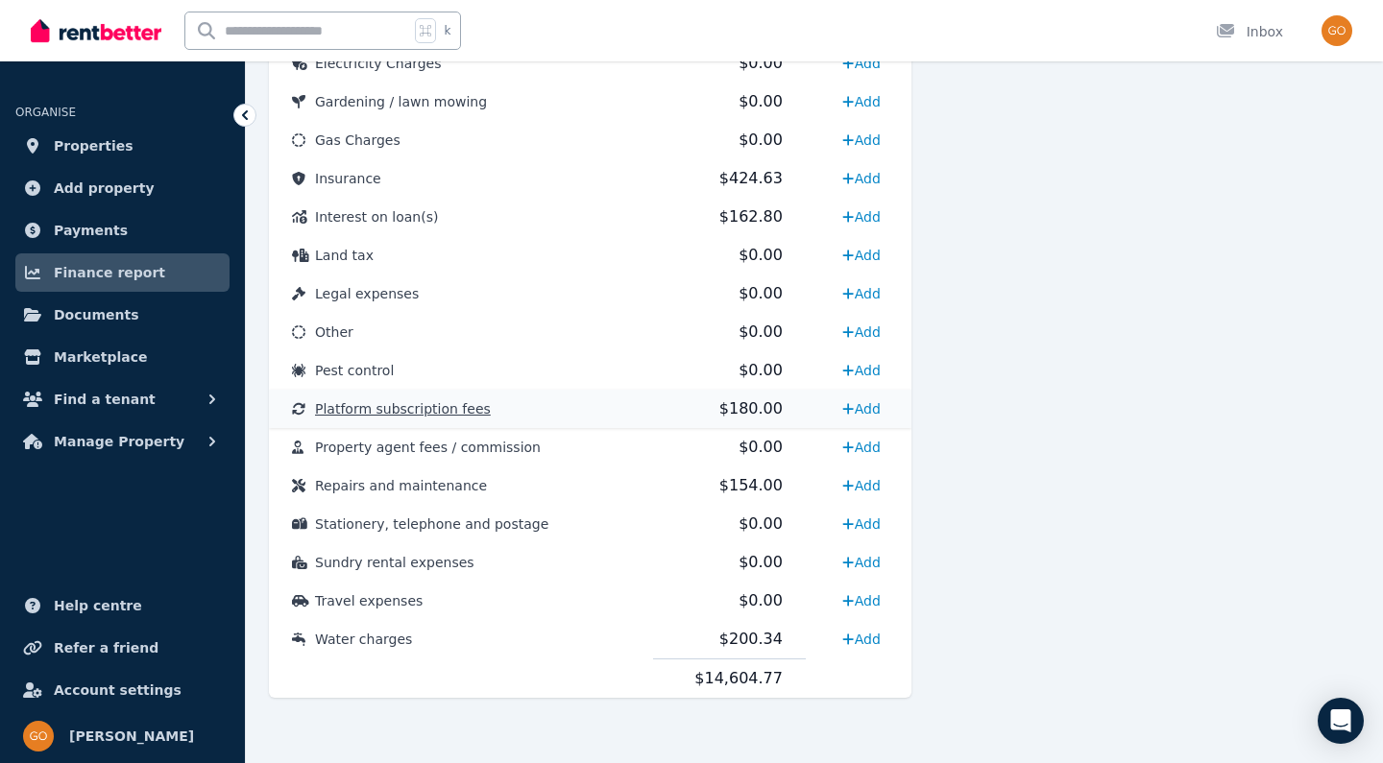
scroll to position [960, 0]
click at [438, 405] on span "Platform subscription fees" at bounding box center [403, 408] width 176 height 15
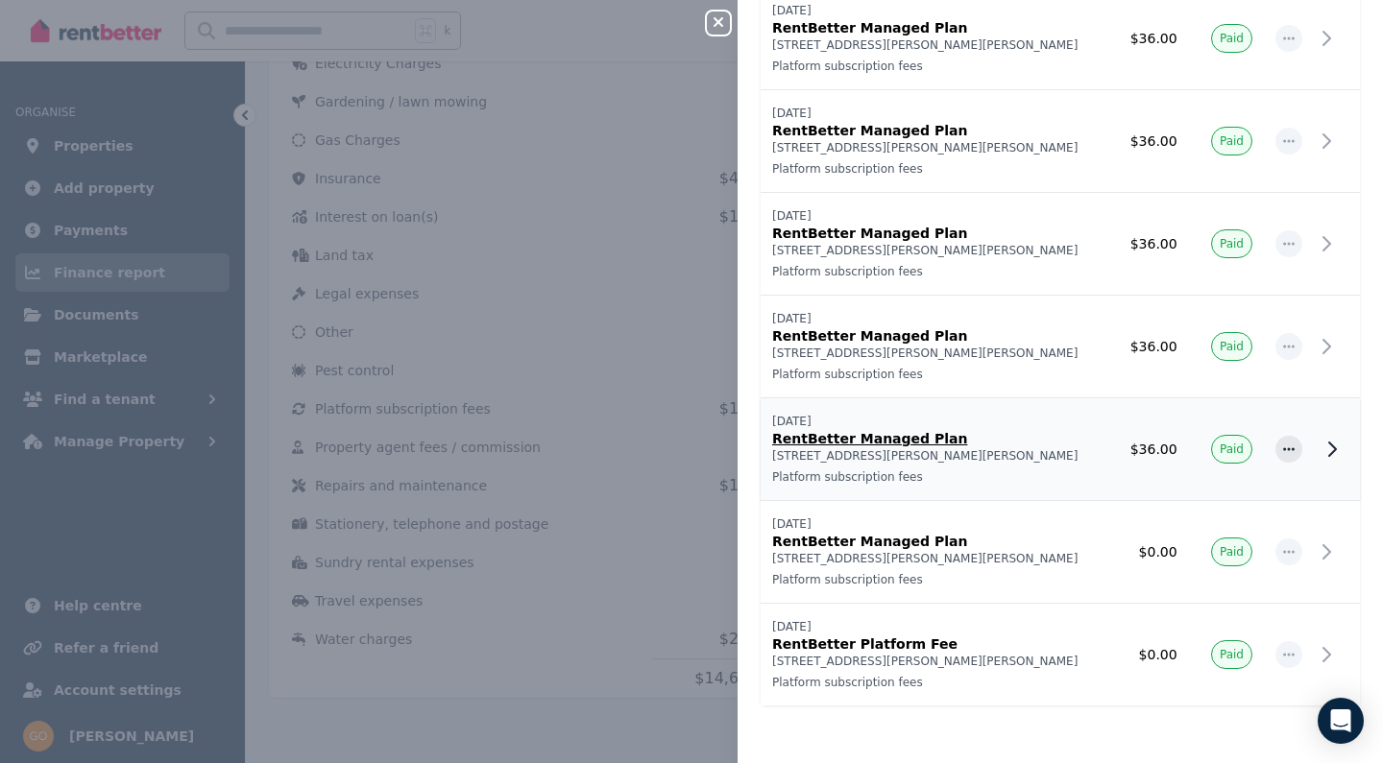
scroll to position [115, 0]
click at [945, 351] on p "[STREET_ADDRESS][PERSON_NAME][PERSON_NAME]" at bounding box center [931, 353] width 319 height 15
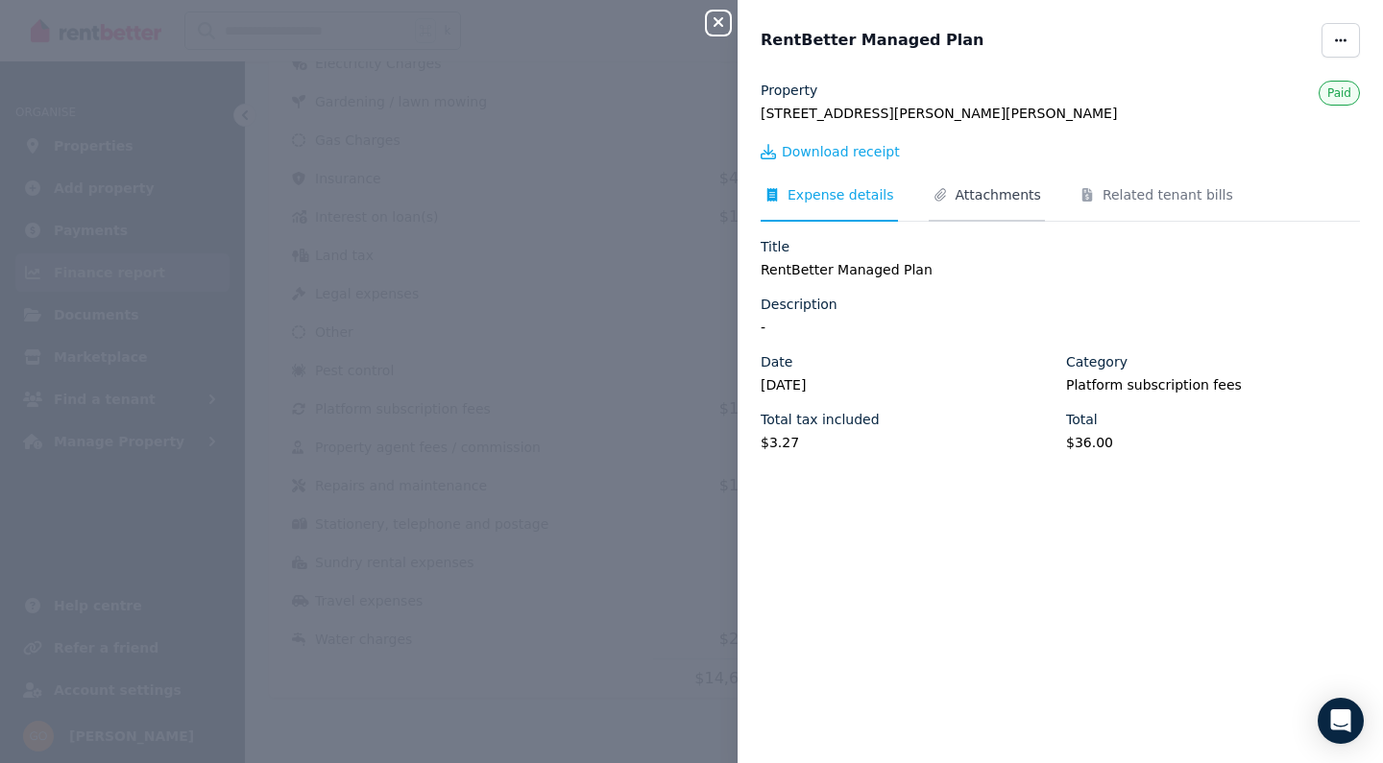
click at [968, 191] on span "Attachments" at bounding box center [998, 194] width 85 height 19
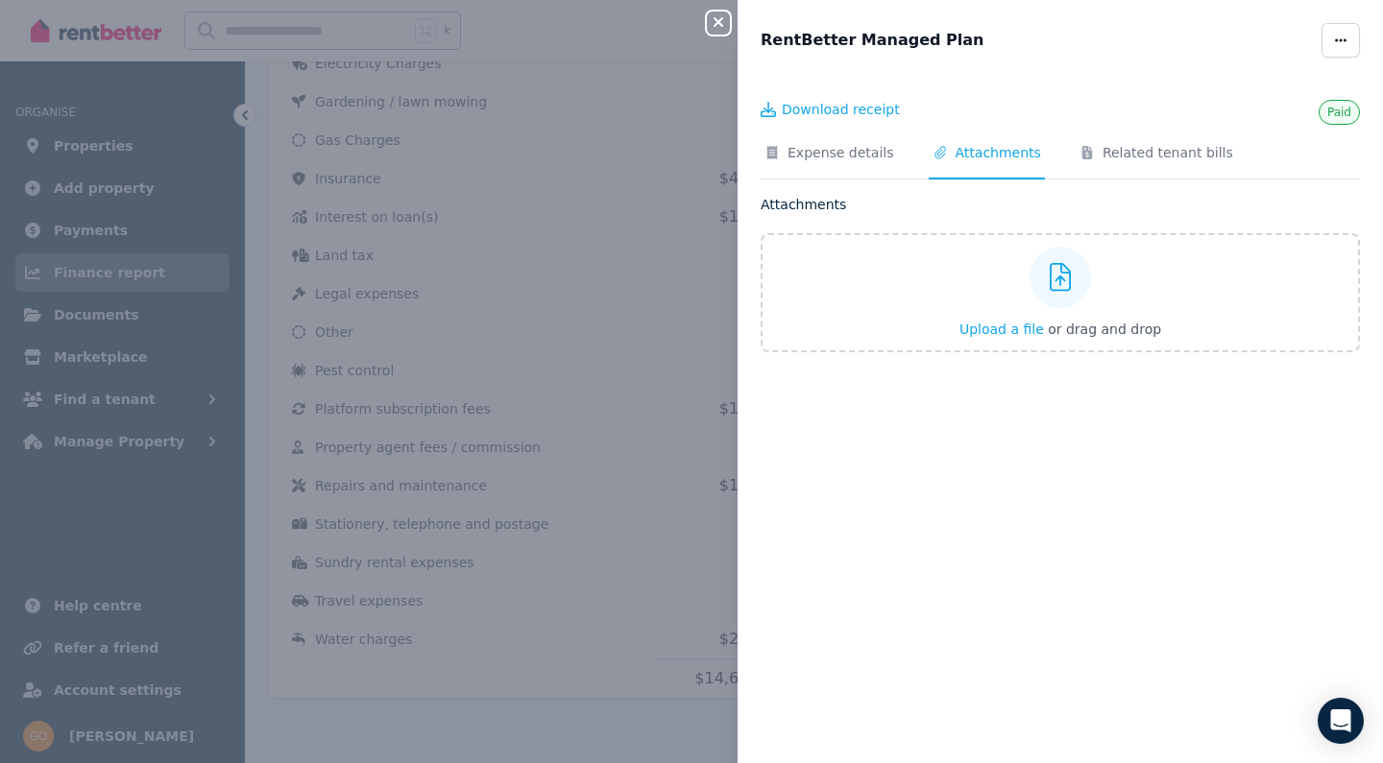
click at [720, 28] on icon "button" at bounding box center [718, 21] width 23 height 15
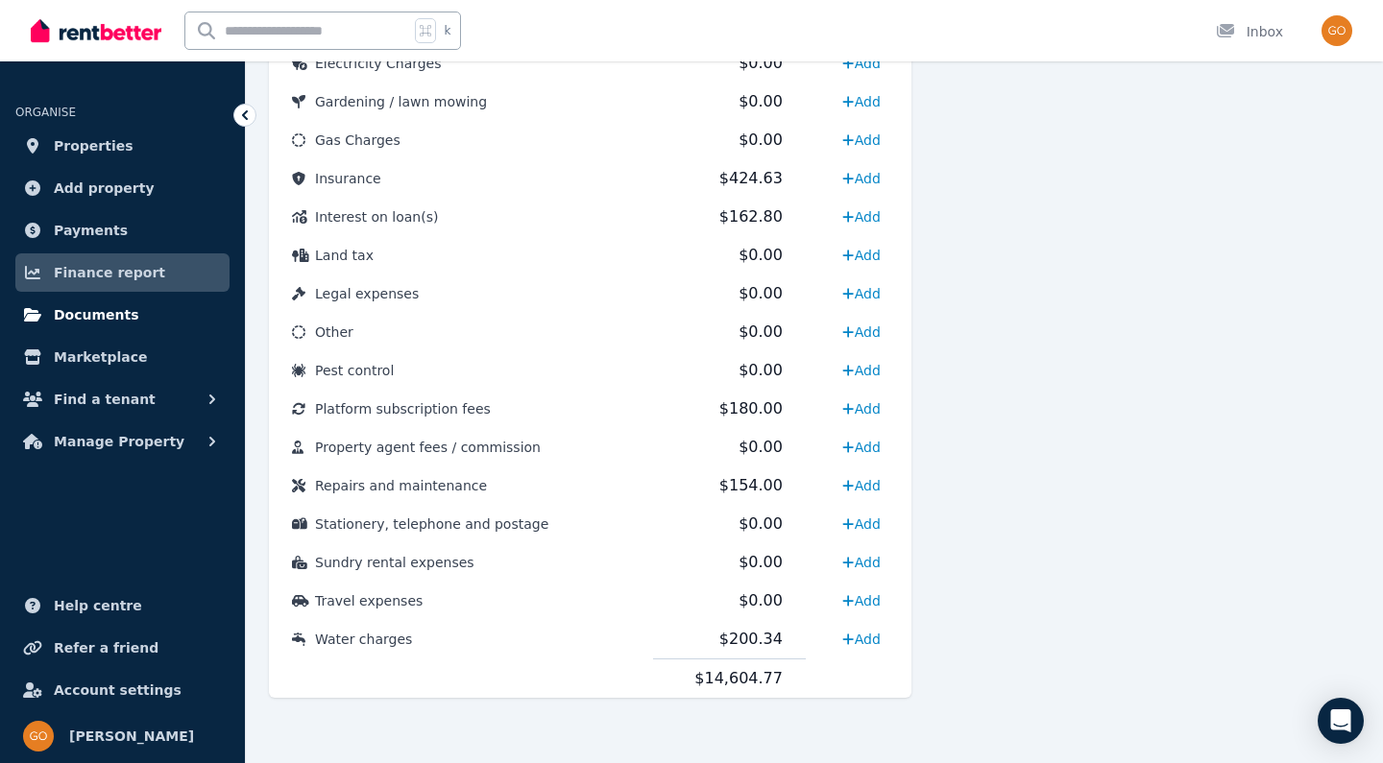
click at [113, 309] on span "Documents" at bounding box center [96, 314] width 85 height 23
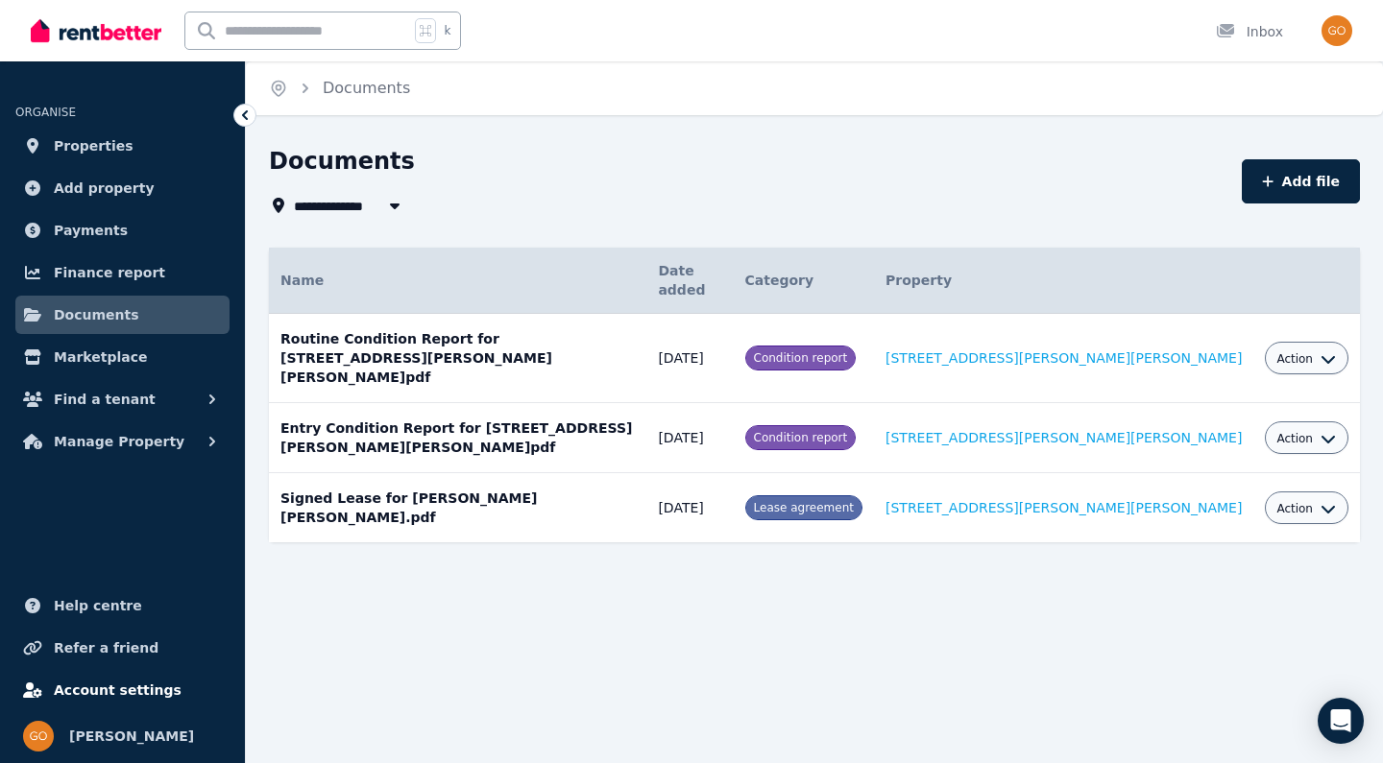
click at [138, 707] on link "Account settings" at bounding box center [122, 690] width 214 height 38
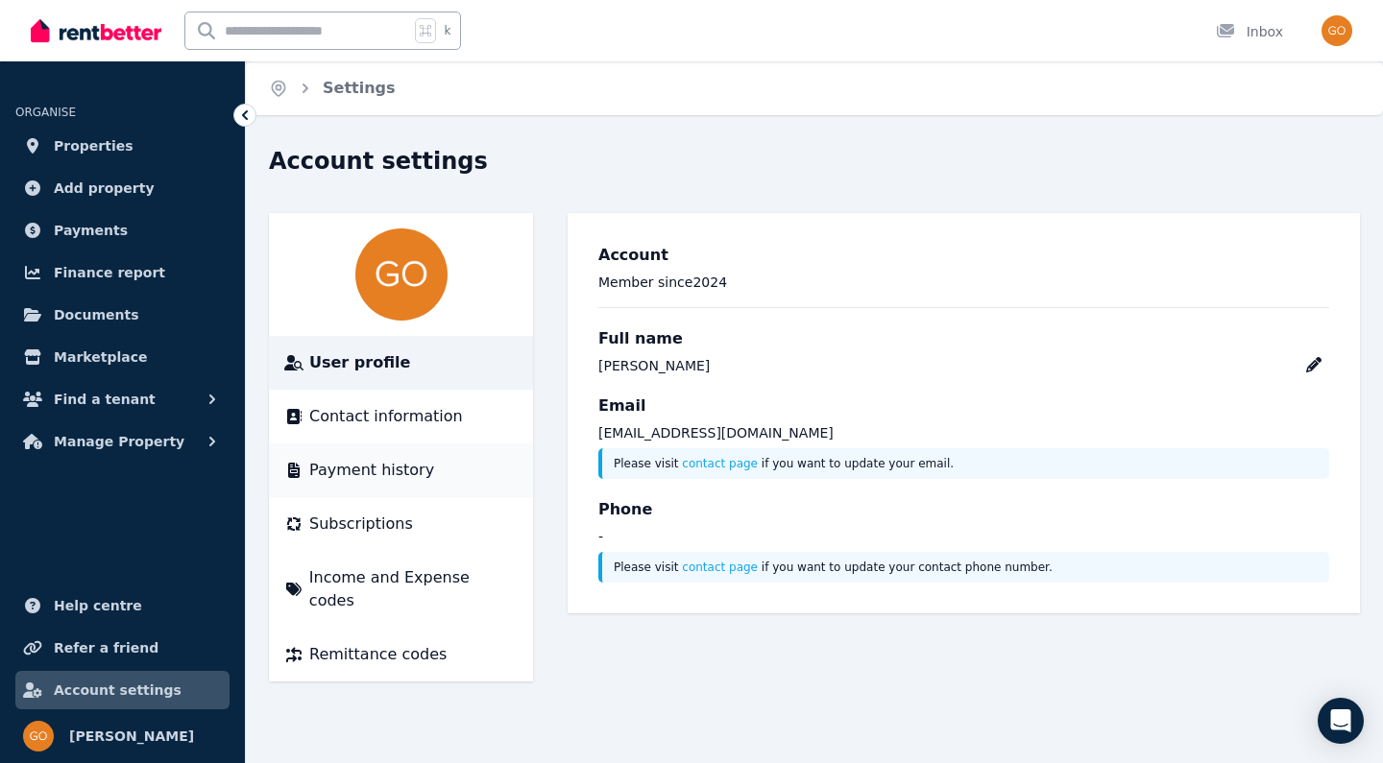
click at [396, 470] on span "Payment history" at bounding box center [371, 470] width 125 height 23
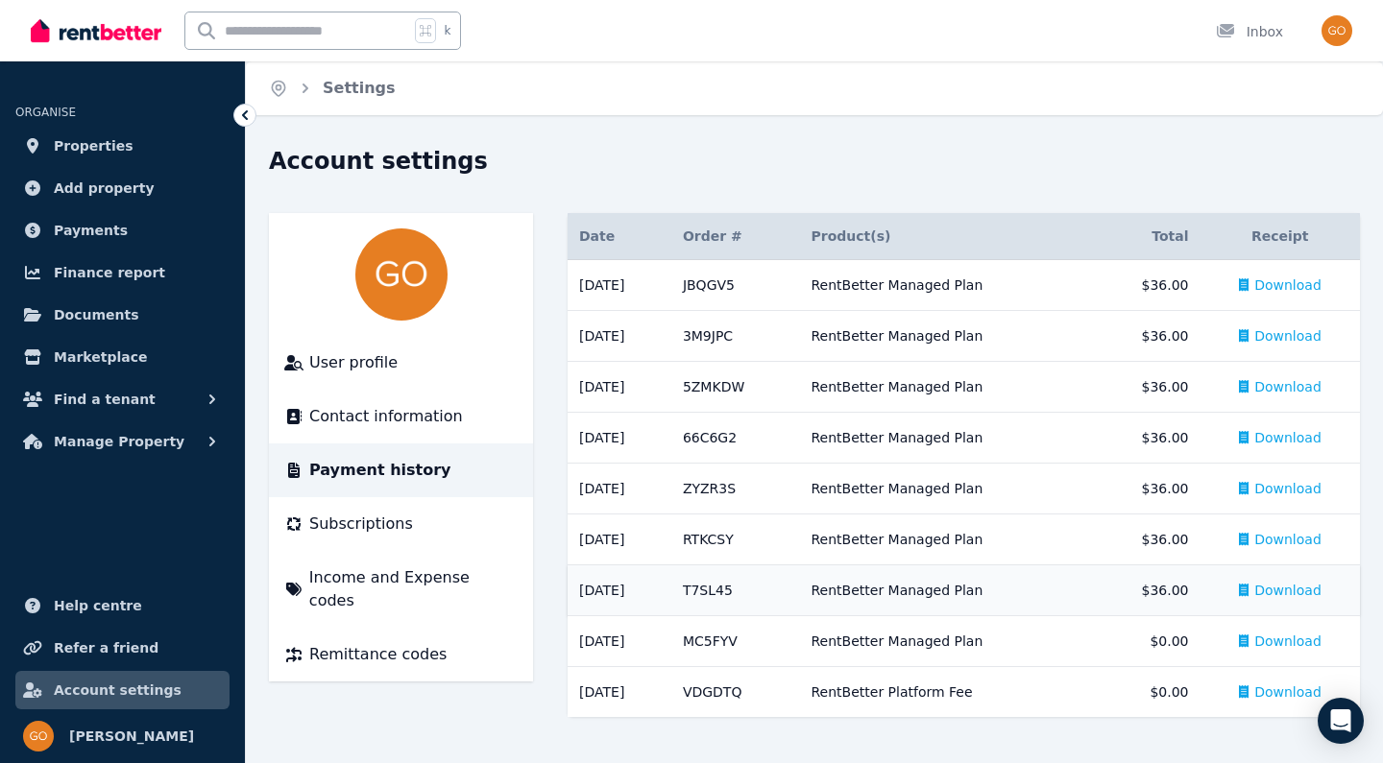
click at [1269, 582] on span "Download" at bounding box center [1287, 590] width 67 height 19
click at [1273, 536] on span "Download" at bounding box center [1287, 539] width 67 height 19
click at [1285, 484] on span "Download" at bounding box center [1287, 488] width 67 height 19
click at [1292, 425] on td "Download" at bounding box center [1280, 438] width 160 height 51
click at [1287, 440] on span "Download" at bounding box center [1287, 437] width 67 height 19
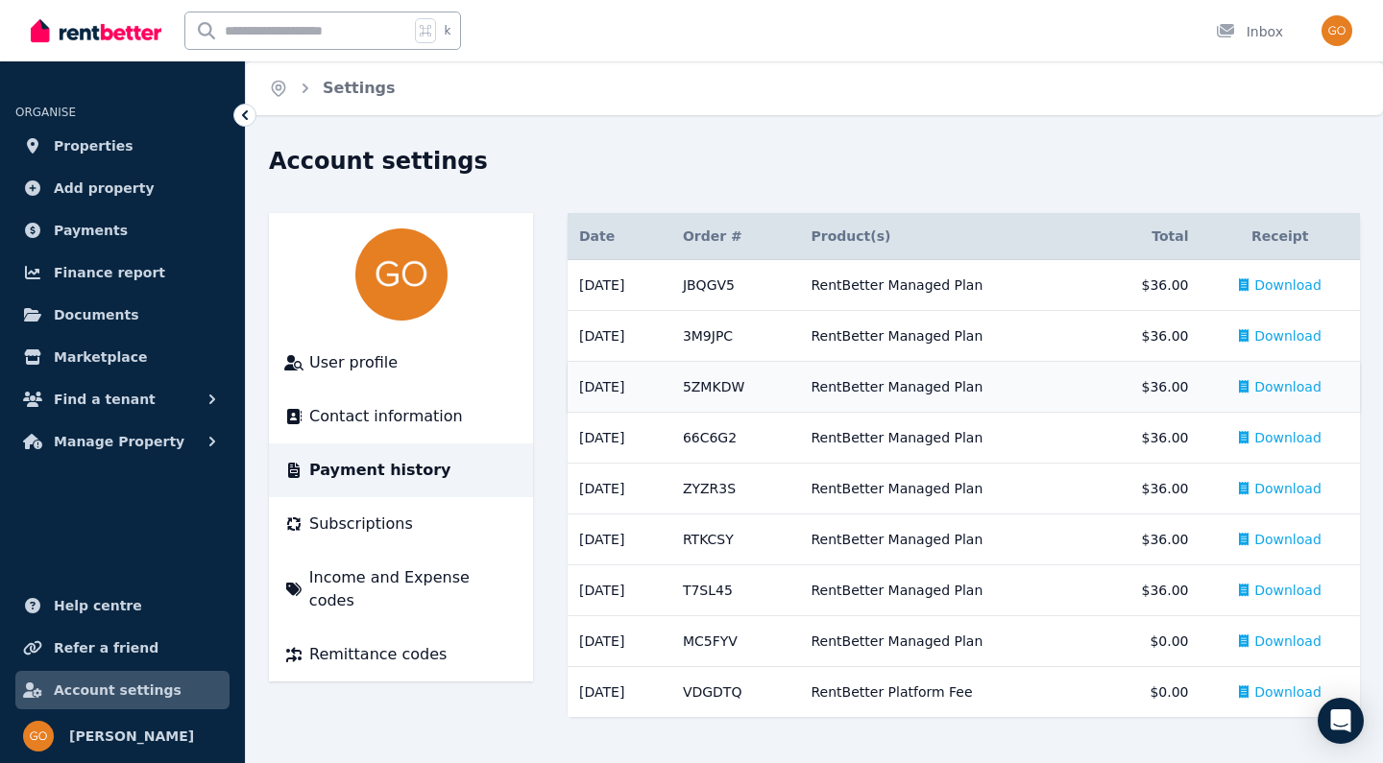
click at [1289, 384] on span "Download" at bounding box center [1287, 386] width 67 height 19
click at [1317, 285] on span "Download" at bounding box center [1287, 285] width 67 height 19
click at [85, 280] on span "Finance report" at bounding box center [109, 272] width 111 height 23
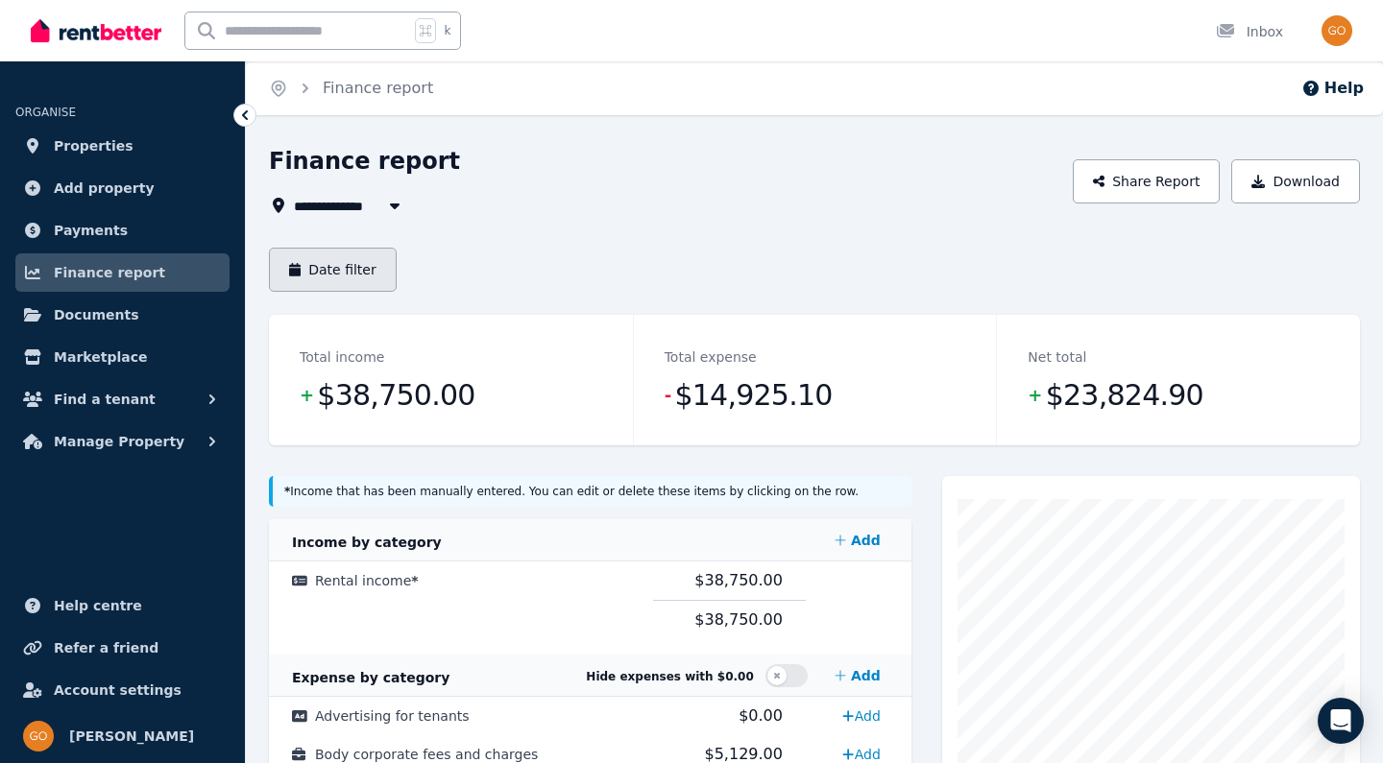
click at [373, 278] on button "Date filter" at bounding box center [333, 270] width 128 height 44
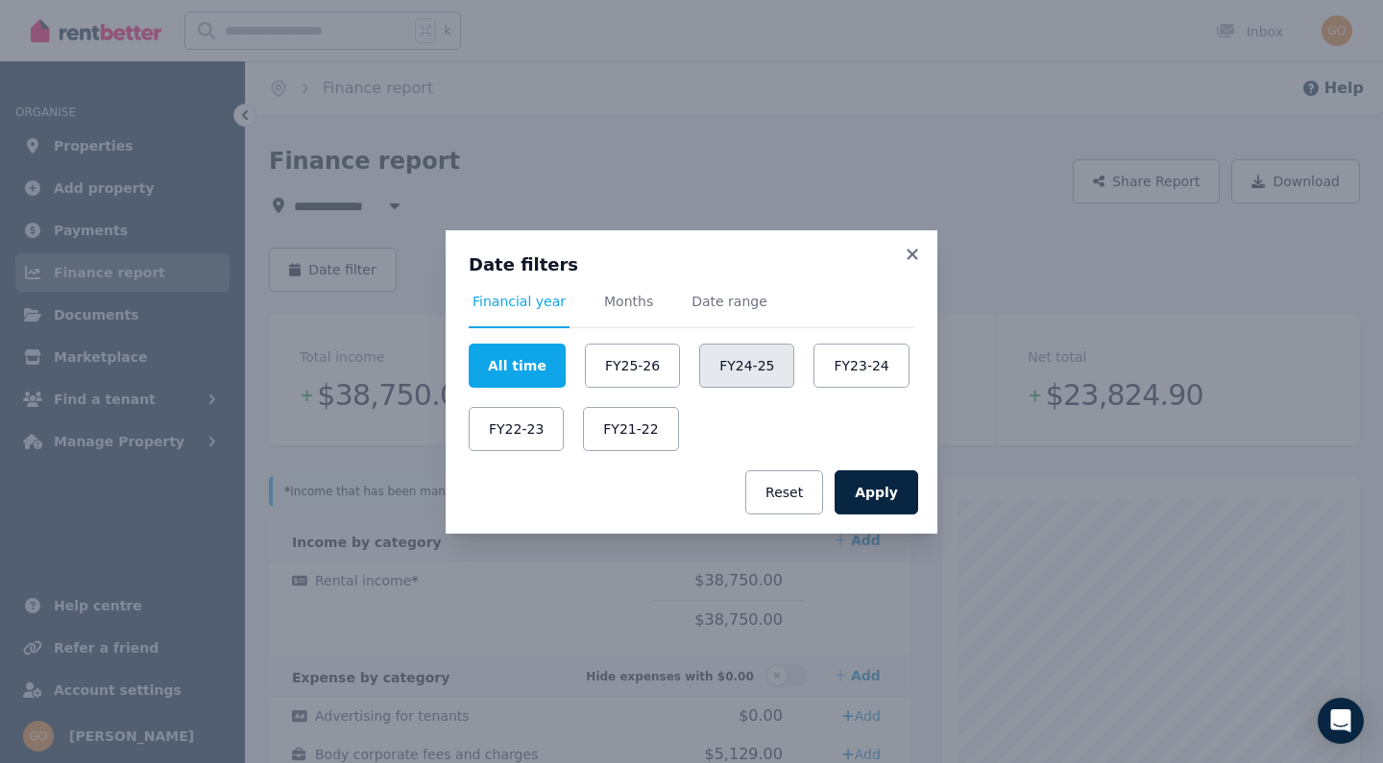
click at [776, 363] on button "FY24-25" at bounding box center [746, 366] width 95 height 44
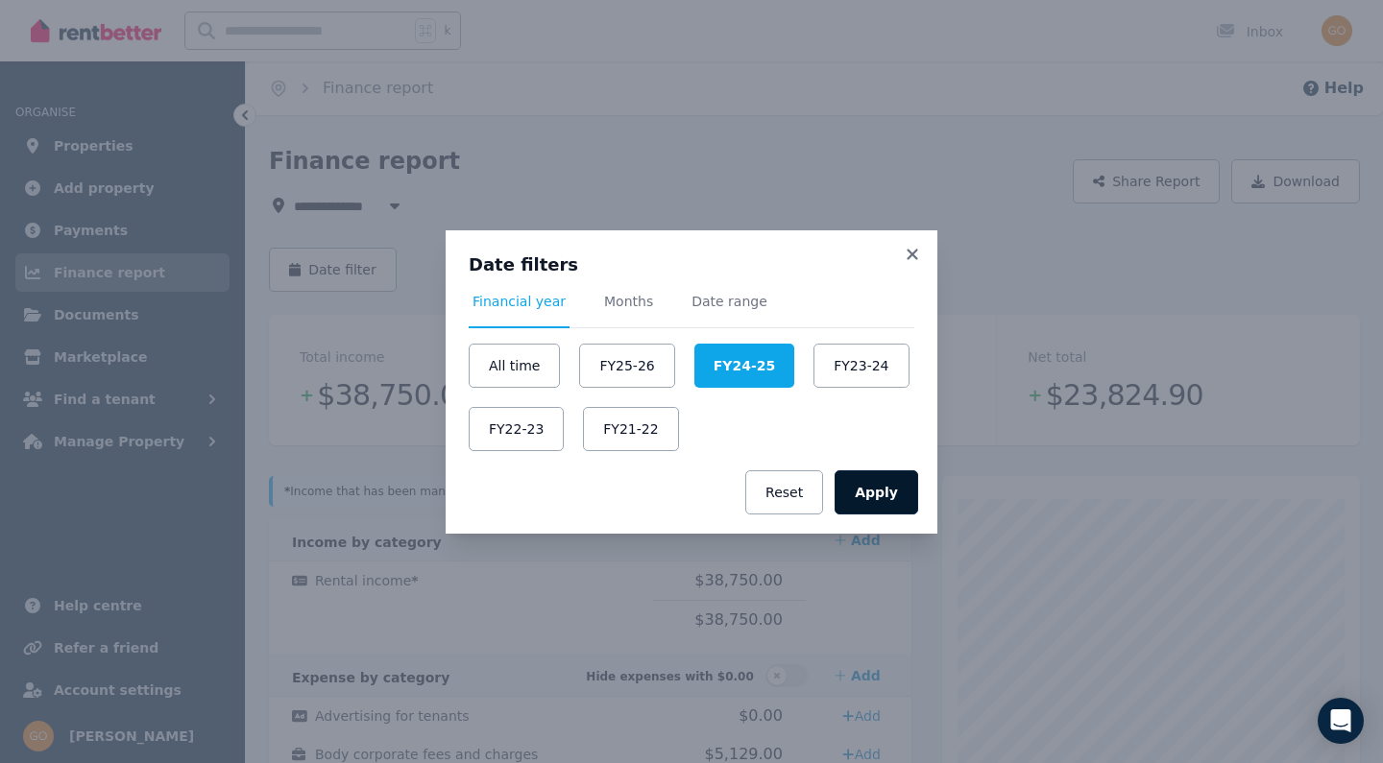
click at [874, 500] on button "Apply" at bounding box center [877, 493] width 84 height 44
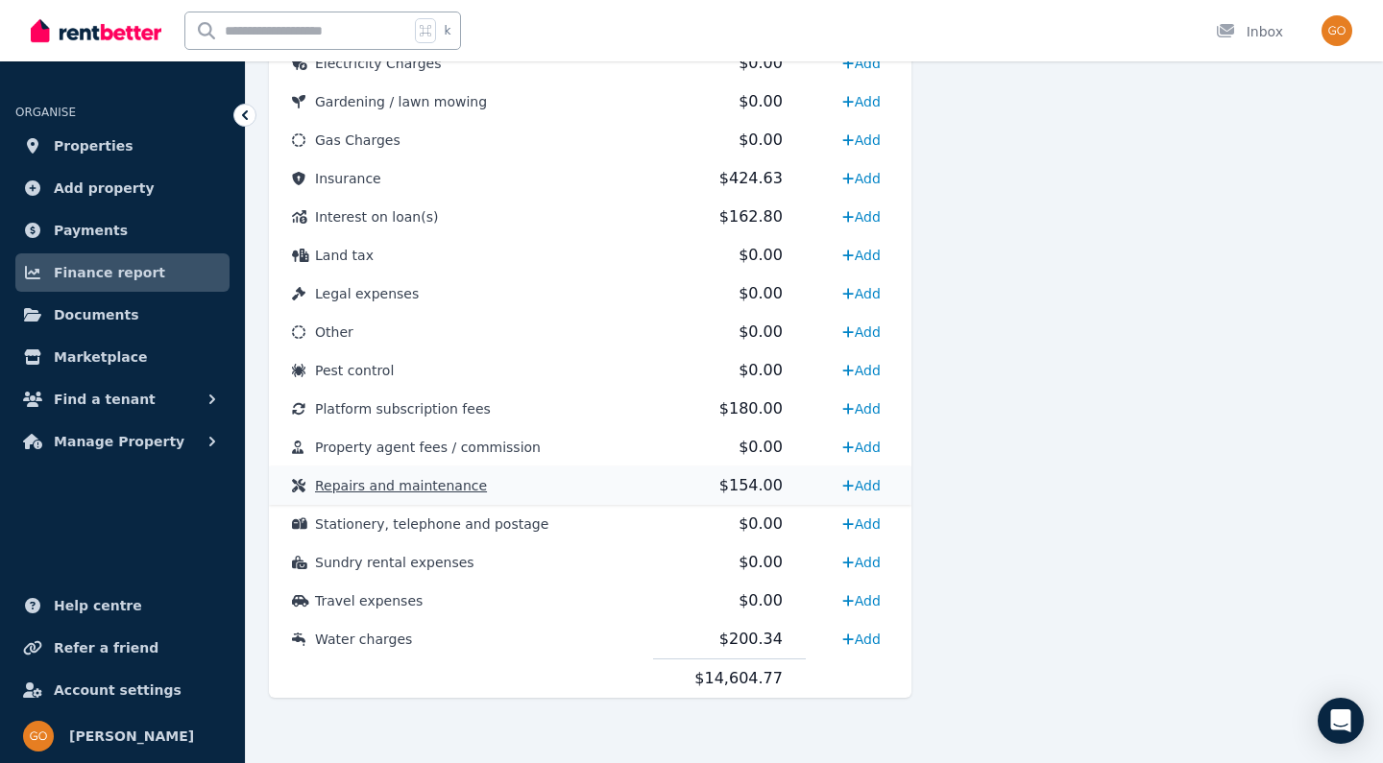
scroll to position [960, 0]
click at [462, 488] on span "Repairs and maintenance" at bounding box center [401, 485] width 172 height 15
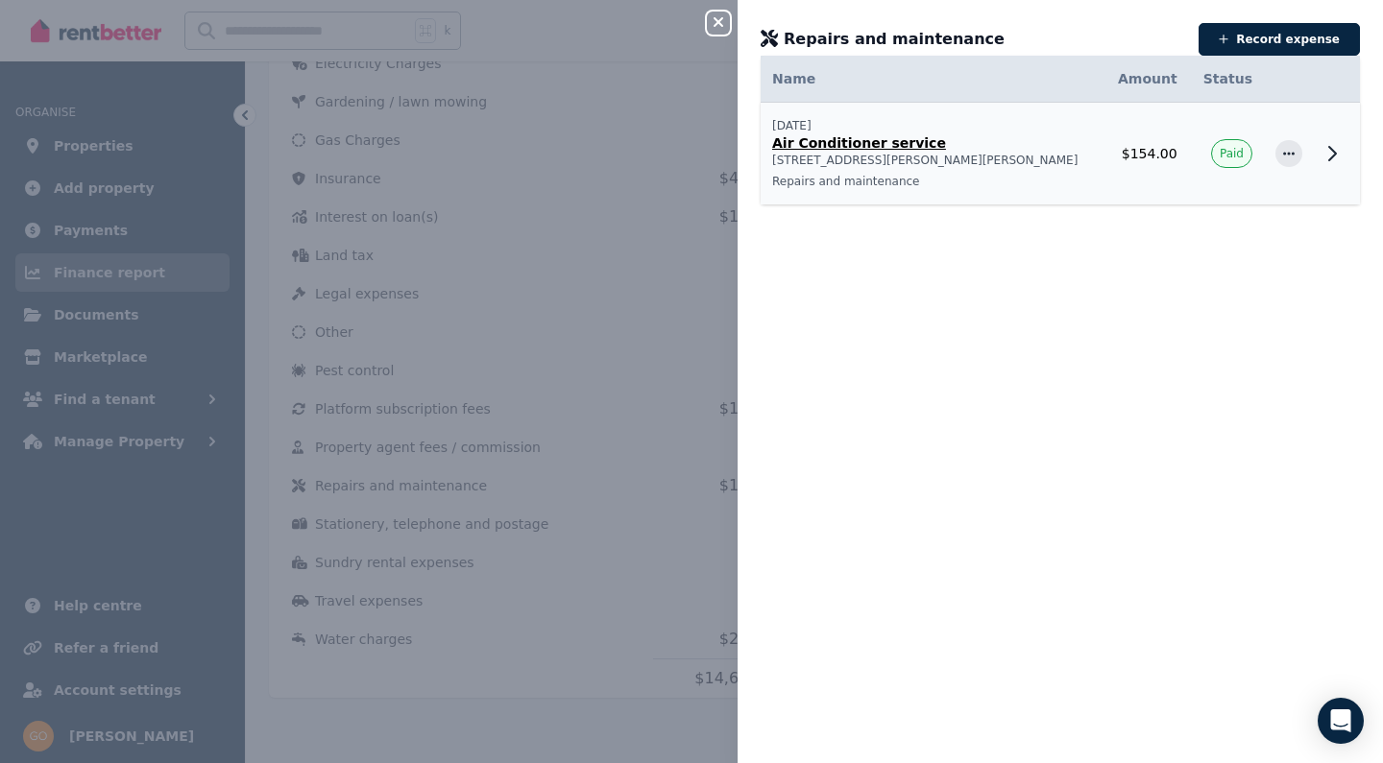
click at [966, 184] on p "Repairs and maintenance" at bounding box center [931, 181] width 319 height 15
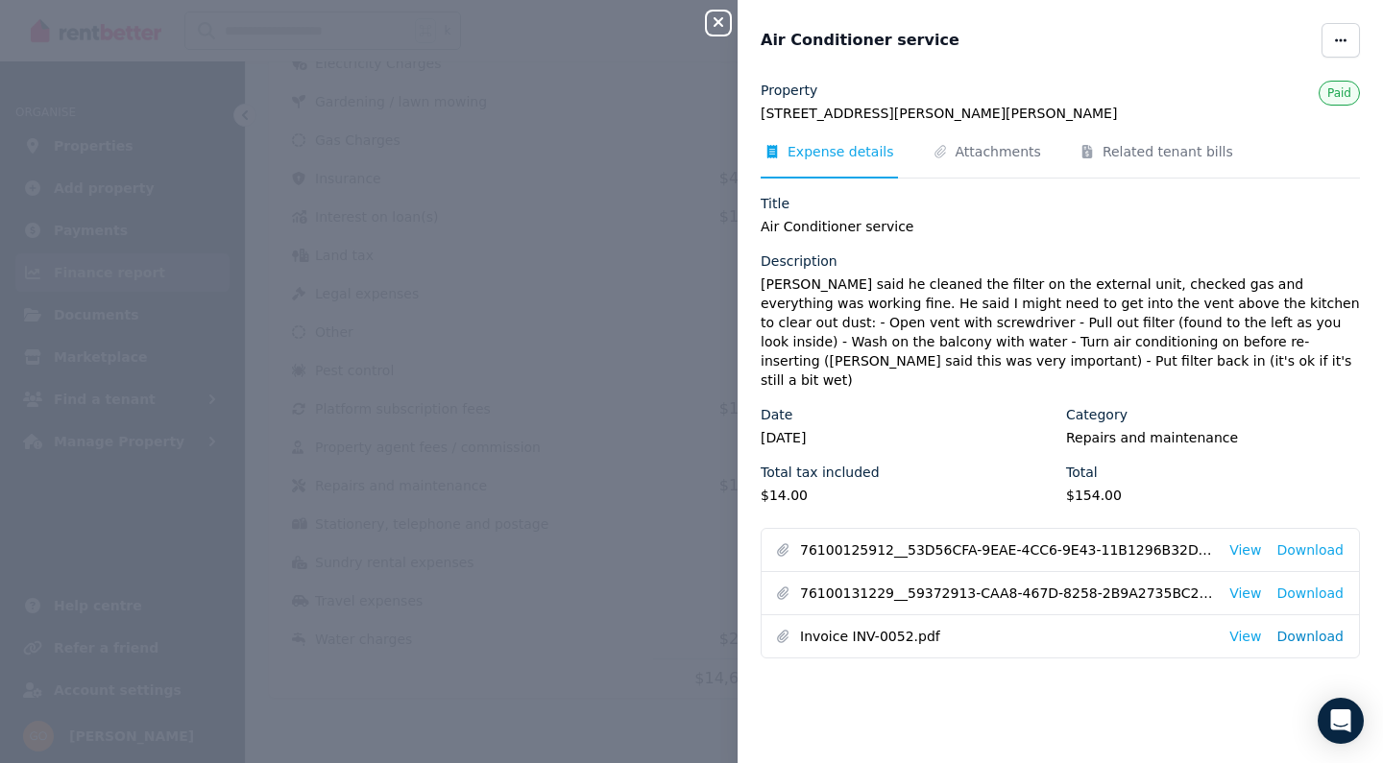
click at [1298, 627] on link "Download" at bounding box center [1309, 636] width 67 height 19
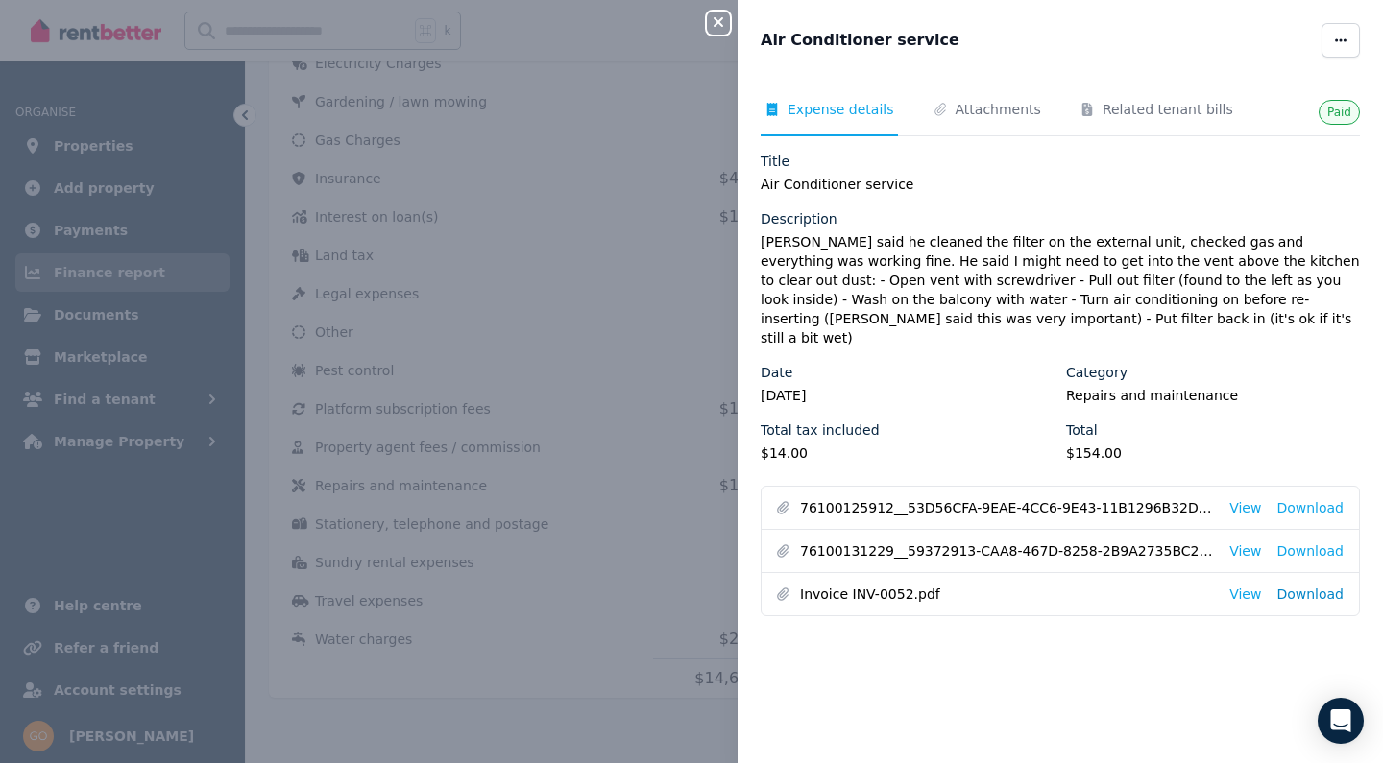
click at [1326, 585] on link "Download" at bounding box center [1309, 594] width 67 height 19
click at [717, 29] on icon "button" at bounding box center [718, 21] width 23 height 15
